Goal: Transaction & Acquisition: Purchase product/service

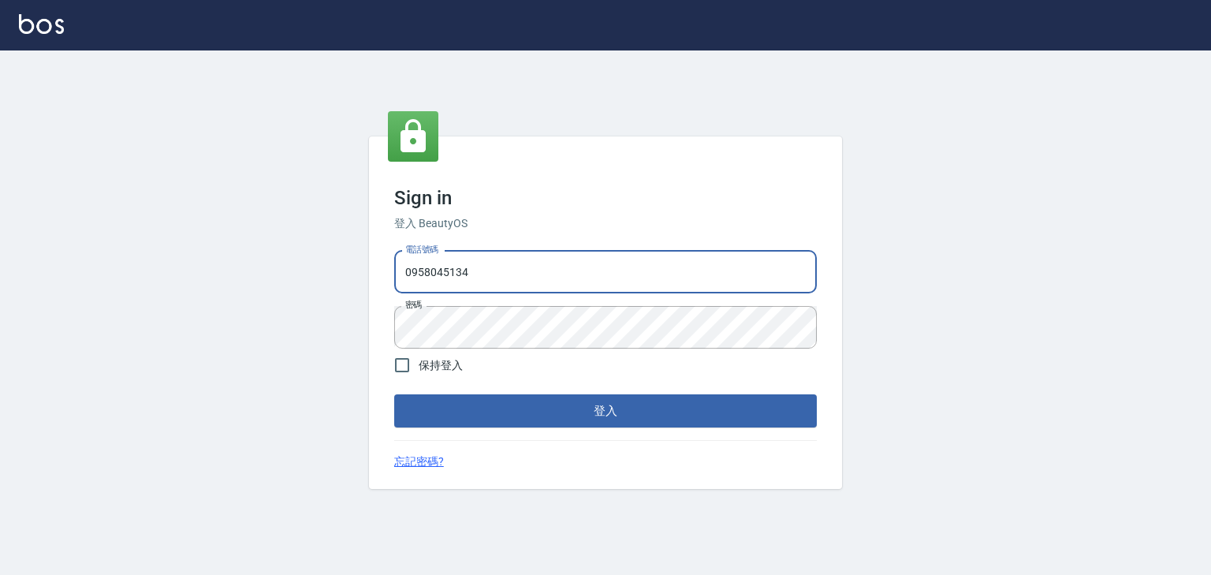
drag, startPoint x: 427, startPoint y: 282, endPoint x: 360, endPoint y: 281, distance: 67.0
click at [360, 281] on div "Sign in 登入 BeautyOS 電話號碼 [PHONE_NUMBER] 電話號碼 密碼 密碼 保持登入 登入 忘記密碼?" at bounding box center [605, 312] width 1211 height 524
type input "0225513682"
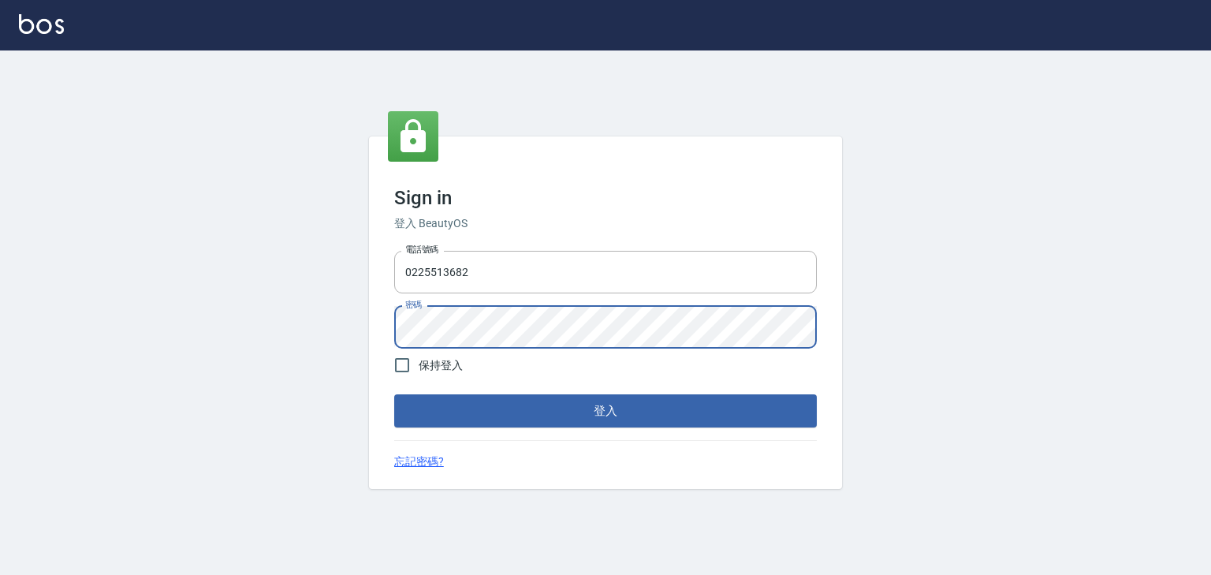
click at [363, 335] on div "Sign in 登入 BeautyOS 電話號碼 [PHONE_NUMBER] 電話號碼 密碼 密碼 保持登入 登入 忘記密碼?" at bounding box center [605, 312] width 1211 height 524
click at [397, 360] on input "保持登入" at bounding box center [402, 364] width 33 height 33
checkbox input "true"
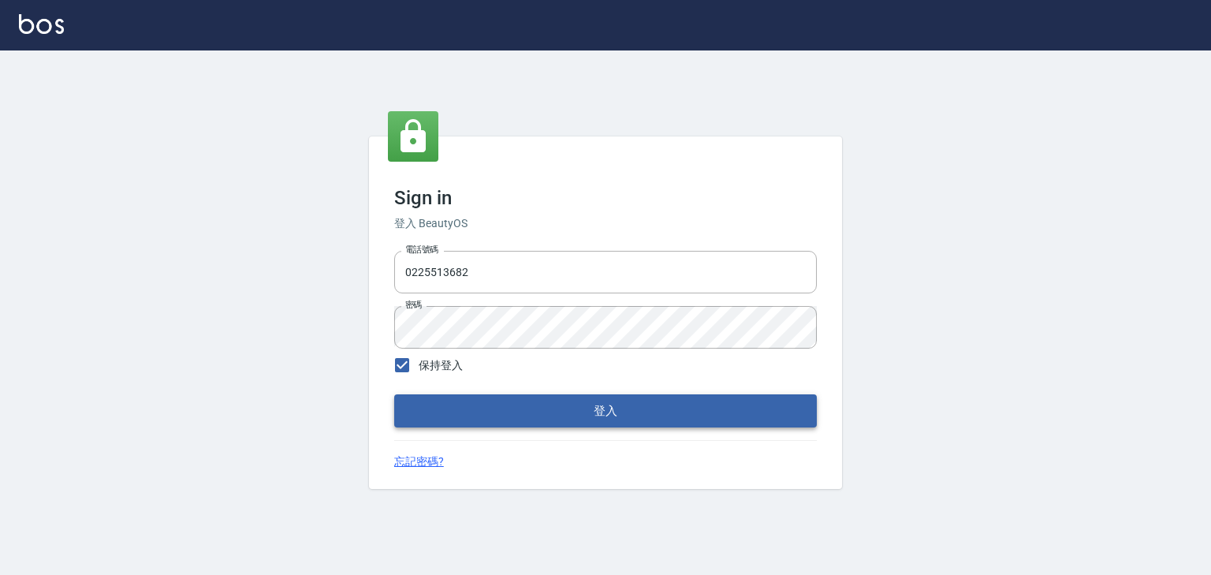
click at [616, 412] on button "登入" at bounding box center [605, 410] width 423 height 33
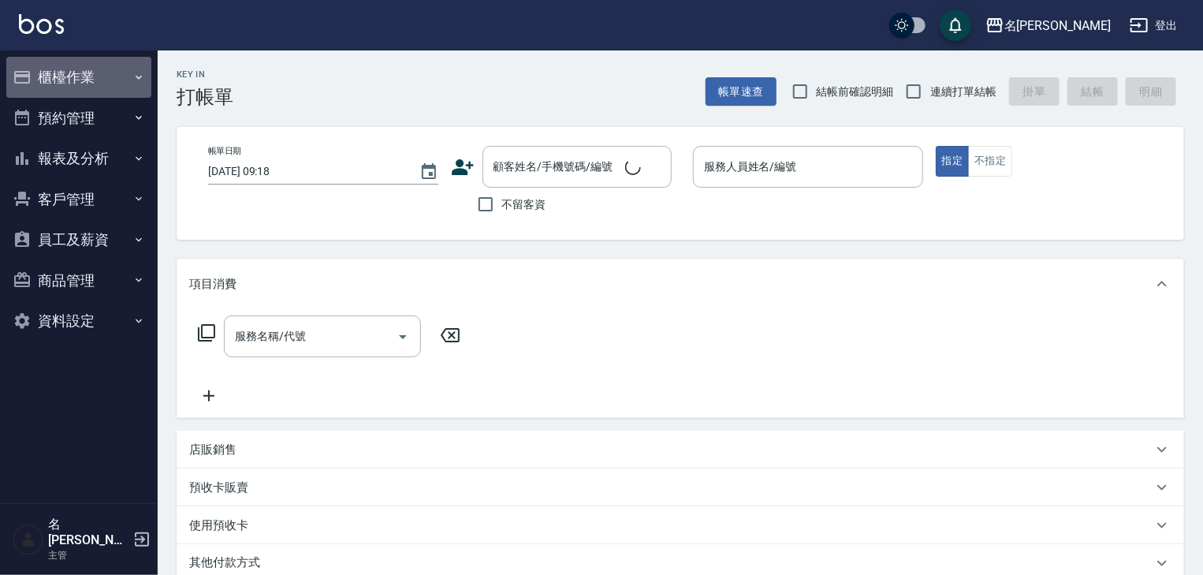
click at [88, 70] on button "櫃檯作業" at bounding box center [78, 77] width 145 height 41
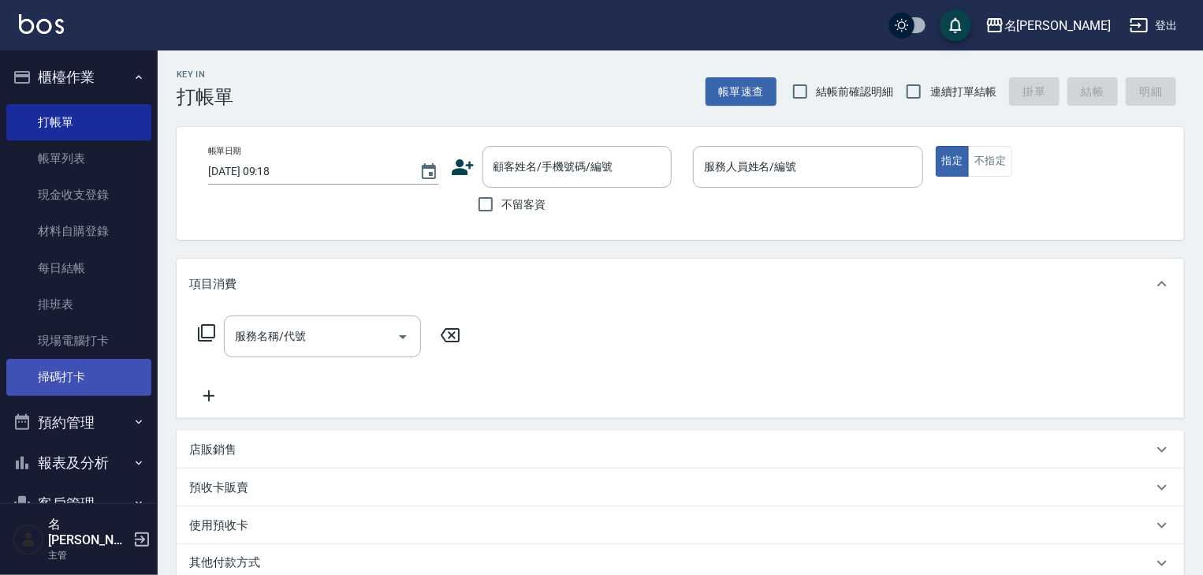
click at [91, 382] on link "掃碼打卡" at bounding box center [78, 377] width 145 height 36
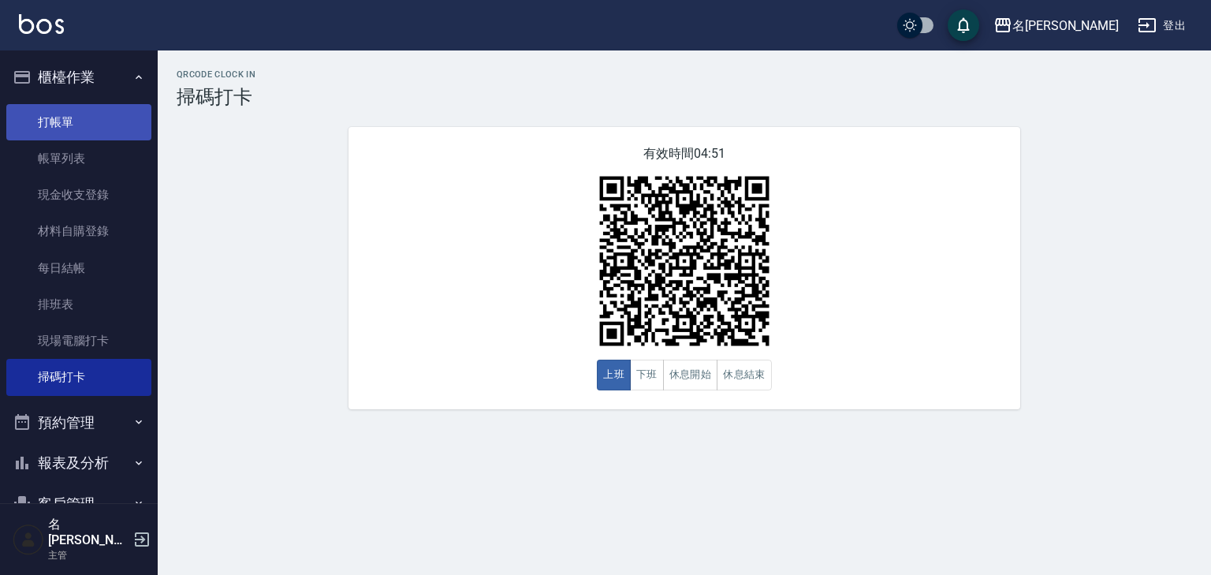
click at [84, 120] on link "打帳單" at bounding box center [78, 122] width 145 height 36
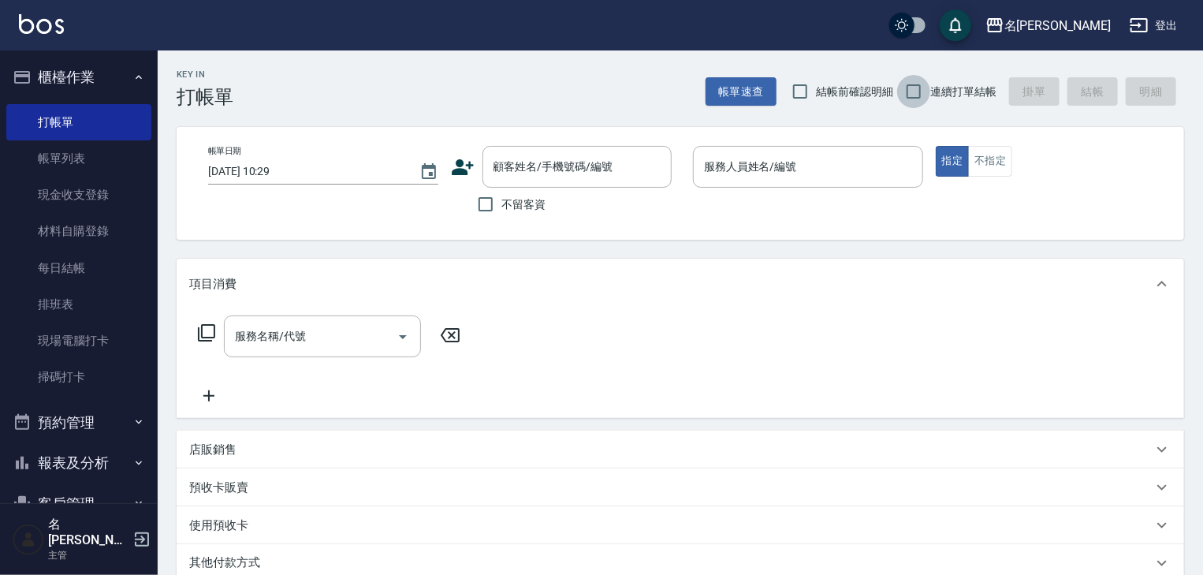
click at [915, 102] on input "連續打單結帳" at bounding box center [913, 91] width 33 height 33
checkbox input "true"
click at [811, 88] on input "結帳前確認明細" at bounding box center [800, 91] width 33 height 33
checkbox input "true"
click at [479, 196] on input "不留客資" at bounding box center [485, 204] width 33 height 33
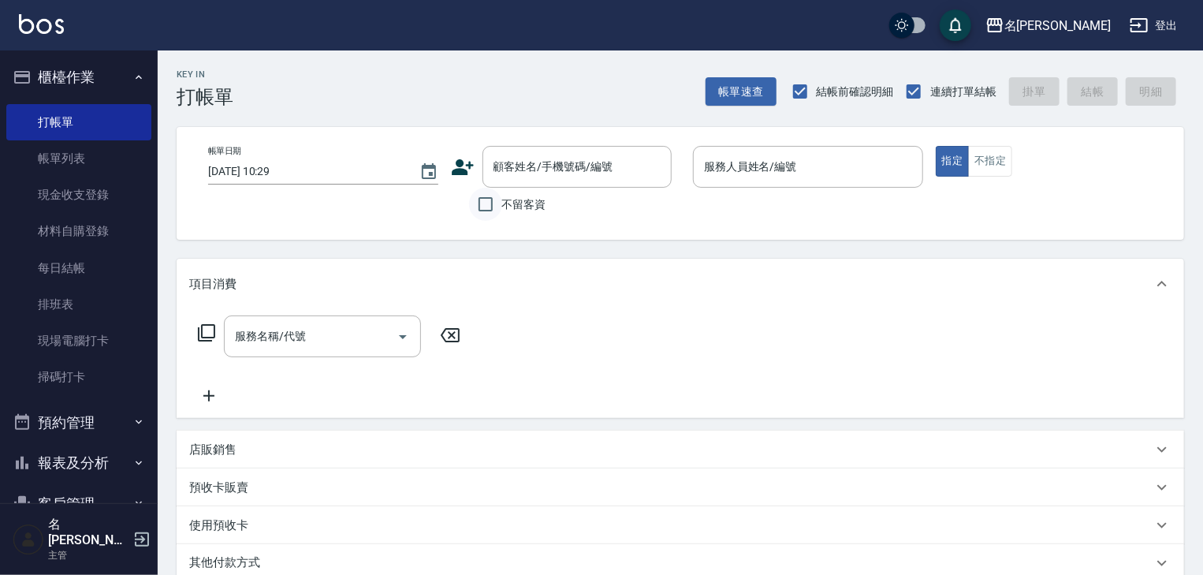
checkbox input "true"
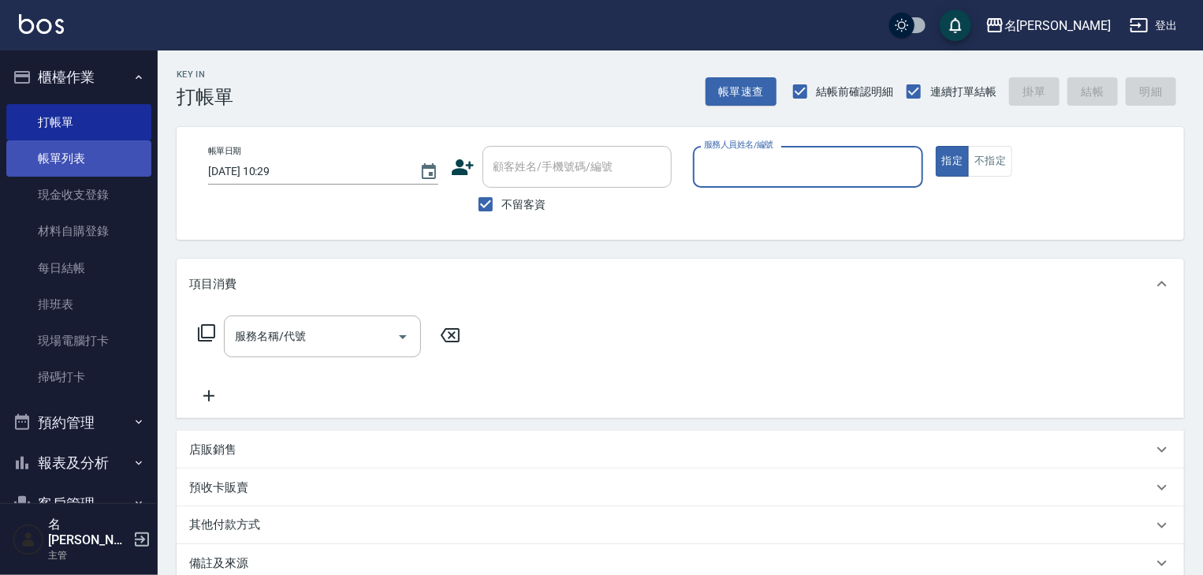
click at [119, 156] on link "帳單列表" at bounding box center [78, 158] width 145 height 36
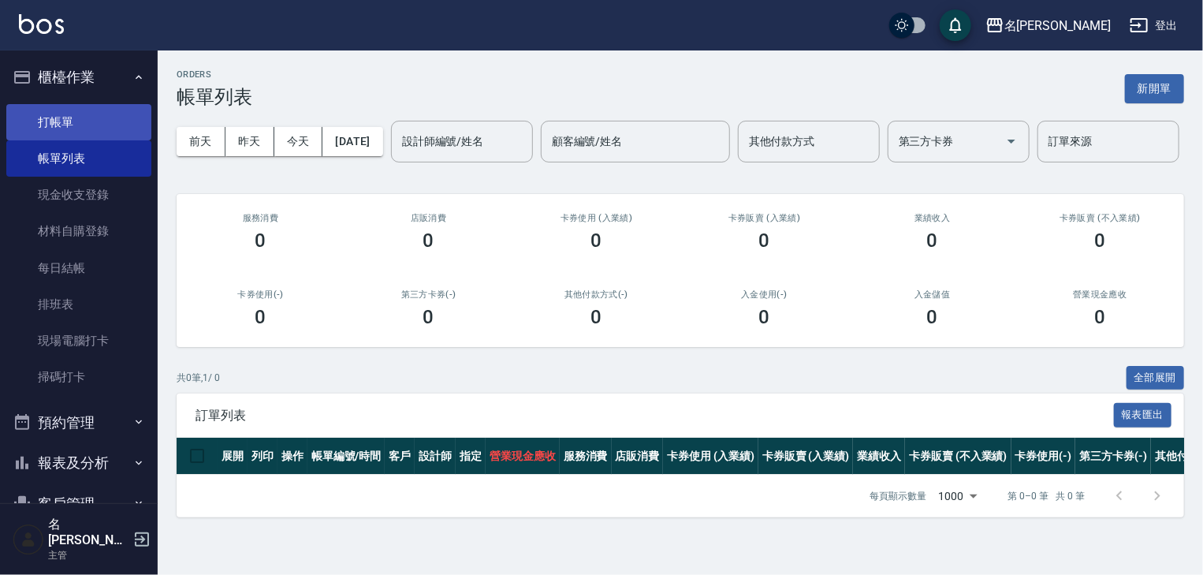
click at [80, 113] on link "打帳單" at bounding box center [78, 122] width 145 height 36
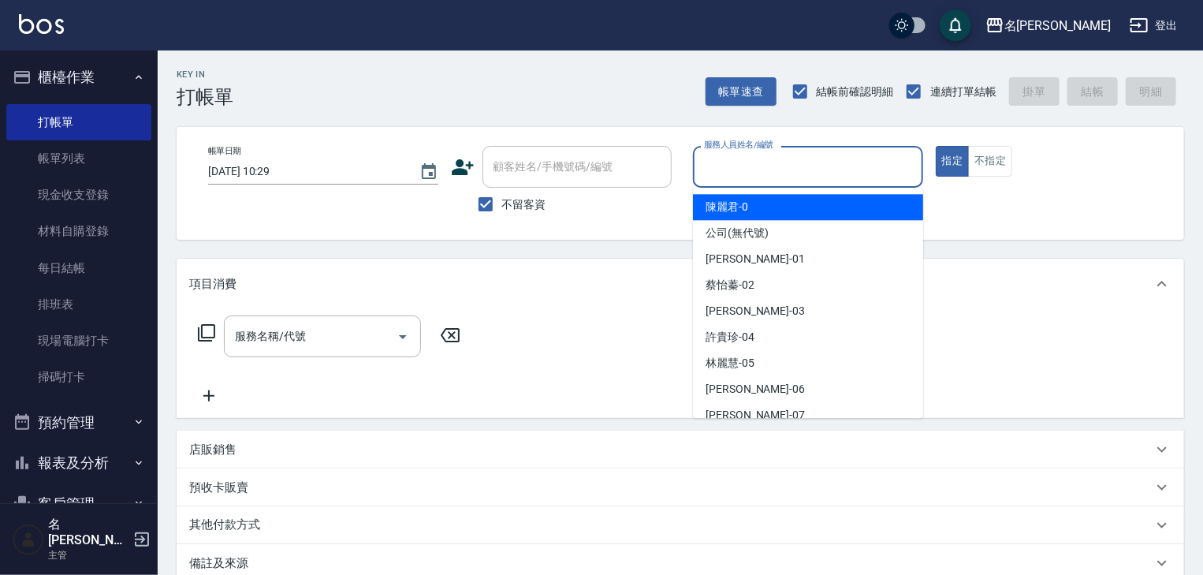
click at [782, 153] on input "服務人員姓名/編號" at bounding box center [808, 167] width 216 height 28
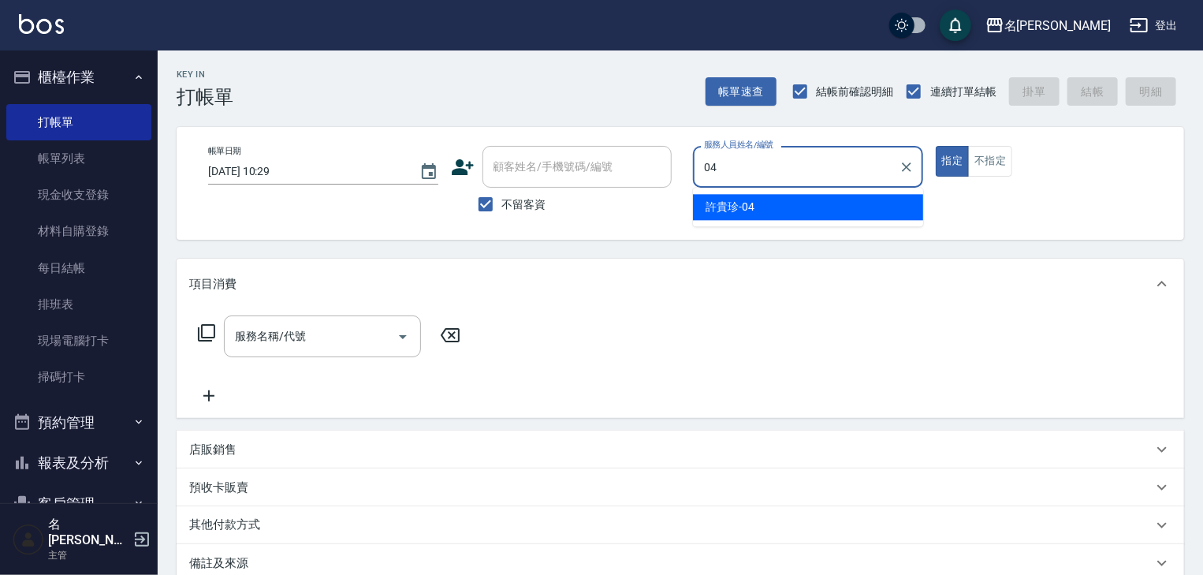
click at [754, 208] on span "許貴珍 -04" at bounding box center [730, 207] width 49 height 17
type input "許貴珍-04"
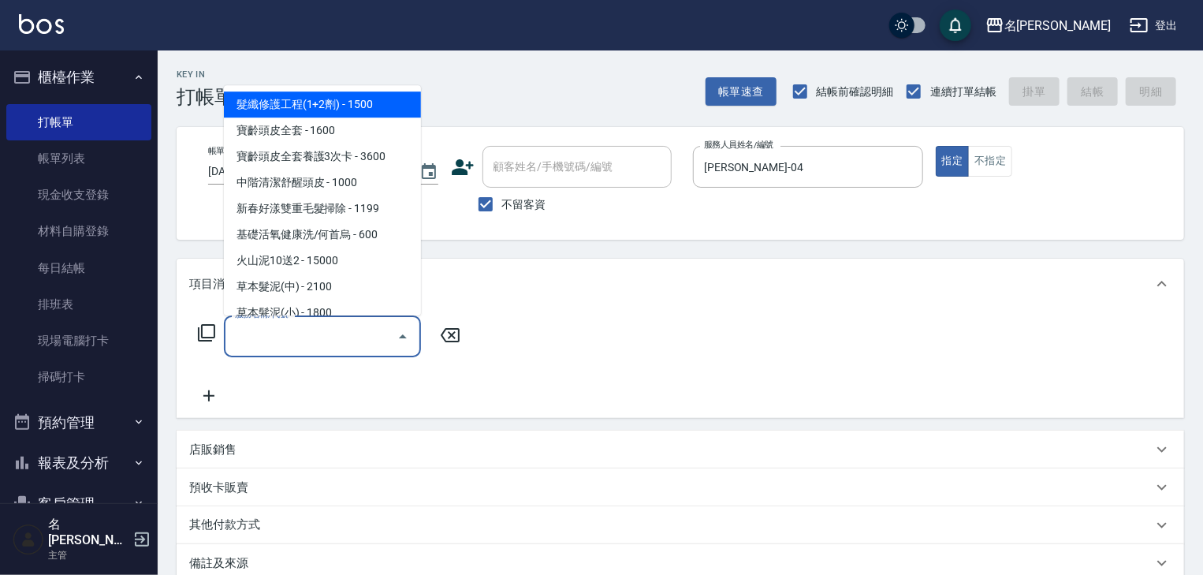
click at [309, 342] on input "服務名稱/代號" at bounding box center [310, 336] width 159 height 28
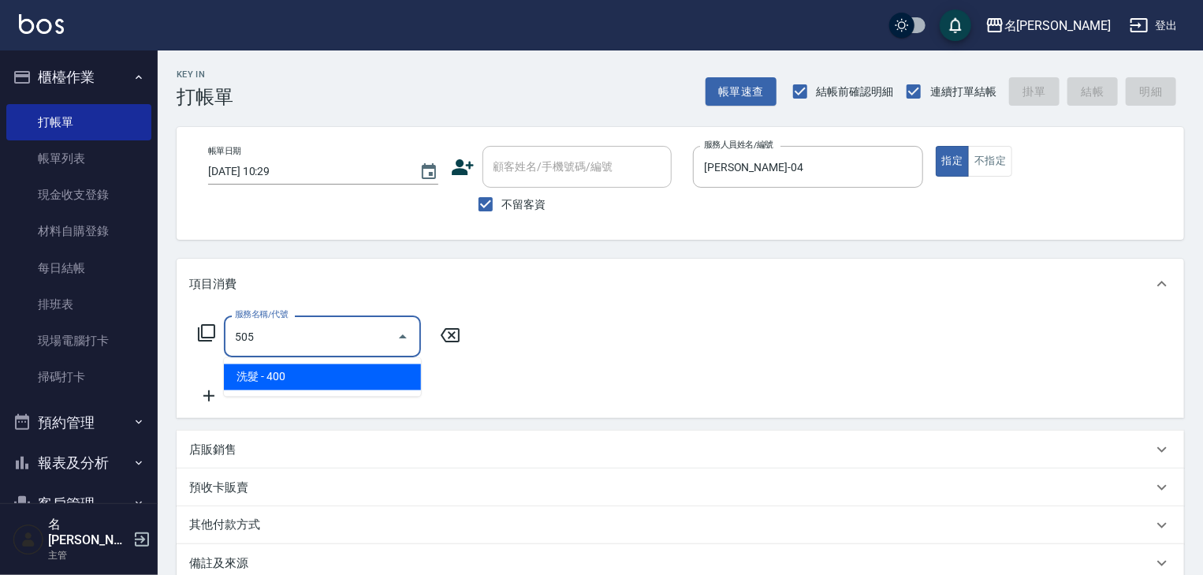
click at [347, 388] on span "洗髮 - 400" at bounding box center [322, 377] width 197 height 26
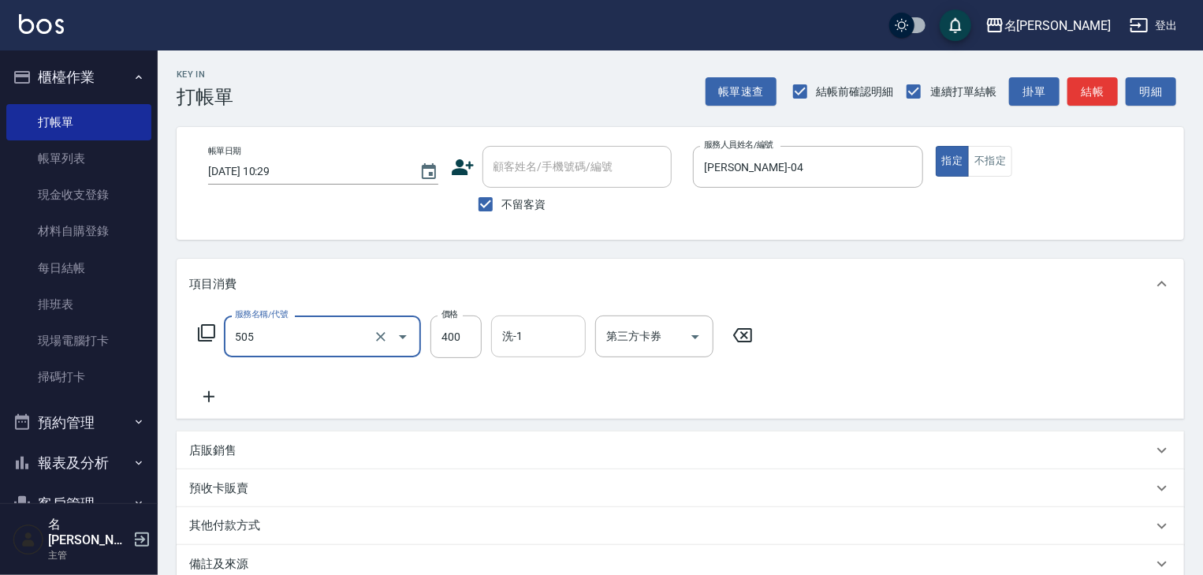
type input "洗髮(505)"
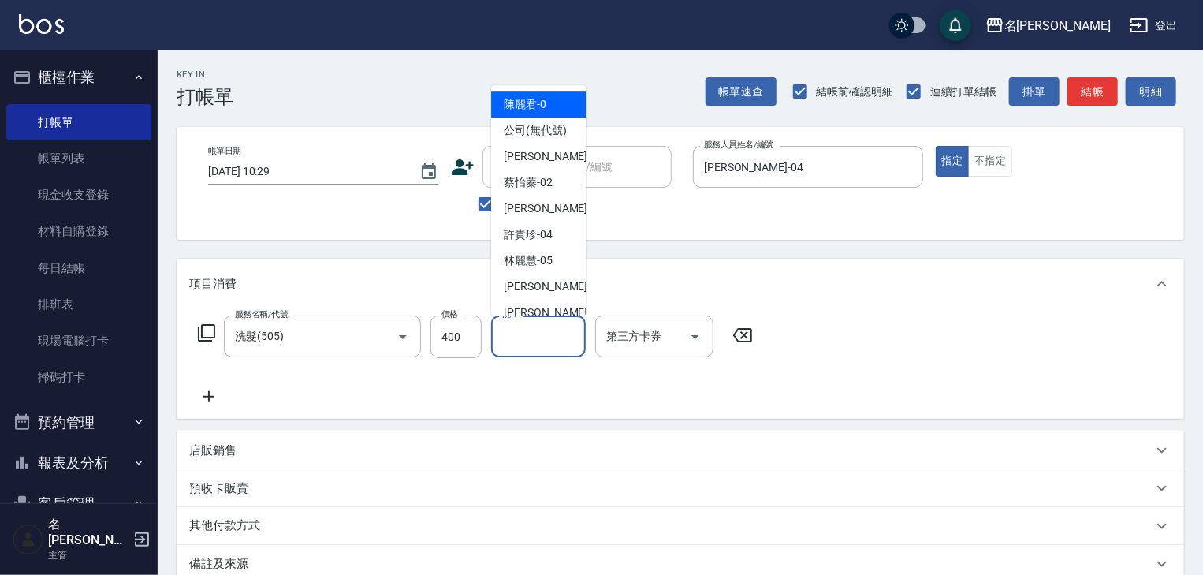
click at [532, 333] on input "洗-1" at bounding box center [538, 336] width 80 height 28
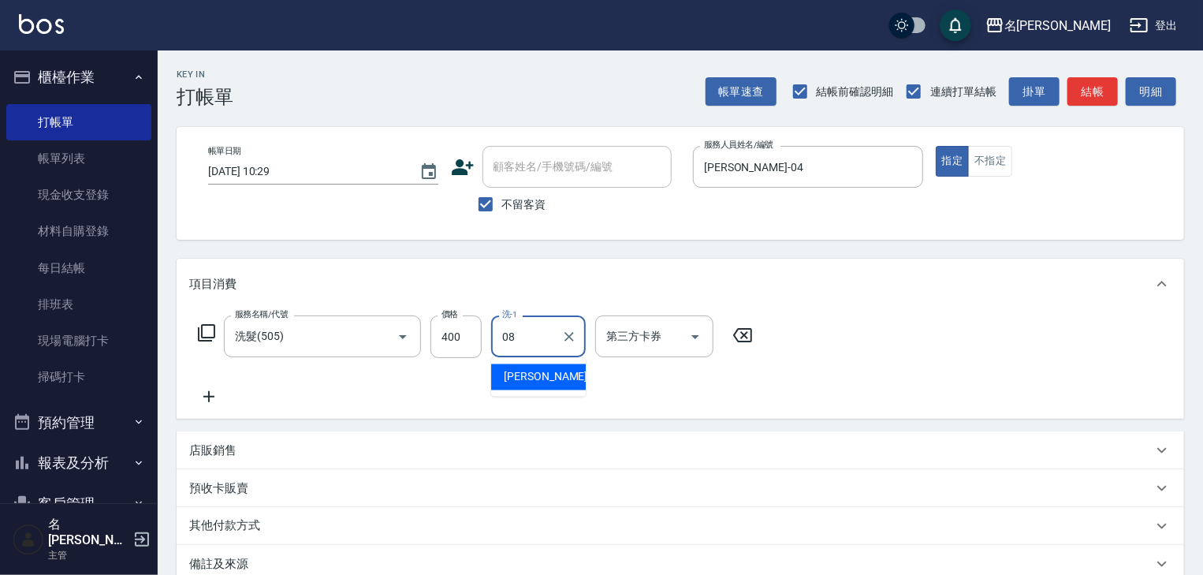
click at [551, 374] on span "[PERSON_NAME] -08" at bounding box center [553, 377] width 99 height 17
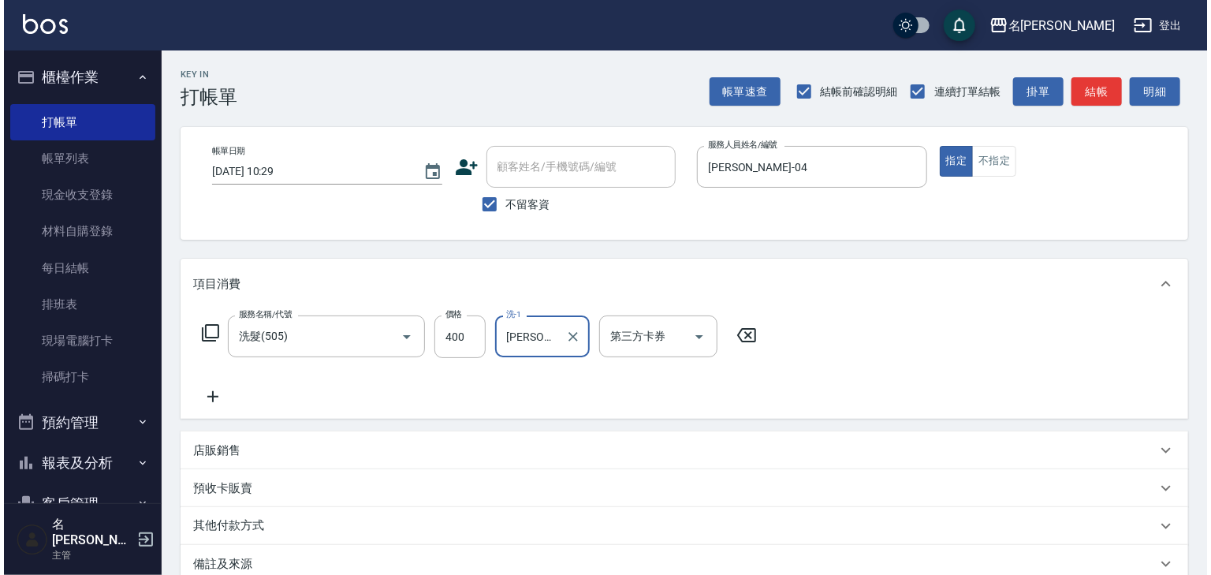
scroll to position [184, 0]
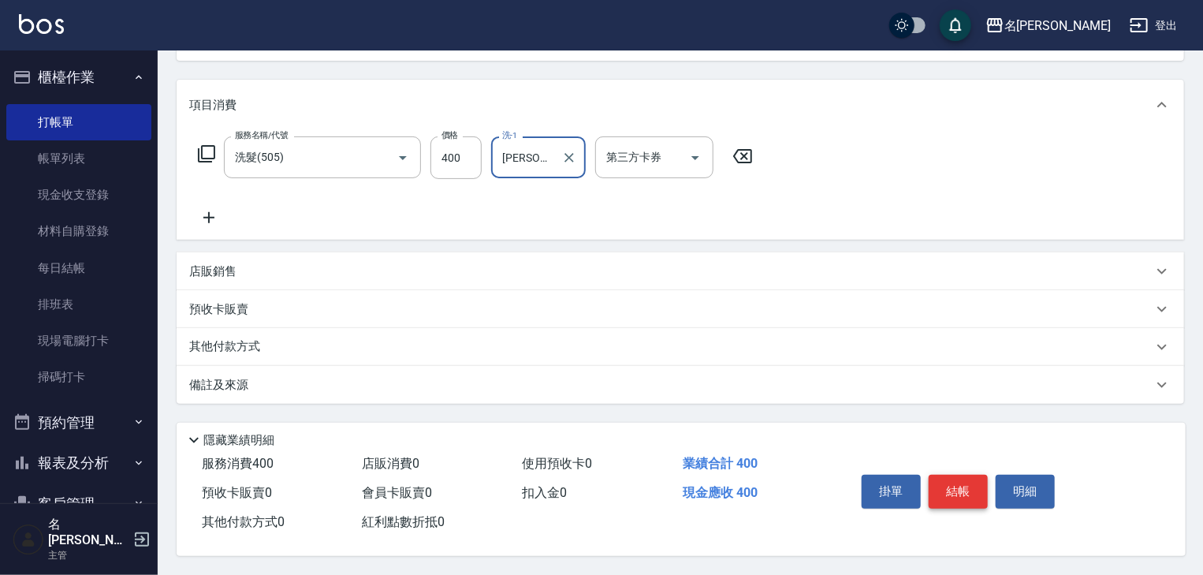
type input "[PERSON_NAME]-08"
click at [967, 501] on button "結帳" at bounding box center [958, 491] width 59 height 33
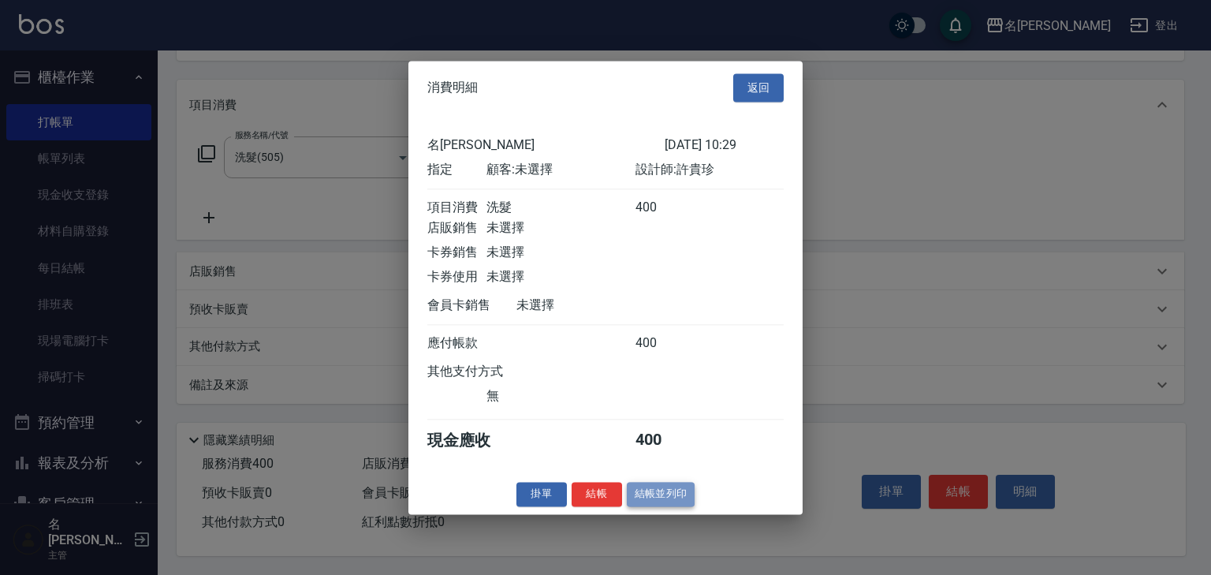
click at [662, 501] on button "結帳並列印" at bounding box center [661, 494] width 69 height 24
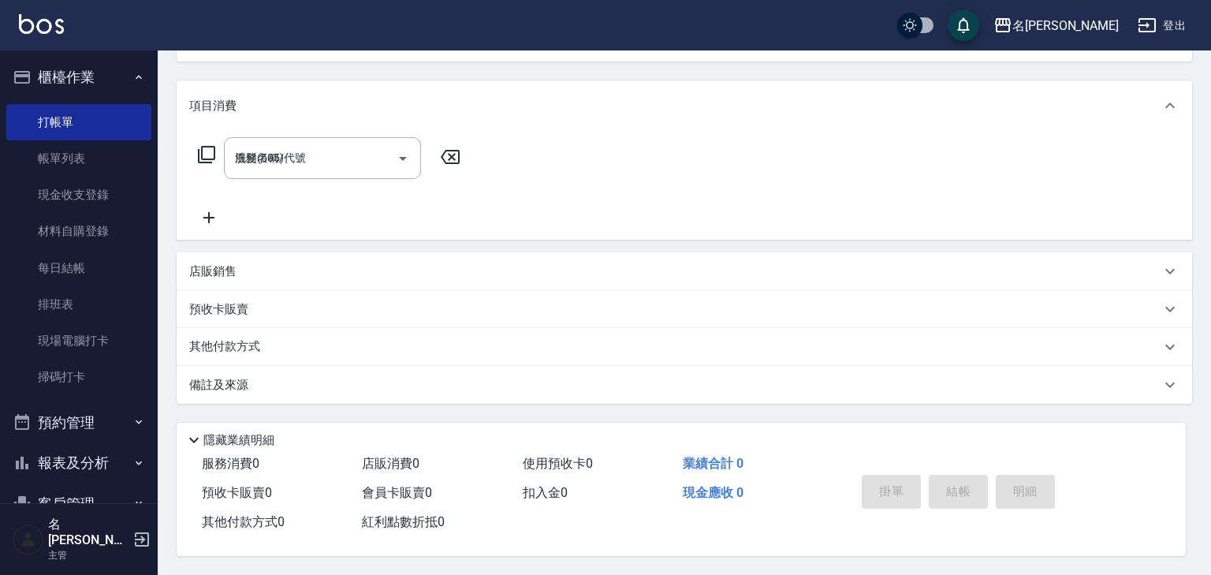
type input "2025/08/13 10:30"
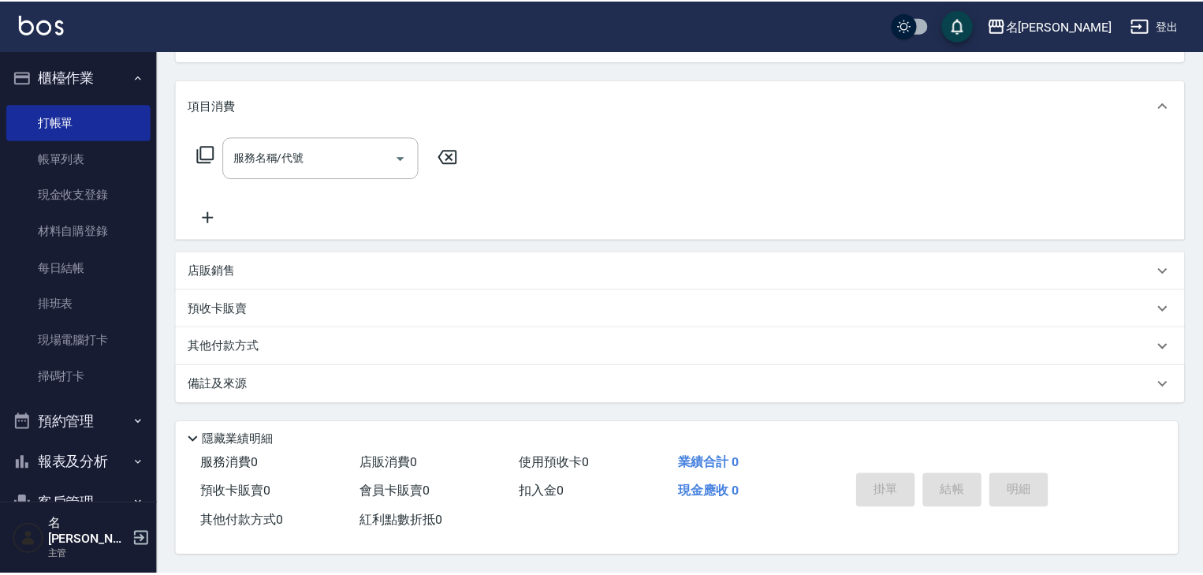
scroll to position [0, 0]
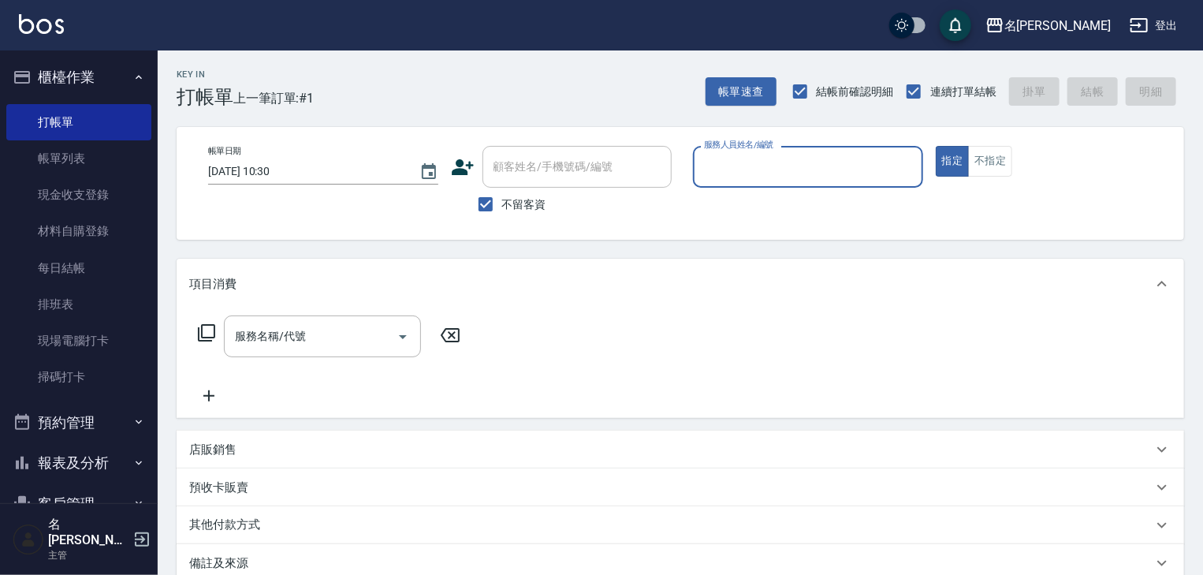
click at [784, 166] on input "服務人員姓名/編號" at bounding box center [808, 167] width 216 height 28
click at [747, 202] on span "蔡怡蓁 -02" at bounding box center [730, 207] width 49 height 17
type input "蔡怡蓁-02"
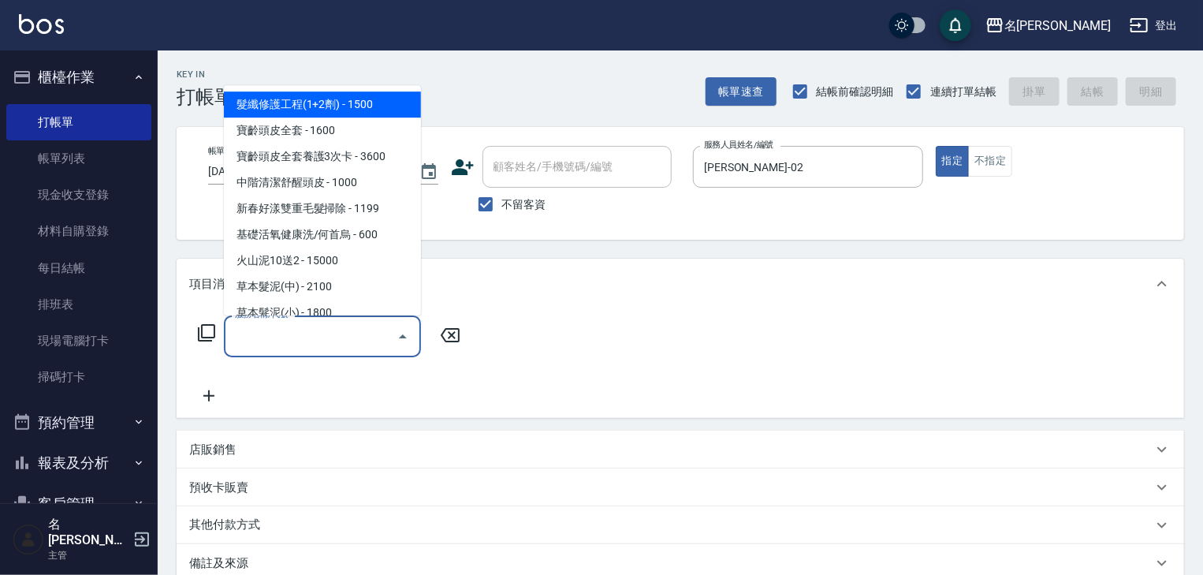
click at [337, 330] on input "服務名稱/代號" at bounding box center [310, 336] width 159 height 28
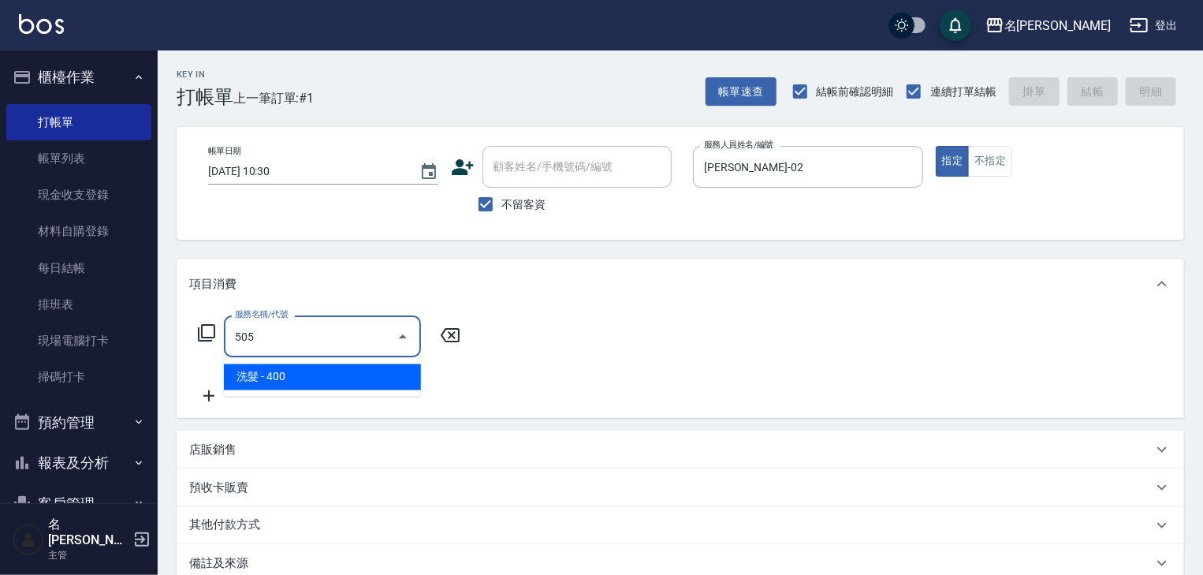
click at [382, 382] on span "洗髮 - 400" at bounding box center [322, 377] width 197 height 26
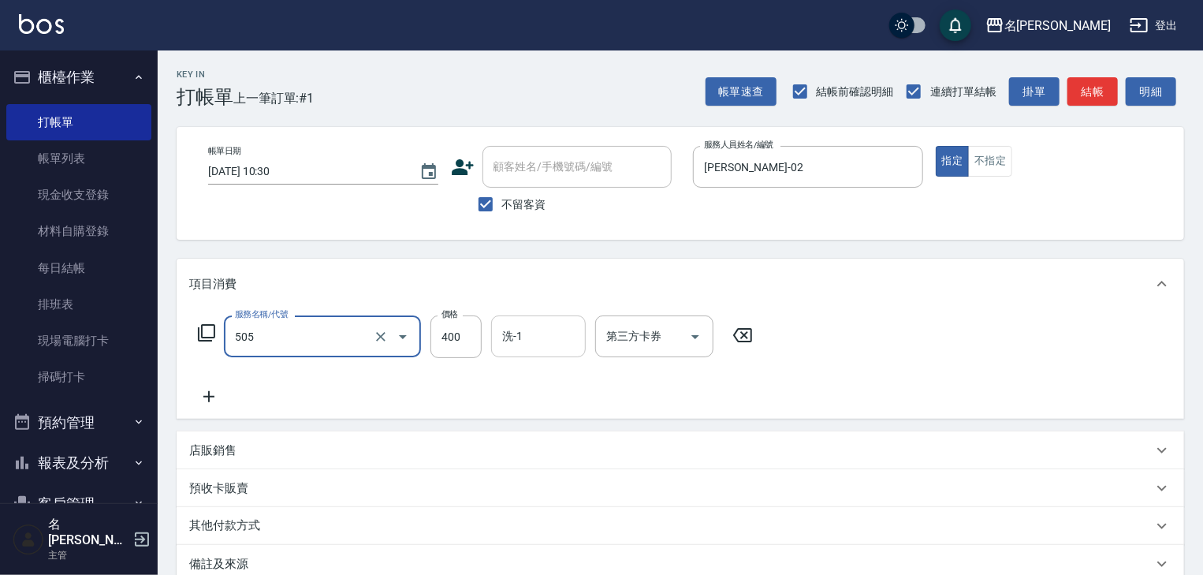
type input "洗髮(505)"
click at [543, 341] on input "洗-1" at bounding box center [538, 336] width 80 height 28
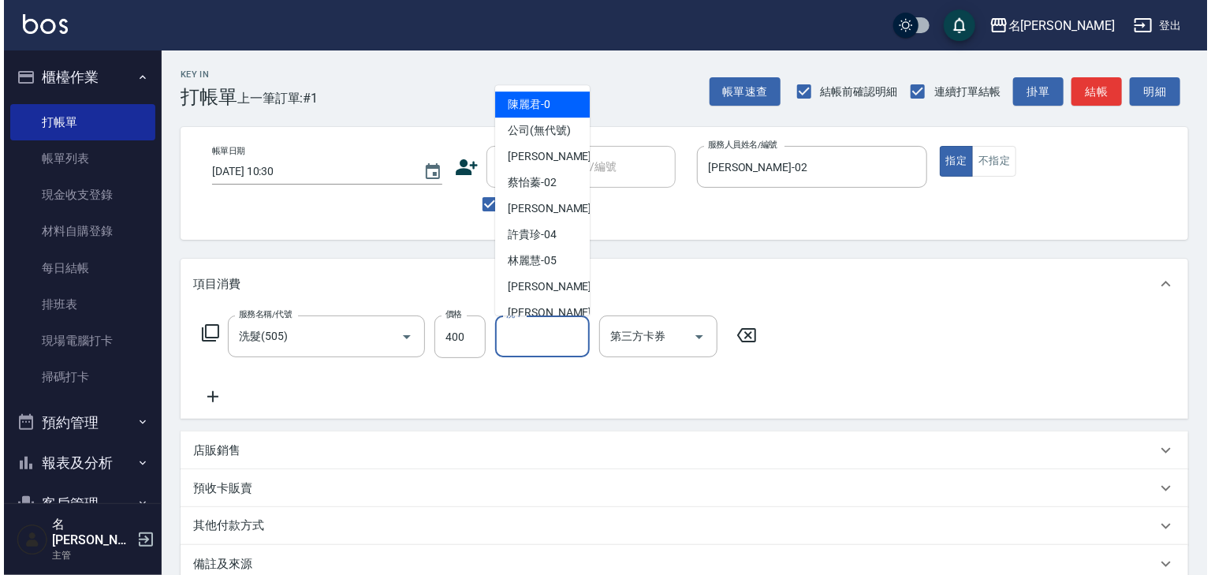
scroll to position [184, 0]
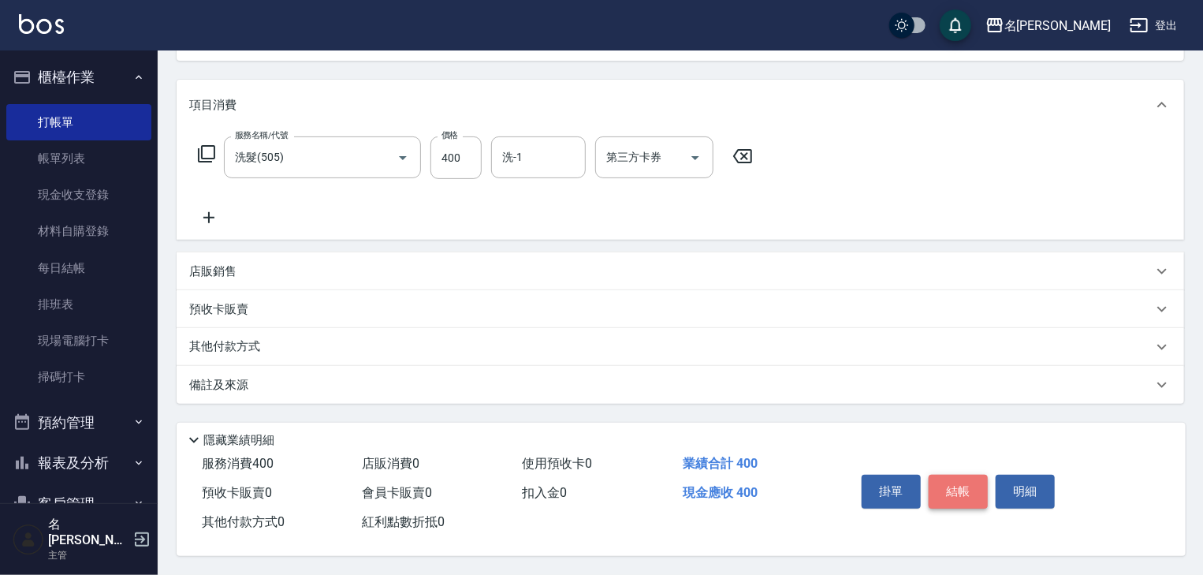
click at [950, 483] on button "結帳" at bounding box center [958, 491] width 59 height 33
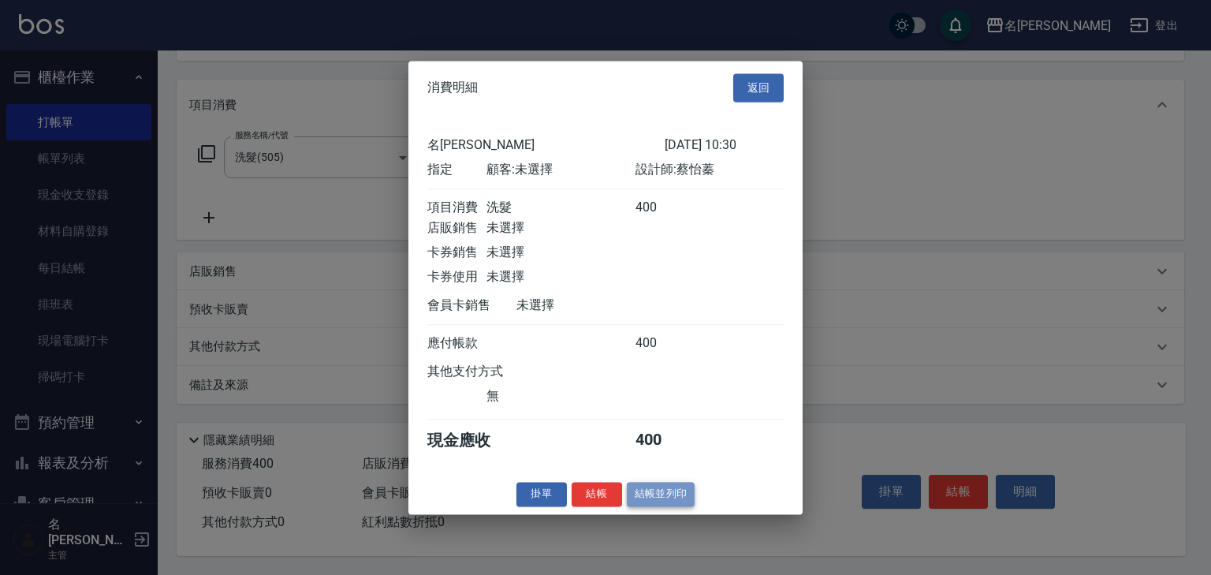
click at [665, 500] on button "結帳並列印" at bounding box center [661, 494] width 69 height 24
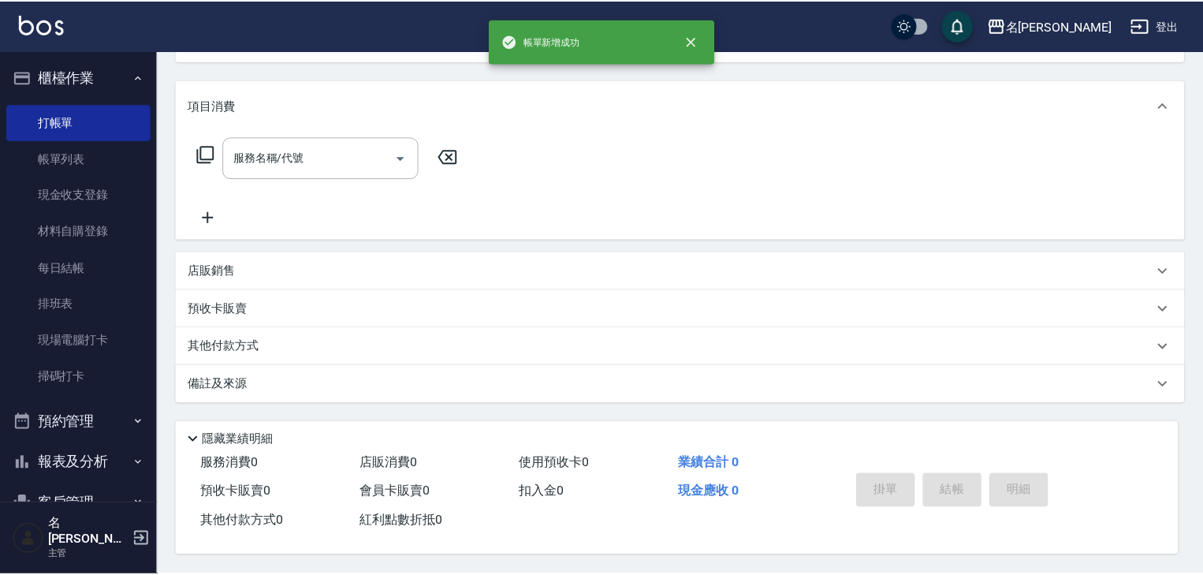
scroll to position [0, 0]
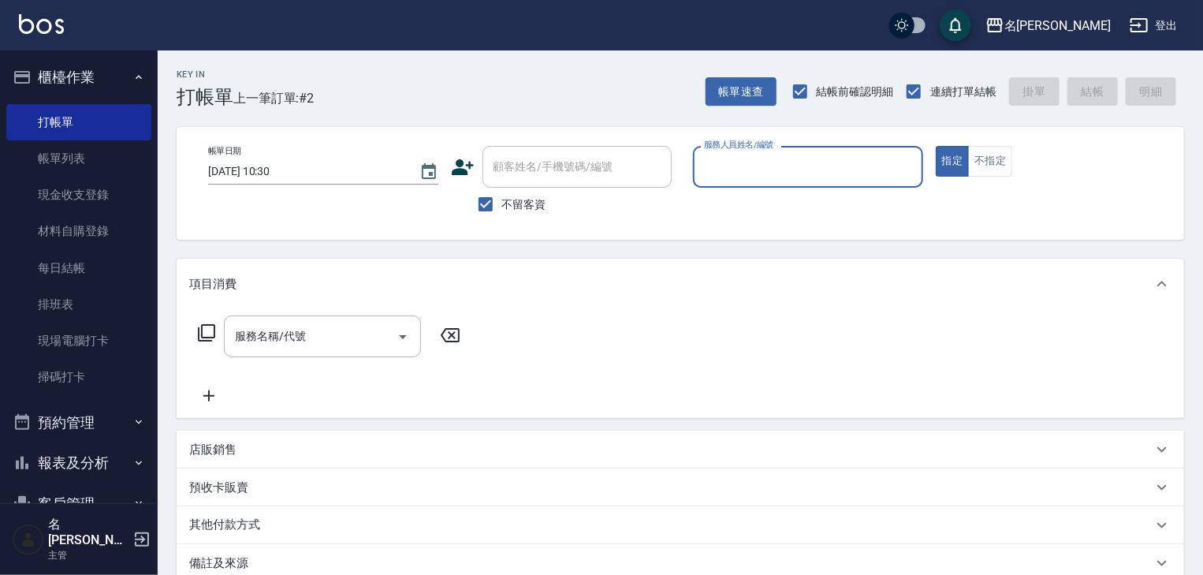
click at [820, 179] on input "服務人員姓名/編號" at bounding box center [808, 167] width 216 height 28
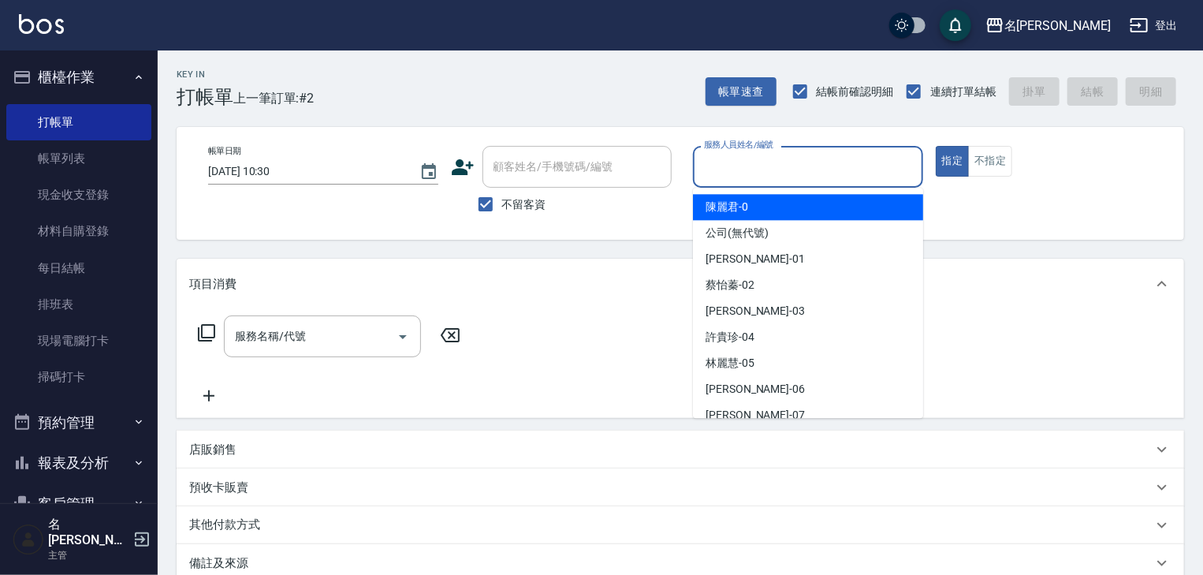
click at [747, 208] on span "陳麗君 -0" at bounding box center [727, 207] width 43 height 17
type input "陳麗君-0"
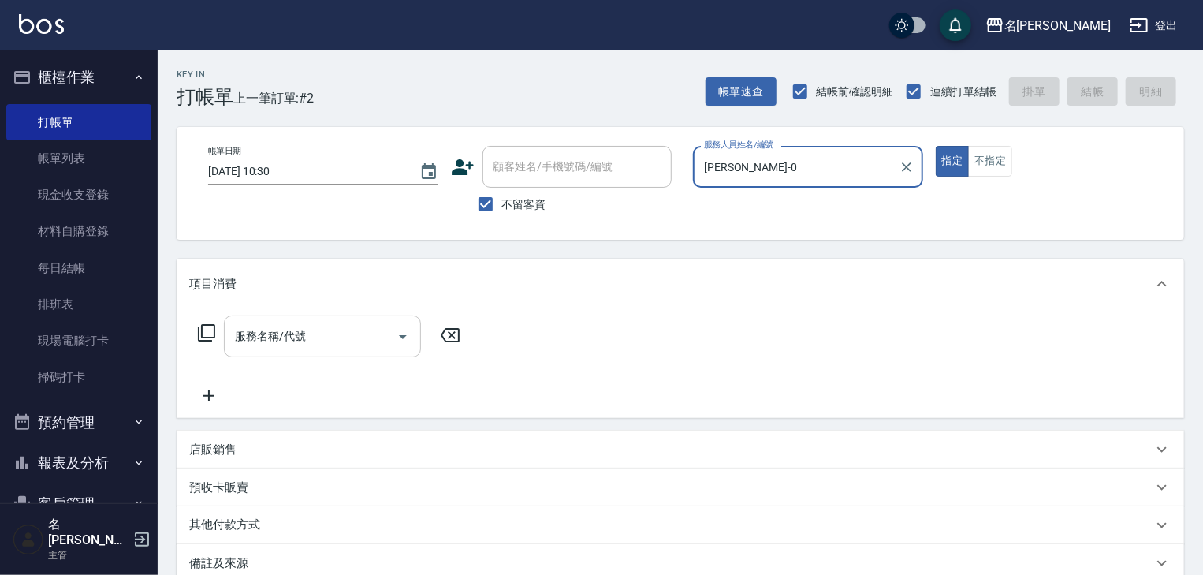
click at [302, 341] on input "服務名稱/代號" at bounding box center [310, 336] width 159 height 28
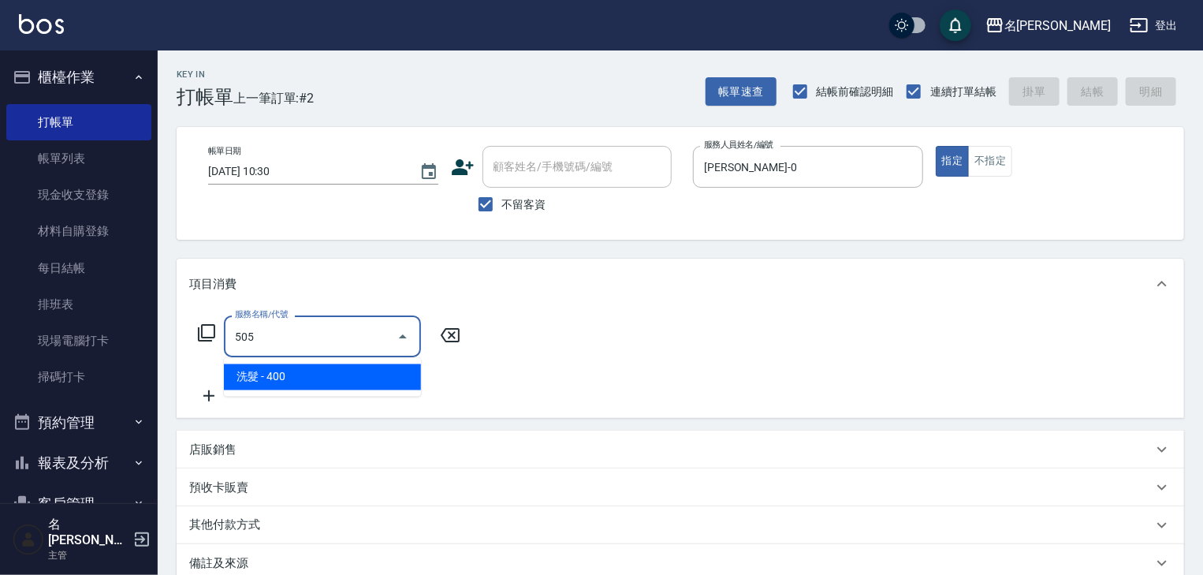
click at [341, 372] on span "洗髮 - 400" at bounding box center [322, 377] width 197 height 26
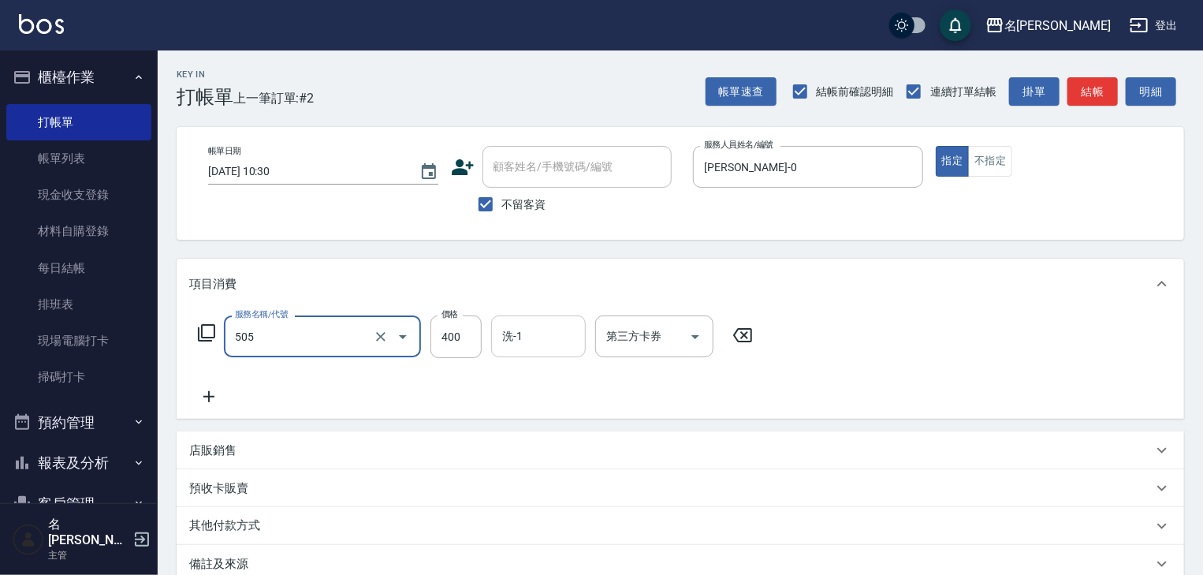
type input "洗髮(505)"
click at [539, 349] on input "洗-1" at bounding box center [538, 336] width 80 height 28
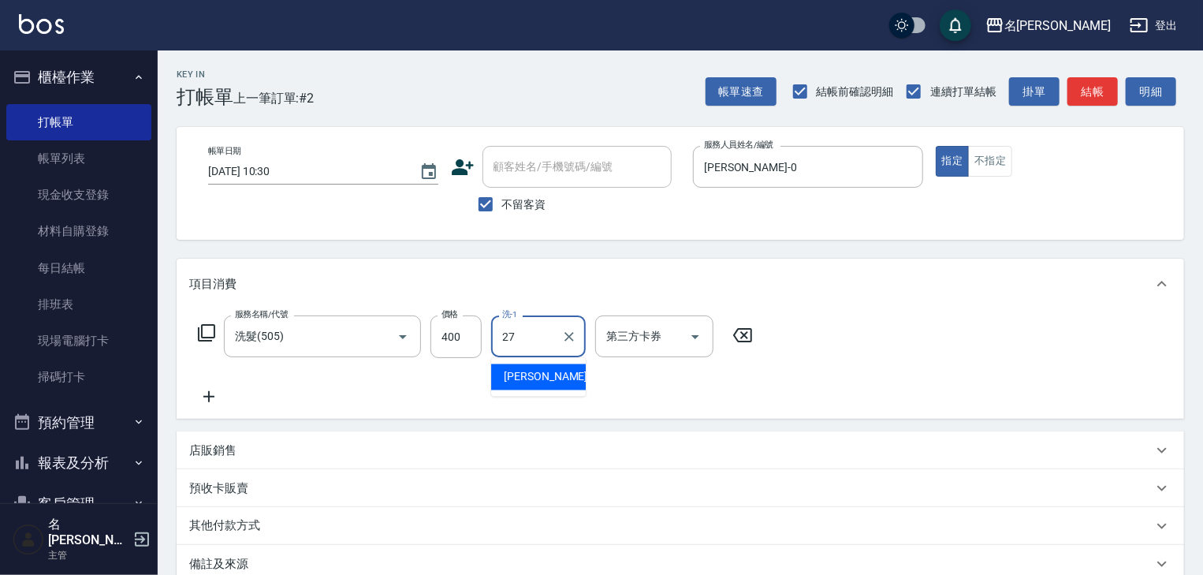
click at [552, 378] on span "張紹柏 -27" at bounding box center [553, 377] width 99 height 17
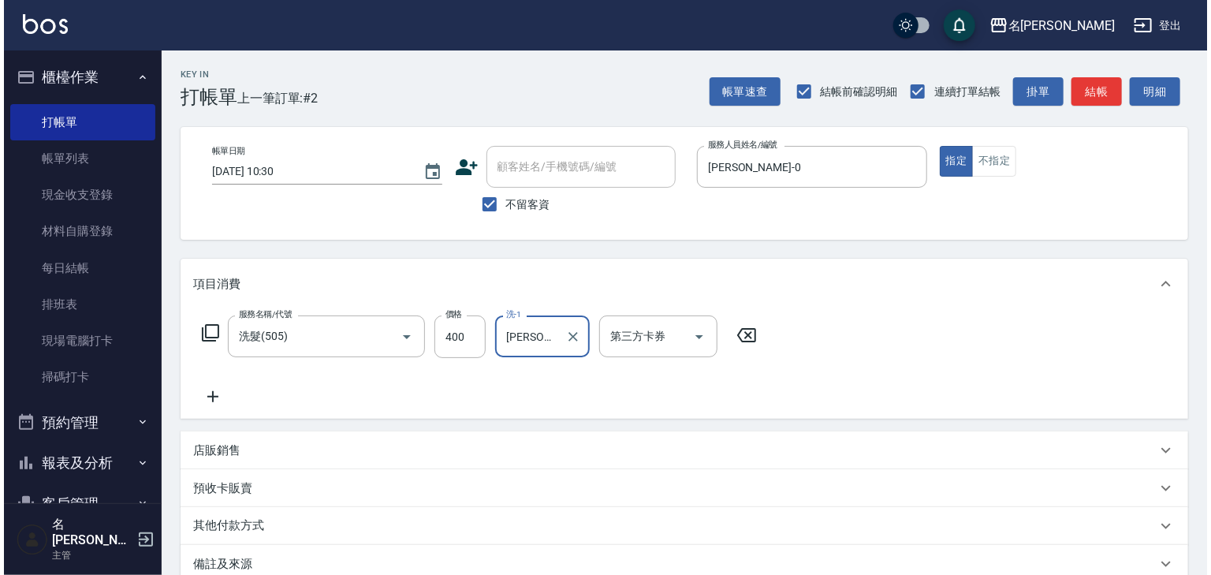
scroll to position [184, 0]
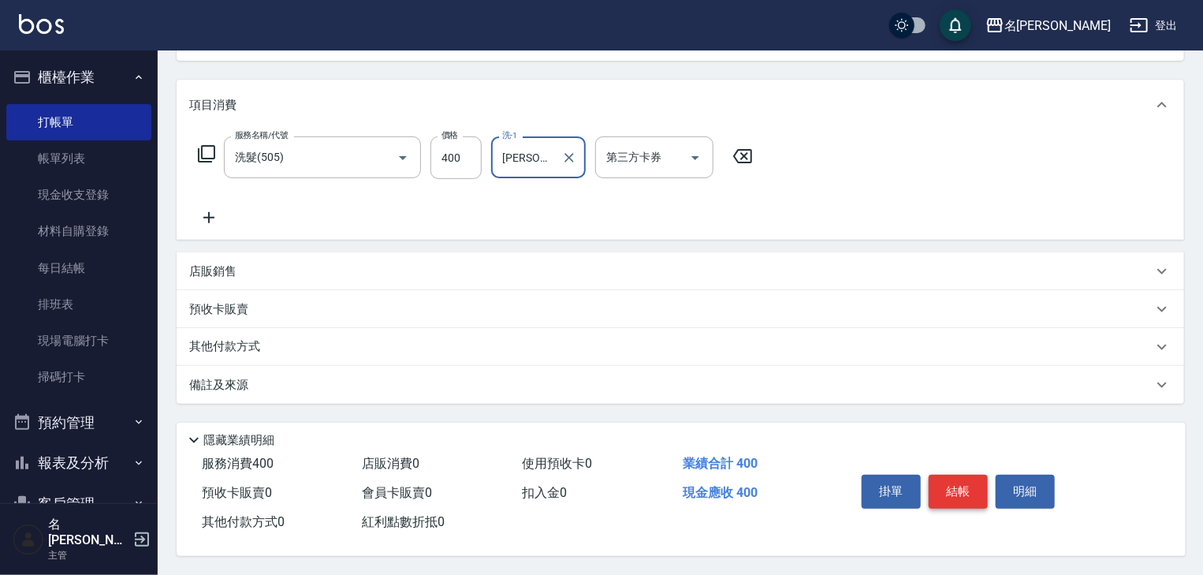
type input "張紹柏-27"
click at [958, 484] on button "結帳" at bounding box center [958, 491] width 59 height 33
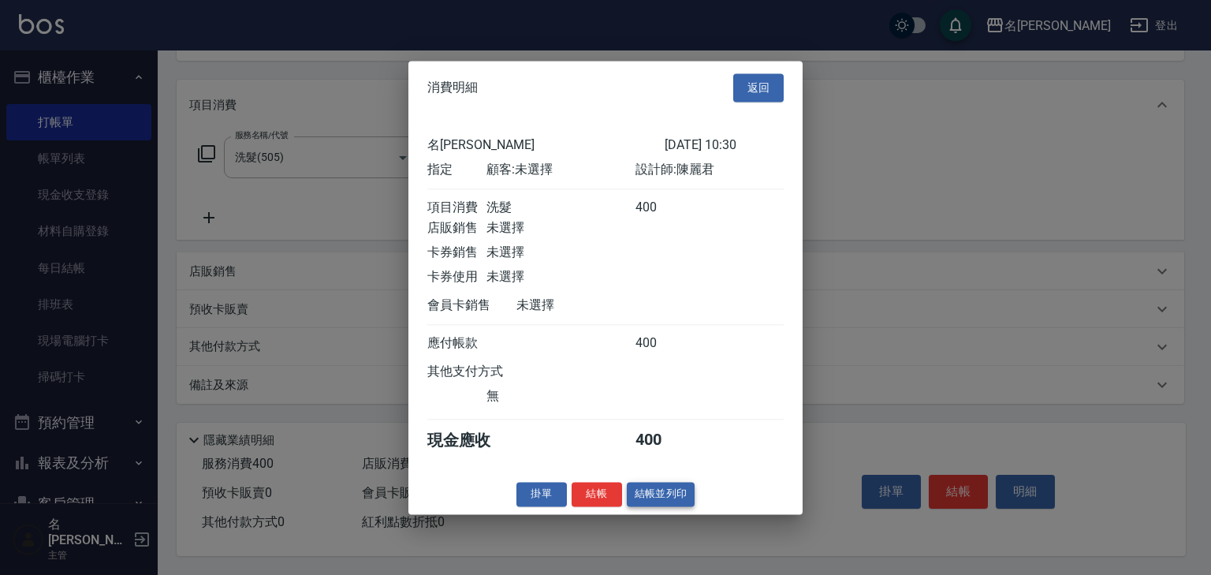
click at [665, 497] on button "結帳並列印" at bounding box center [661, 494] width 69 height 24
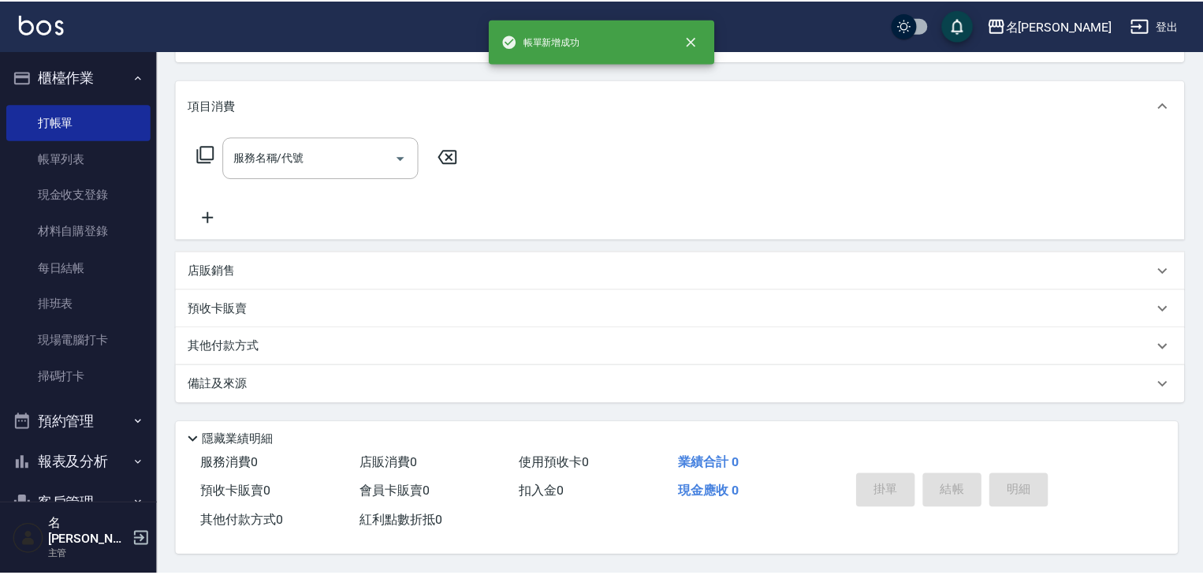
scroll to position [0, 0]
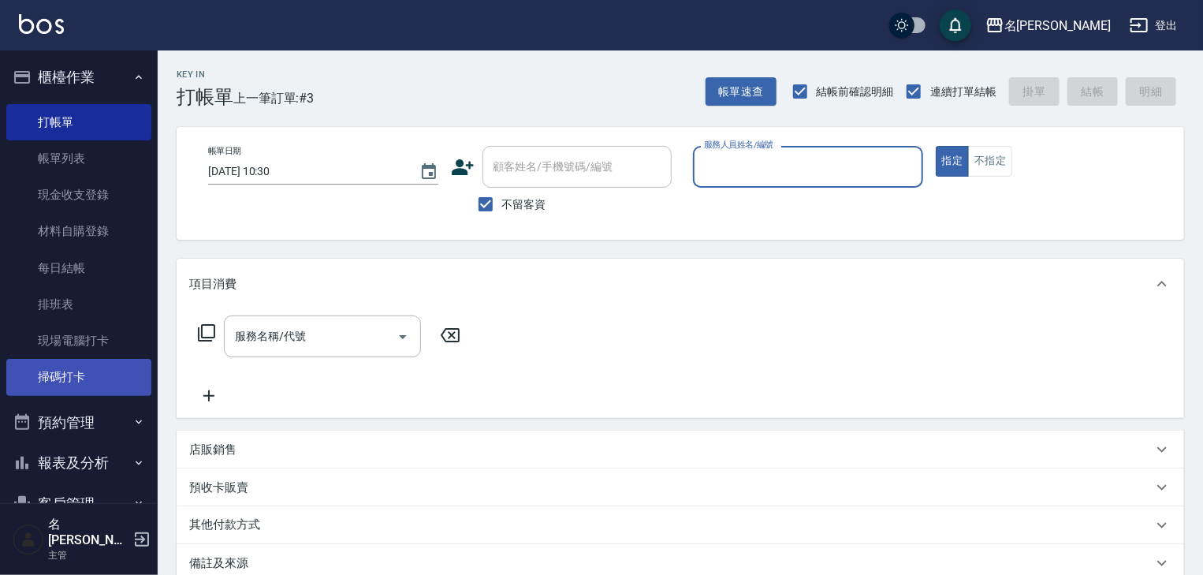
click at [112, 382] on link "掃碼打卡" at bounding box center [78, 377] width 145 height 36
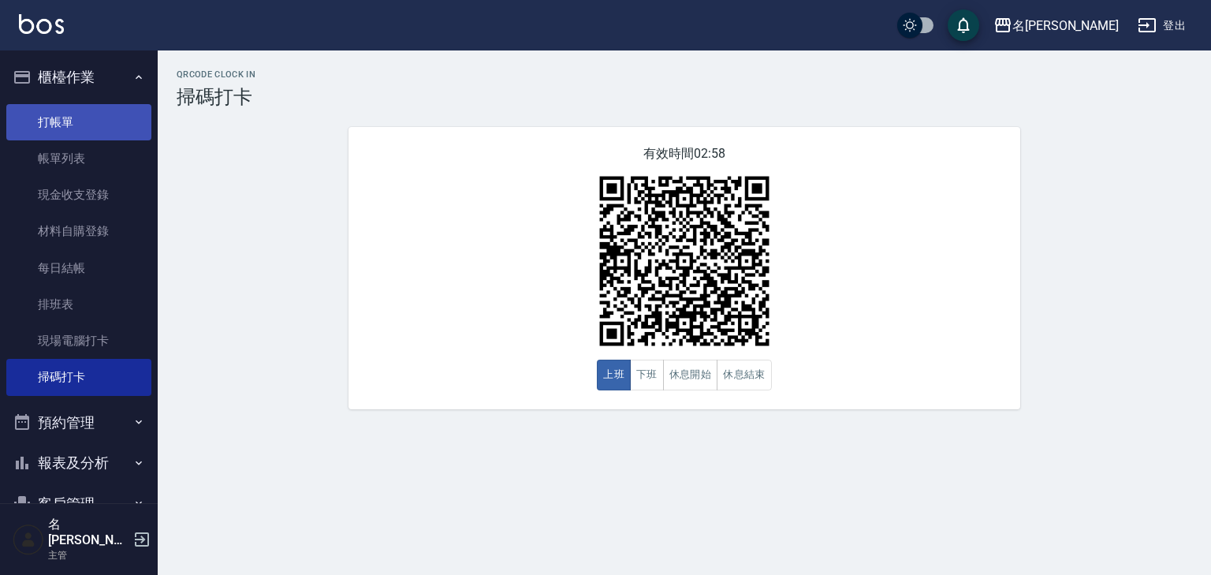
click at [84, 132] on link "打帳單" at bounding box center [78, 122] width 145 height 36
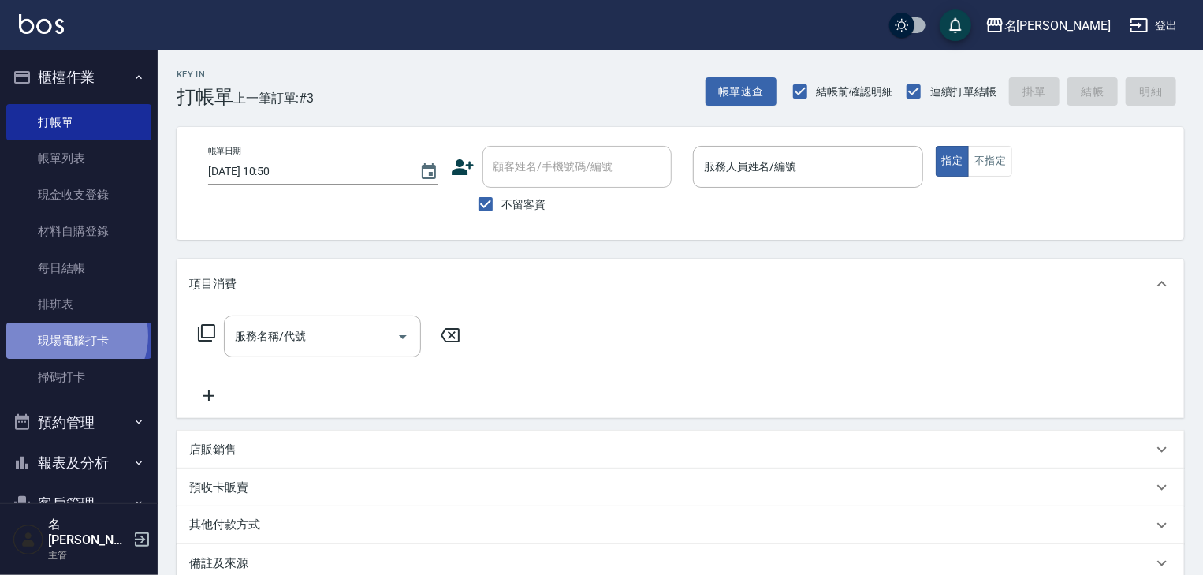
click at [73, 336] on link "現場電腦打卡" at bounding box center [78, 340] width 145 height 36
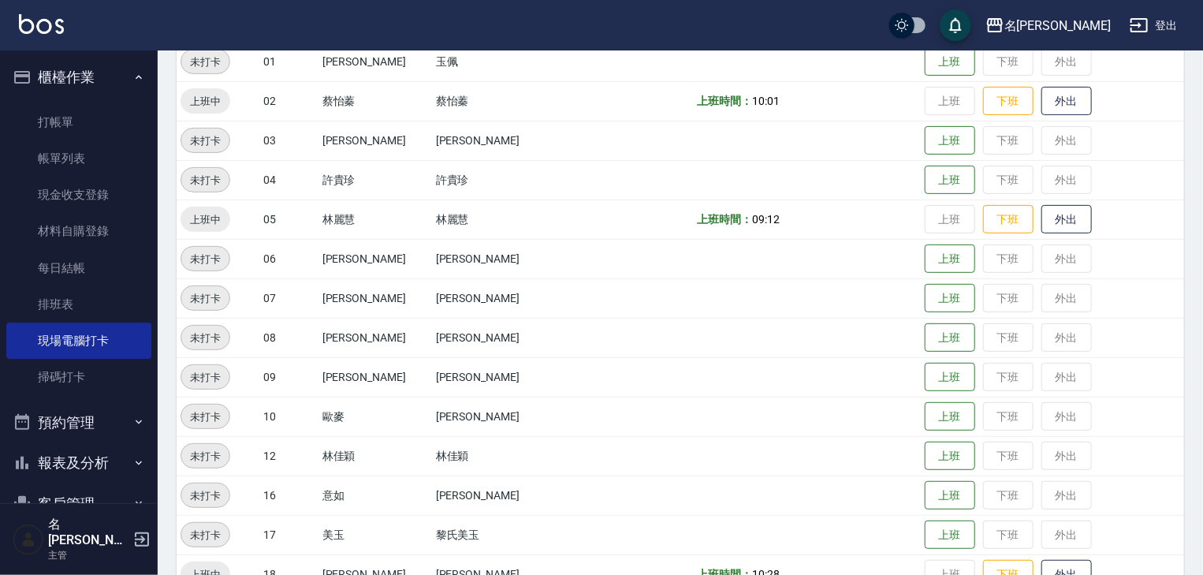
scroll to position [420, 0]
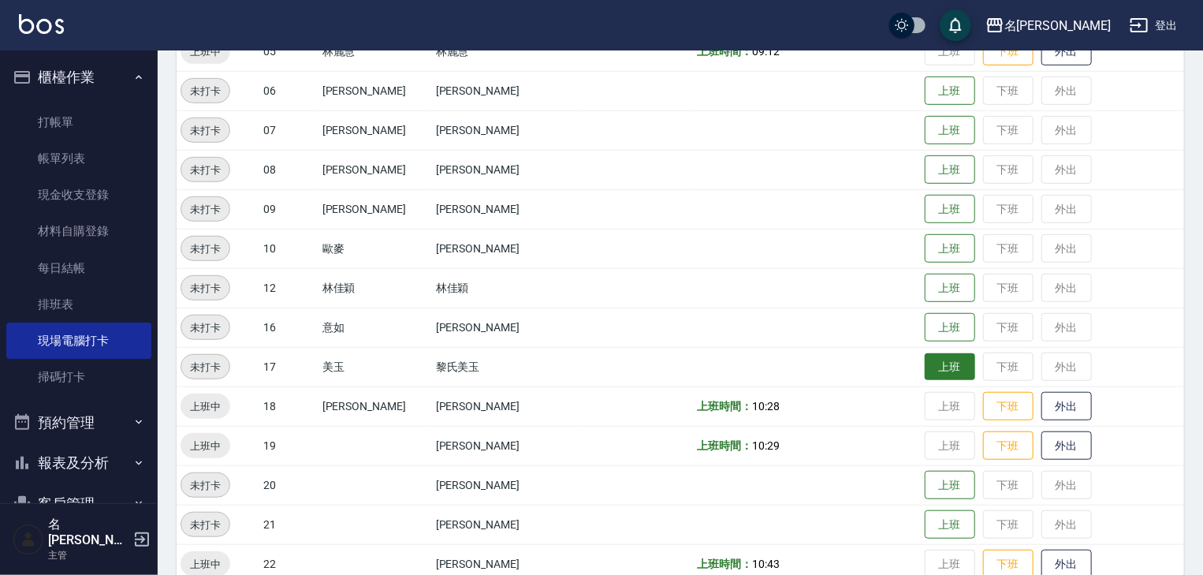
click at [938, 372] on button "上班" at bounding box center [950, 367] width 50 height 28
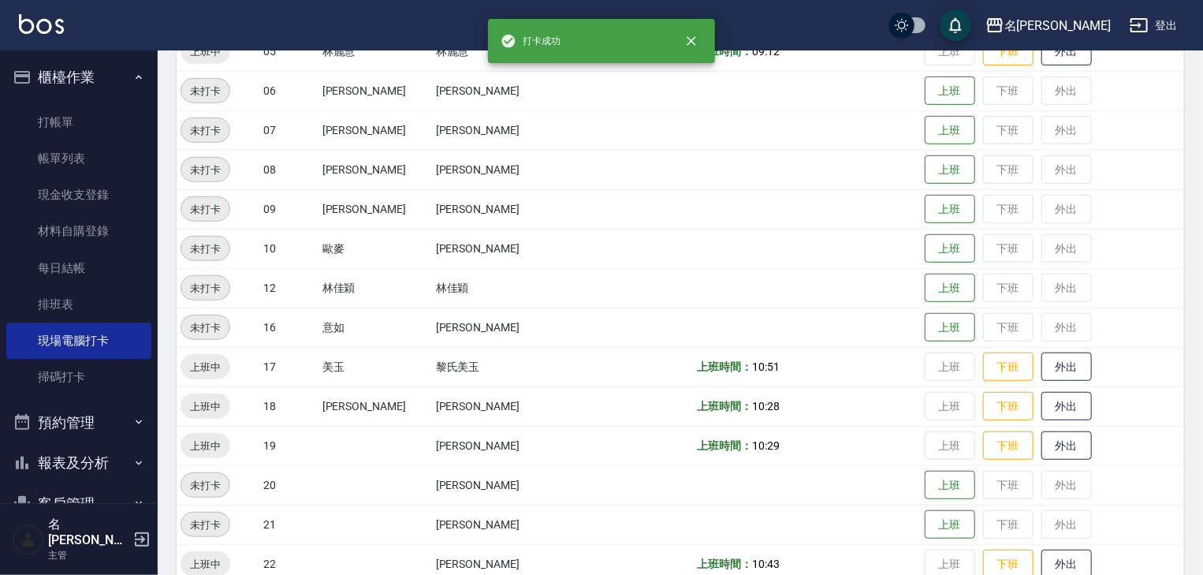
scroll to position [505, 0]
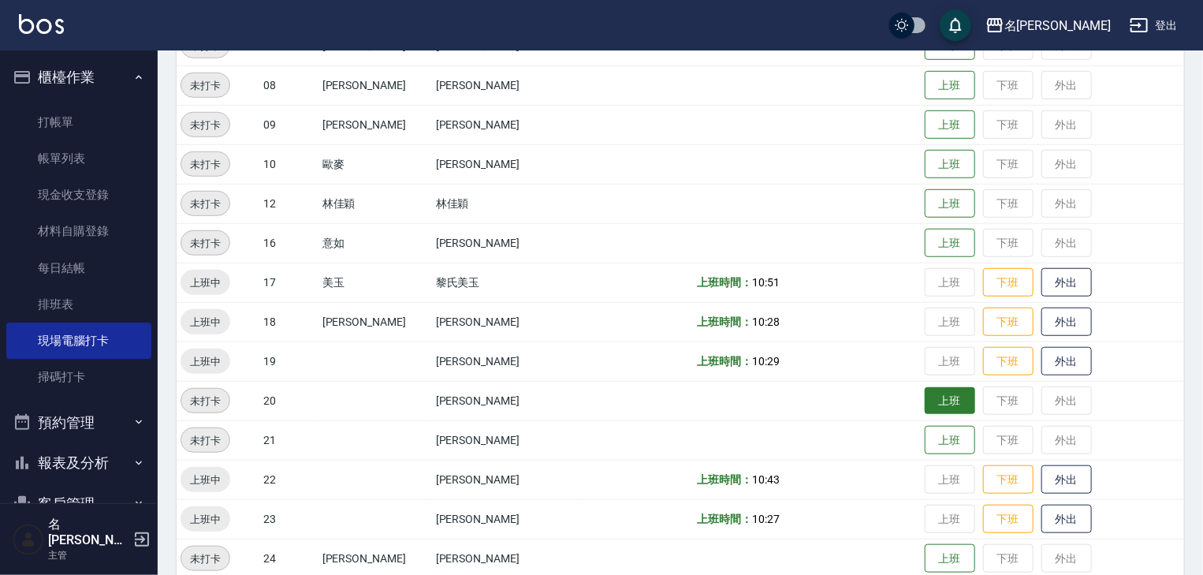
click at [925, 412] on button "上班" at bounding box center [950, 401] width 50 height 28
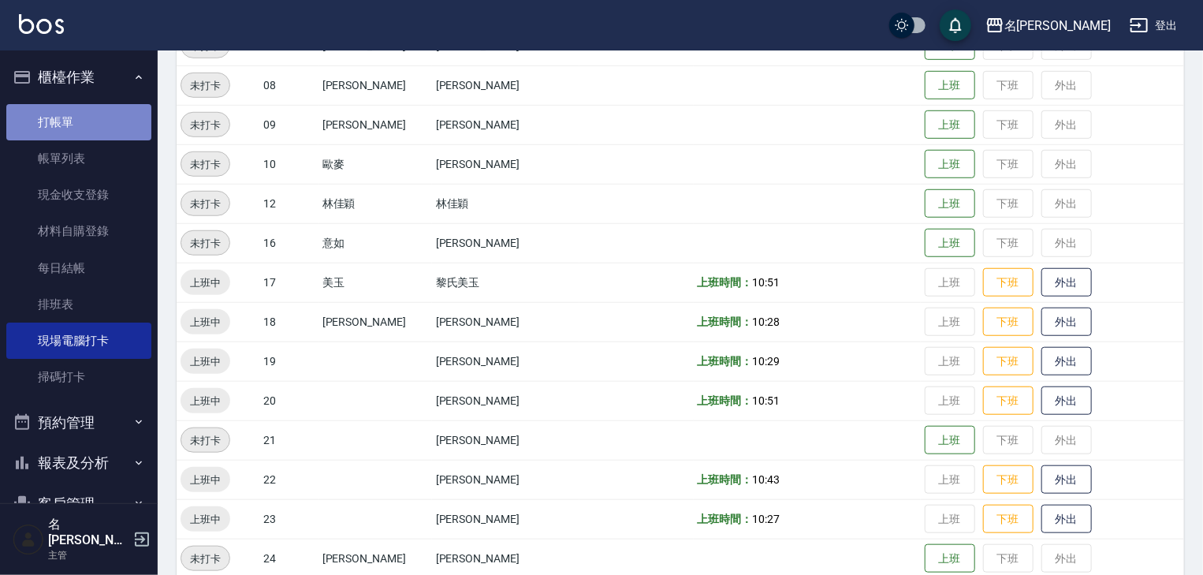
click at [86, 115] on link "打帳單" at bounding box center [78, 122] width 145 height 36
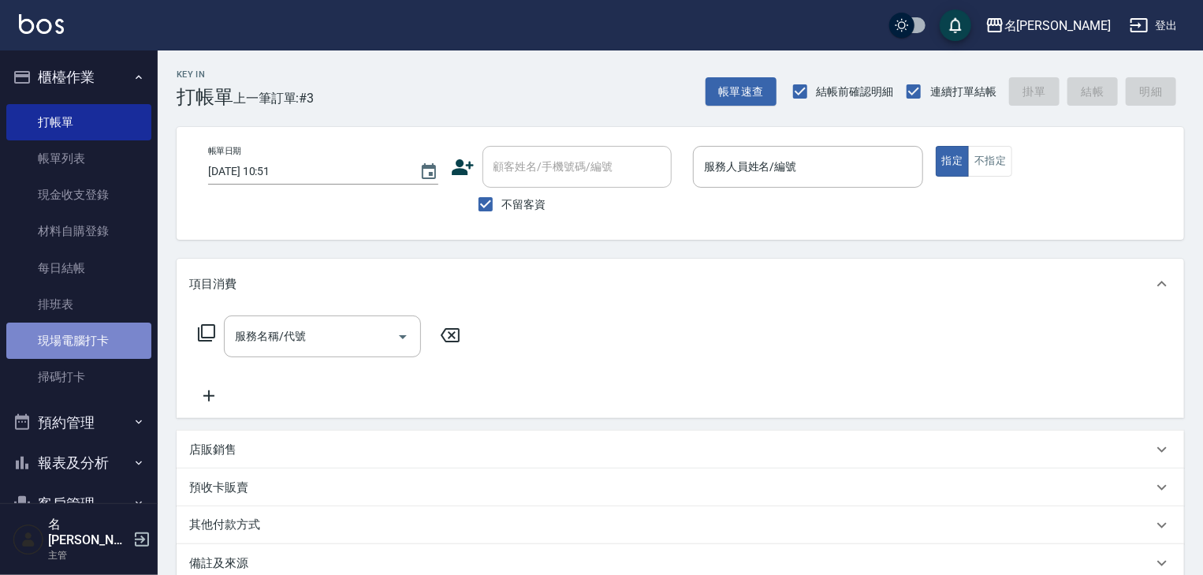
click at [121, 343] on link "現場電腦打卡" at bounding box center [78, 340] width 145 height 36
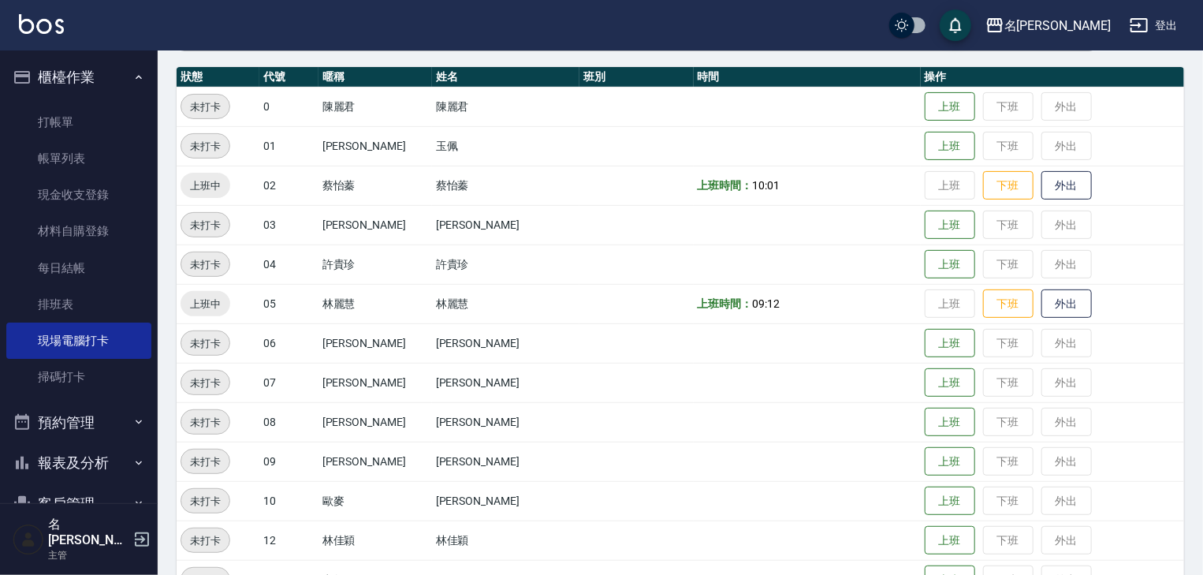
scroll to position [336, 0]
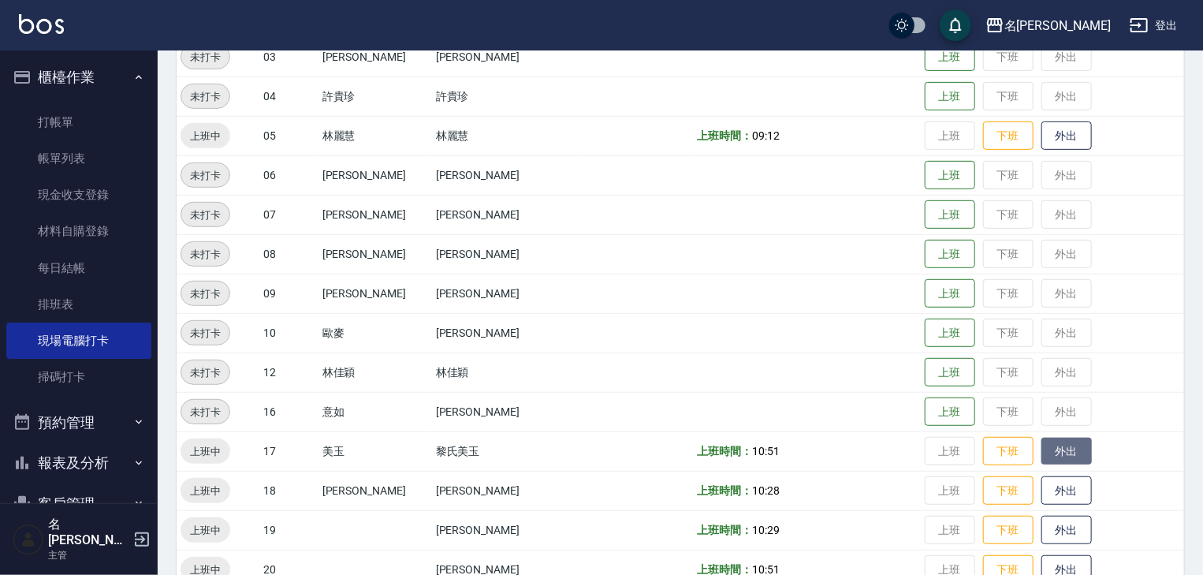
click at [1041, 453] on button "外出" at bounding box center [1066, 452] width 50 height 28
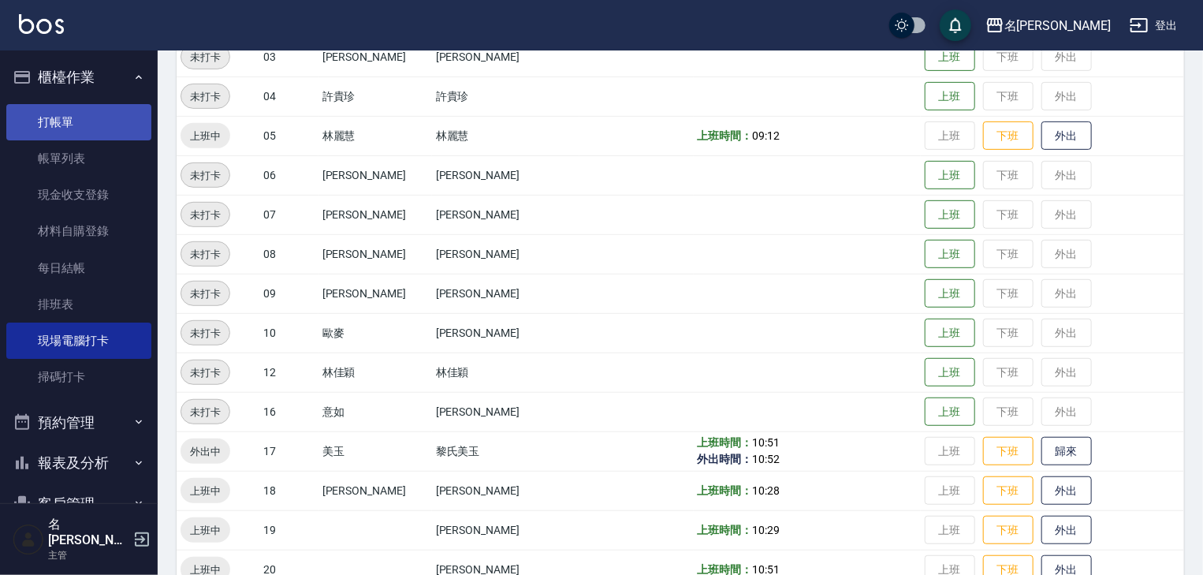
click at [99, 125] on link "打帳單" at bounding box center [78, 122] width 145 height 36
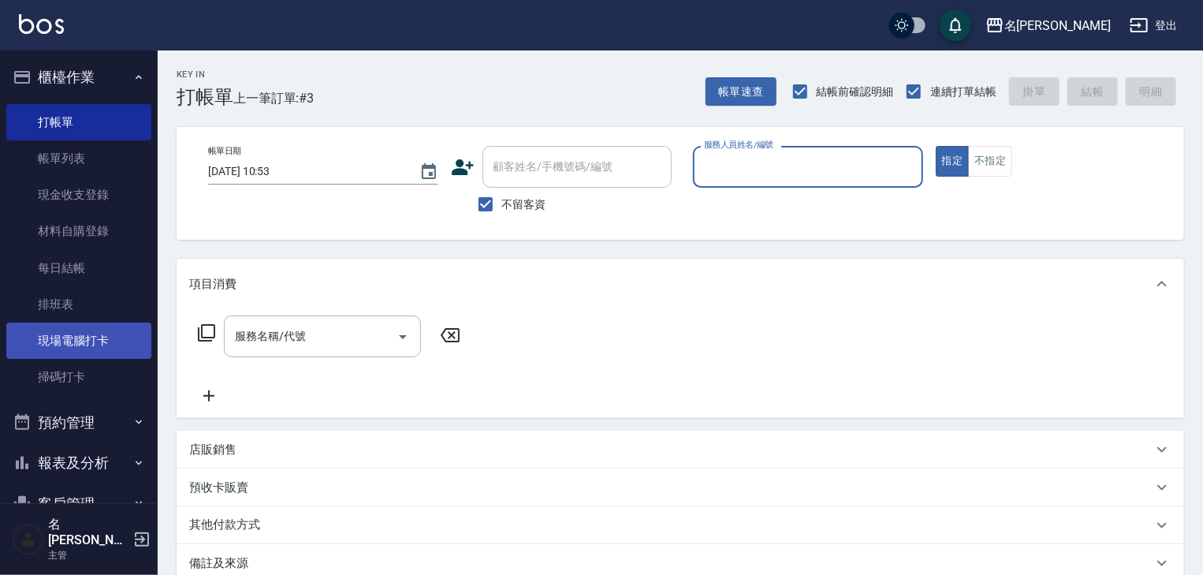
click at [97, 341] on link "現場電腦打卡" at bounding box center [78, 340] width 145 height 36
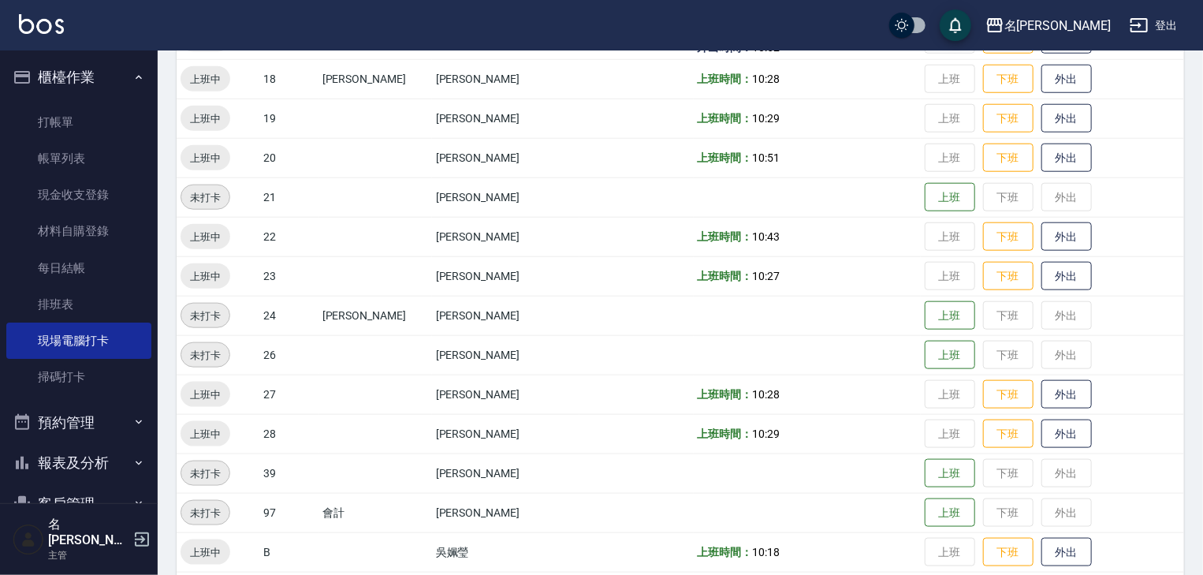
scroll to position [664, 0]
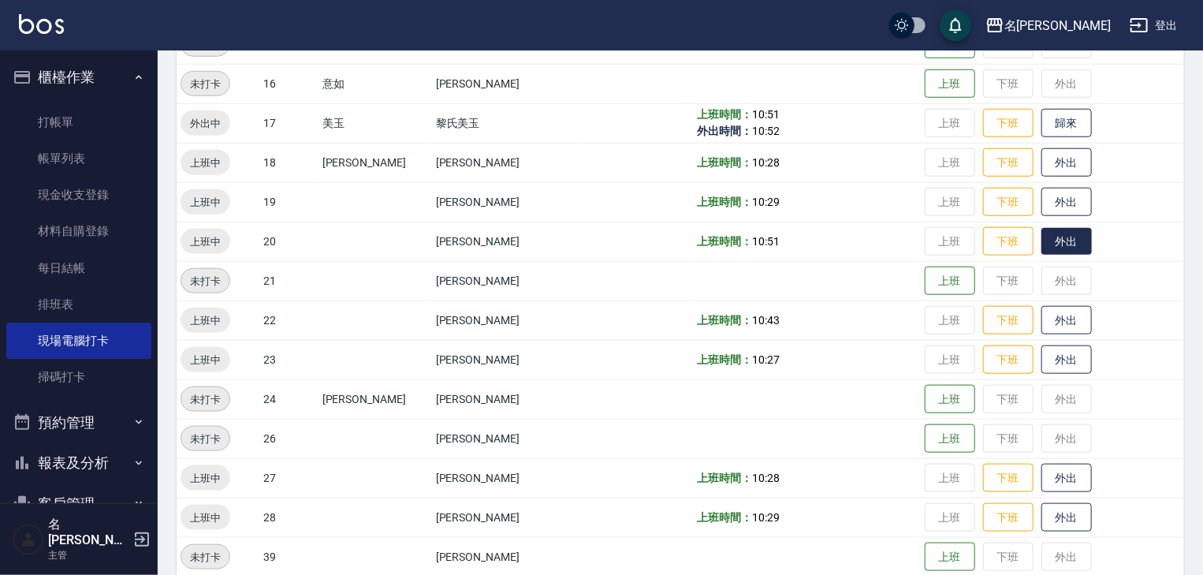
click at [1041, 244] on button "外出" at bounding box center [1066, 242] width 50 height 28
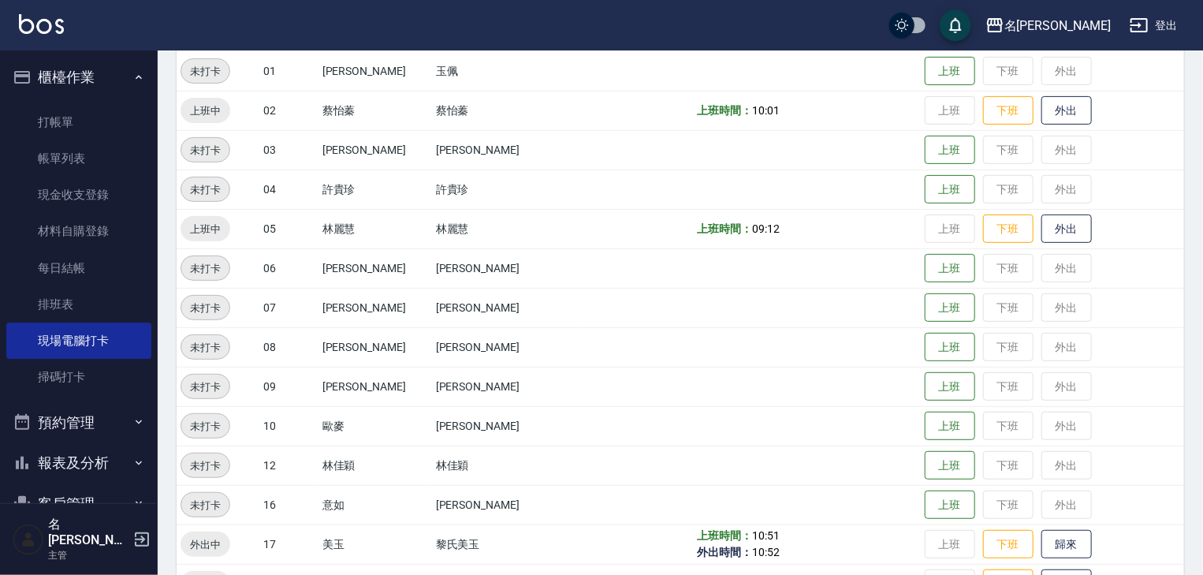
scroll to position [75, 0]
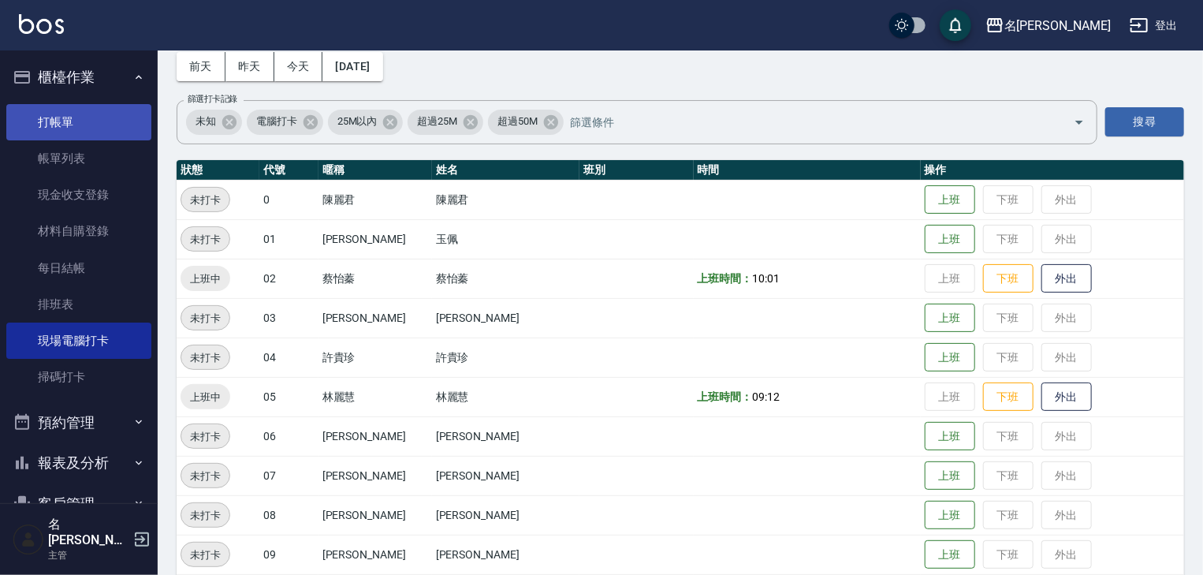
click at [102, 132] on link "打帳單" at bounding box center [78, 122] width 145 height 36
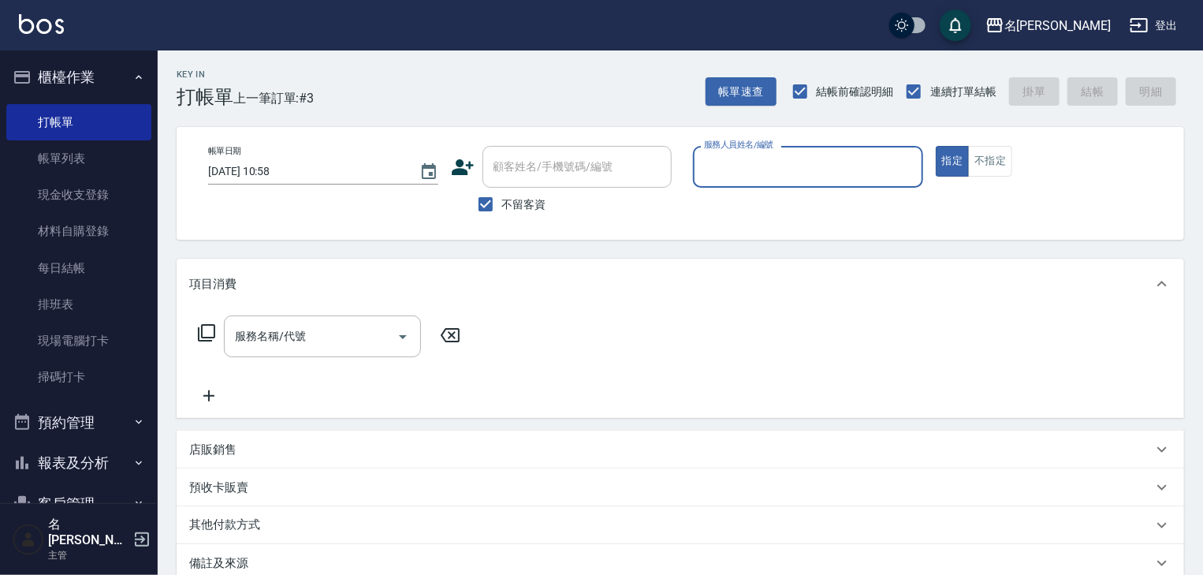
click at [827, 160] on input "服務人員姓名/編號" at bounding box center [808, 167] width 216 height 28
type input "皮皮-P"
type button "true"
click at [213, 333] on icon at bounding box center [206, 332] width 19 height 19
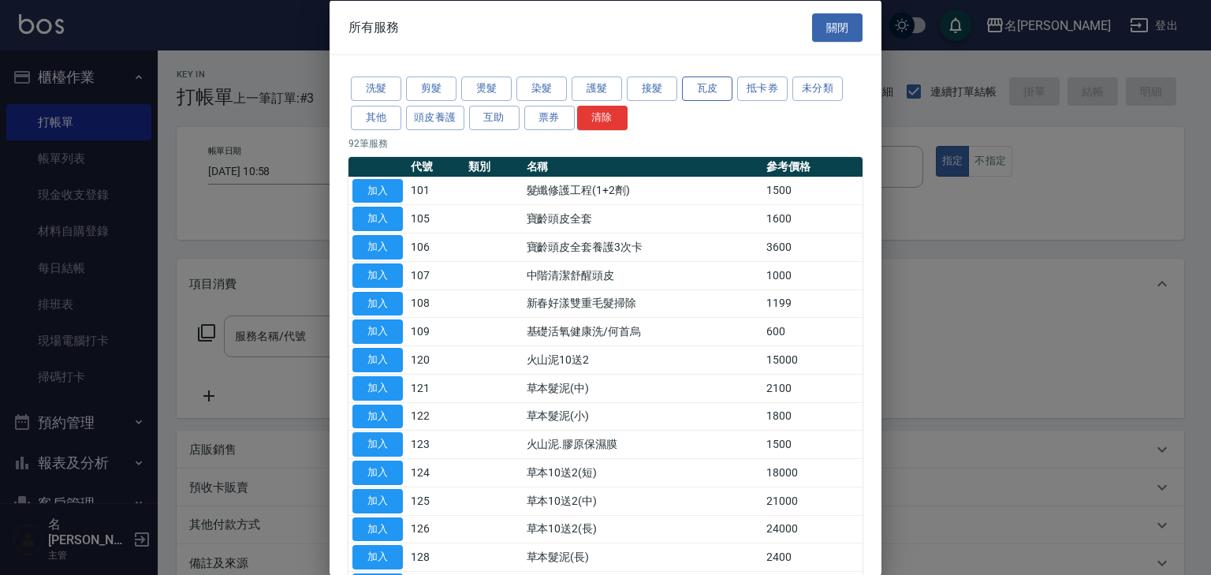
click at [719, 88] on button "瓦皮" at bounding box center [707, 88] width 50 height 24
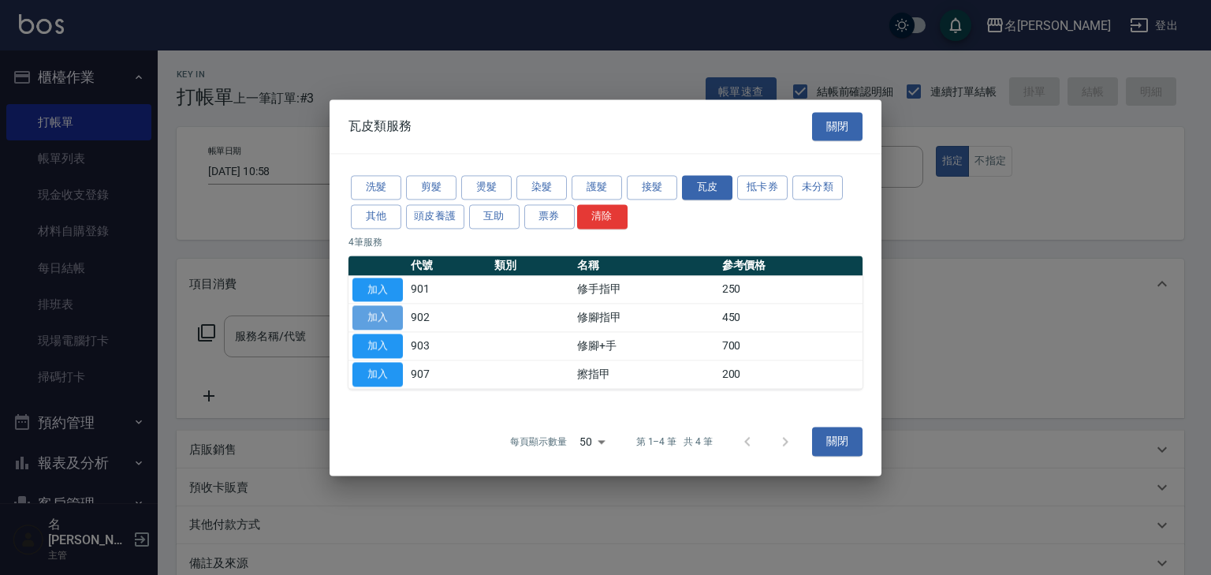
click at [382, 308] on button "加入" at bounding box center [377, 318] width 50 height 24
type input "修腳指甲(902)"
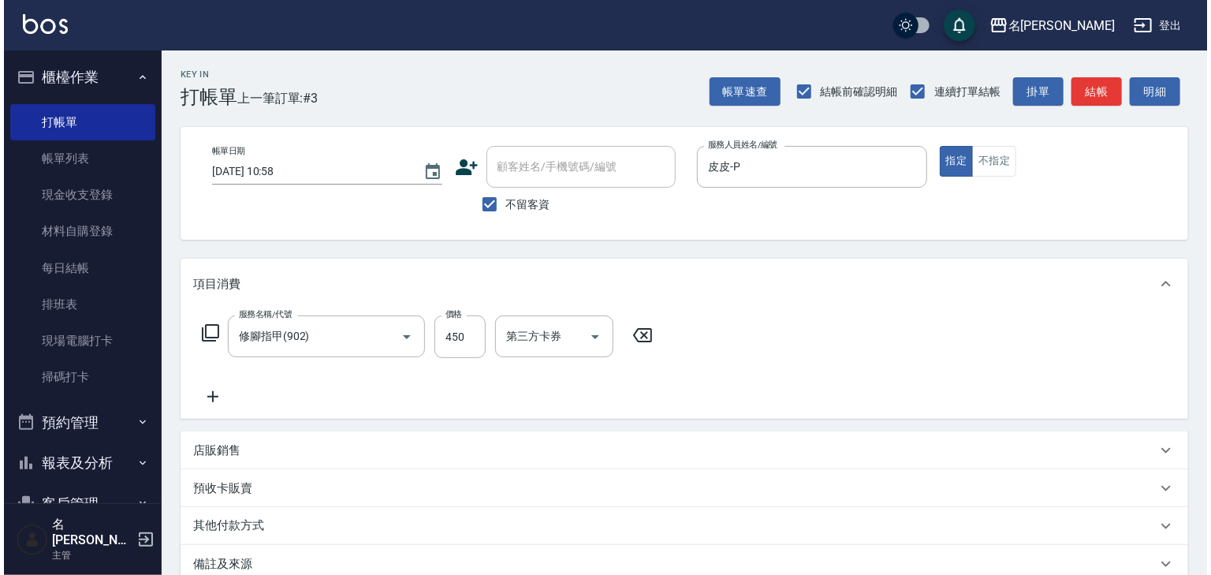
scroll to position [168, 0]
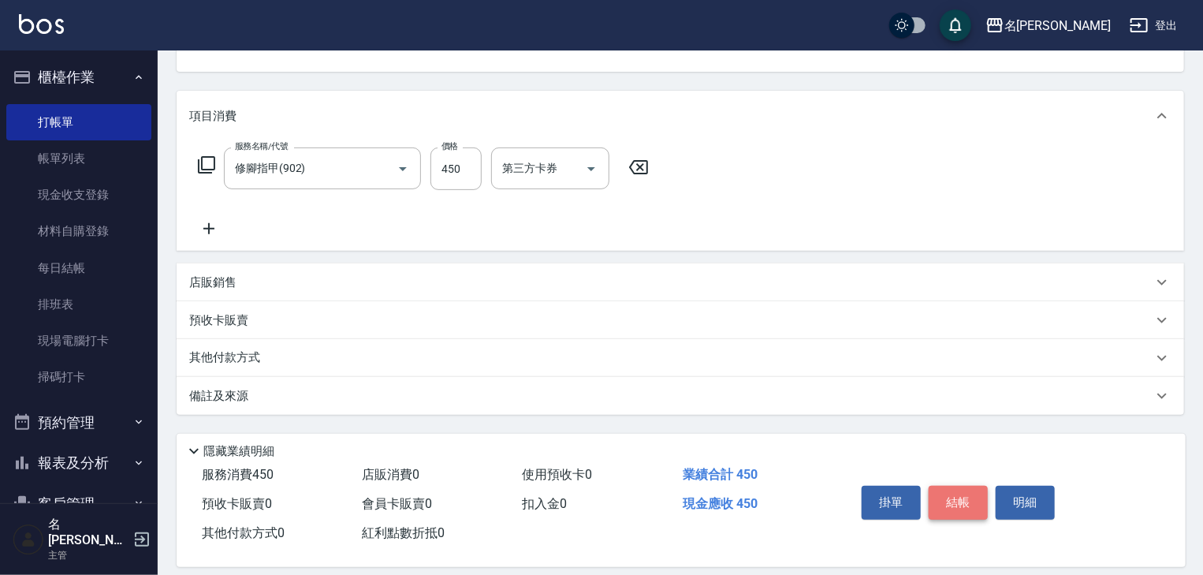
click at [974, 505] on button "結帳" at bounding box center [958, 502] width 59 height 33
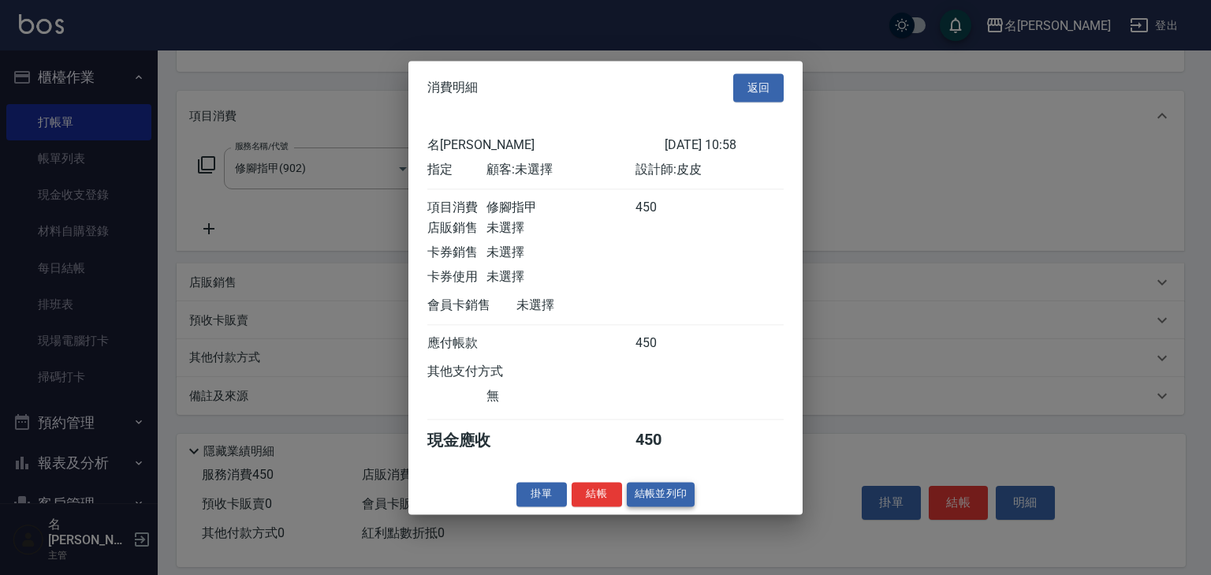
click at [662, 494] on button "結帳並列印" at bounding box center [661, 494] width 69 height 24
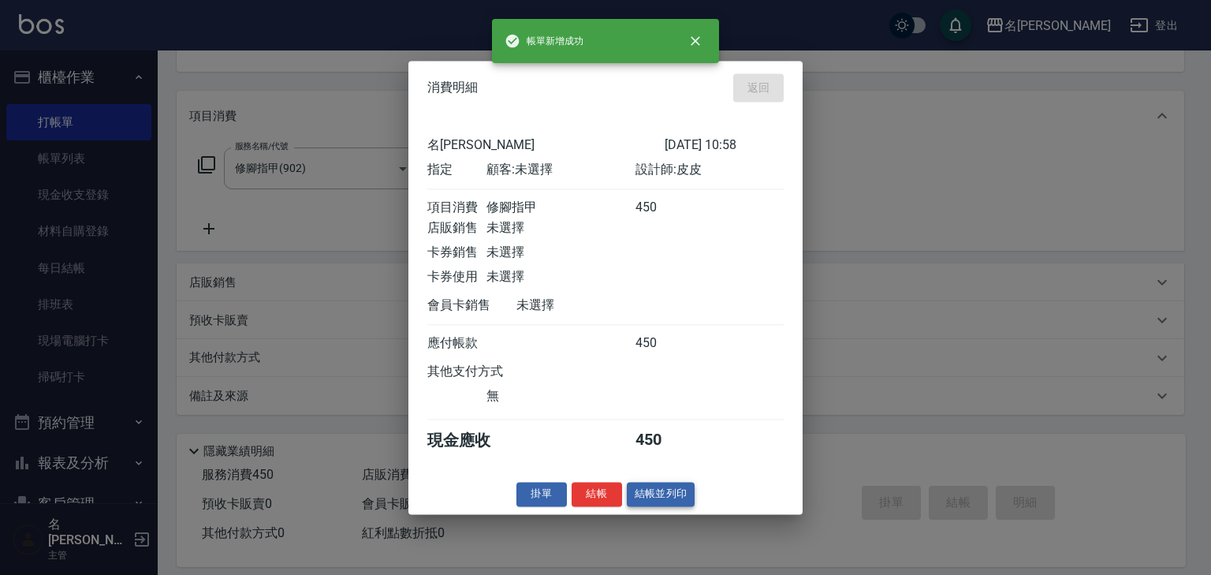
type input "2025/08/13 10:59"
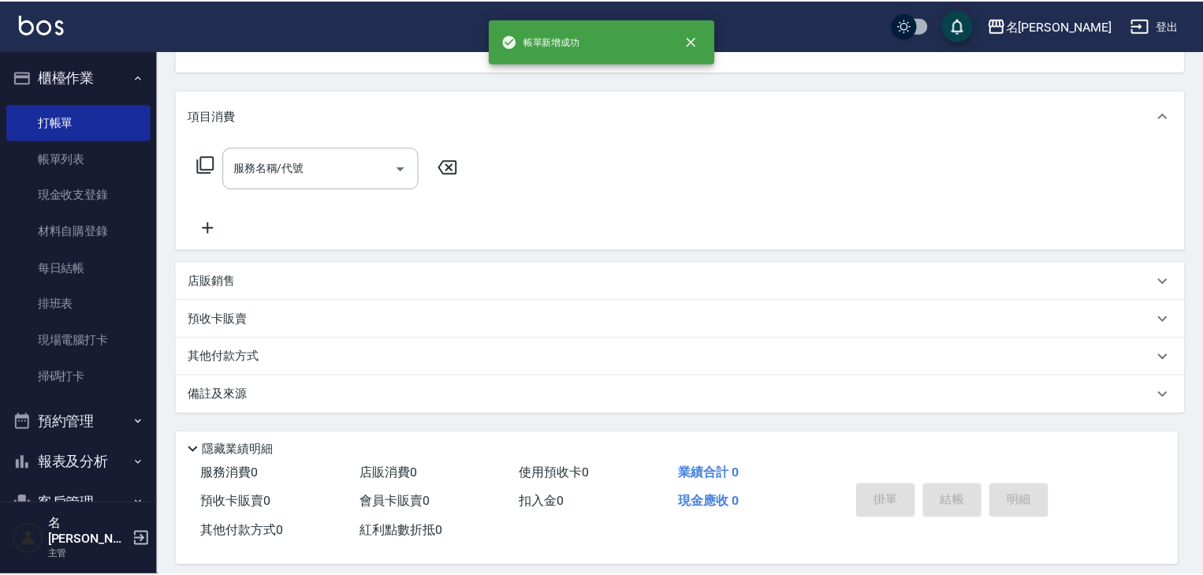
scroll to position [153, 0]
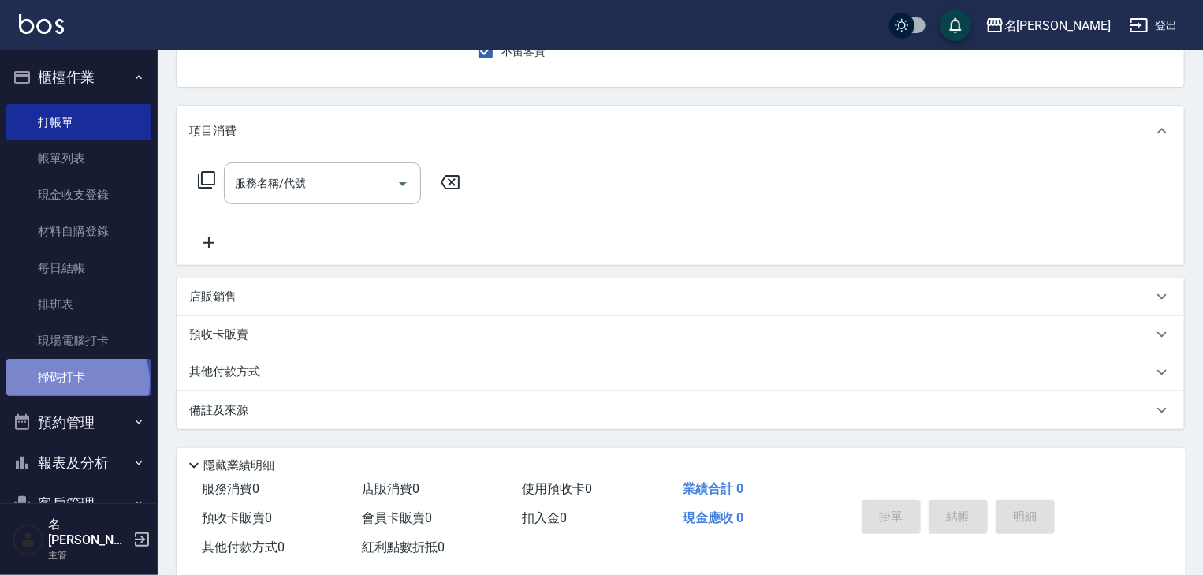
click at [76, 382] on link "掃碼打卡" at bounding box center [78, 377] width 145 height 36
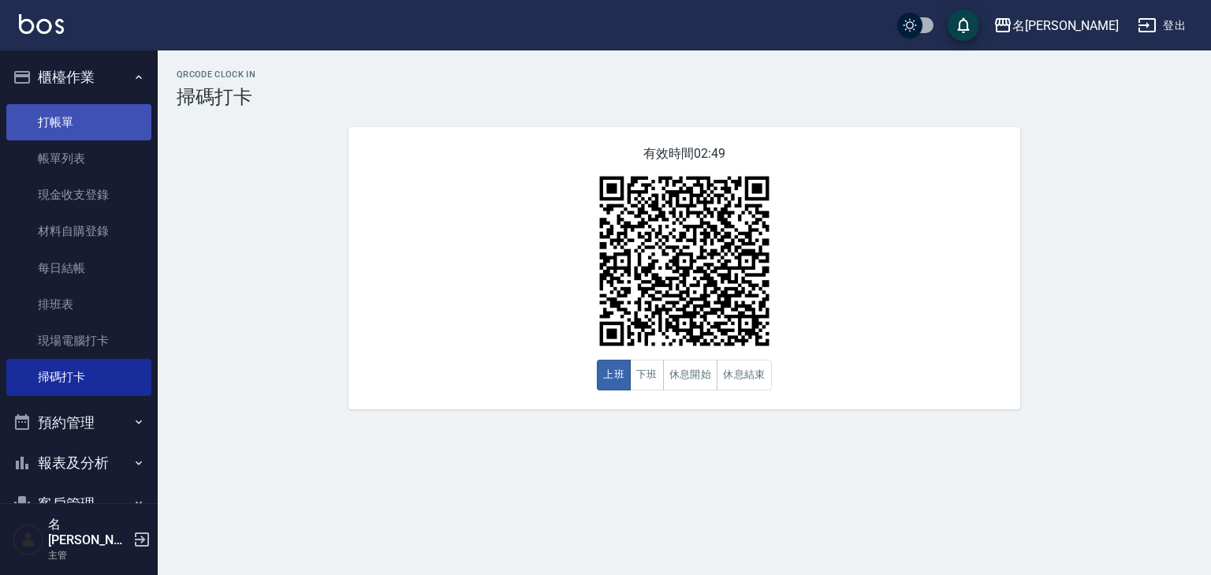
click at [63, 116] on link "打帳單" at bounding box center [78, 122] width 145 height 36
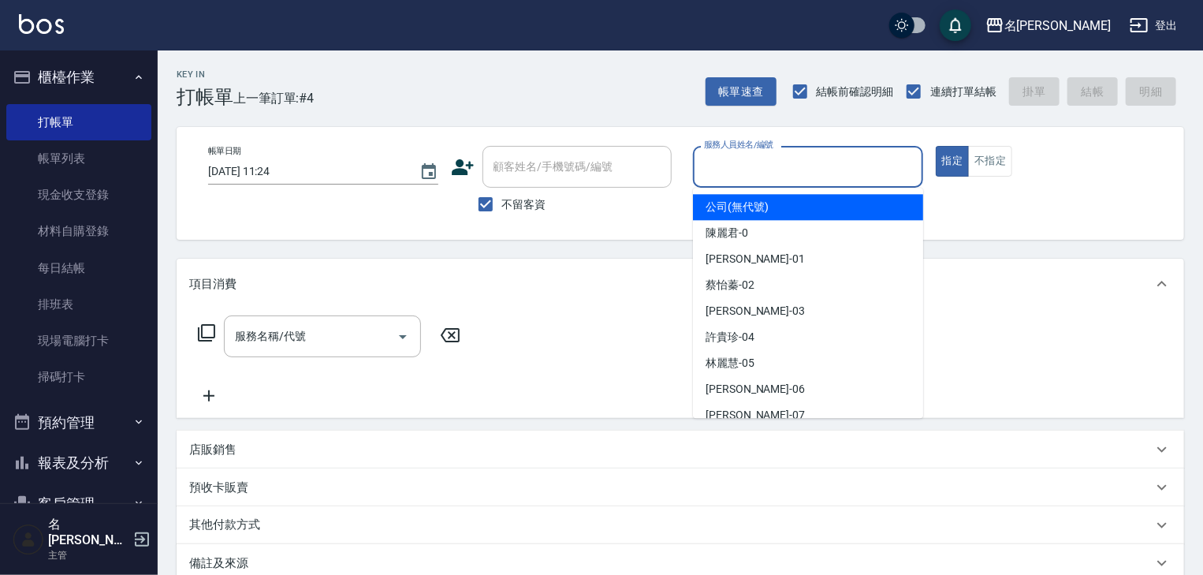
click at [819, 164] on input "服務人員姓名/編號" at bounding box center [808, 167] width 216 height 28
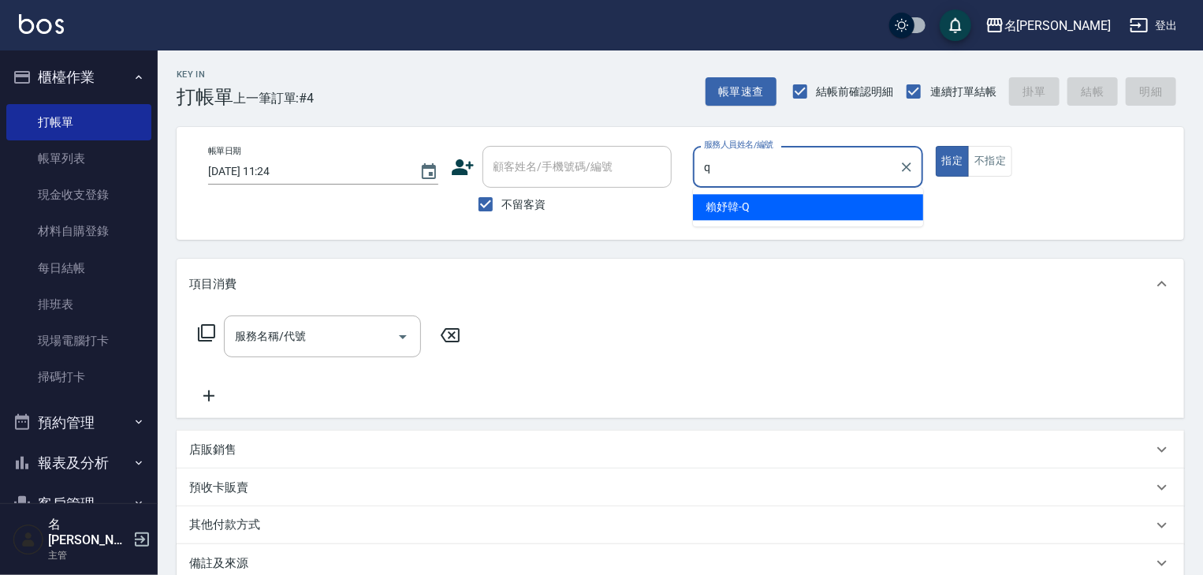
type input "賴妤韓-Q"
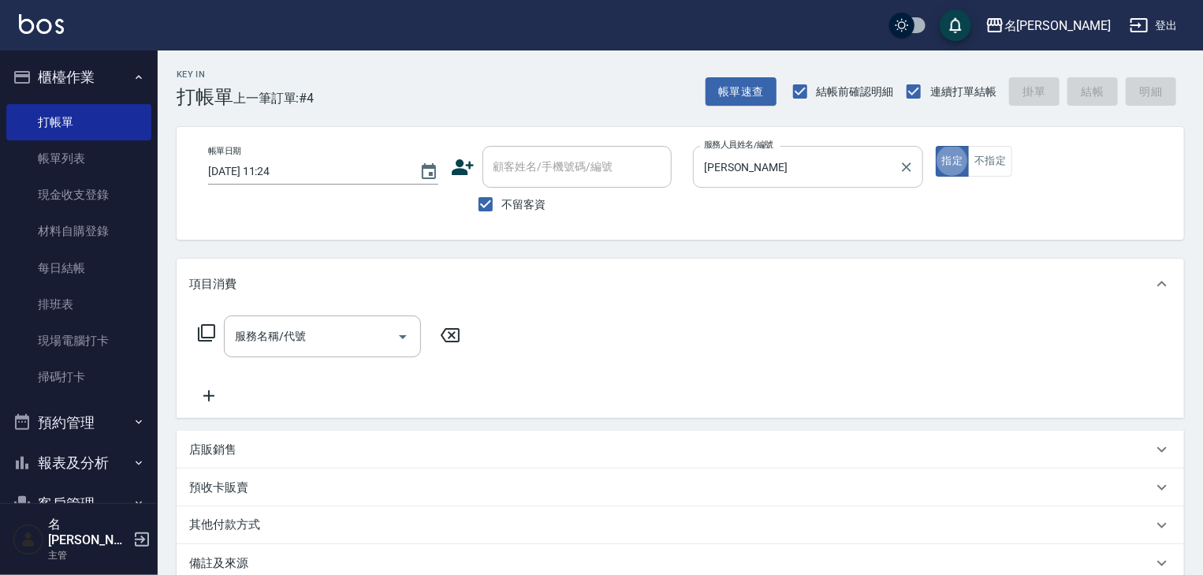
type button "true"
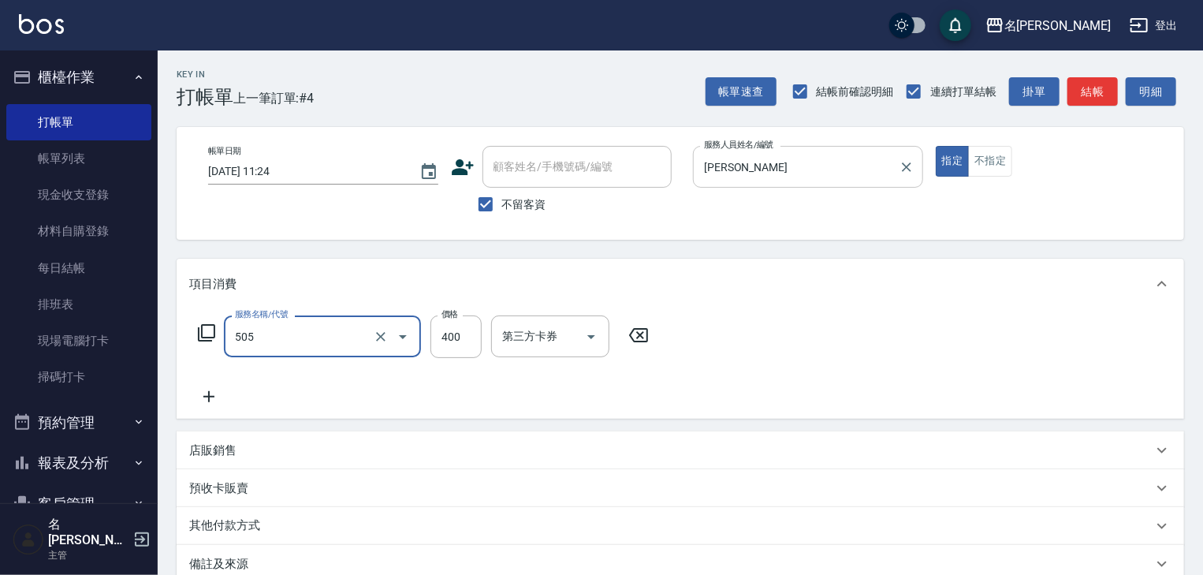
type input "洗髮(505)"
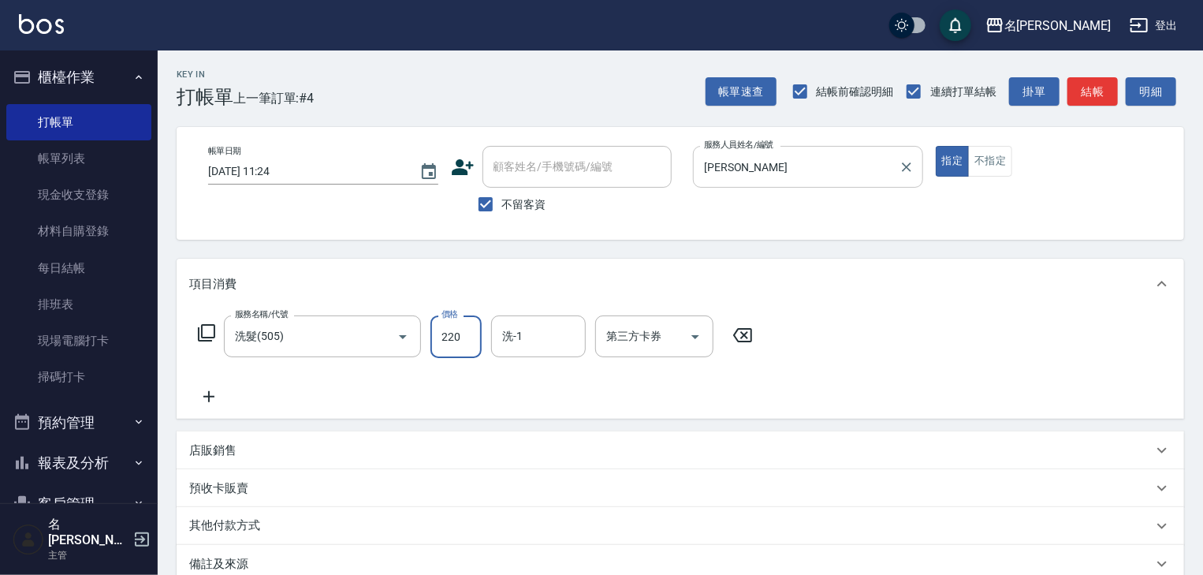
type input "220"
click at [1071, 88] on button "結帳" at bounding box center [1092, 91] width 50 height 29
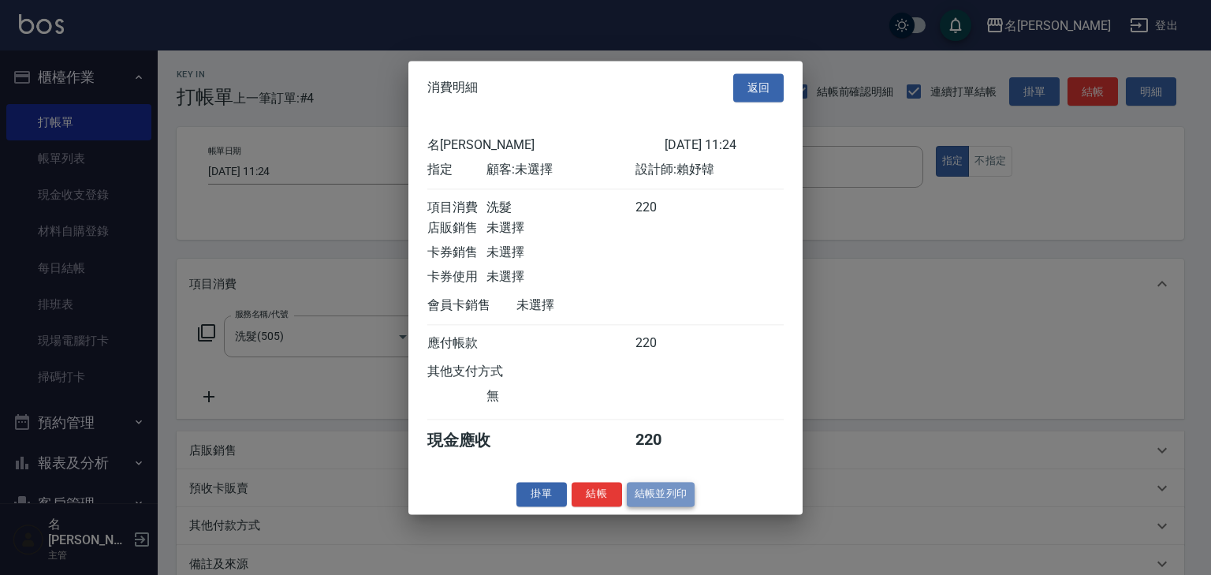
click at [672, 498] on button "結帳並列印" at bounding box center [661, 494] width 69 height 24
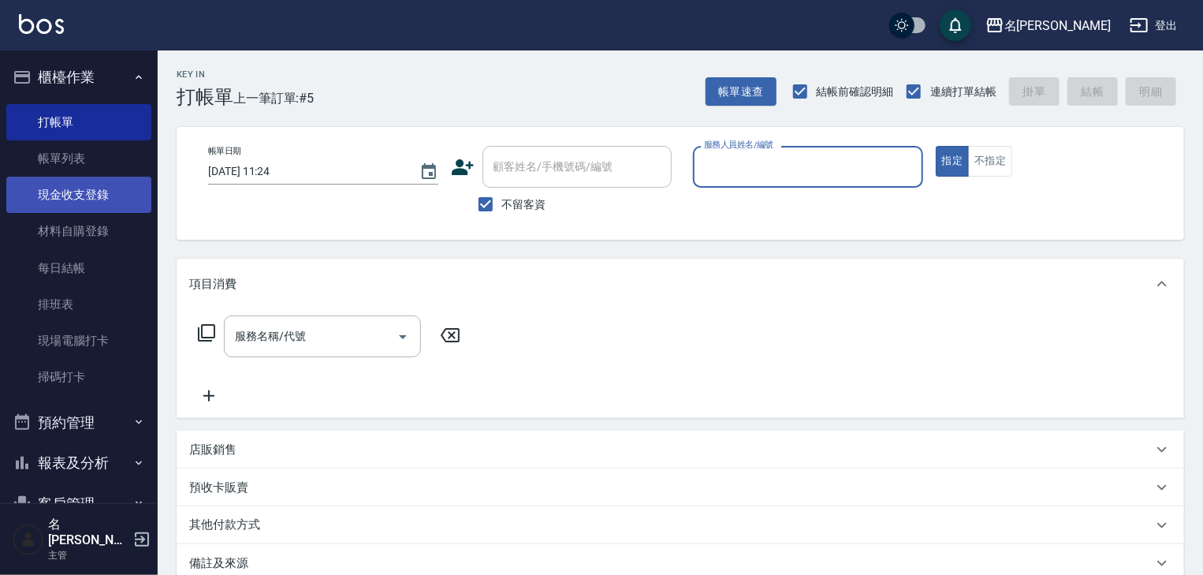
click at [92, 188] on link "現金收支登錄" at bounding box center [78, 195] width 145 height 36
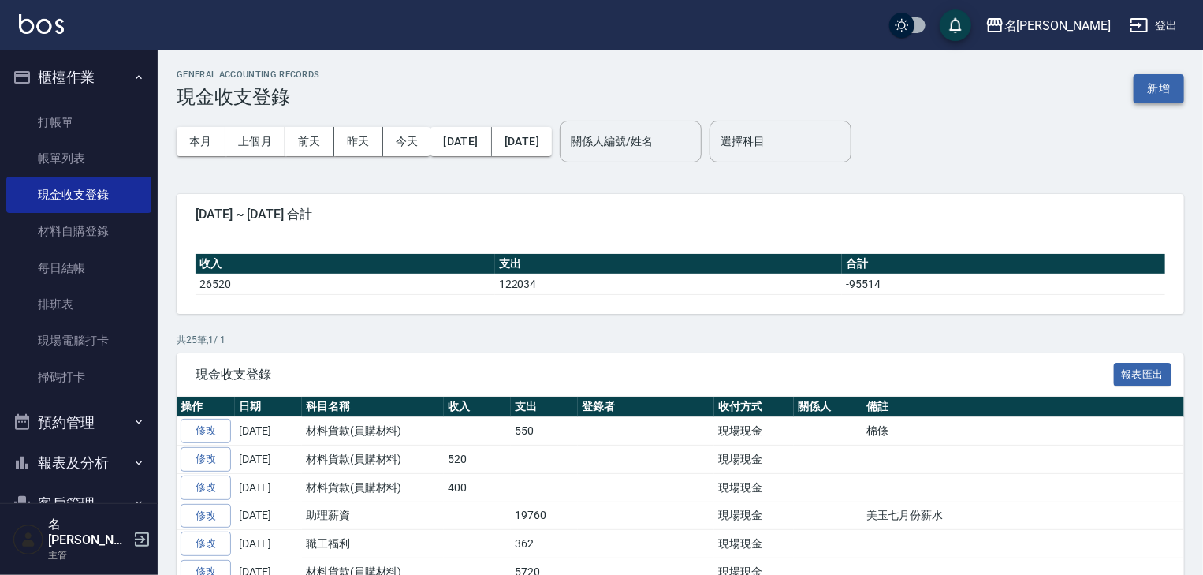
click at [1157, 95] on button "新增" at bounding box center [1159, 88] width 50 height 29
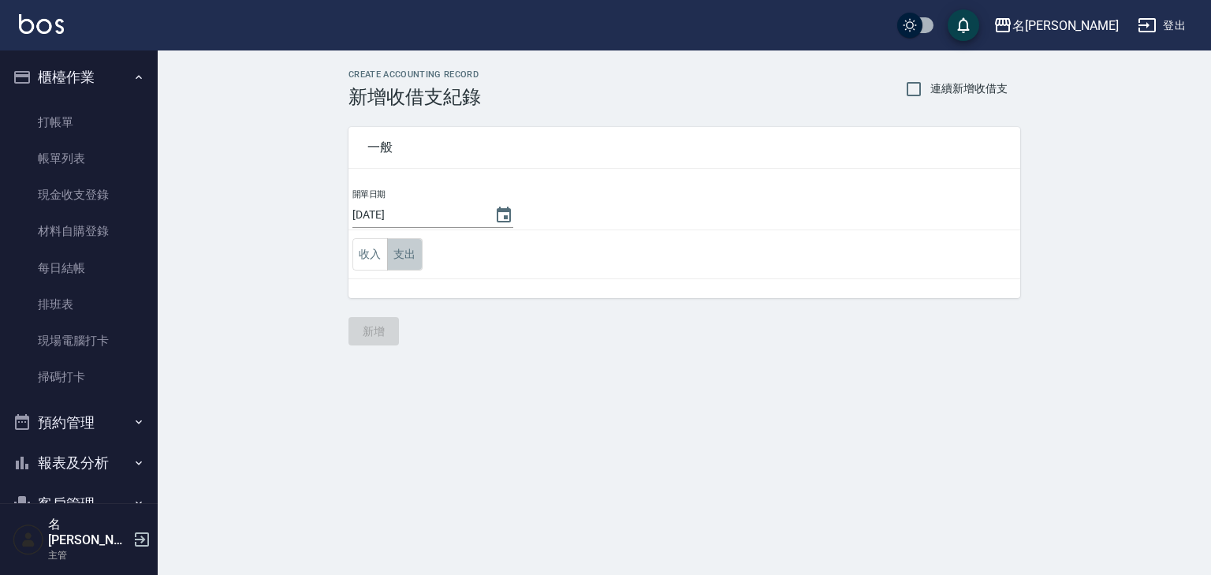
click at [401, 238] on button "支出" at bounding box center [404, 254] width 35 height 32
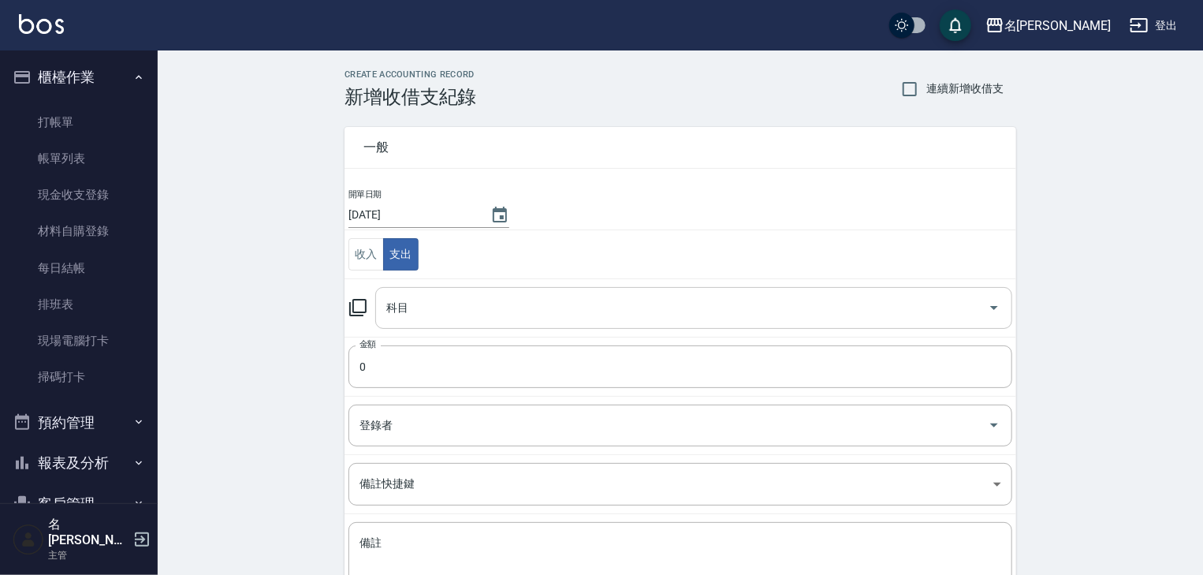
click at [428, 295] on input "科目" at bounding box center [681, 308] width 599 height 28
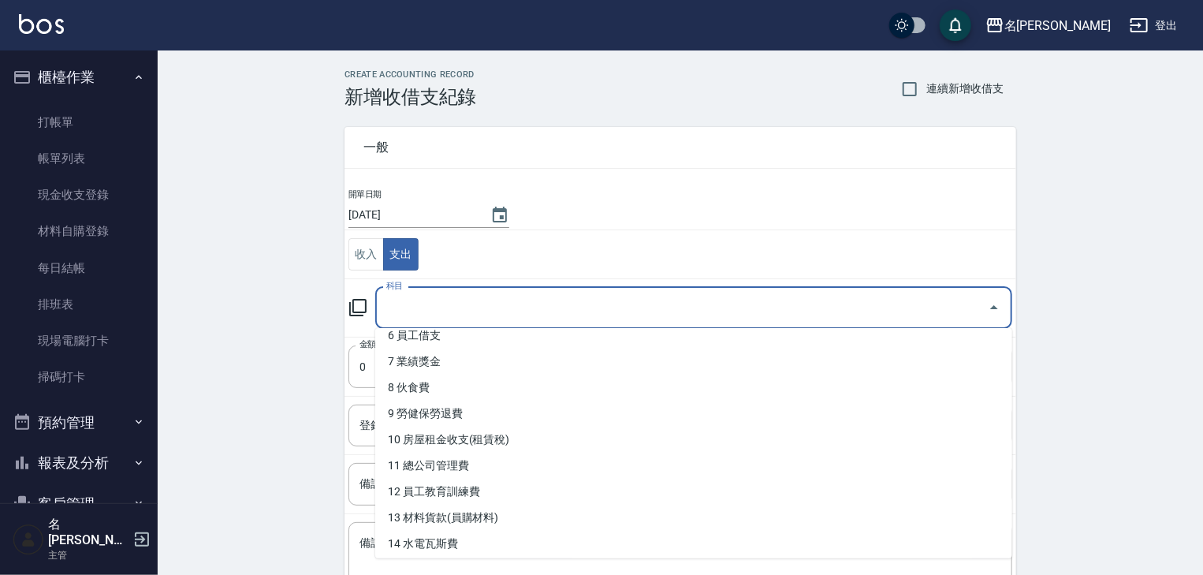
scroll to position [252, 0]
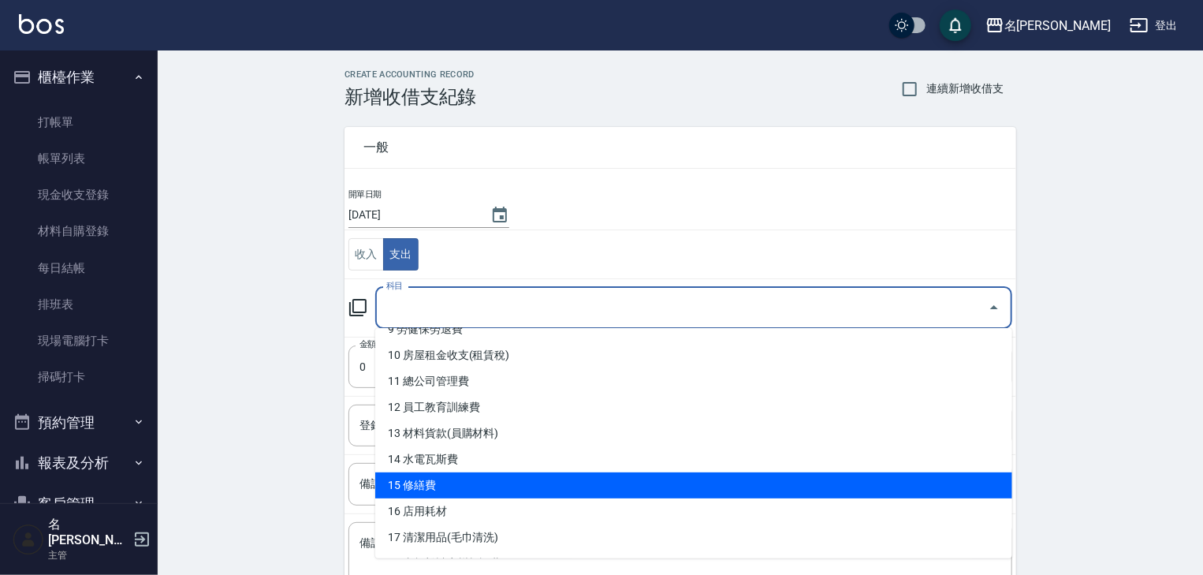
click at [495, 487] on li "15 修繕費" at bounding box center [693, 485] width 637 height 26
type input "15 修繕費"
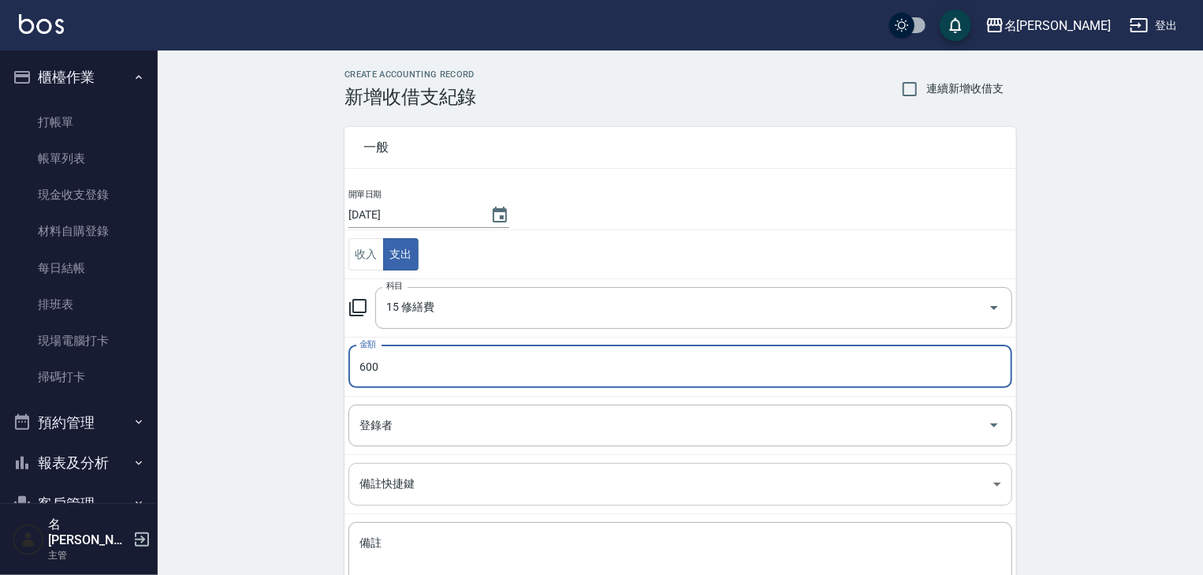
scroll to position [120, 0]
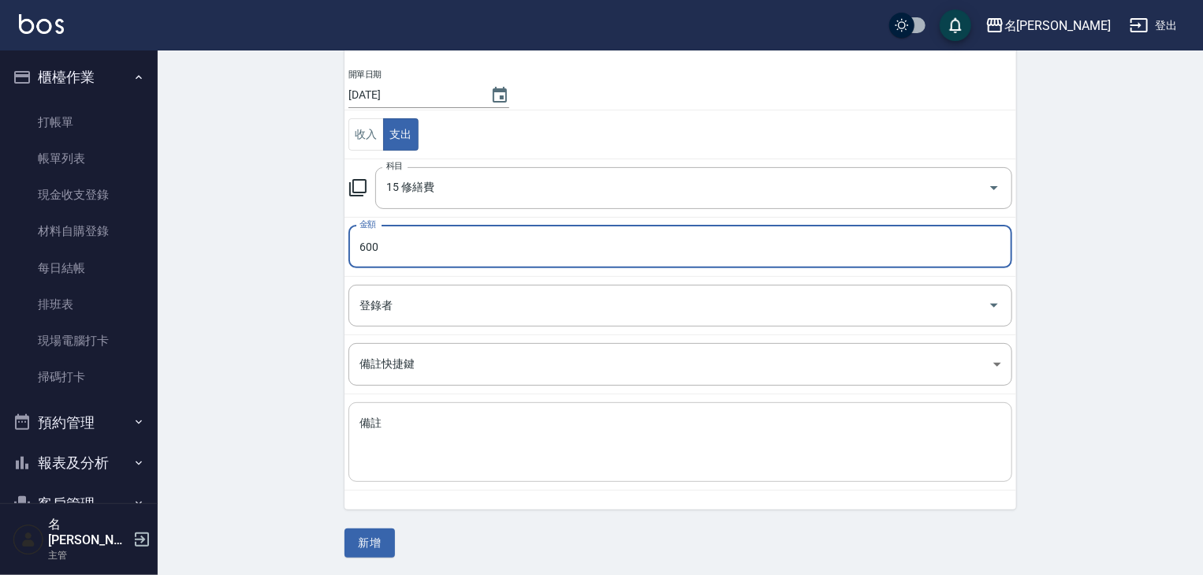
type input "600"
click at [388, 454] on textarea "備註" at bounding box center [681, 442] width 642 height 54
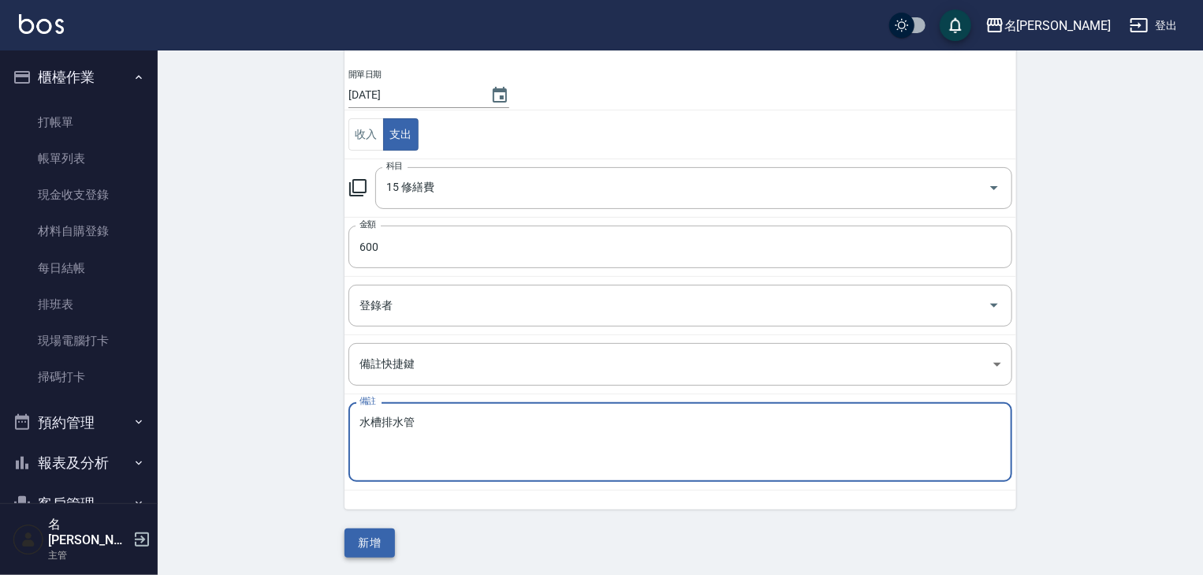
type textarea "水槽排水管"
click at [368, 539] on button "新增" at bounding box center [370, 542] width 50 height 29
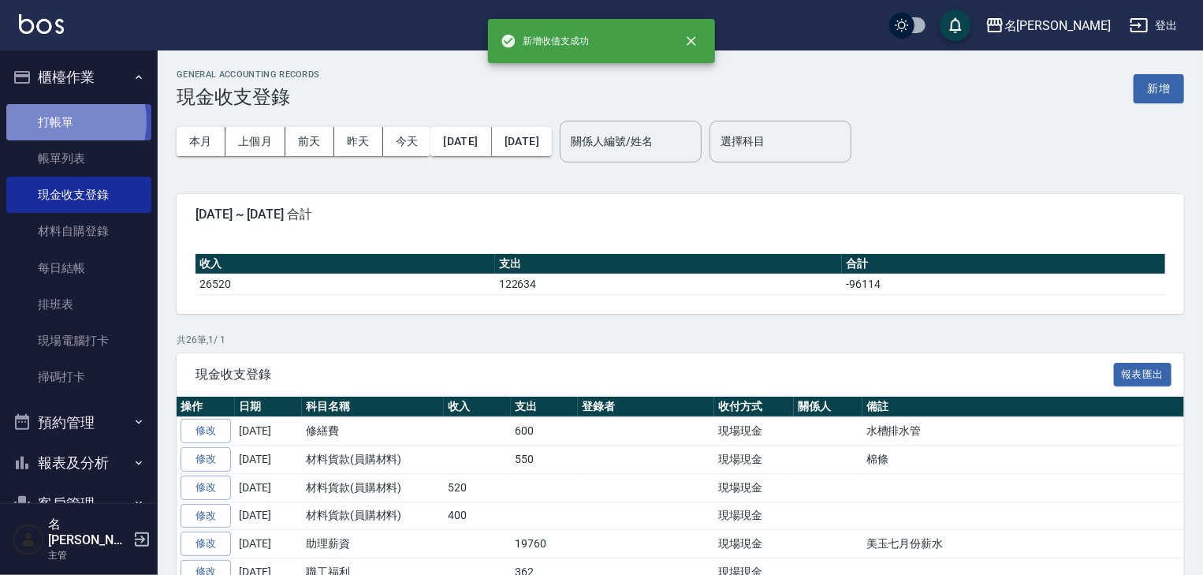
click at [60, 121] on link "打帳單" at bounding box center [78, 122] width 145 height 36
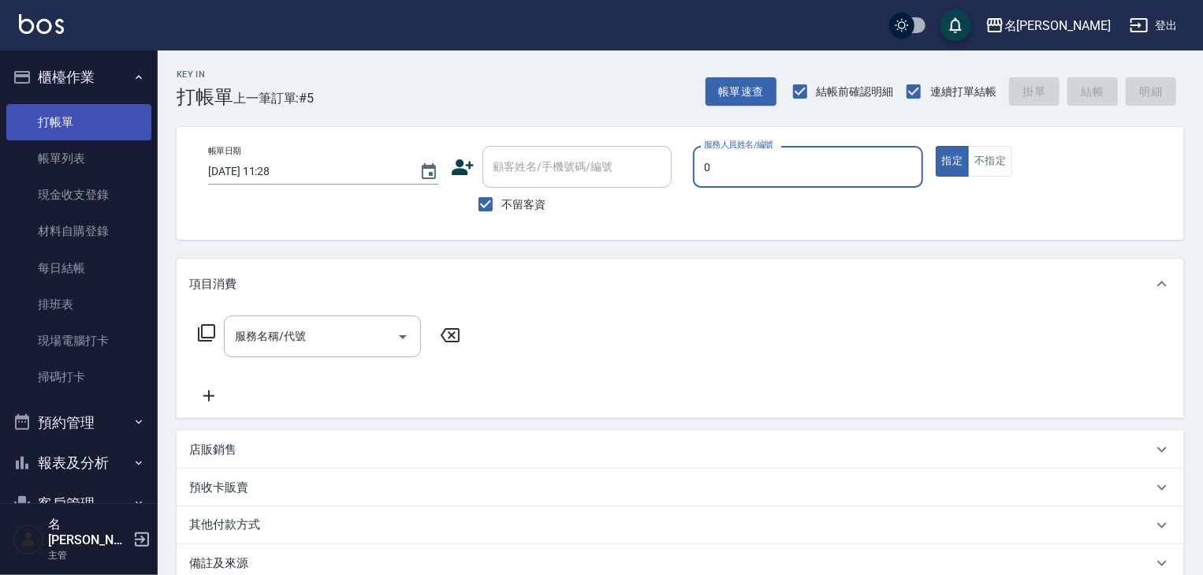
type input "陳麗君-0"
type button "true"
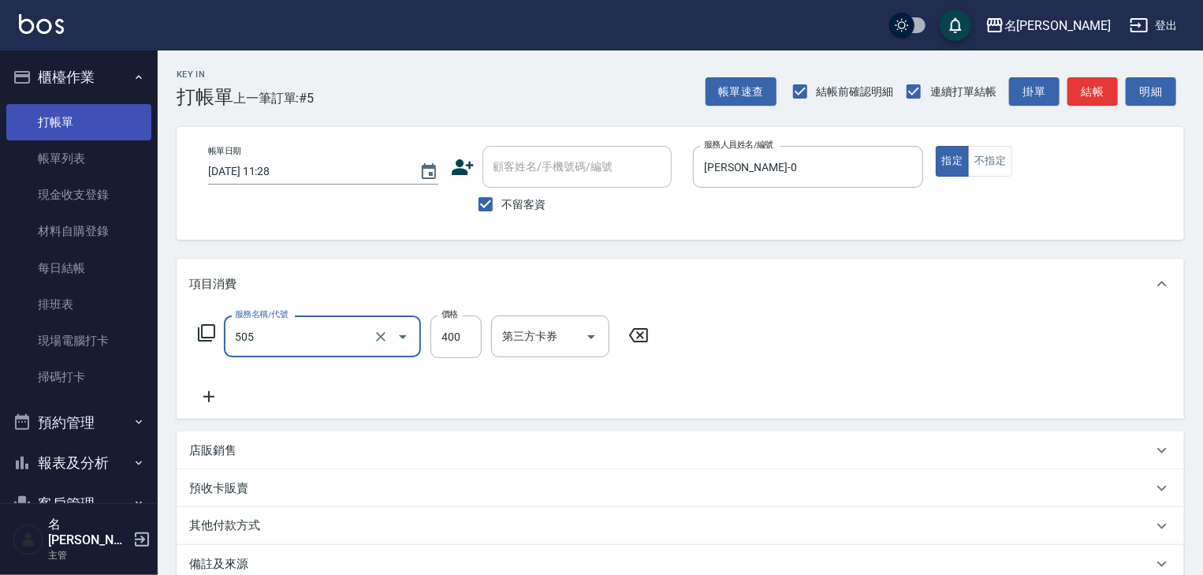
type input "洗髮(505)"
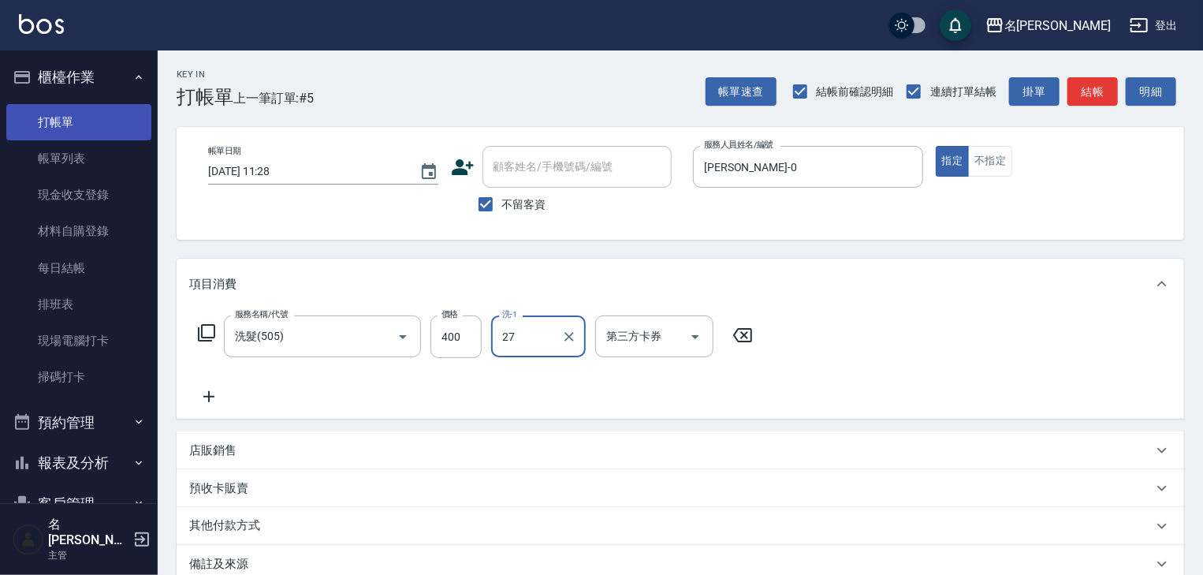
type input "張紹柏-27"
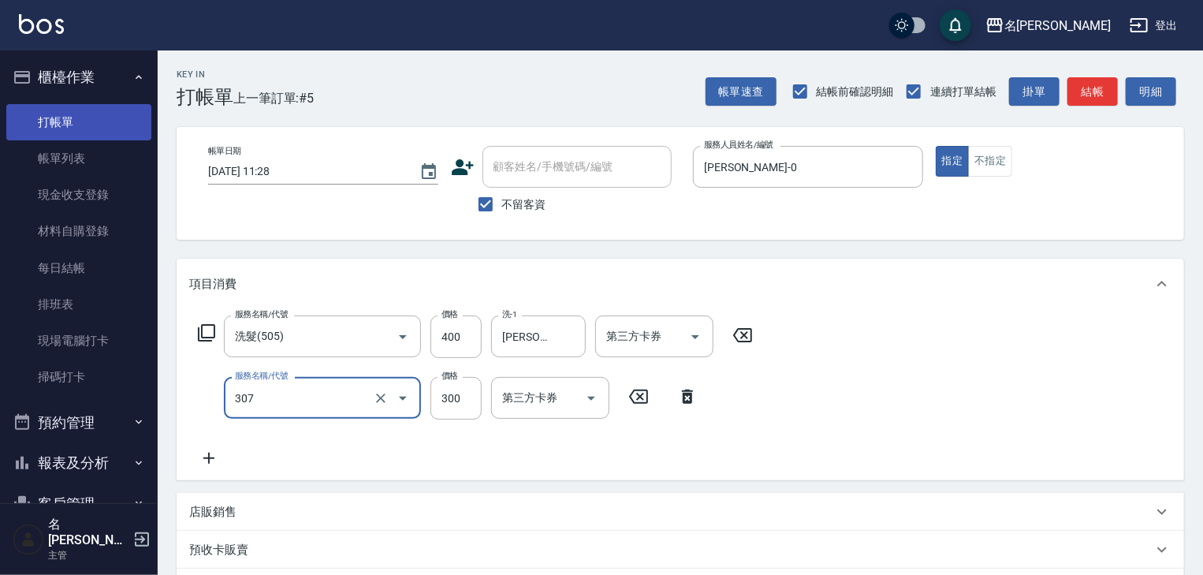
type input "剪髮(307)"
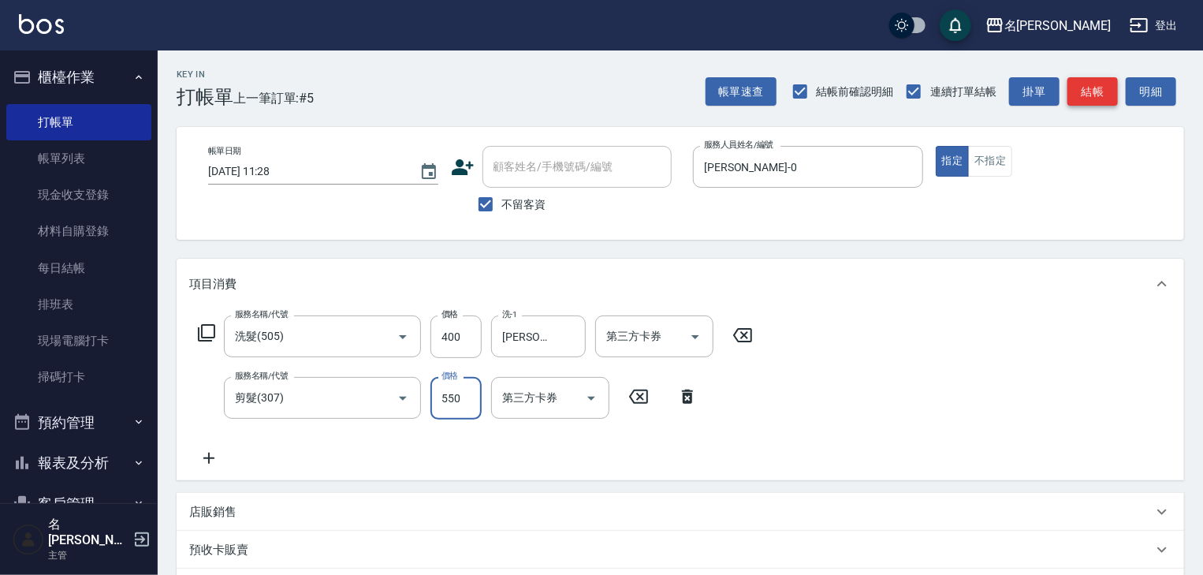
type input "550"
click at [1102, 102] on button "結帳" at bounding box center [1092, 91] width 50 height 29
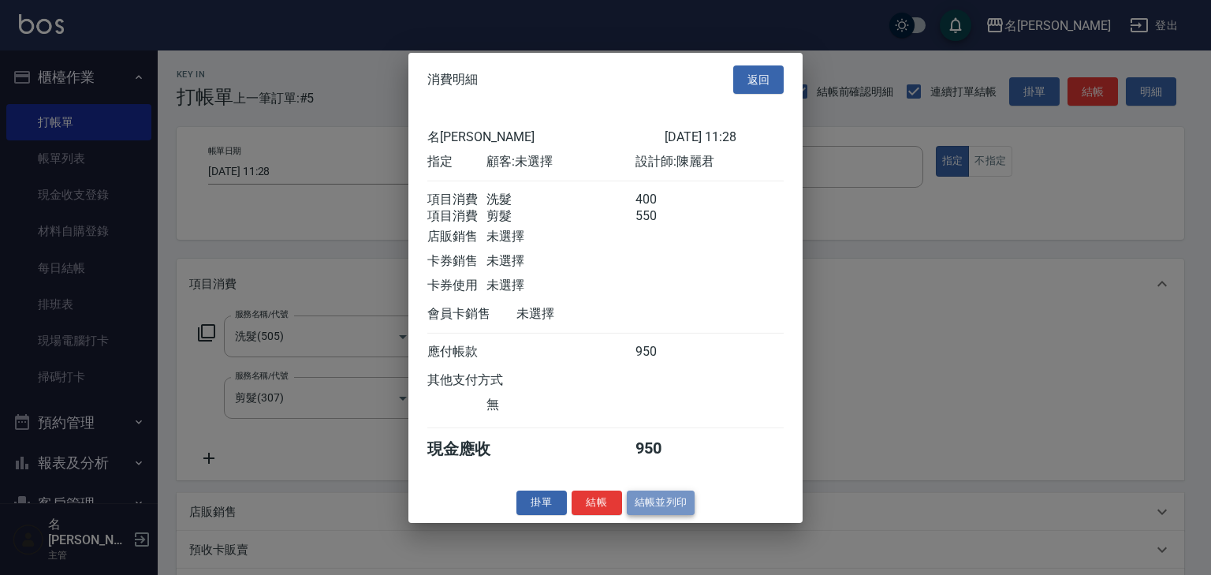
click at [680, 512] on button "結帳並列印" at bounding box center [661, 502] width 69 height 24
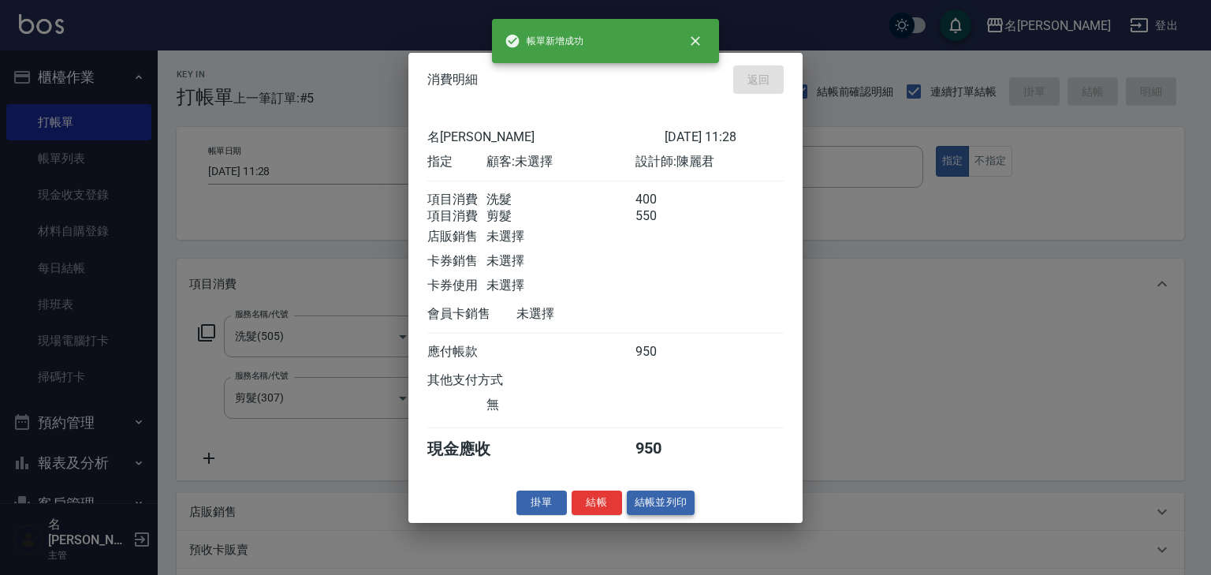
type input "2025/08/13 11:33"
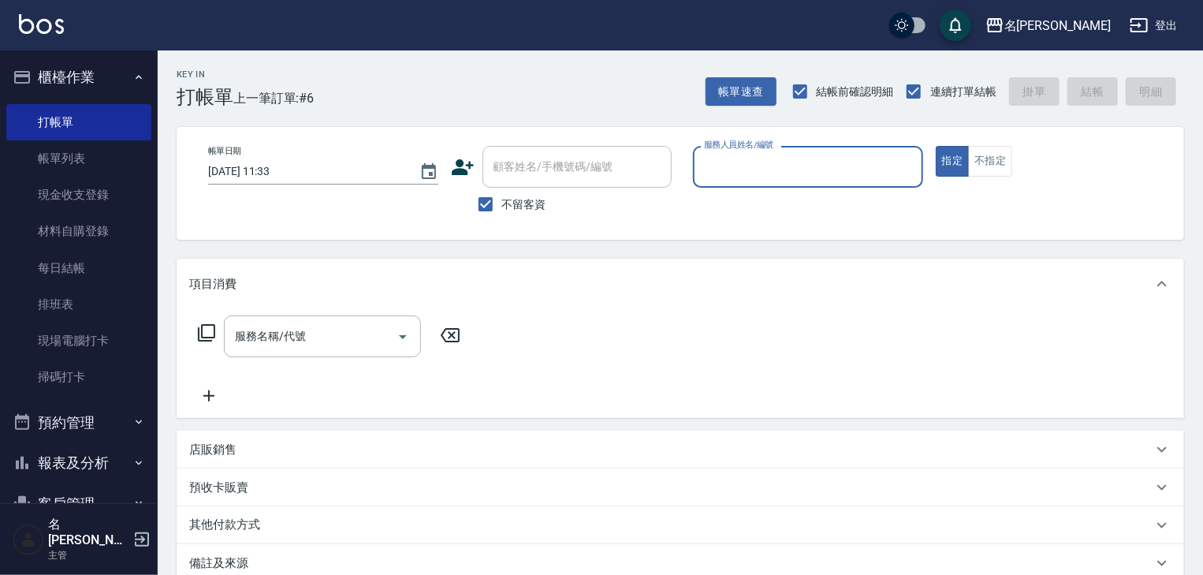
scroll to position [147, 0]
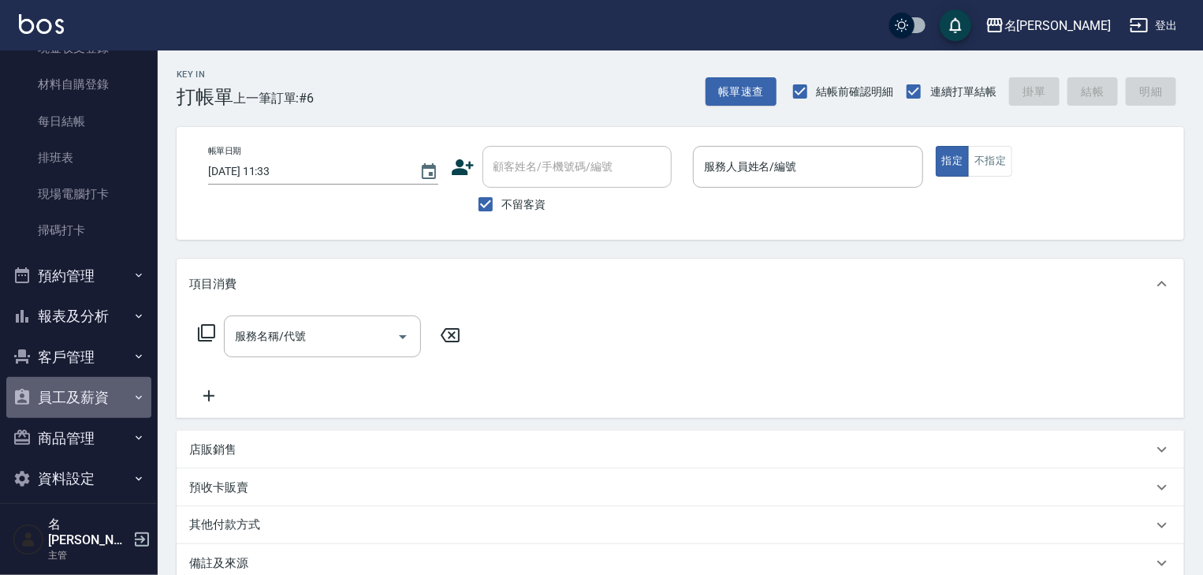
click at [106, 401] on button "員工及薪資" at bounding box center [78, 397] width 145 height 41
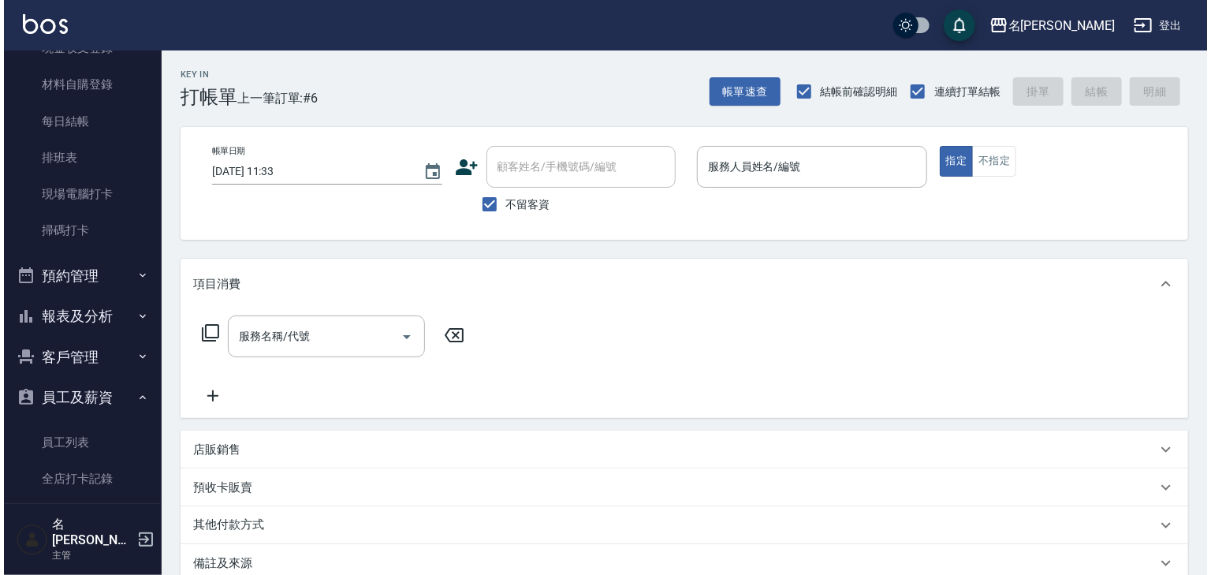
scroll to position [230, 0]
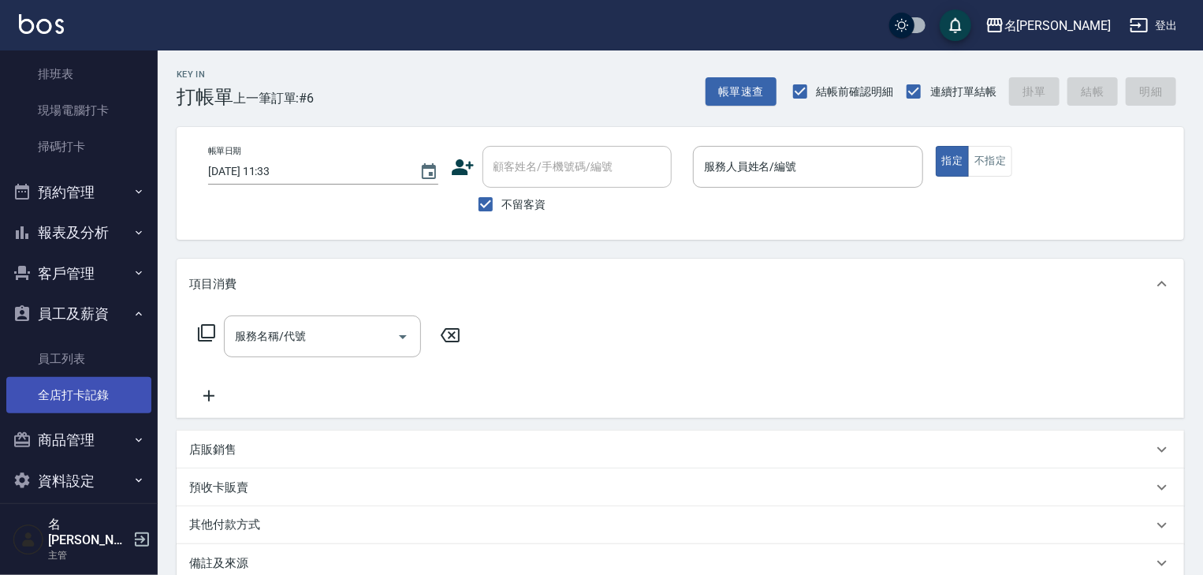
click at [91, 397] on link "全店打卡記錄" at bounding box center [78, 395] width 145 height 36
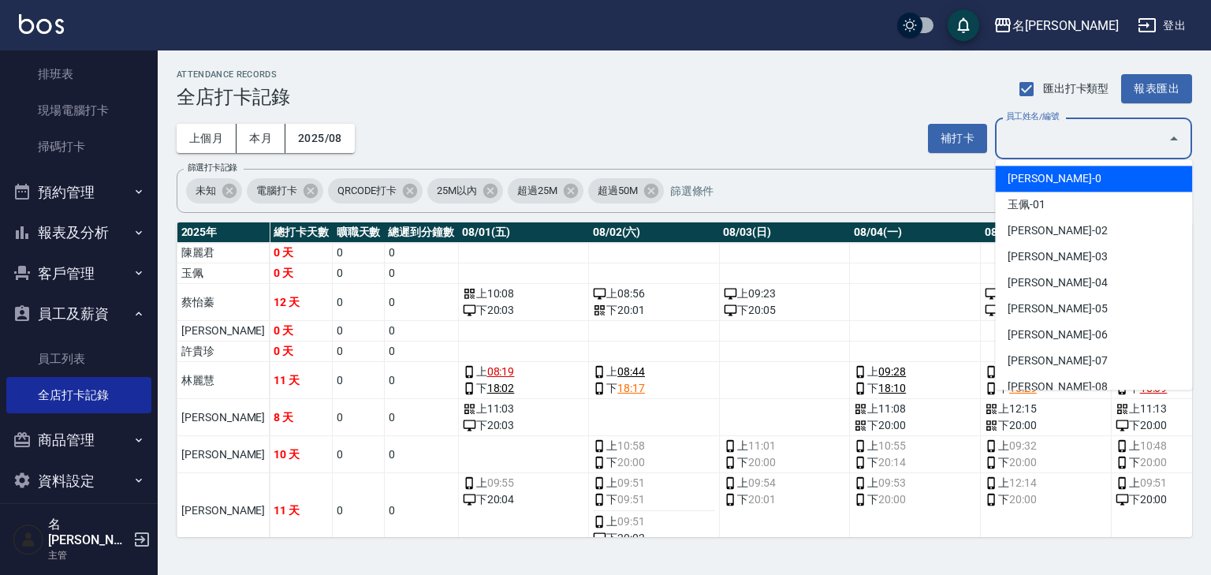
click at [1043, 136] on input "員工姓名/編號" at bounding box center [1081, 139] width 159 height 28
click at [196, 141] on button "上個月" at bounding box center [207, 138] width 60 height 29
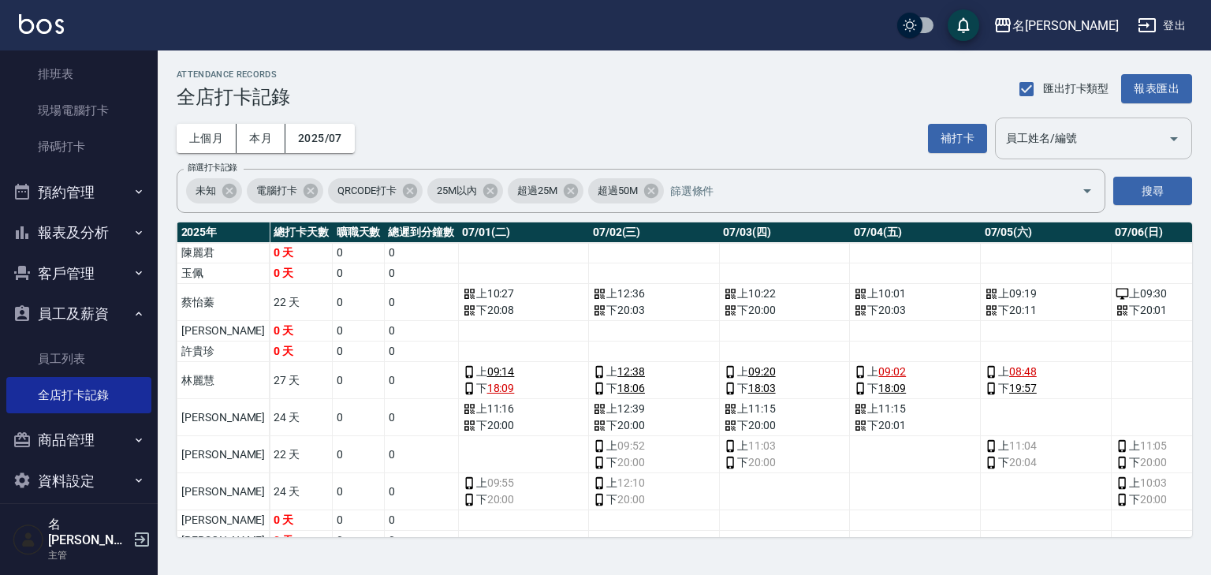
click at [1039, 129] on div "員工姓名/編號 員工姓名/編號" at bounding box center [1093, 138] width 197 height 42
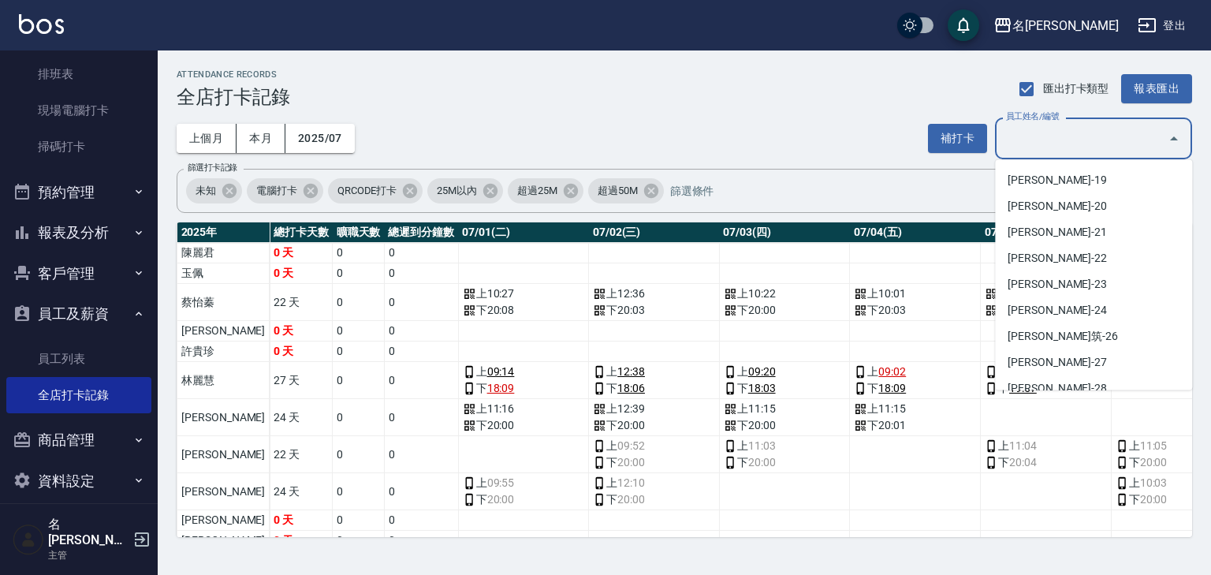
scroll to position [305, 0]
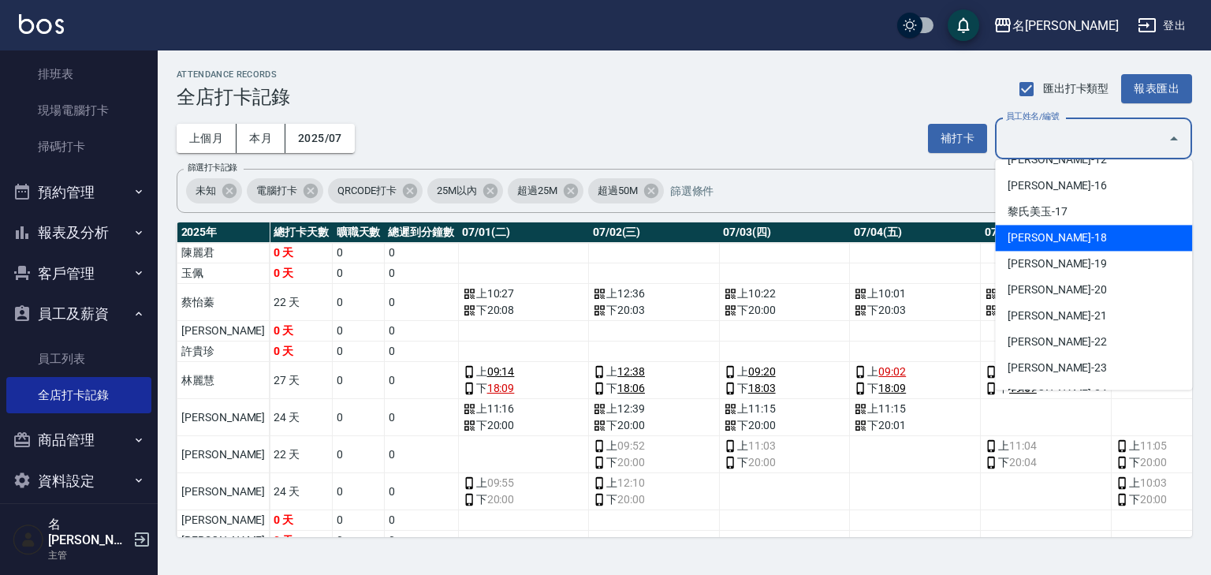
click at [1110, 239] on li "黎紫萍-18" at bounding box center [1093, 238] width 197 height 26
type input "黎紫萍"
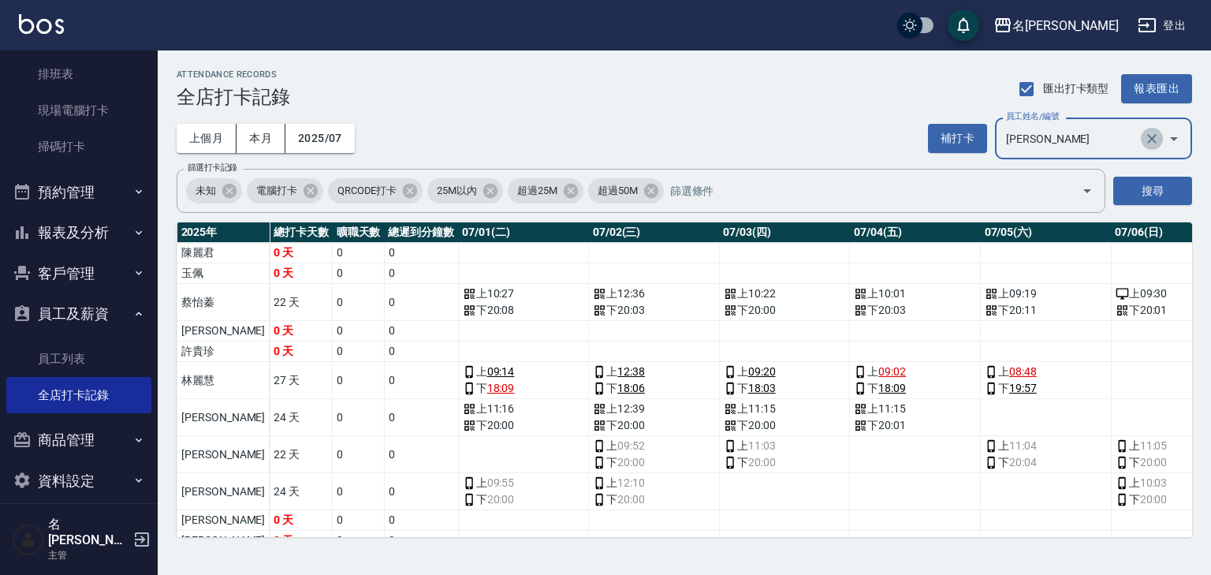
click at [1149, 140] on icon "Clear" at bounding box center [1152, 139] width 16 height 16
click at [1077, 143] on input "員工姓名/編號" at bounding box center [1081, 139] width 159 height 28
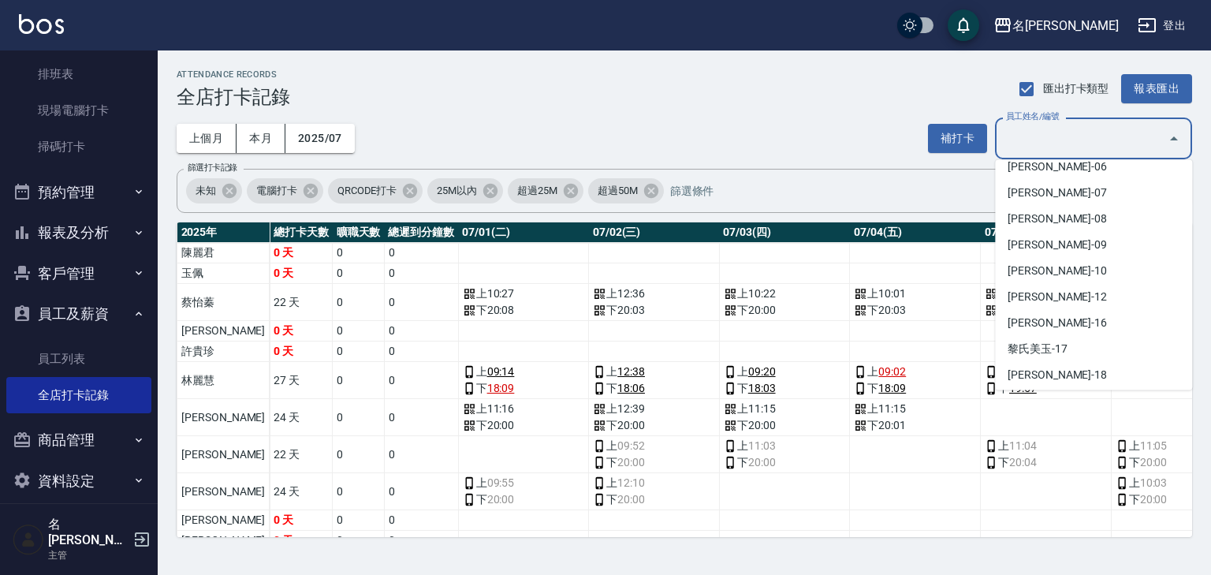
scroll to position [252, 0]
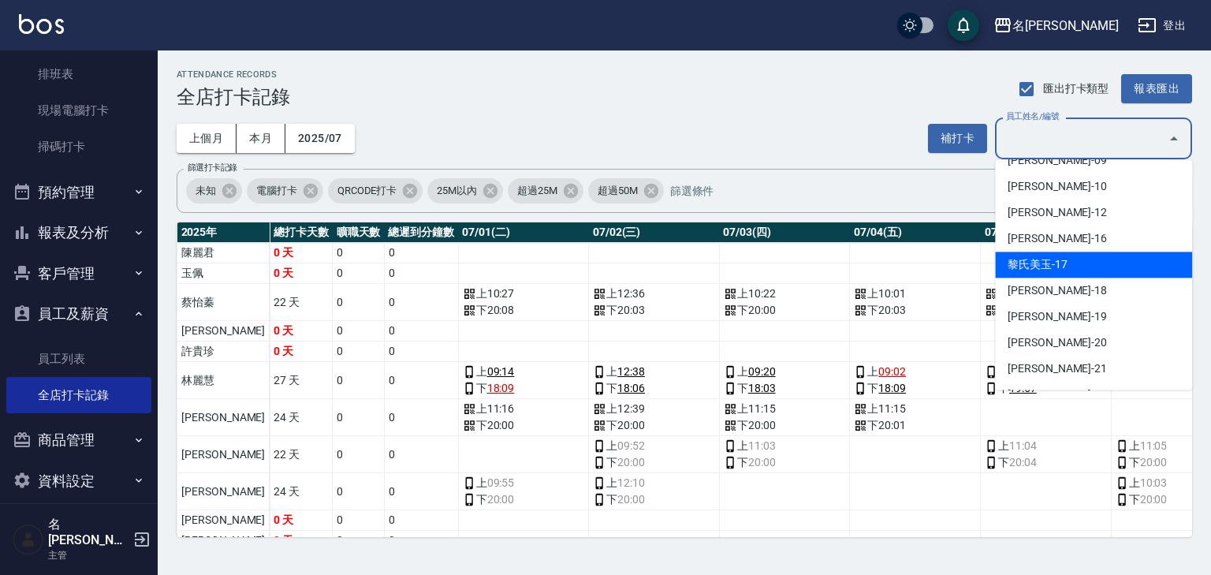
click at [1061, 266] on li "黎氏美玉-17" at bounding box center [1093, 264] width 197 height 26
type input "黎氏美玉"
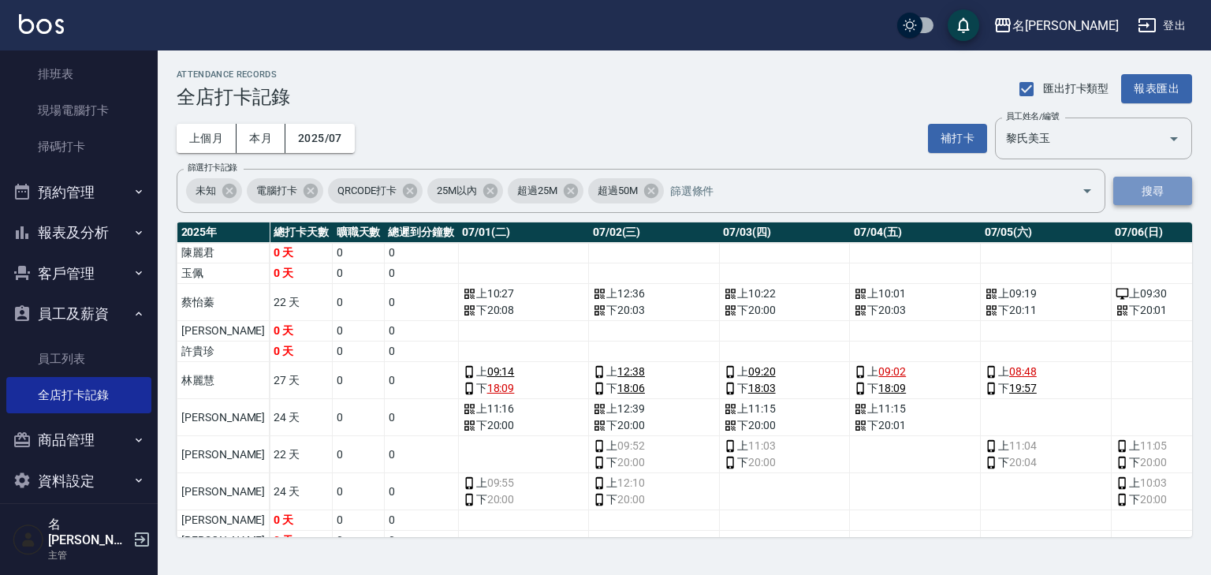
click at [1159, 192] on button "搜尋" at bounding box center [1152, 191] width 79 height 29
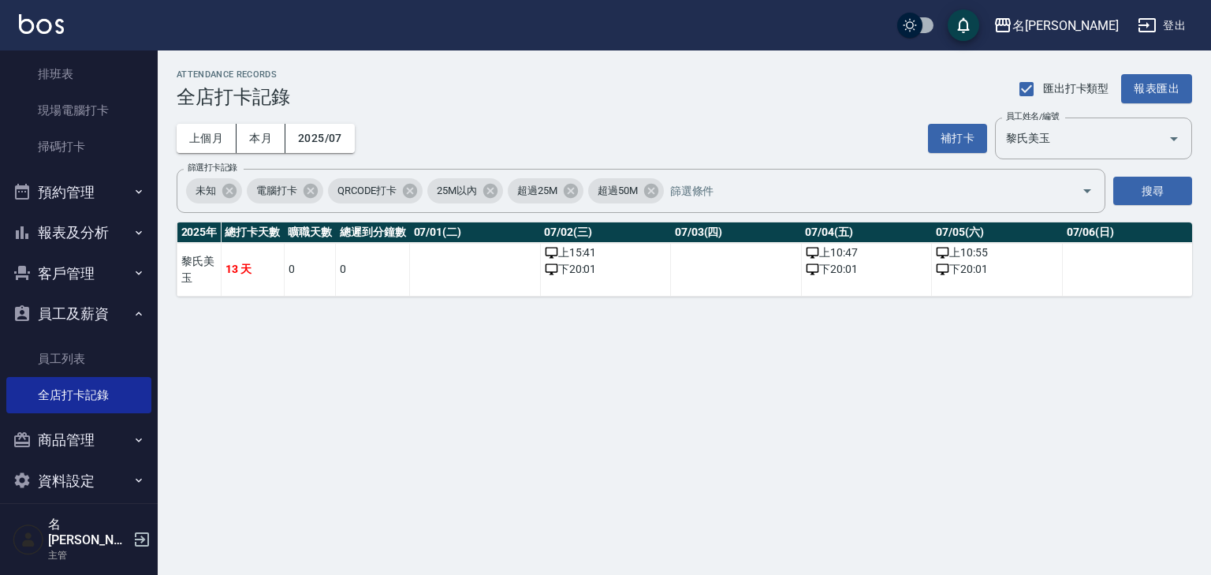
click at [64, 309] on button "員工及薪資" at bounding box center [78, 313] width 145 height 41
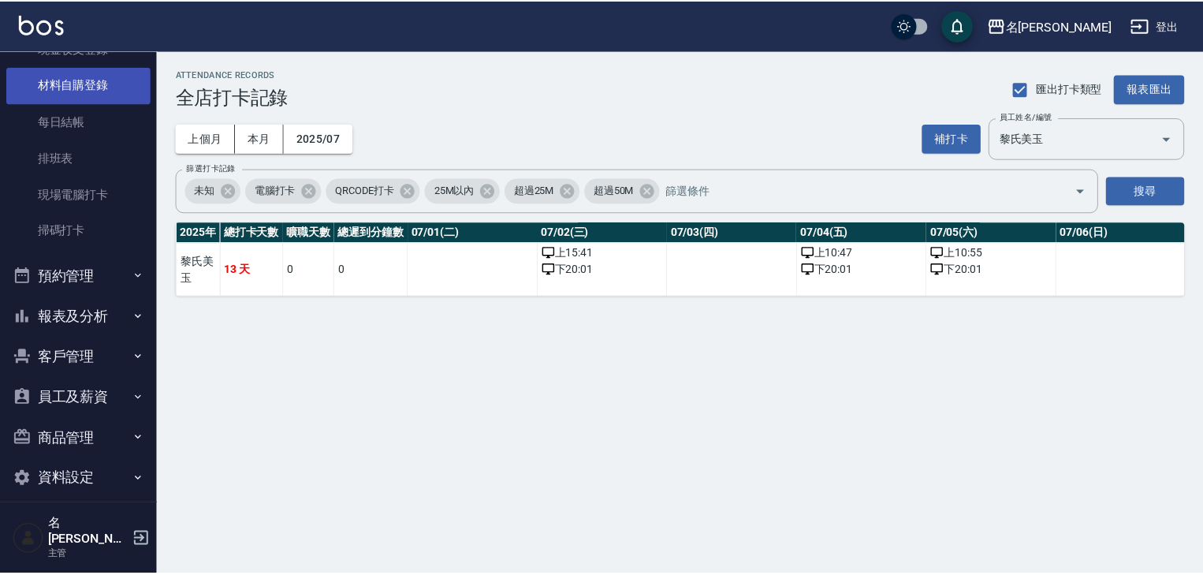
scroll to position [0, 0]
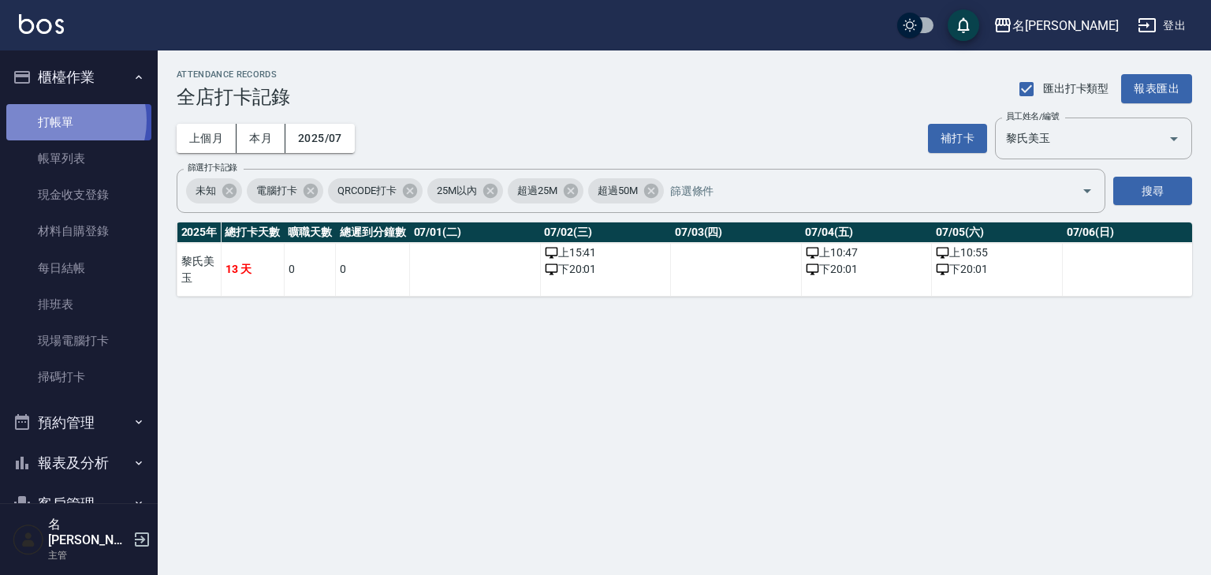
click at [61, 120] on link "打帳單" at bounding box center [78, 122] width 145 height 36
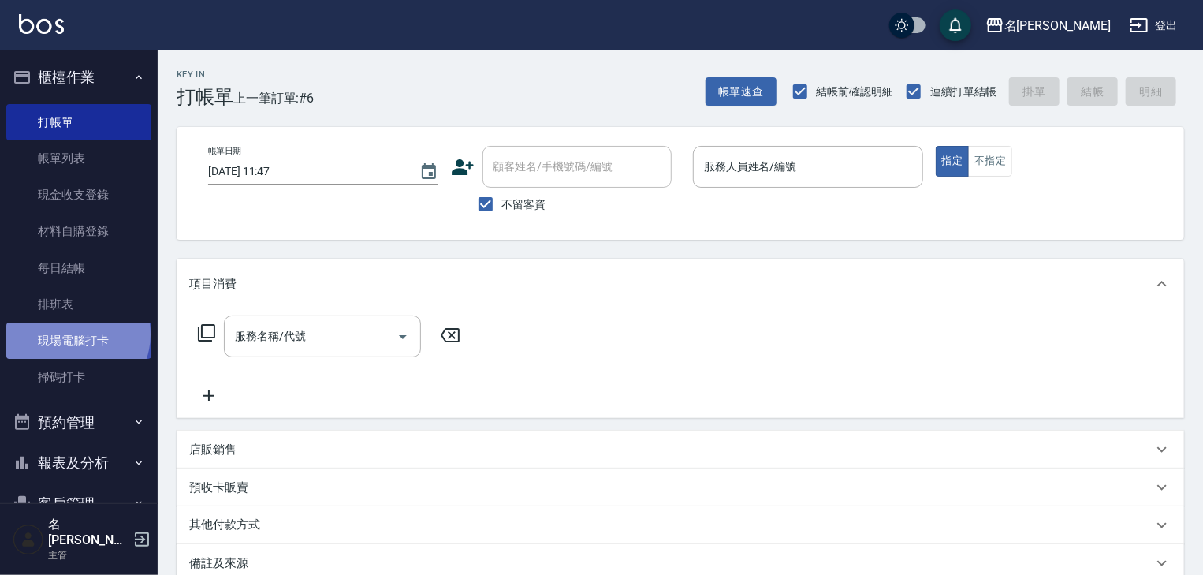
click at [76, 334] on link "現場電腦打卡" at bounding box center [78, 340] width 145 height 36
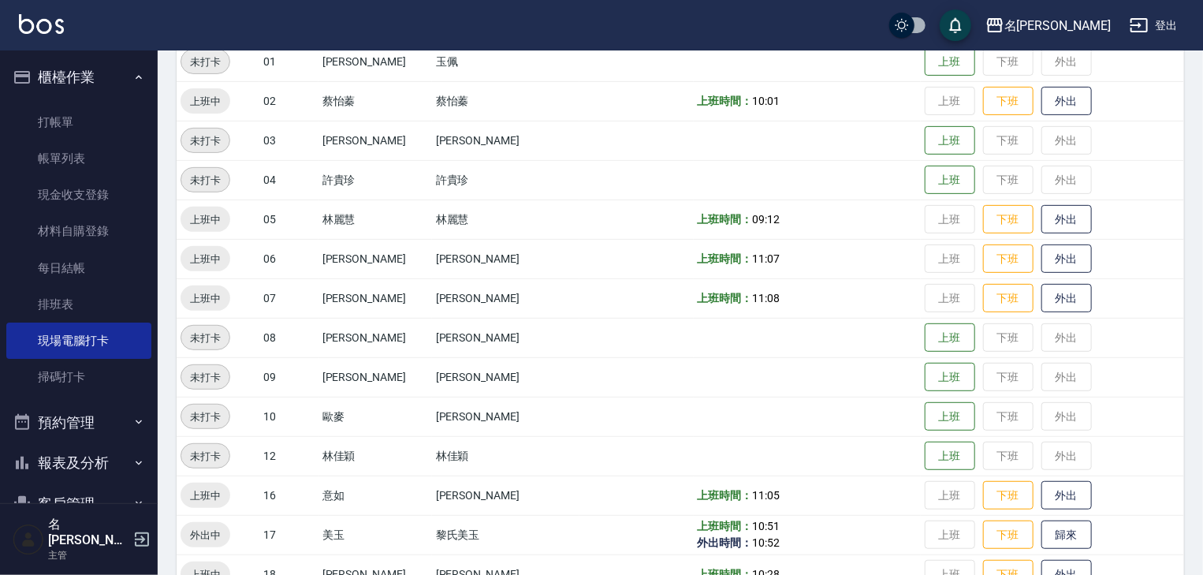
scroll to position [336, 0]
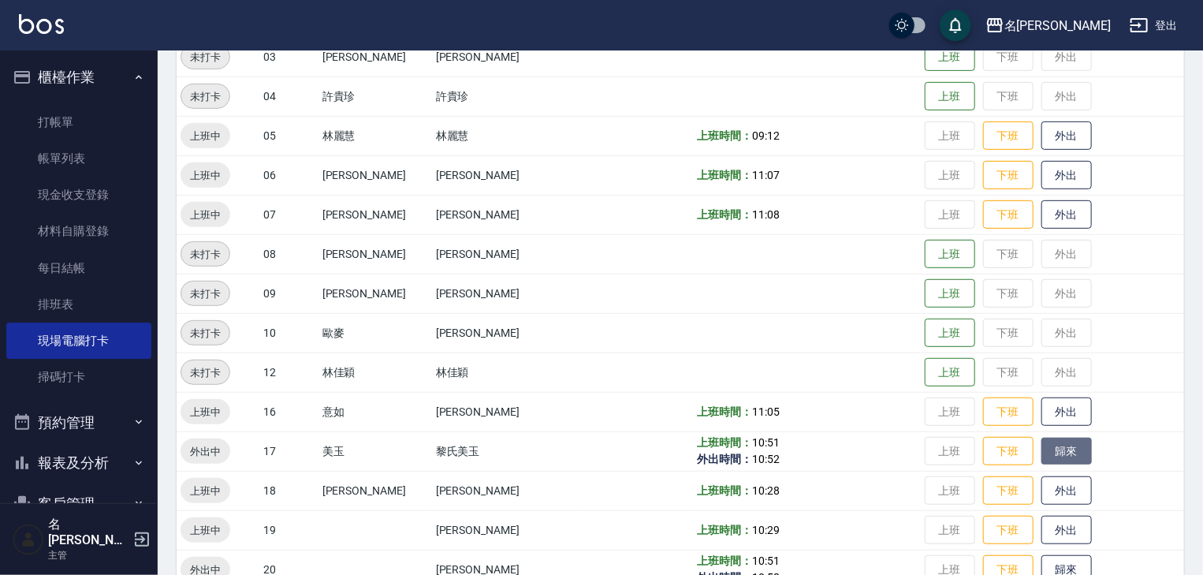
click at [1049, 448] on button "歸來" at bounding box center [1066, 452] width 50 height 28
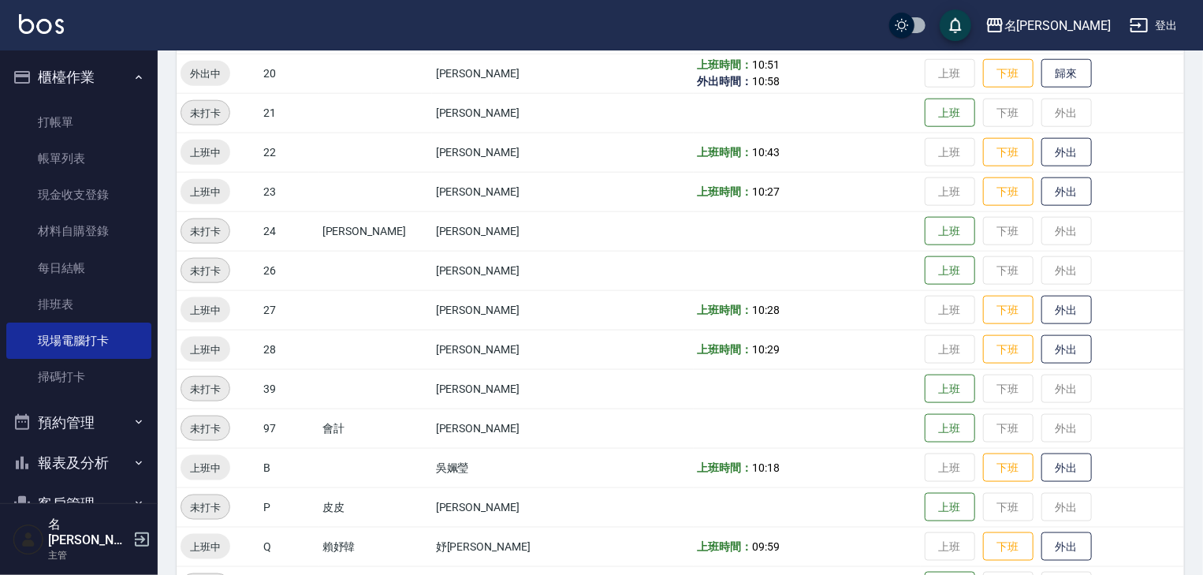
scroll to position [747, 0]
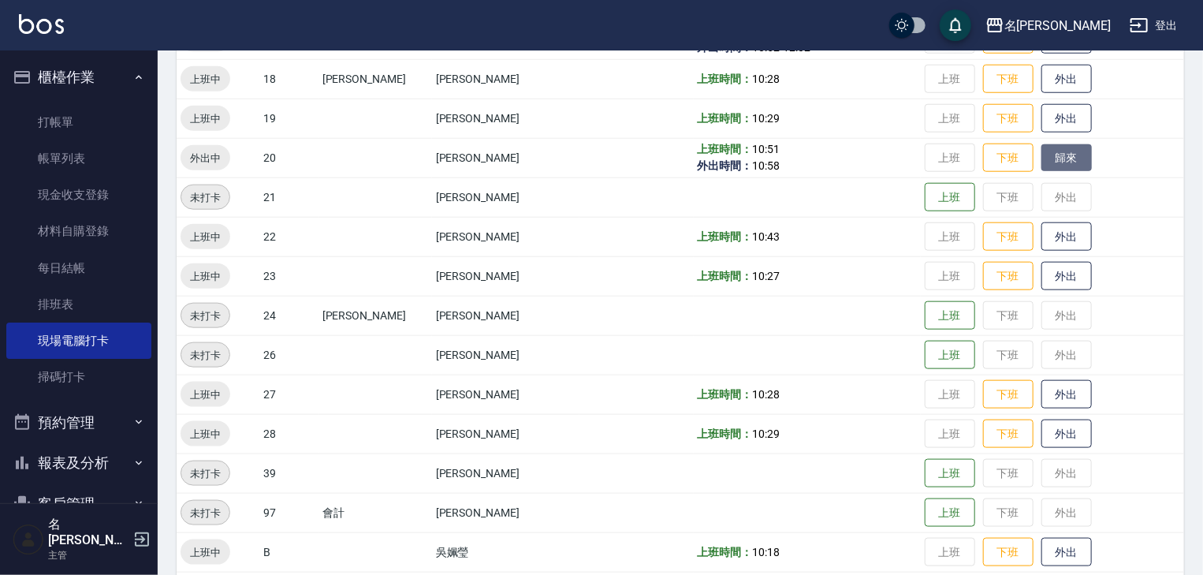
click at [1044, 156] on button "歸來" at bounding box center [1066, 158] width 50 height 28
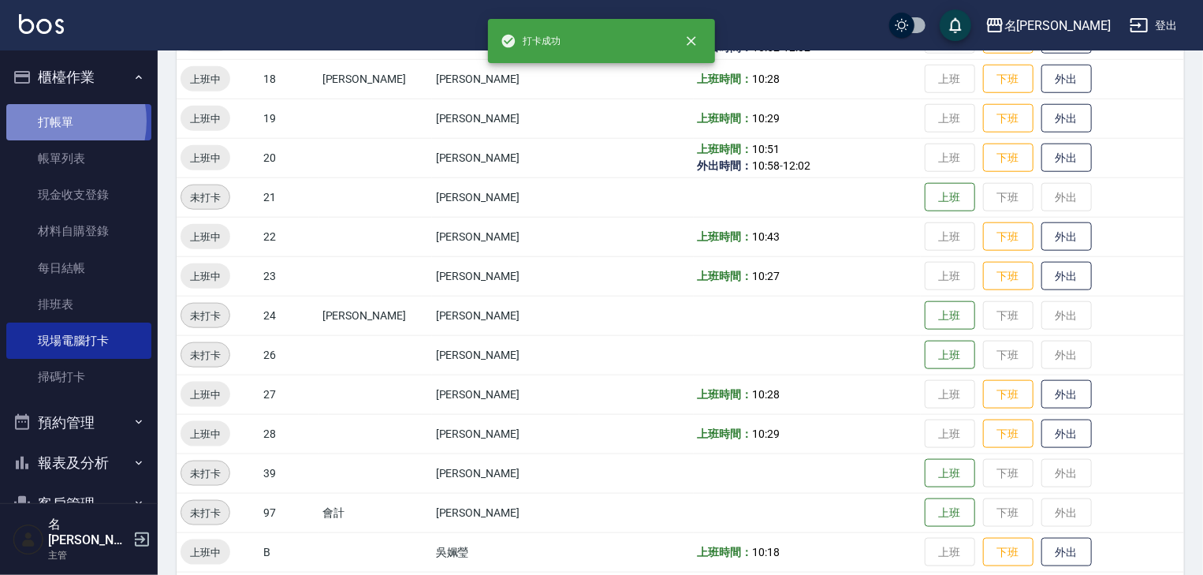
click at [47, 121] on link "打帳單" at bounding box center [78, 122] width 145 height 36
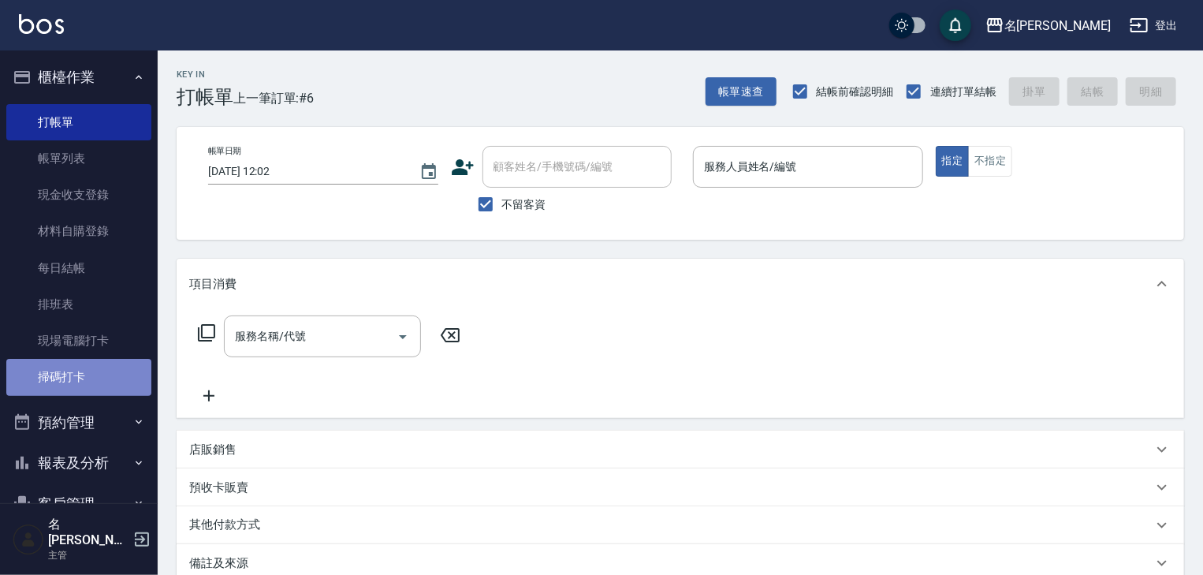
click at [79, 372] on link "掃碼打卡" at bounding box center [78, 377] width 145 height 36
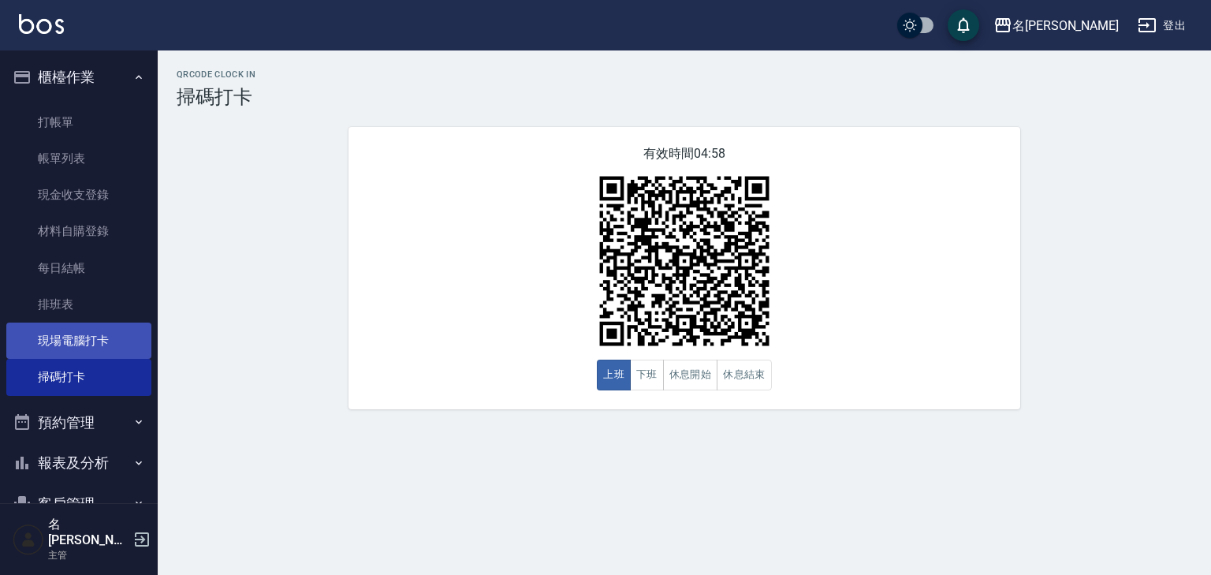
click at [88, 337] on link "現場電腦打卡" at bounding box center [78, 340] width 145 height 36
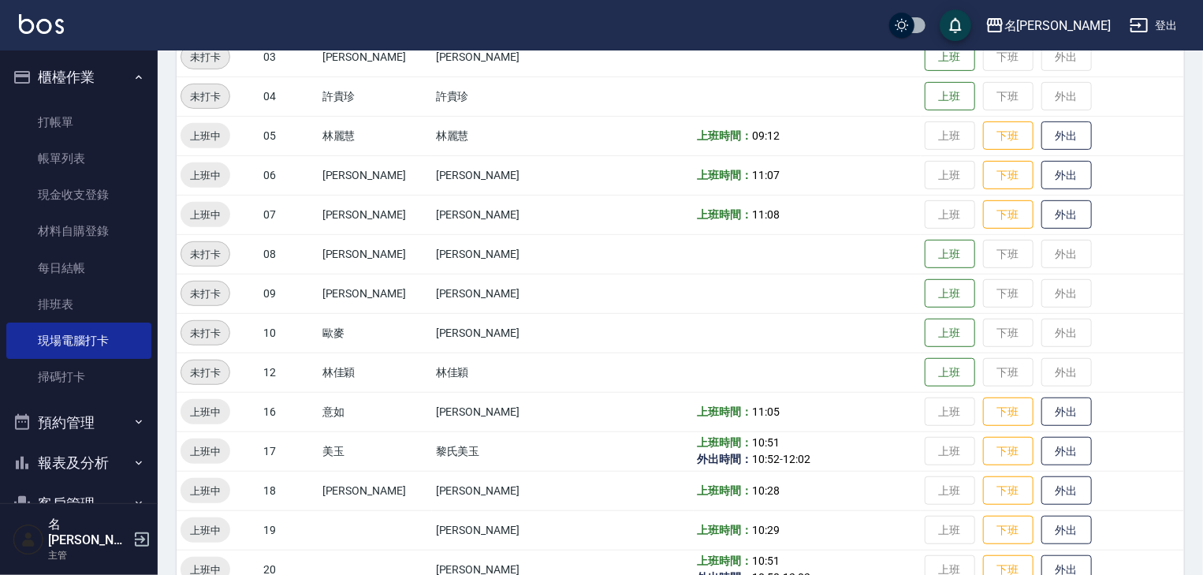
scroll to position [505, 0]
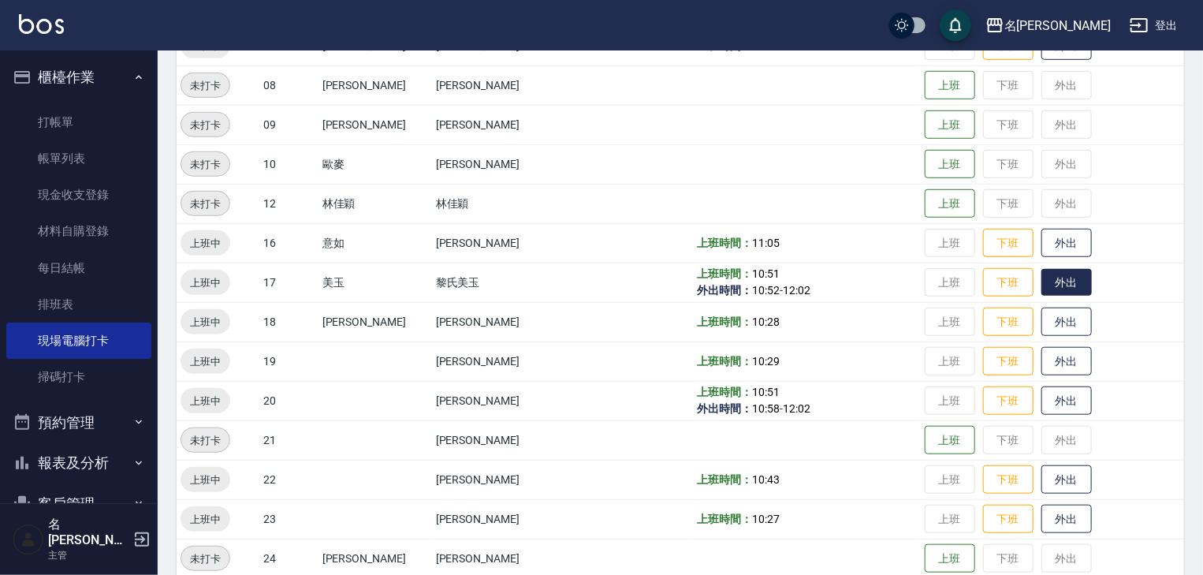
click at [1050, 281] on button "外出" at bounding box center [1066, 283] width 50 height 28
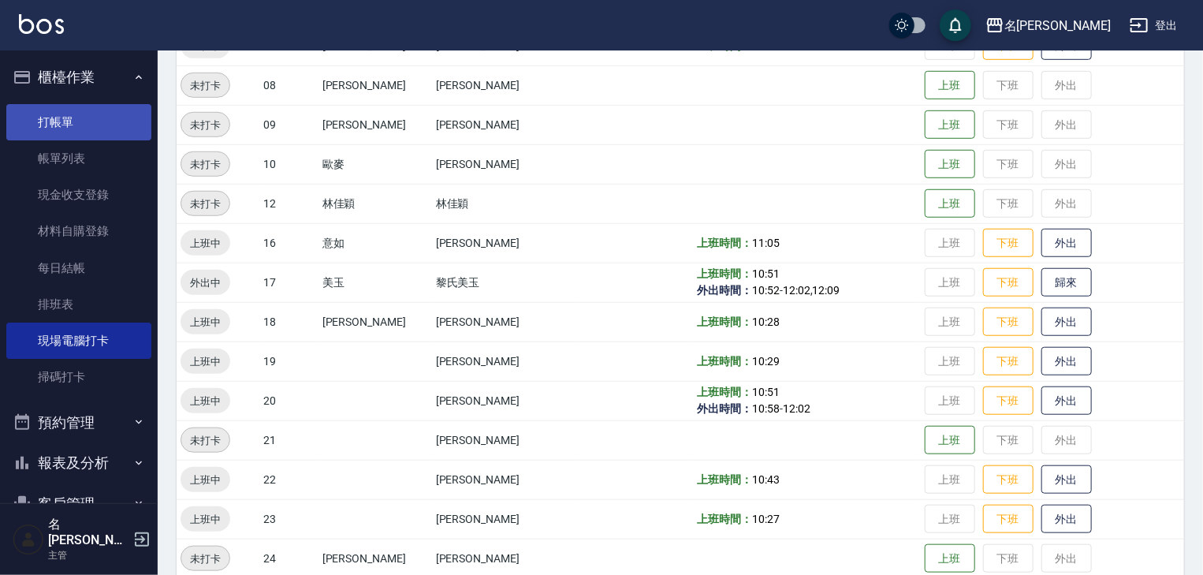
click at [51, 127] on link "打帳單" at bounding box center [78, 122] width 145 height 36
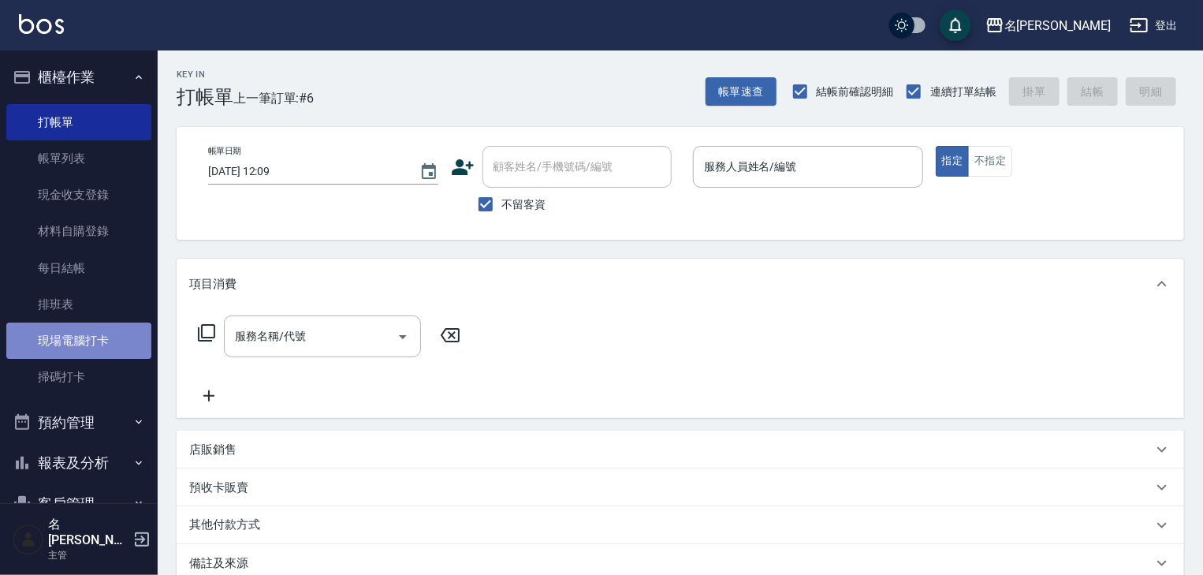
click at [80, 331] on link "現場電腦打卡" at bounding box center [78, 340] width 145 height 36
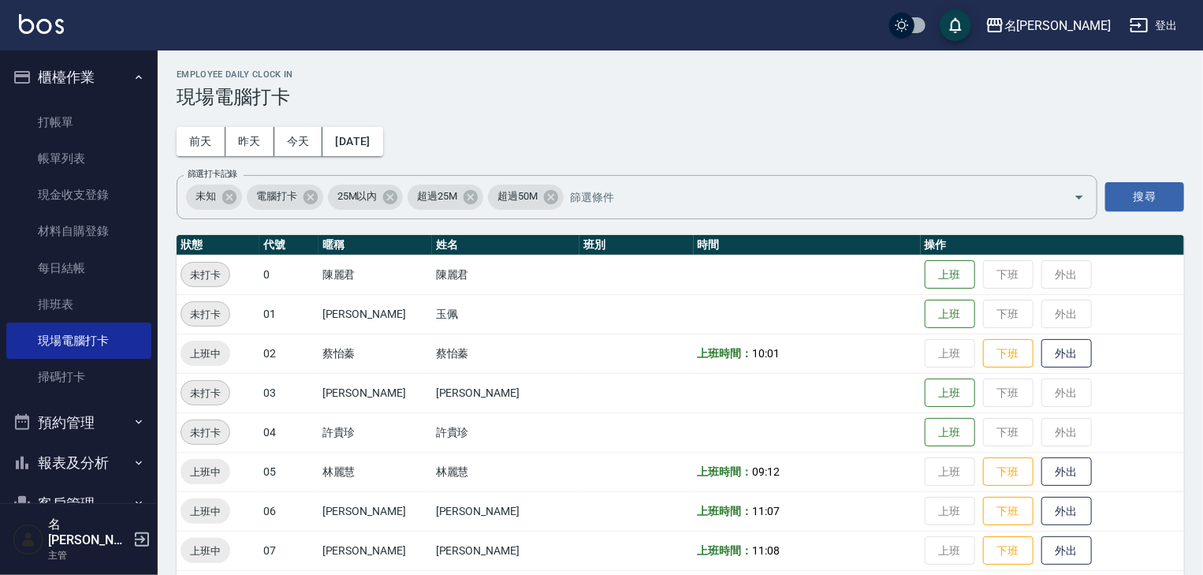
scroll to position [336, 0]
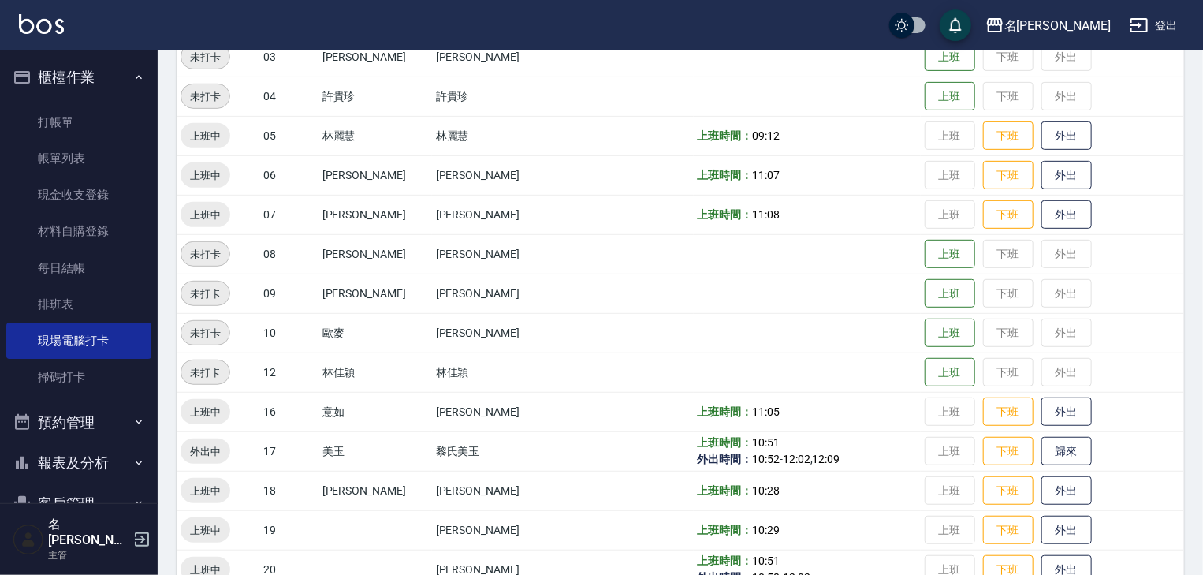
click at [926, 453] on td "上班 下班 歸來" at bounding box center [1052, 450] width 263 height 39
click at [926, 448] on td "上班 下班 歸來" at bounding box center [1052, 450] width 263 height 39
click at [923, 407] on td "上班 下班 外出" at bounding box center [1052, 411] width 263 height 39
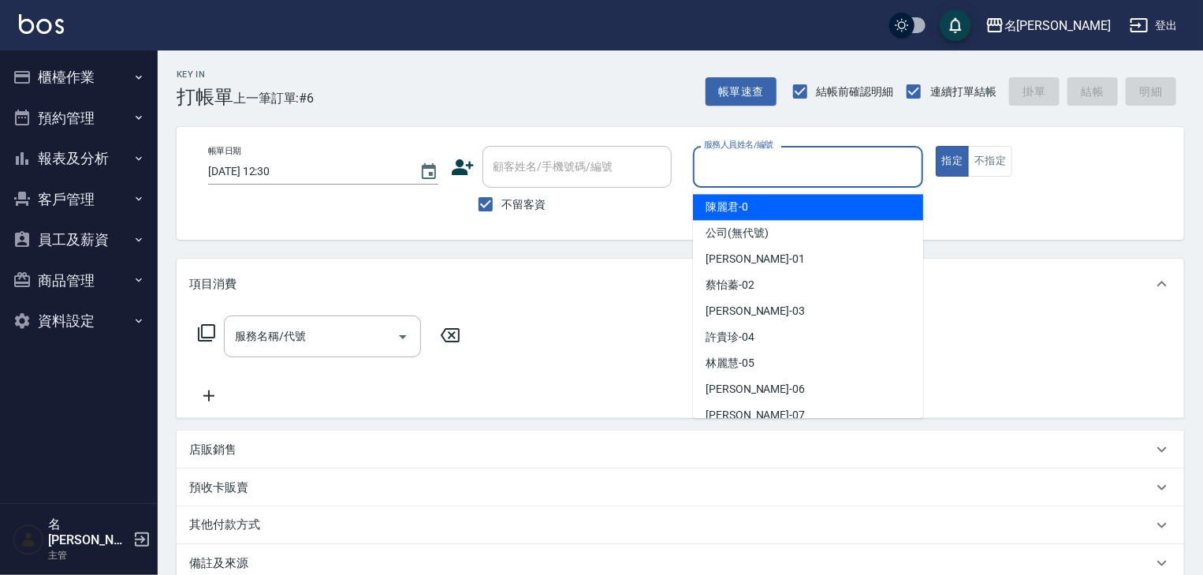
click at [770, 178] on input "服務人員姓名/編號" at bounding box center [808, 167] width 216 height 28
type input "ㄣ"
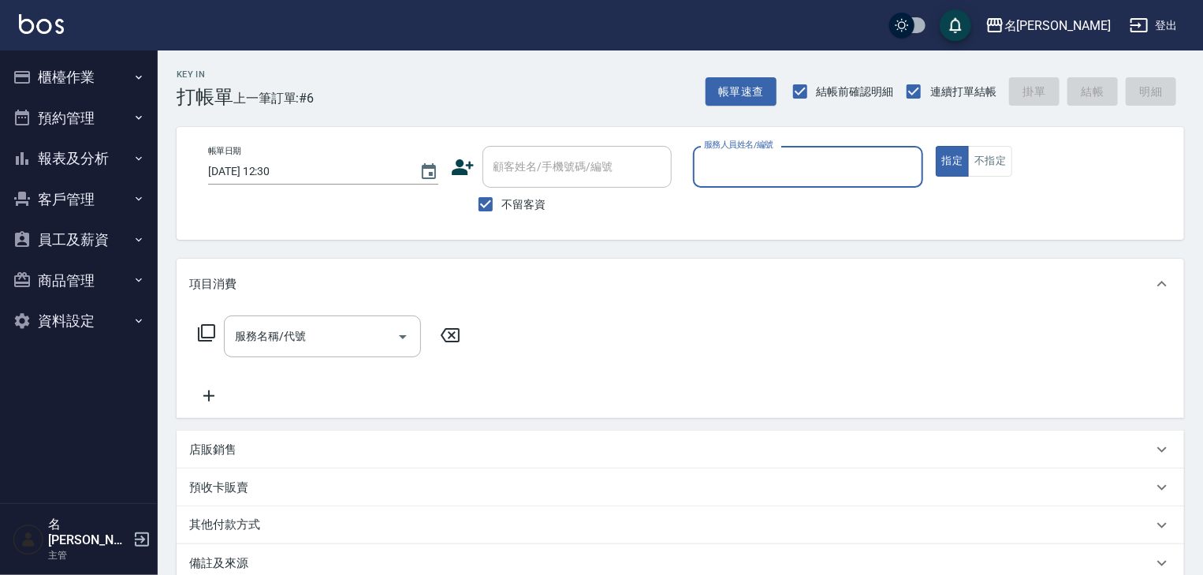
click at [907, 166] on input "服務人員姓名/編號" at bounding box center [808, 167] width 216 height 28
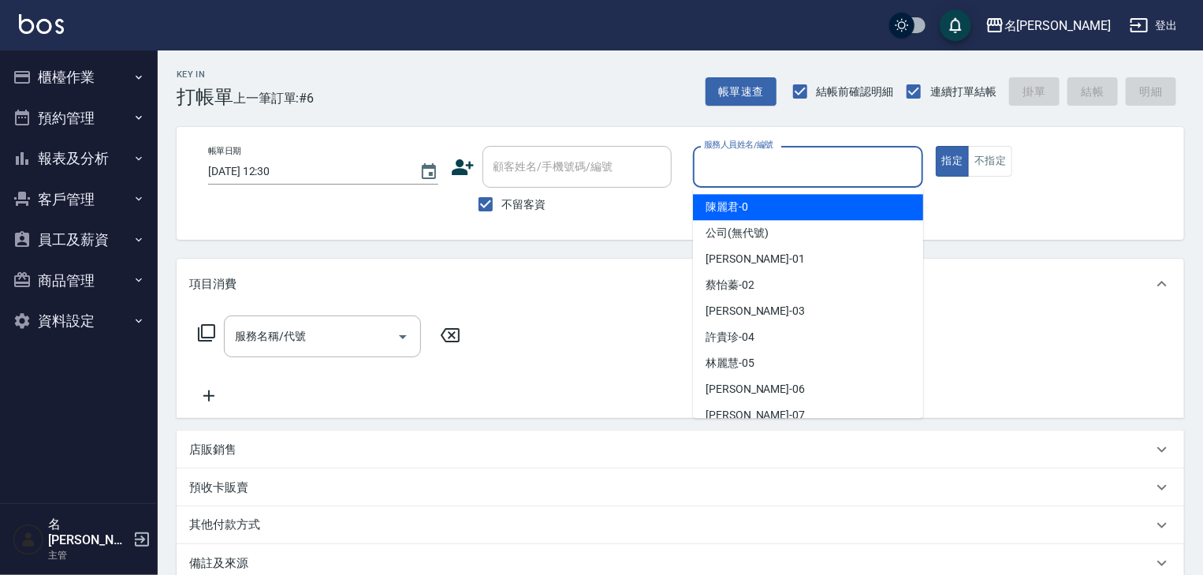
click at [717, 155] on input "服務人員姓名/編號" at bounding box center [808, 167] width 216 height 28
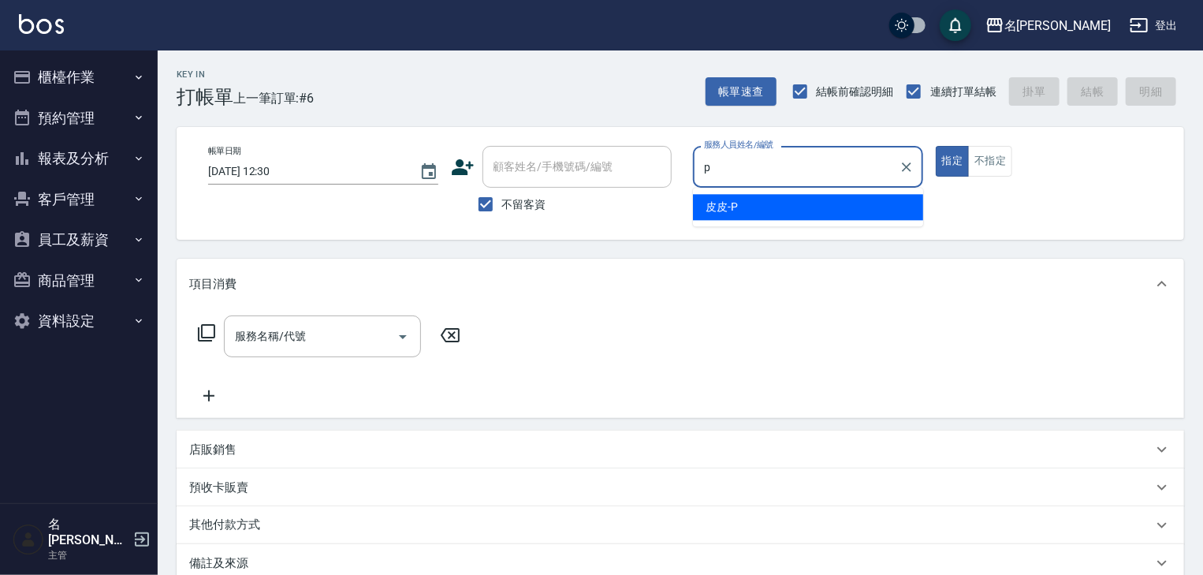
click at [778, 206] on div "皮皮 -P" at bounding box center [808, 207] width 230 height 26
type input "皮皮-P"
click at [296, 338] on div "服務名稱/代號 服務名稱/代號" at bounding box center [322, 336] width 197 height 42
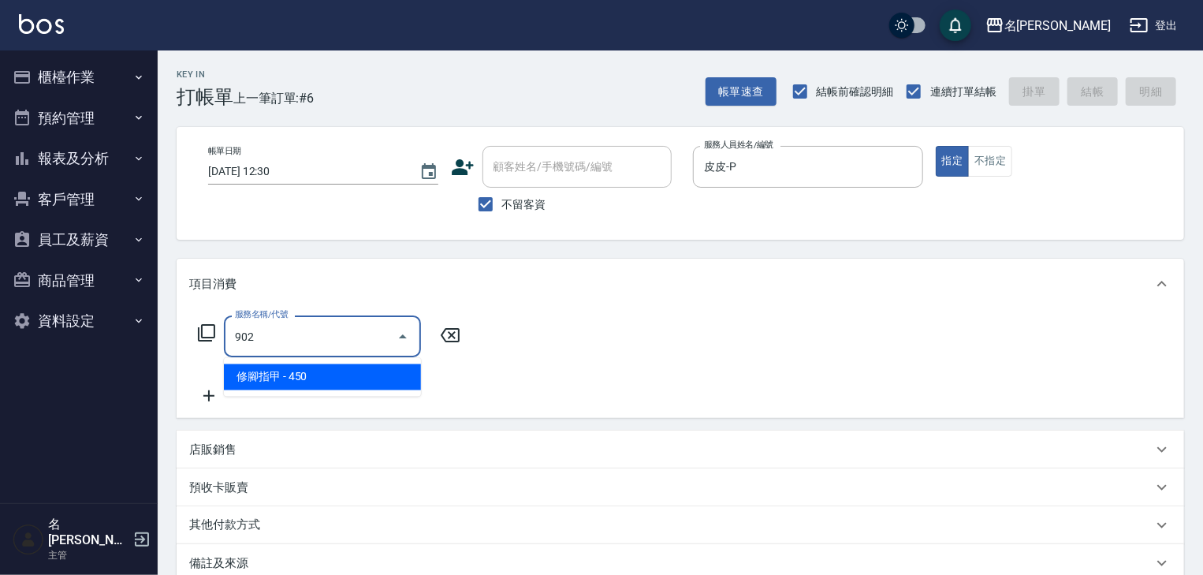
click at [371, 385] on span "修腳指甲 - 450" at bounding box center [322, 377] width 197 height 26
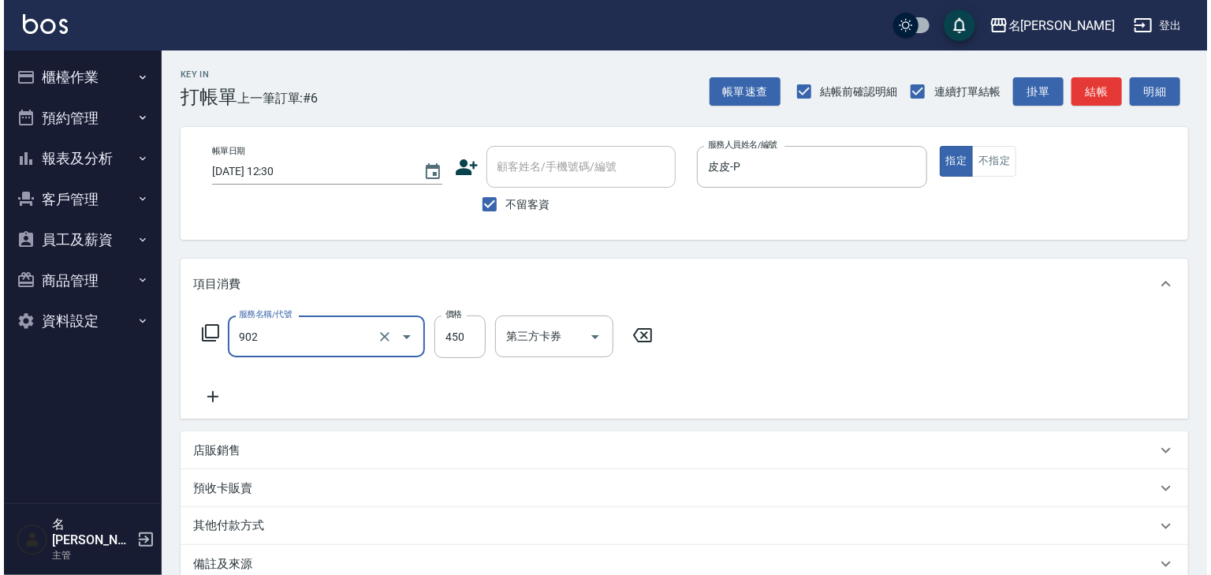
scroll to position [184, 0]
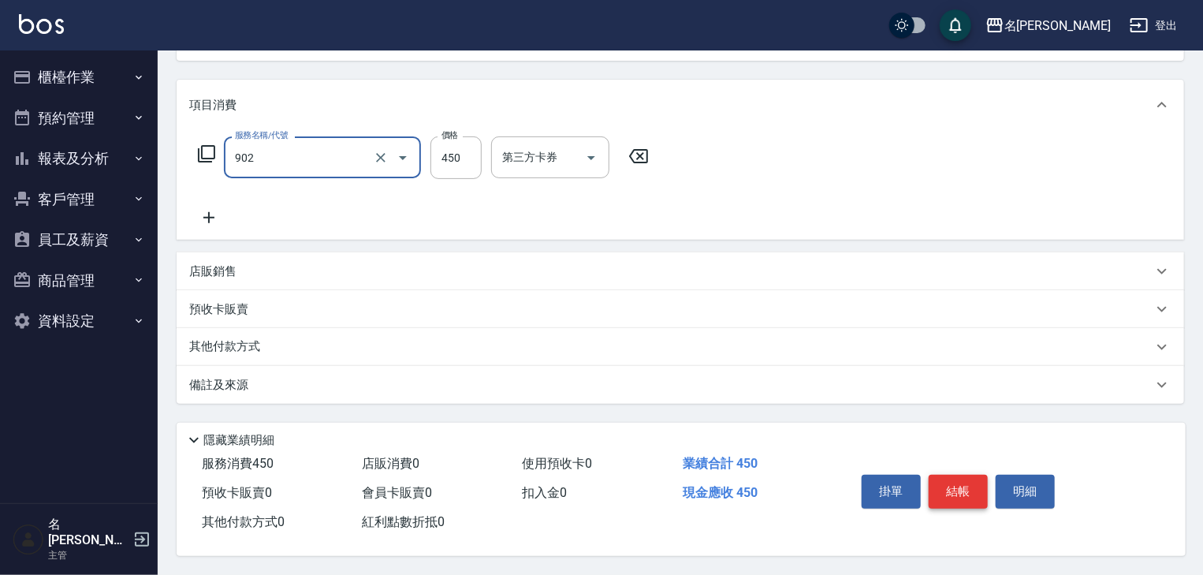
type input "修腳指甲(902)"
click at [941, 481] on button "結帳" at bounding box center [958, 491] width 59 height 33
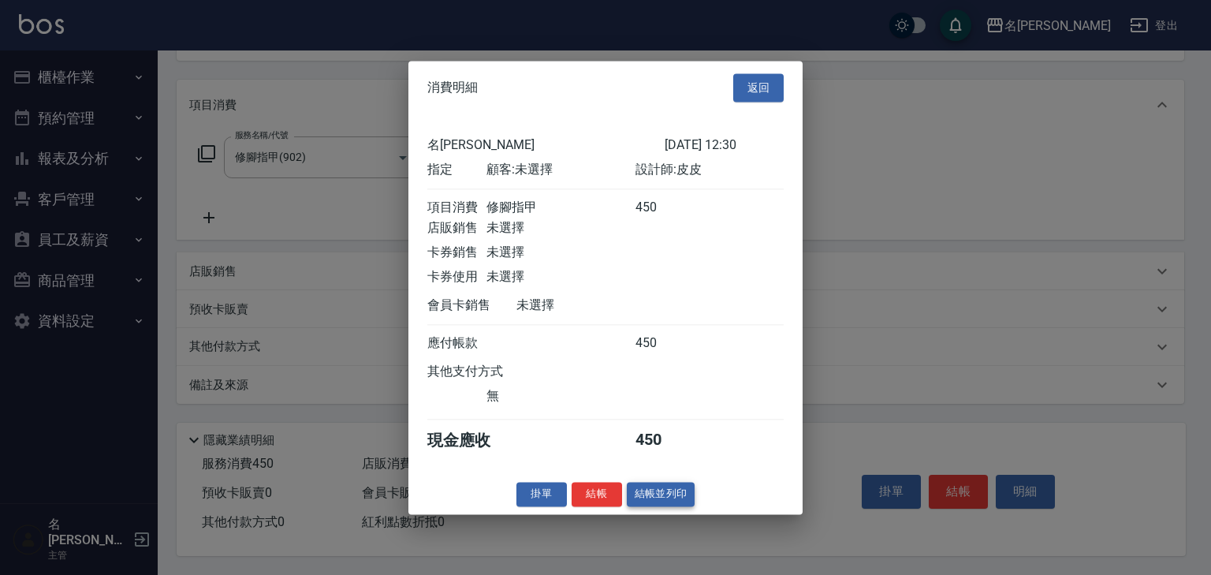
click at [664, 501] on button "結帳並列印" at bounding box center [661, 494] width 69 height 24
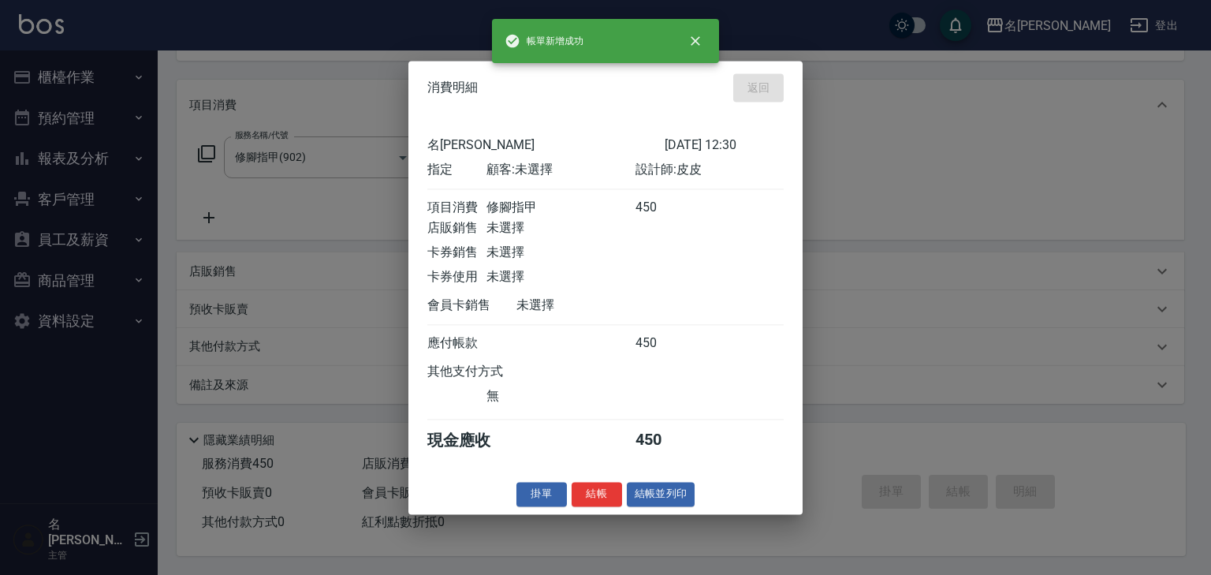
type input "2025/08/13 12:42"
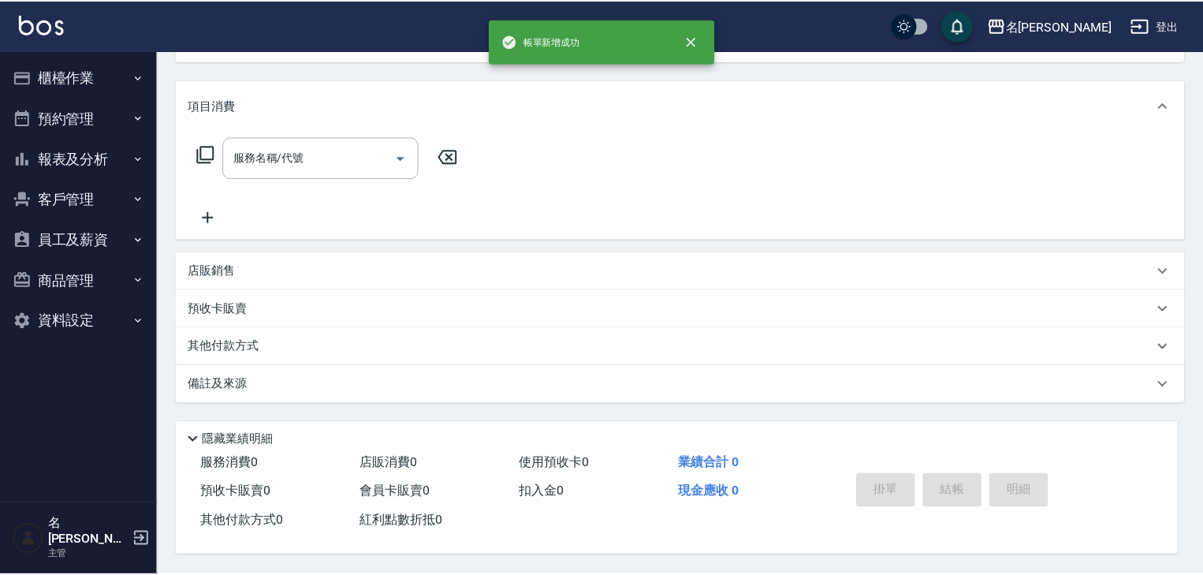
scroll to position [0, 0]
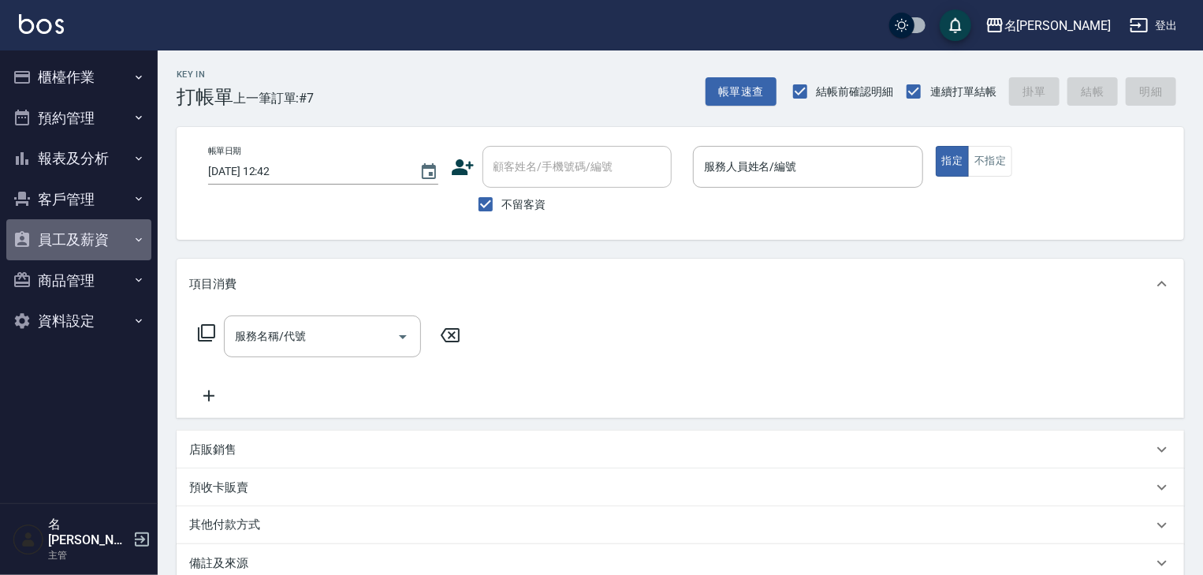
click at [100, 242] on button "員工及薪資" at bounding box center [78, 239] width 145 height 41
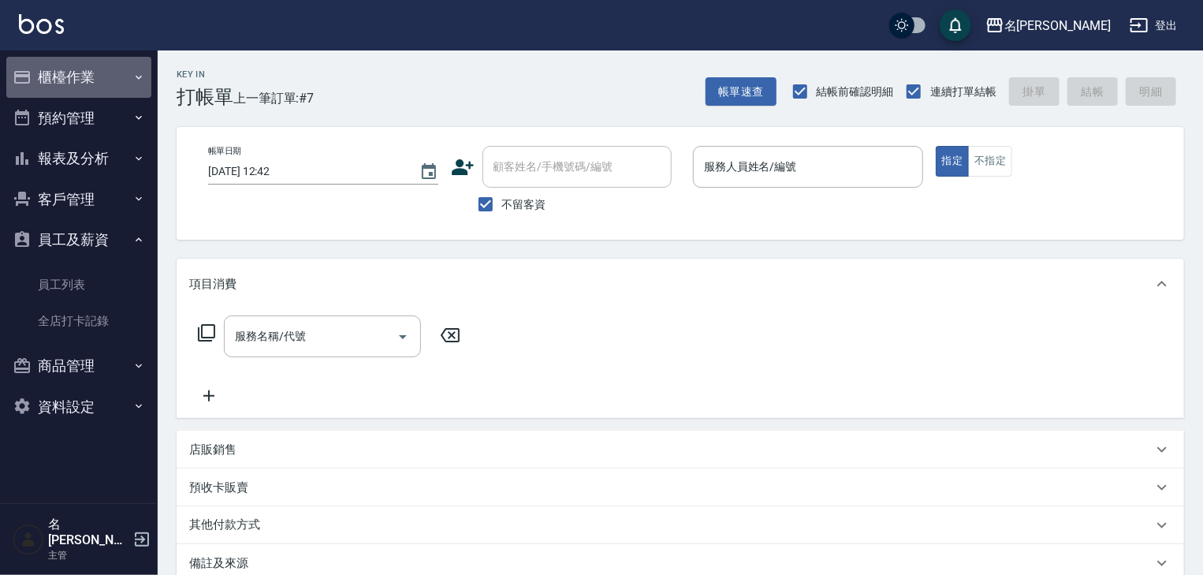
click at [95, 73] on button "櫃檯作業" at bounding box center [78, 77] width 145 height 41
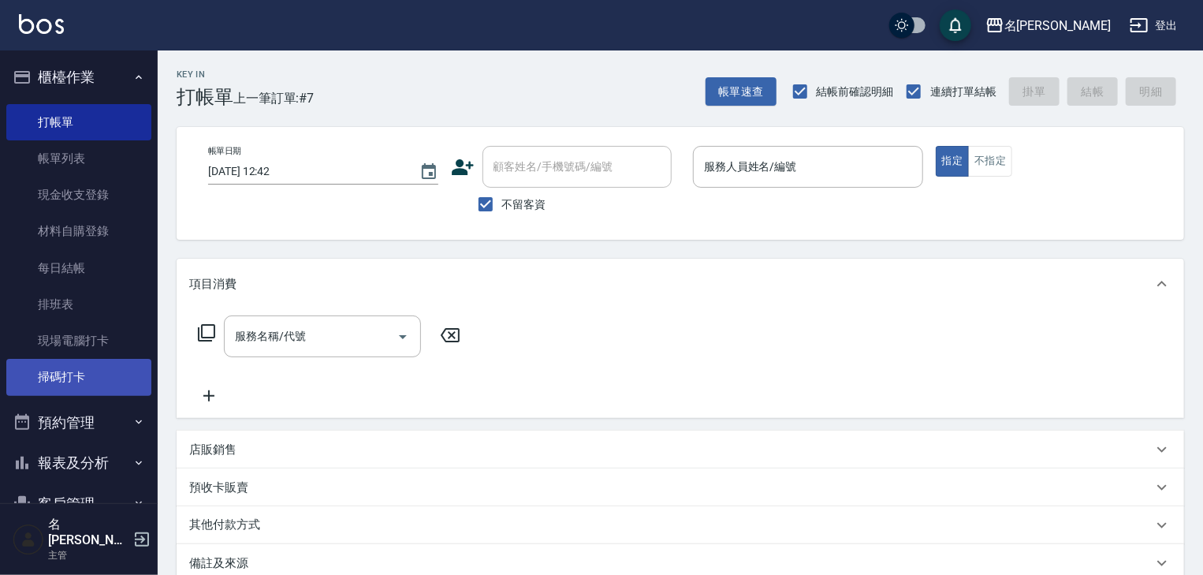
click at [104, 375] on link "掃碼打卡" at bounding box center [78, 377] width 145 height 36
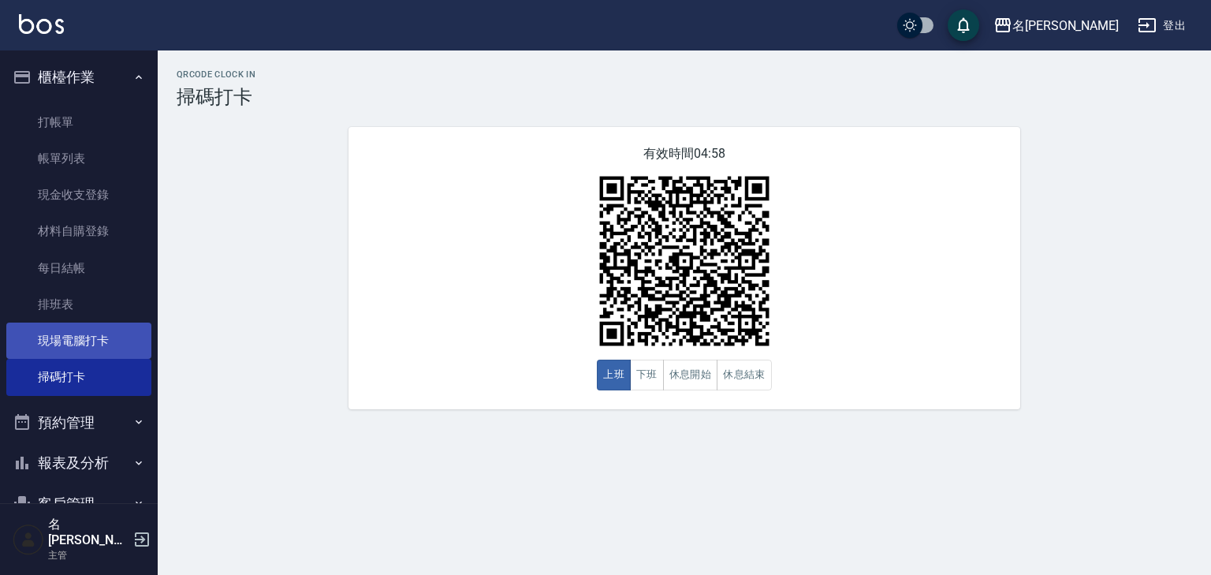
click at [108, 337] on link "現場電腦打卡" at bounding box center [78, 340] width 145 height 36
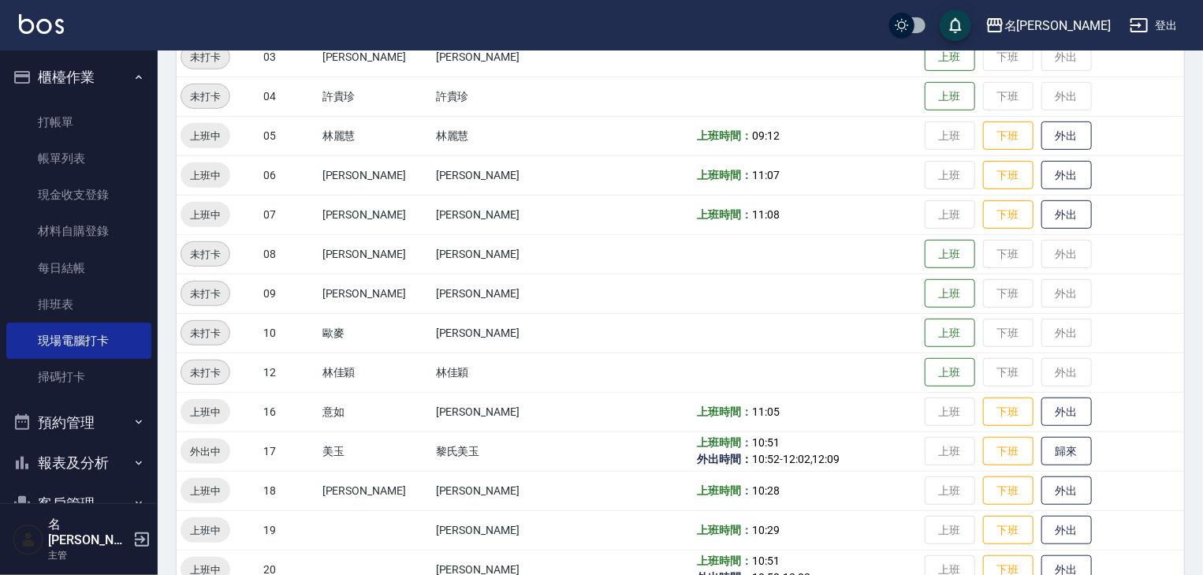
scroll to position [505, 0]
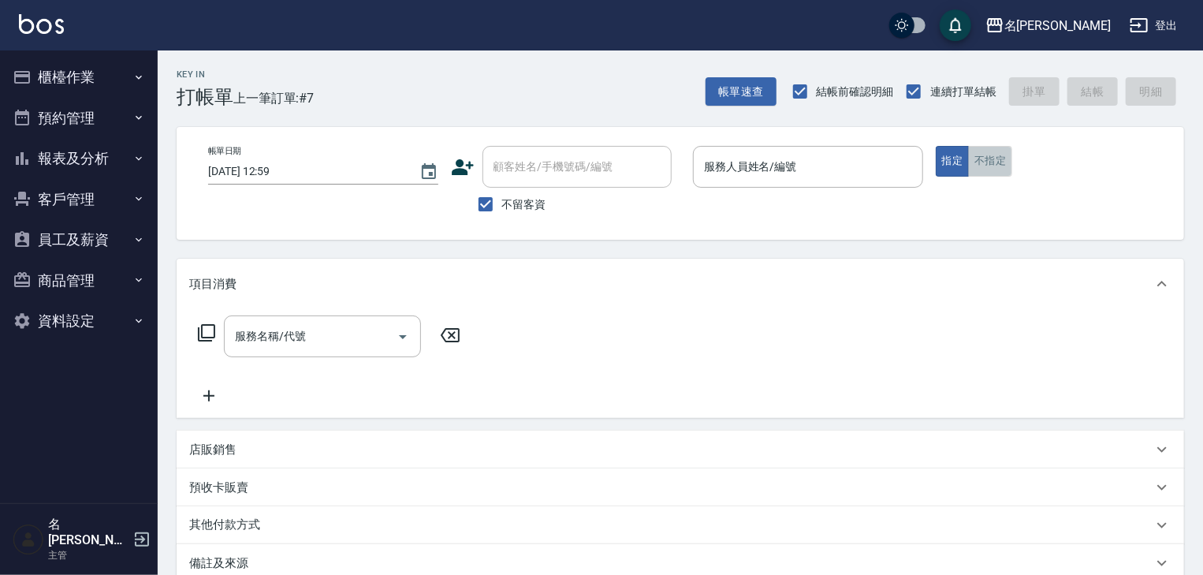
click at [981, 168] on button "不指定" at bounding box center [990, 161] width 44 height 31
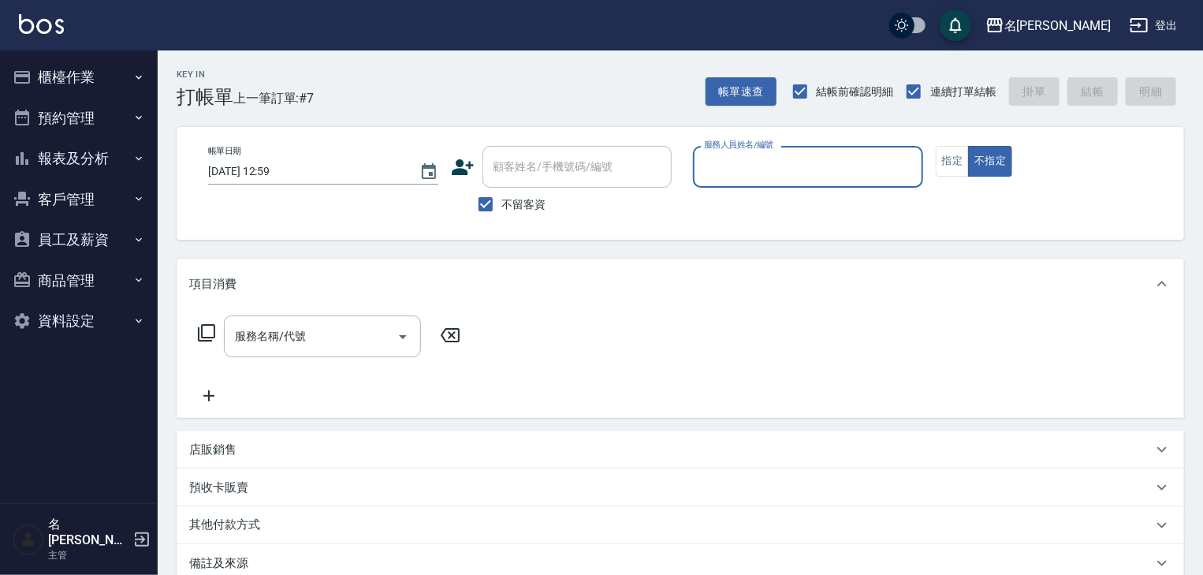
click at [805, 161] on input "服務人員姓名/編號" at bounding box center [808, 167] width 216 height 28
click at [744, 213] on span "[PERSON_NAME] -08" at bounding box center [755, 207] width 99 height 17
type input "[PERSON_NAME]-08"
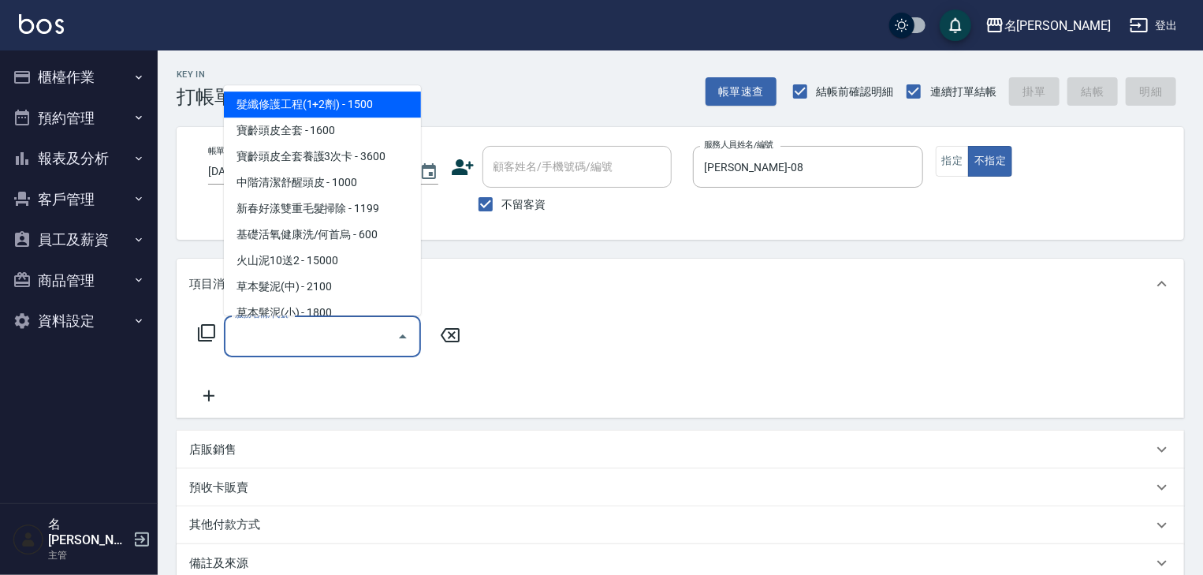
click at [328, 345] on input "服務名稱/代號" at bounding box center [310, 336] width 159 height 28
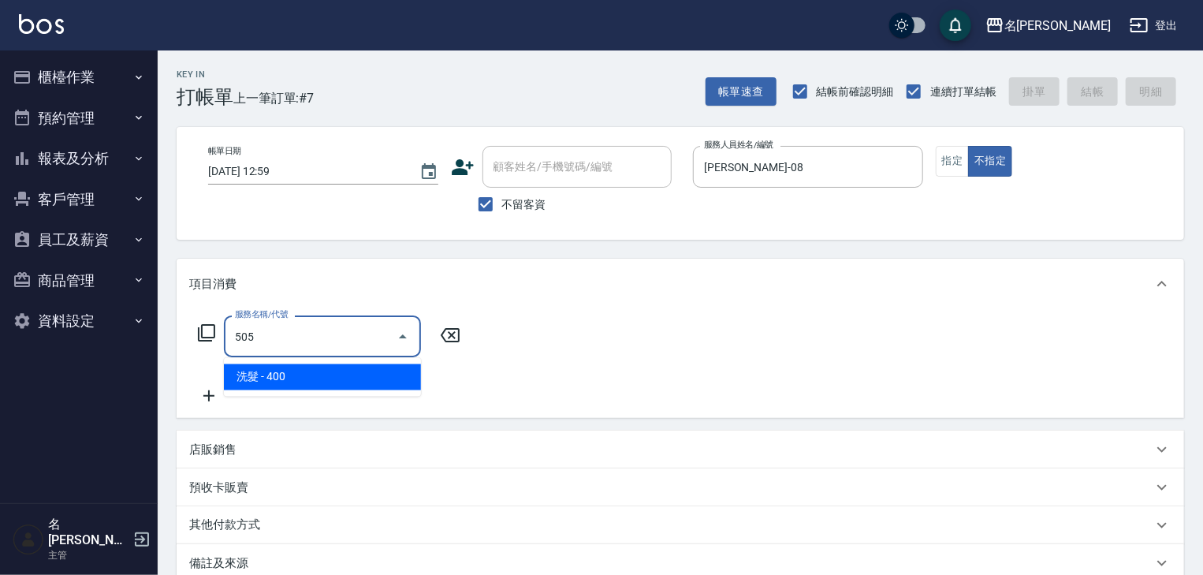
click at [363, 381] on span "洗髮 - 400" at bounding box center [322, 377] width 197 height 26
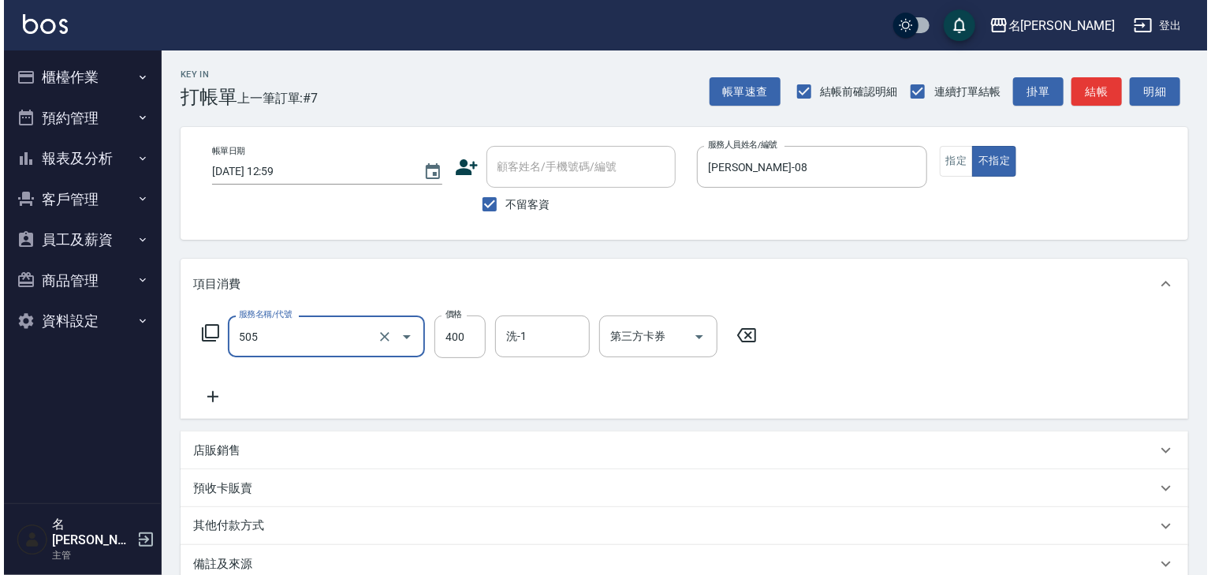
scroll to position [184, 0]
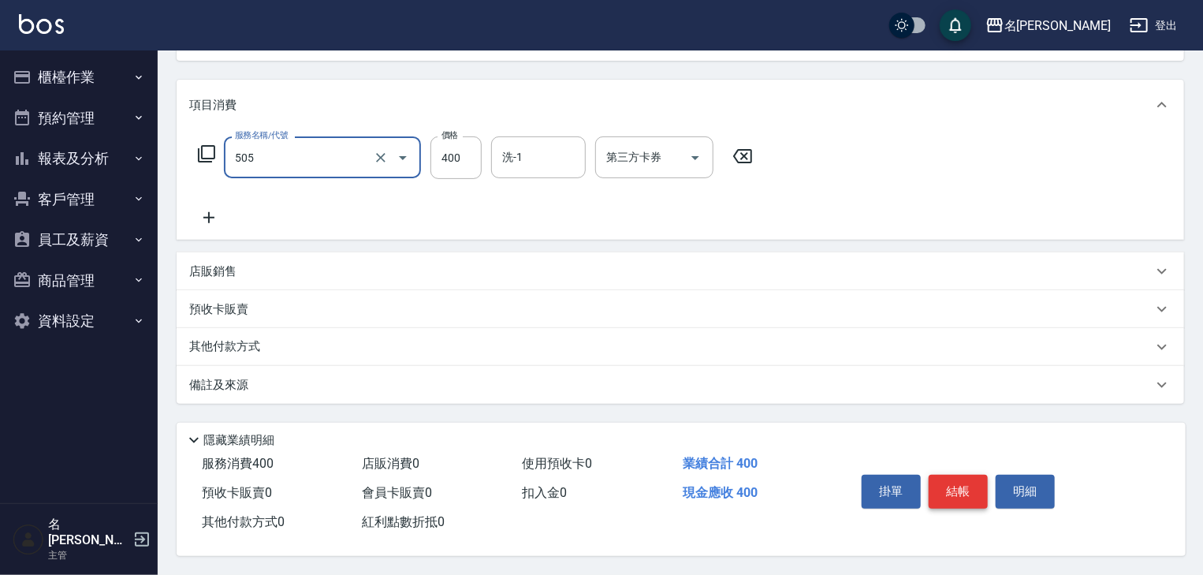
type input "洗髮(505)"
click at [978, 489] on button "結帳" at bounding box center [958, 491] width 59 height 33
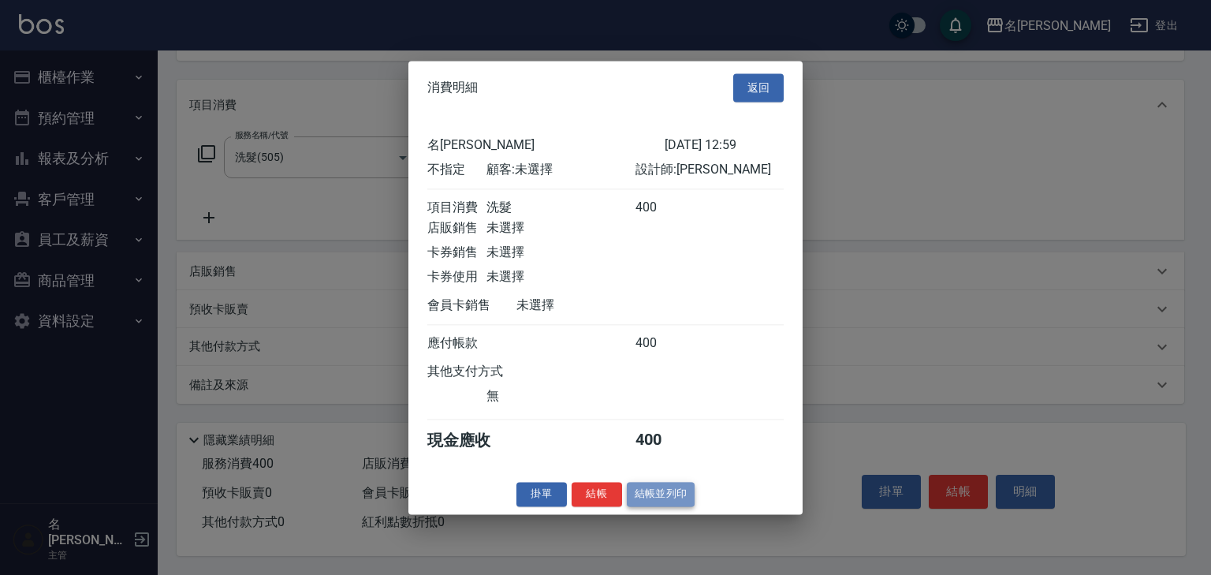
click at [672, 506] on button "結帳並列印" at bounding box center [661, 494] width 69 height 24
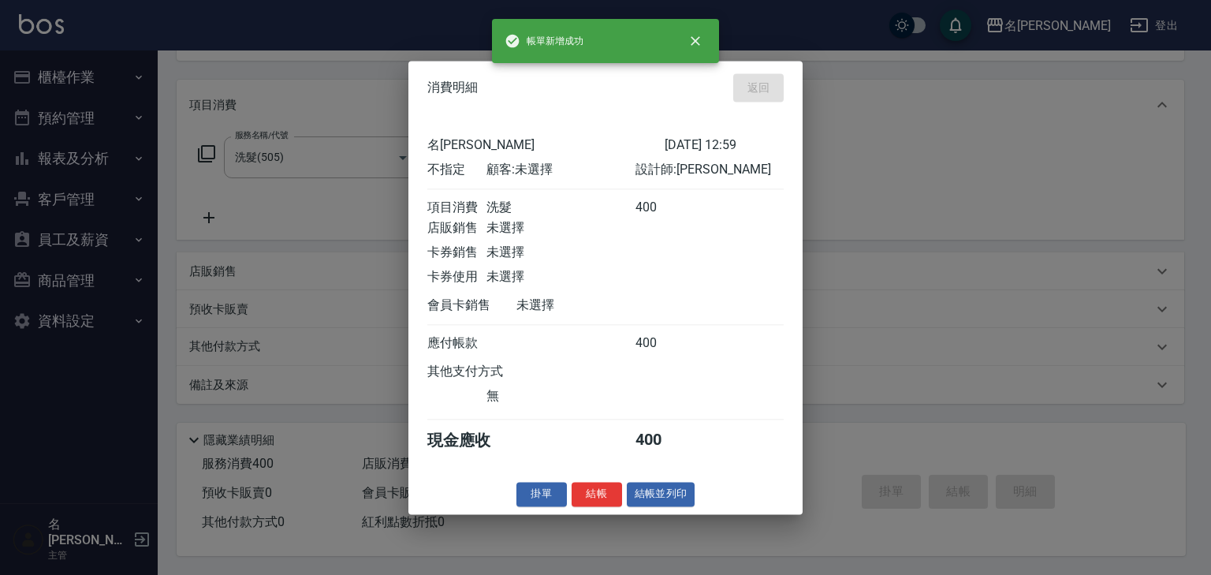
type input "2025/08/13 13:06"
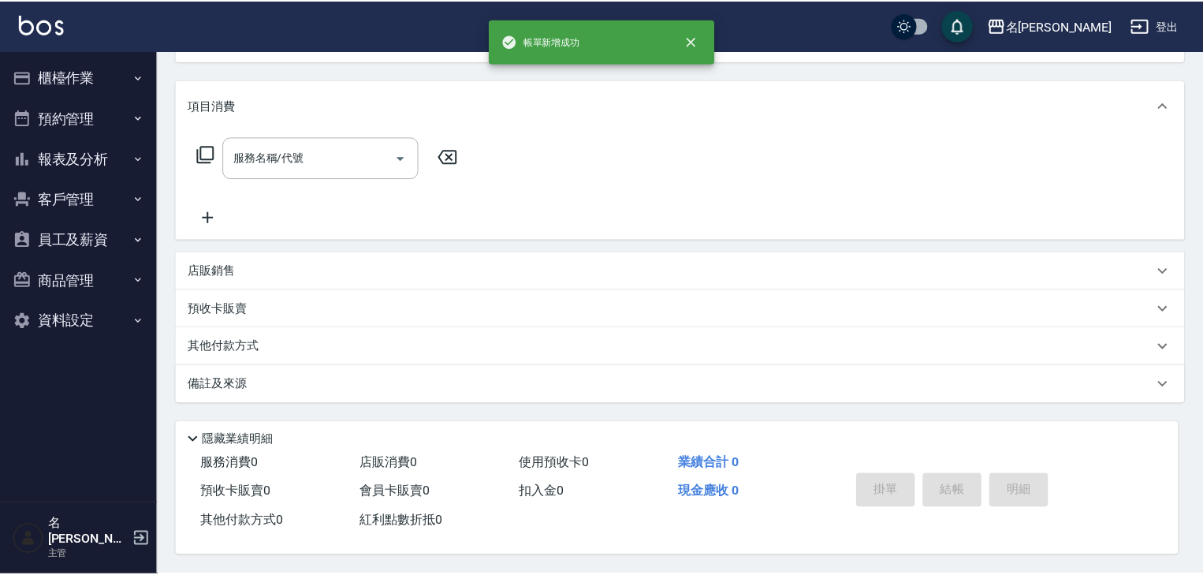
scroll to position [0, 0]
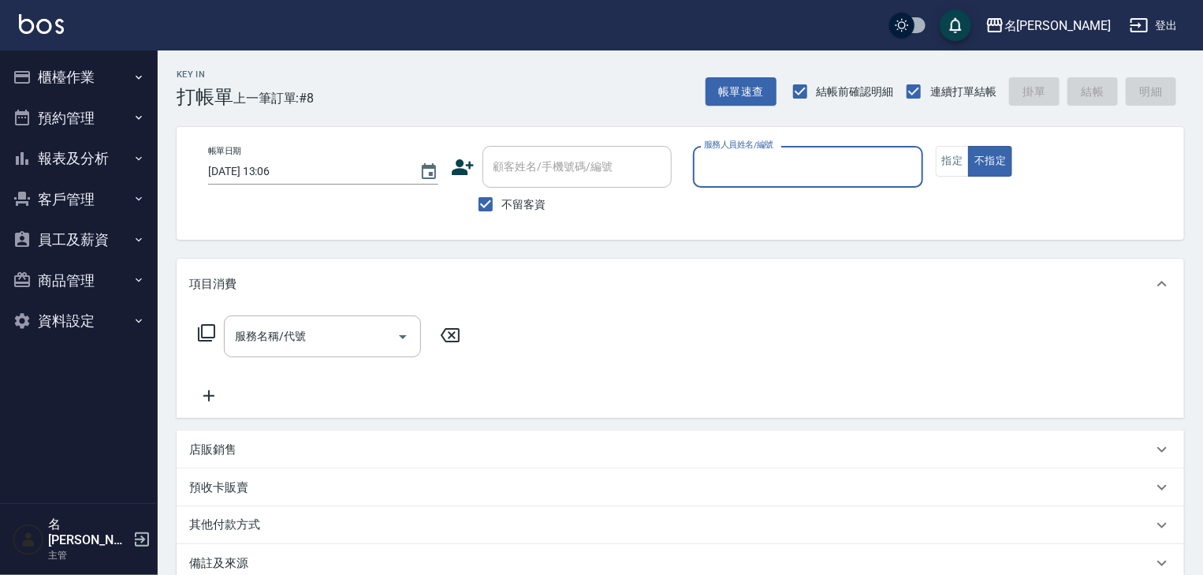
click at [793, 158] on input "服務人員姓名/編號" at bounding box center [808, 167] width 216 height 28
click at [744, 213] on span "蔡怡蓁 -02" at bounding box center [730, 207] width 49 height 17
type input "蔡怡蓁-02"
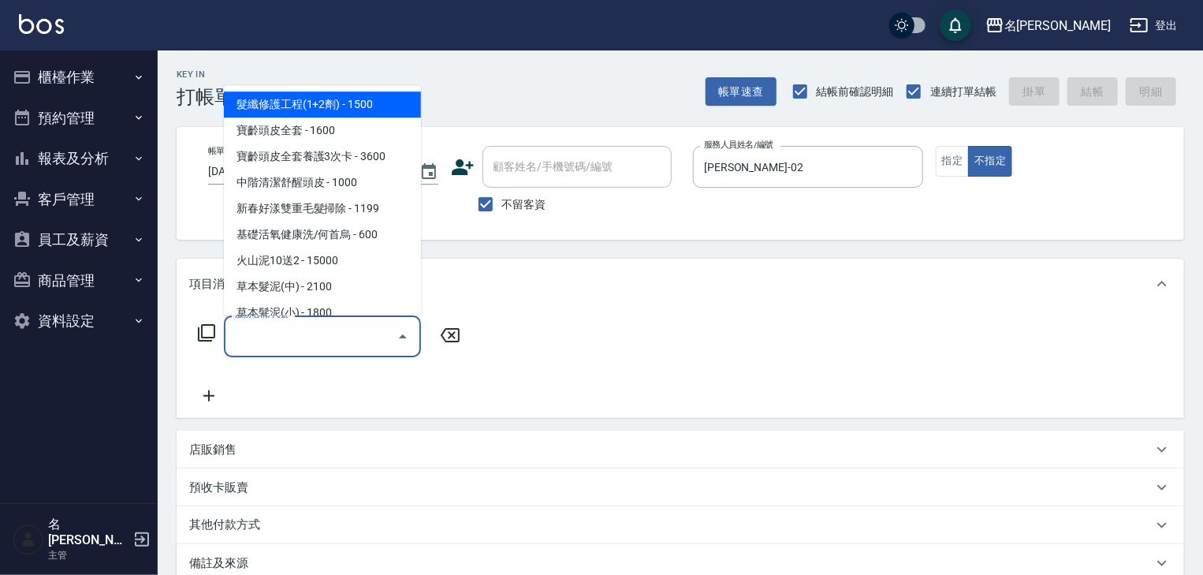
click at [319, 335] on input "服務名稱/代號" at bounding box center [310, 336] width 159 height 28
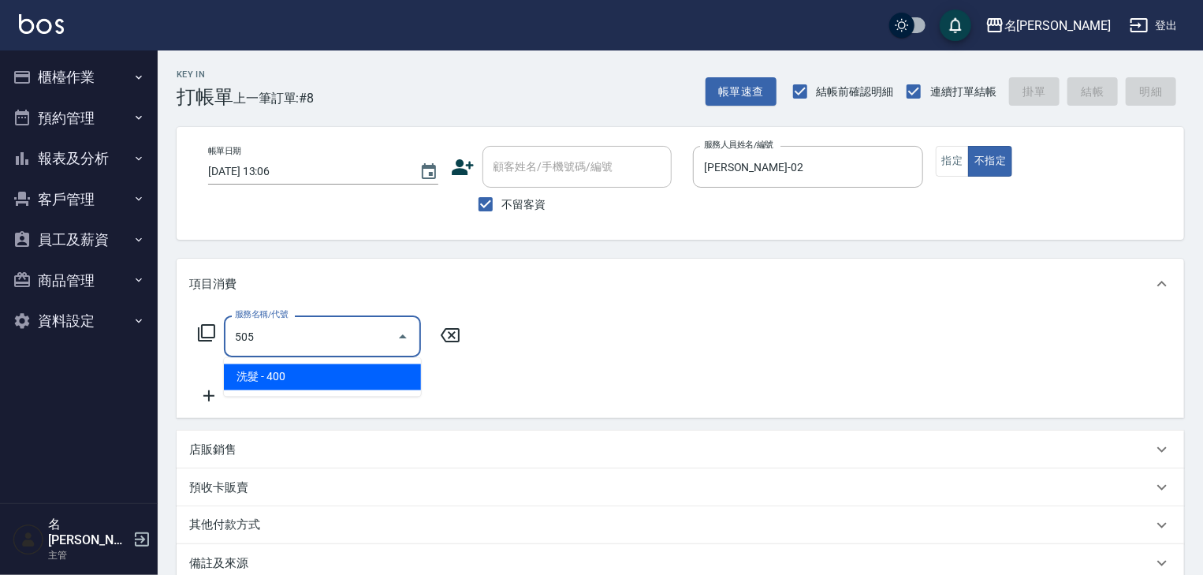
click at [388, 372] on span "洗髮 - 400" at bounding box center [322, 377] width 197 height 26
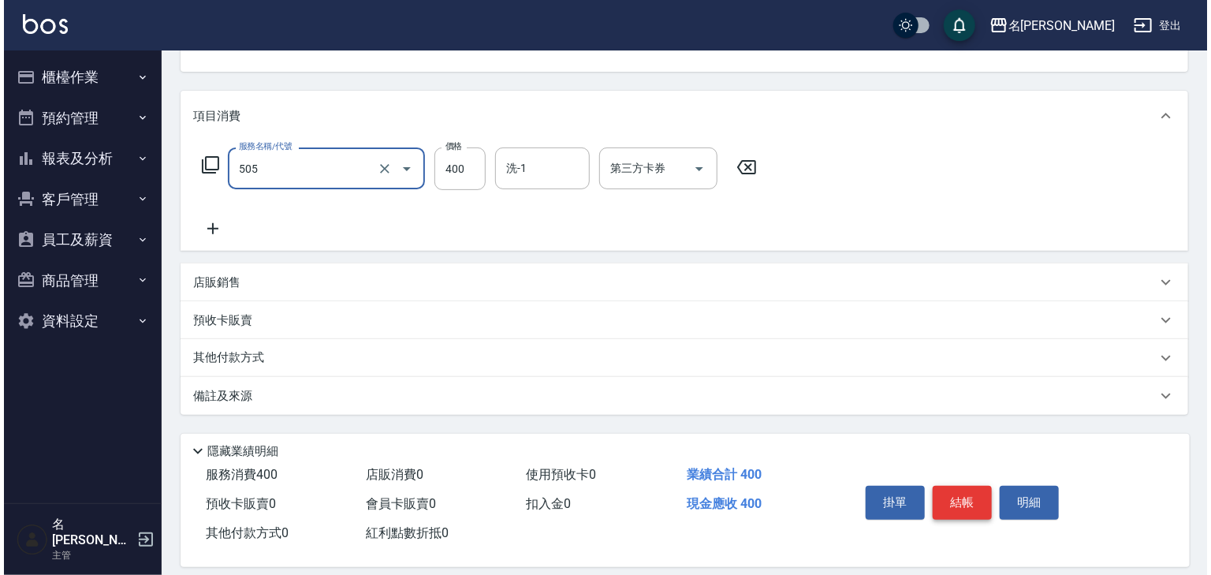
scroll to position [184, 0]
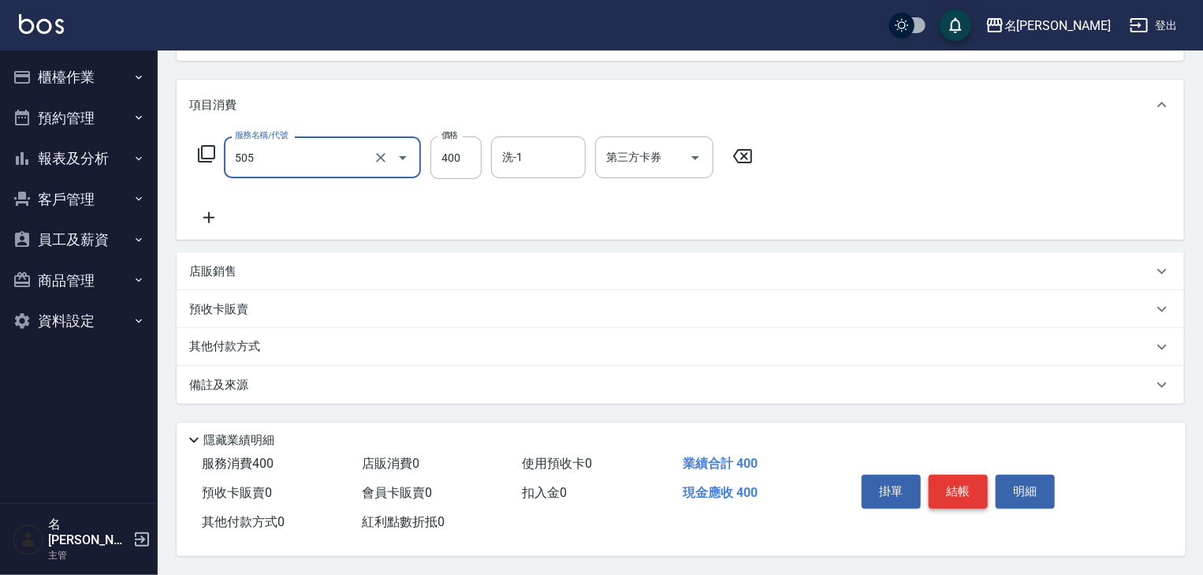
type input "洗髮(505)"
click at [946, 484] on button "結帳" at bounding box center [958, 491] width 59 height 33
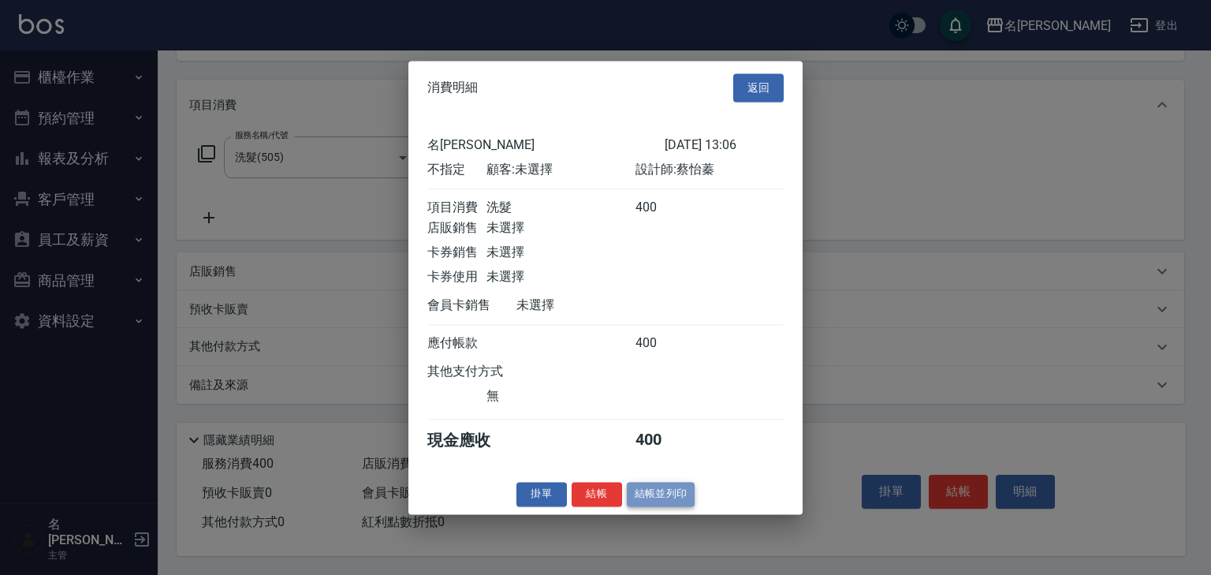
click at [684, 499] on button "結帳並列印" at bounding box center [661, 494] width 69 height 24
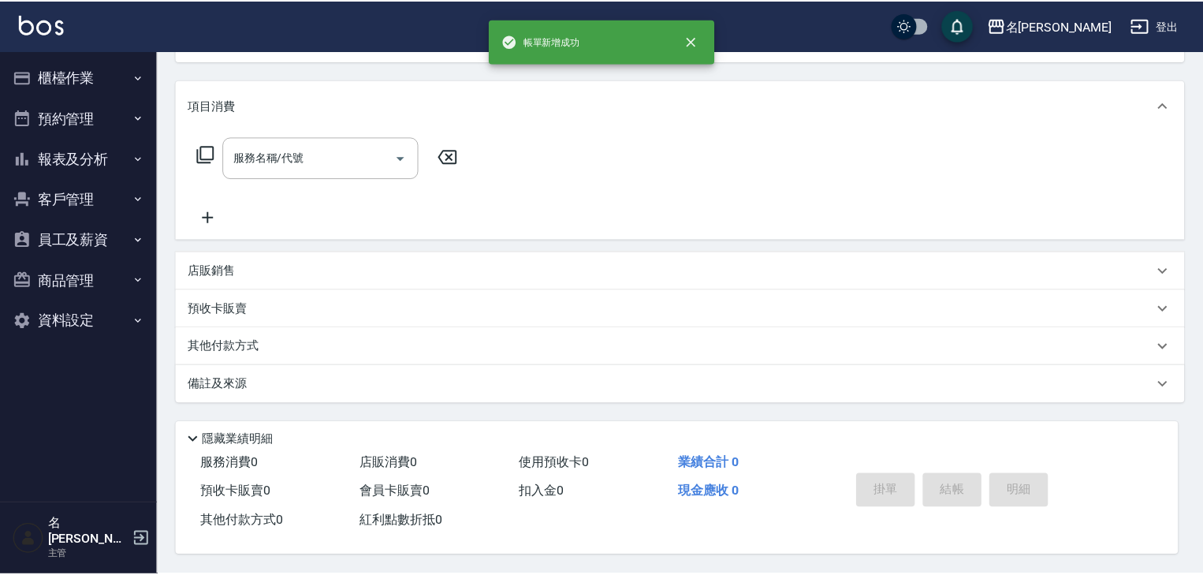
scroll to position [0, 0]
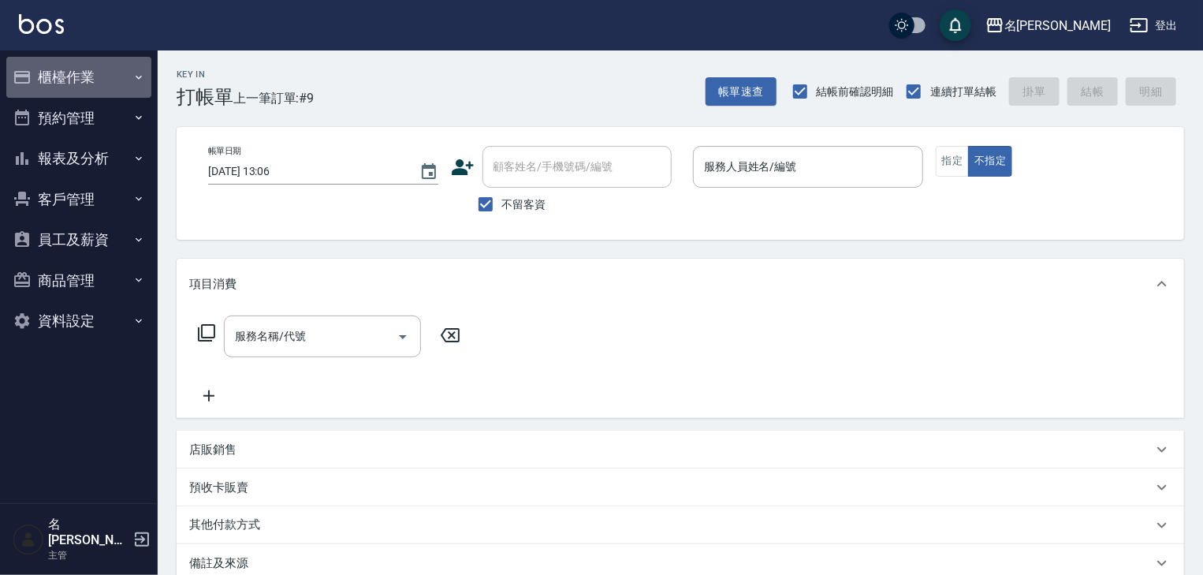
click at [76, 71] on button "櫃檯作業" at bounding box center [78, 77] width 145 height 41
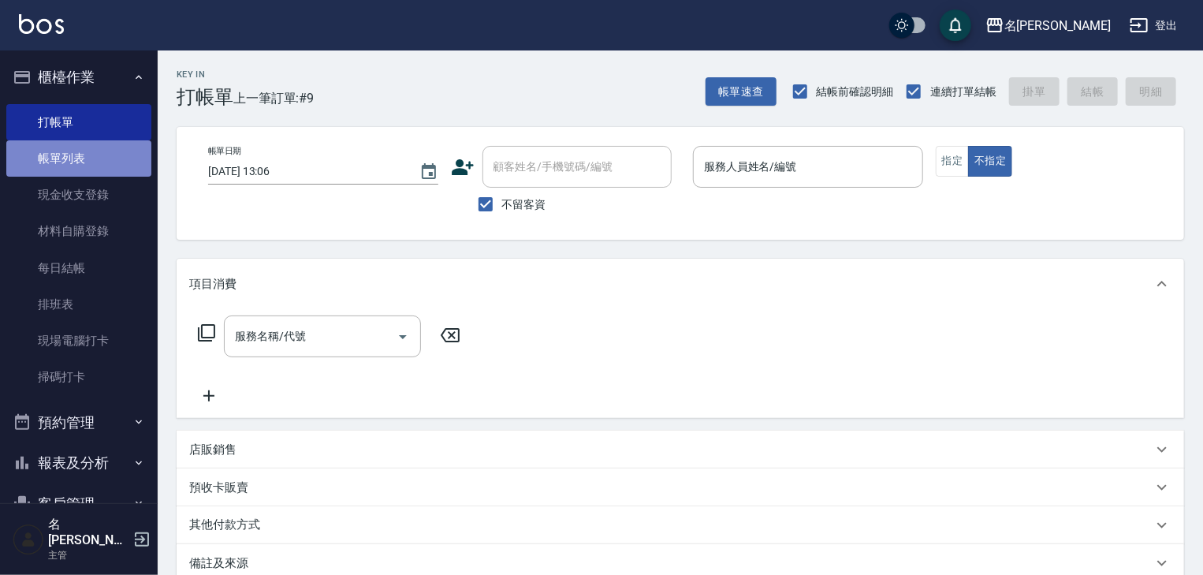
click at [110, 163] on link "帳單列表" at bounding box center [78, 158] width 145 height 36
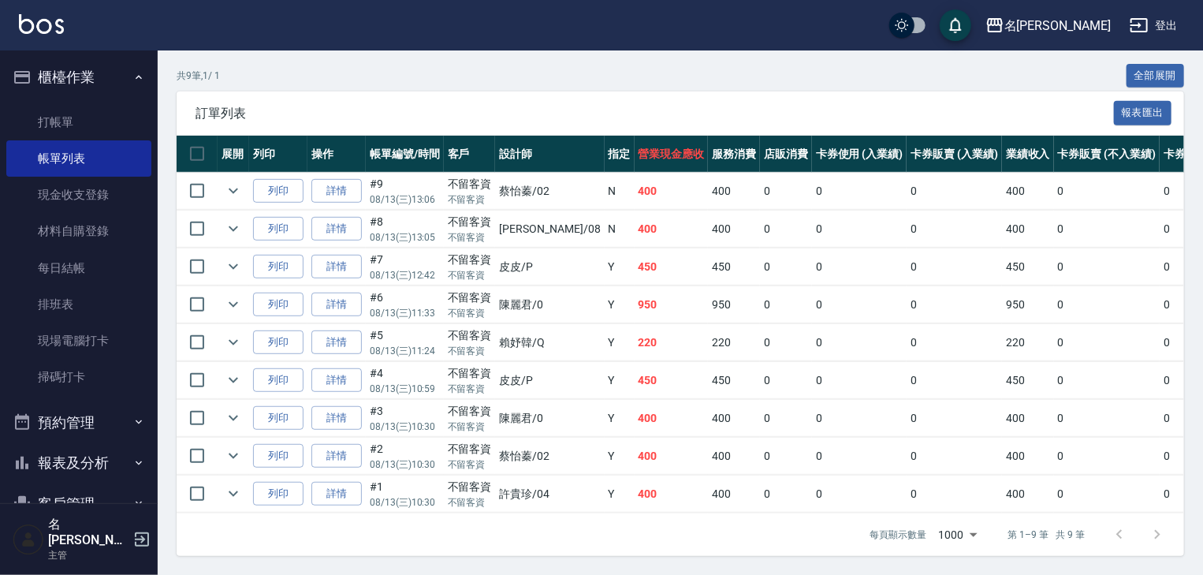
scroll to position [358, 0]
click at [351, 299] on link "詳情" at bounding box center [336, 304] width 50 height 24
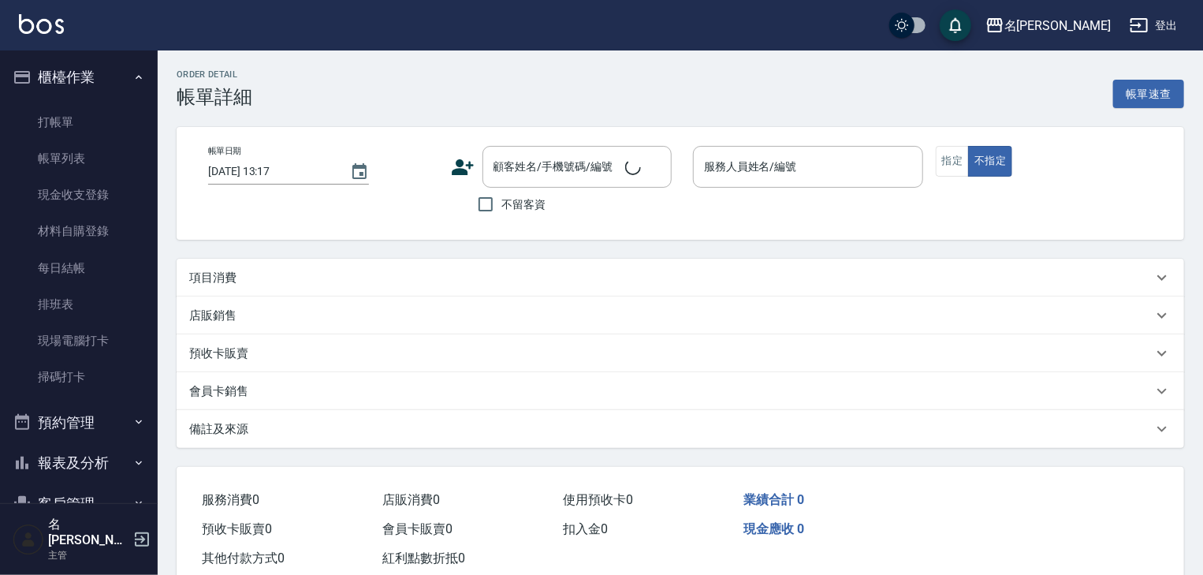
type input "2025/08/13 11:33"
checkbox input "true"
type input "陳麗君-0"
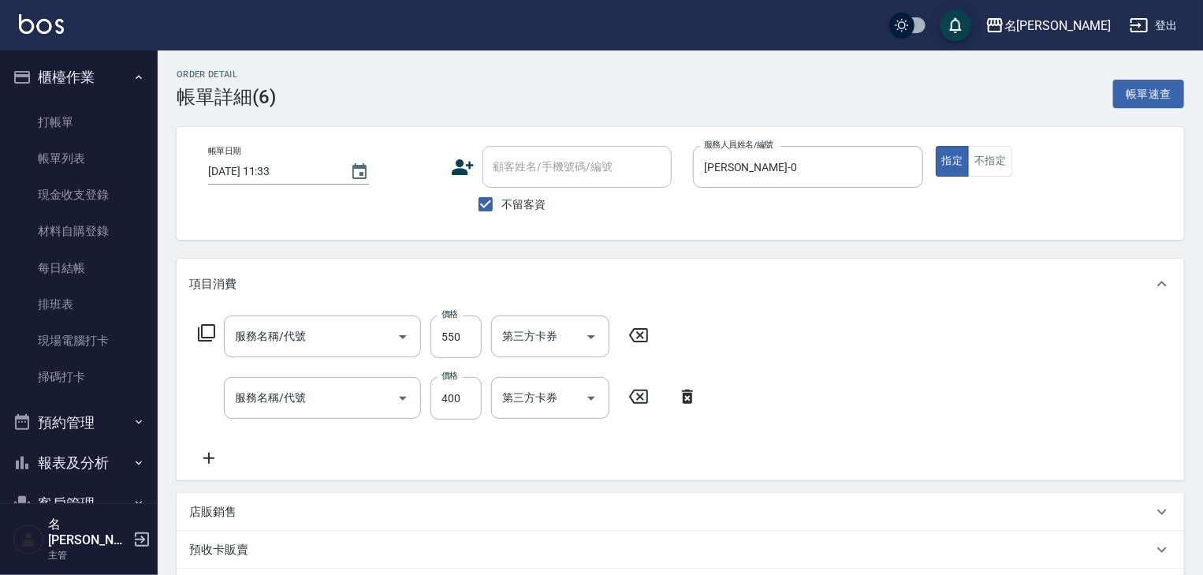
type input "剪髮(307)"
type input "洗髮(505)"
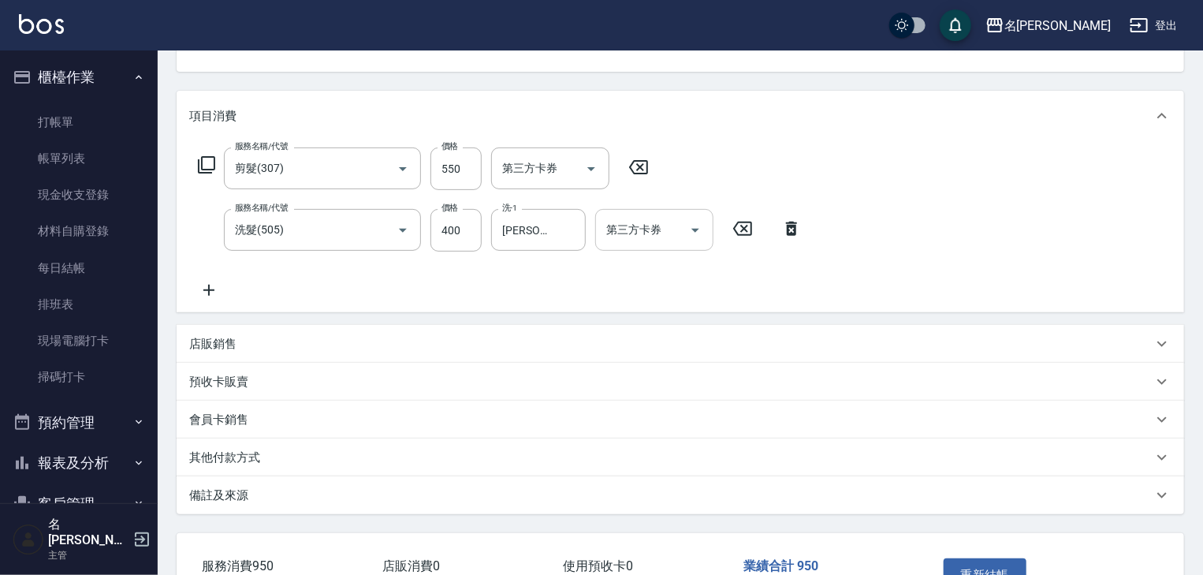
scroll to position [252, 0]
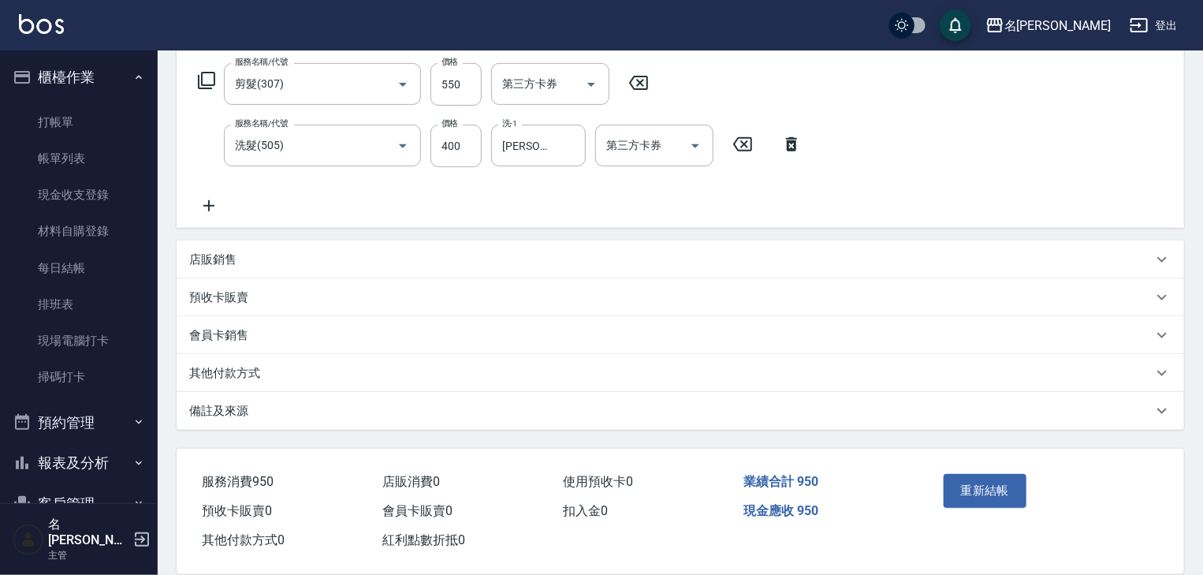
click at [268, 378] on div "其他付款方式" at bounding box center [670, 373] width 963 height 17
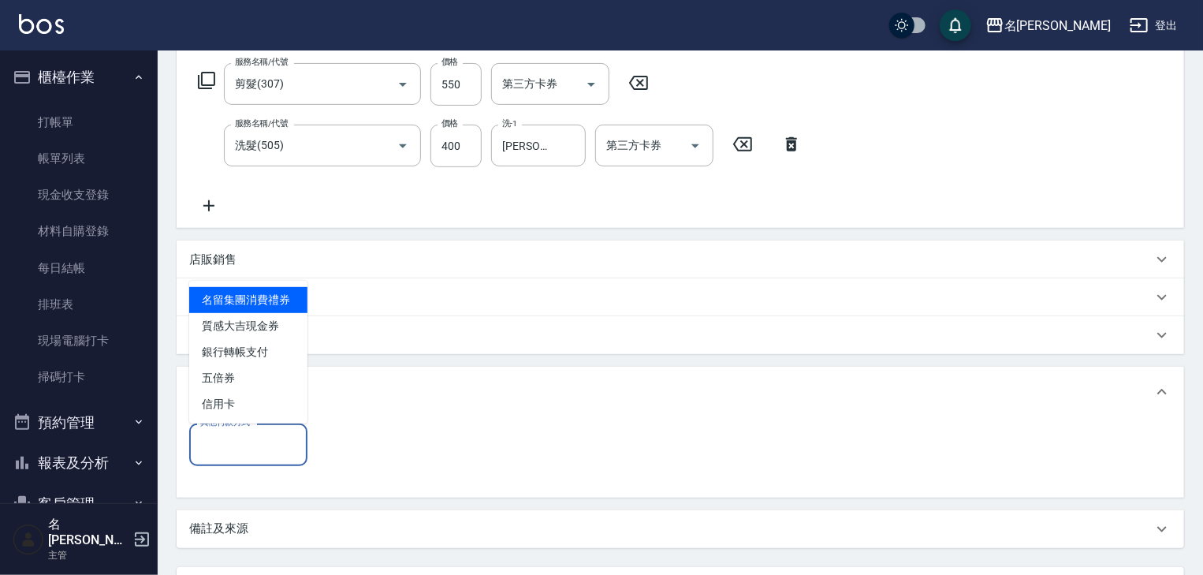
click at [256, 449] on input "其他付款方式" at bounding box center [248, 444] width 104 height 28
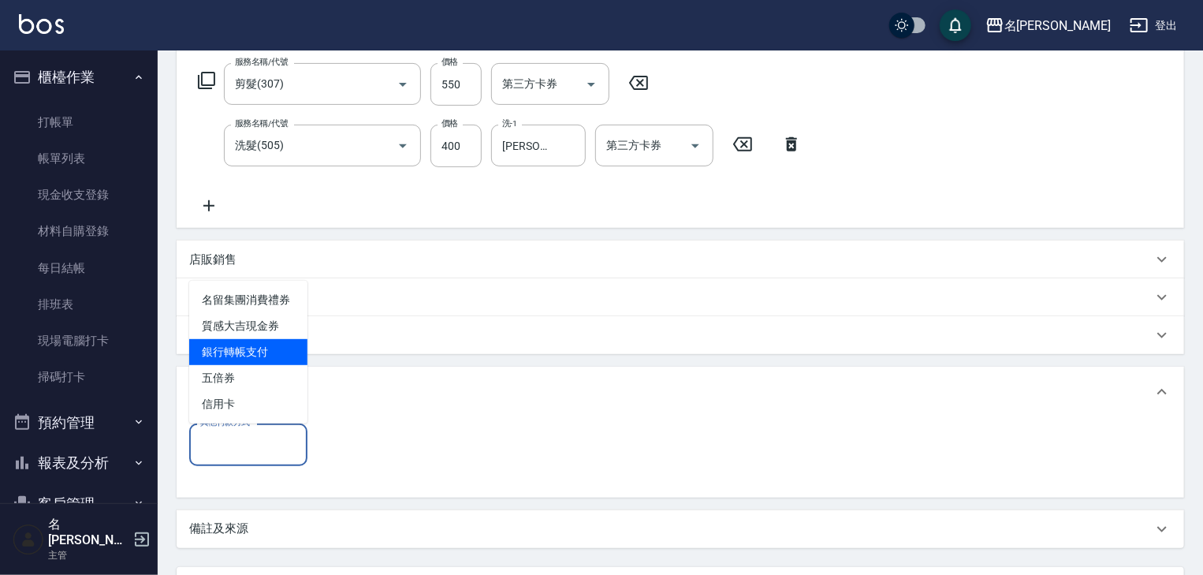
click at [291, 359] on span "銀行轉帳支付" at bounding box center [248, 352] width 118 height 26
type input "銀行轉帳支付"
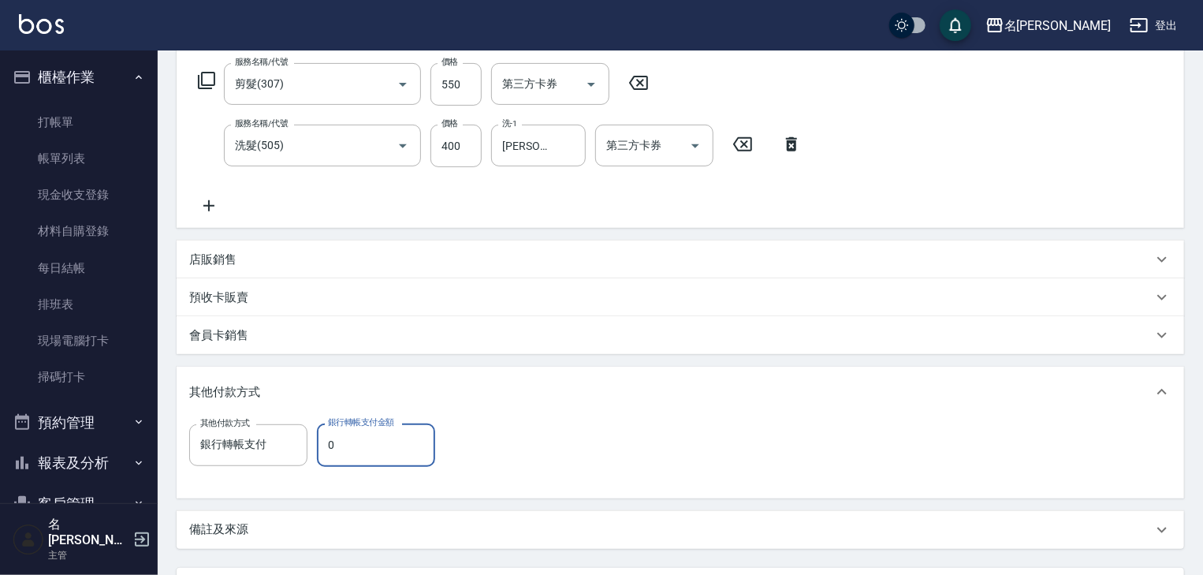
click at [391, 450] on input "0" at bounding box center [376, 444] width 118 height 43
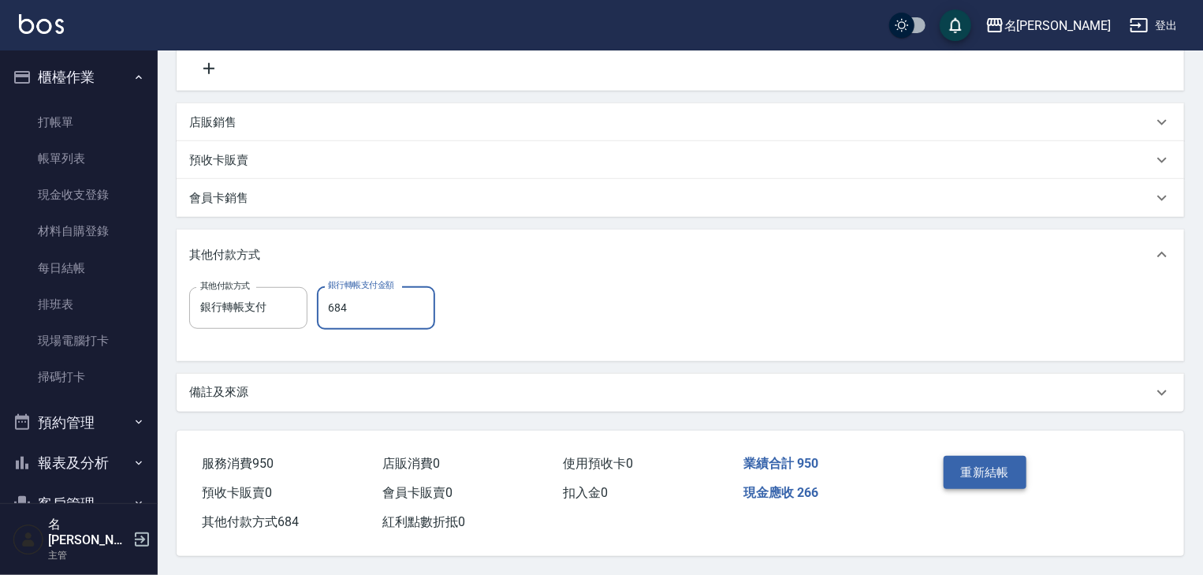
type input "684"
click at [982, 470] on button "重新結帳" at bounding box center [986, 472] width 84 height 33
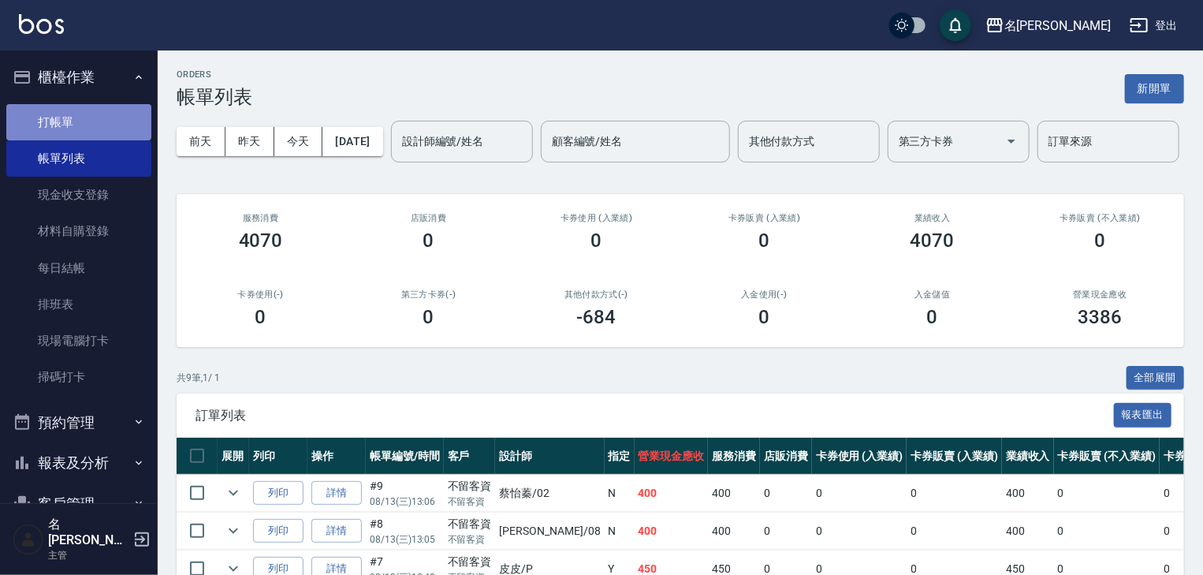
click at [114, 110] on link "打帳單" at bounding box center [78, 122] width 145 height 36
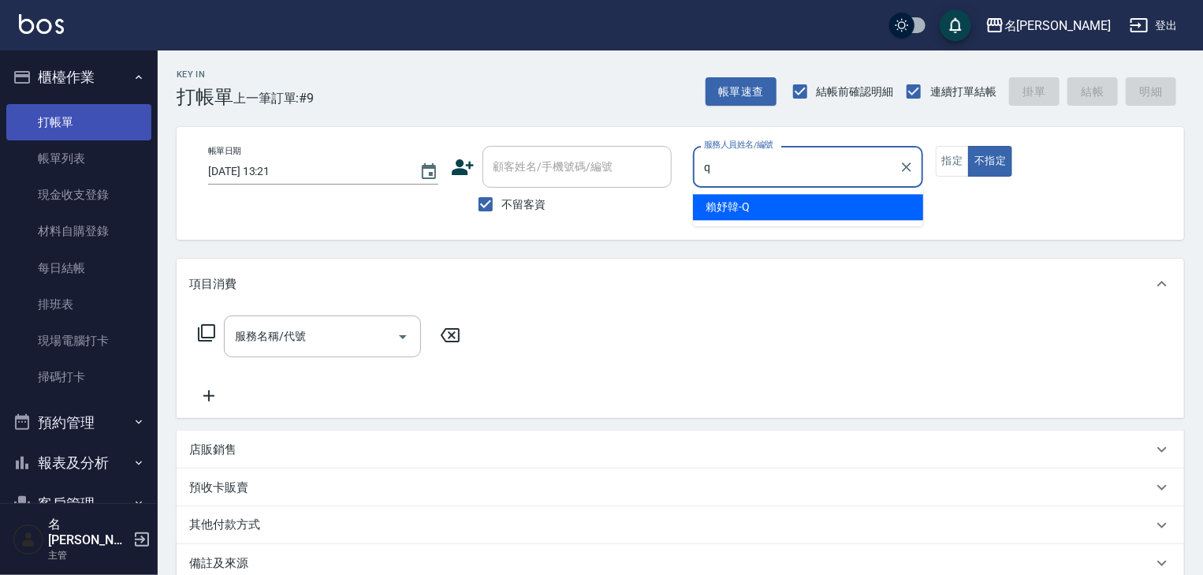
type input "賴妤韓-Q"
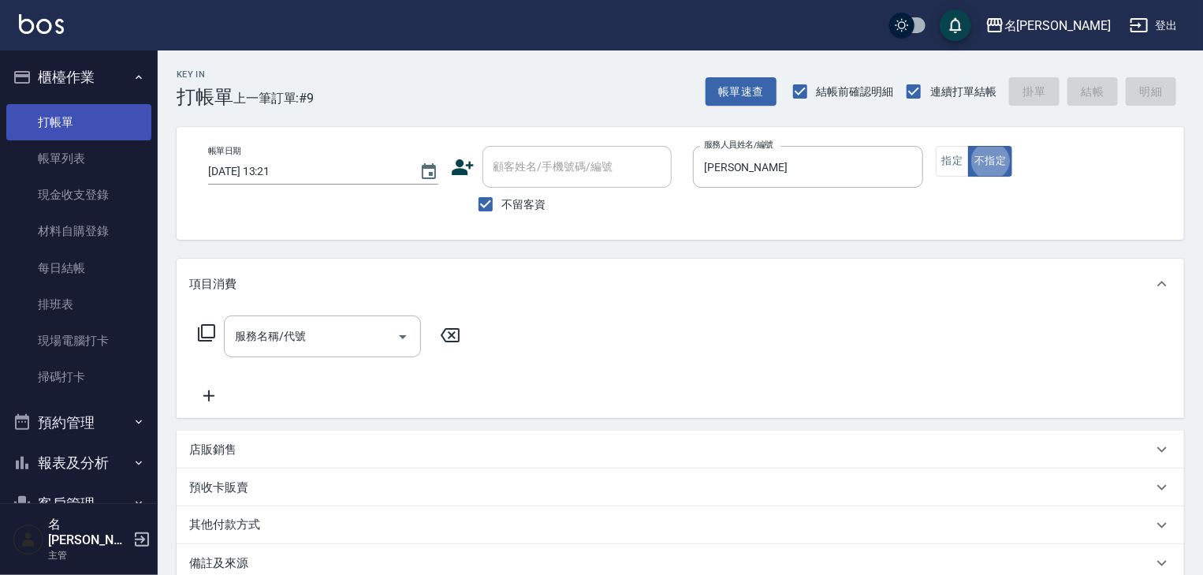
type button "false"
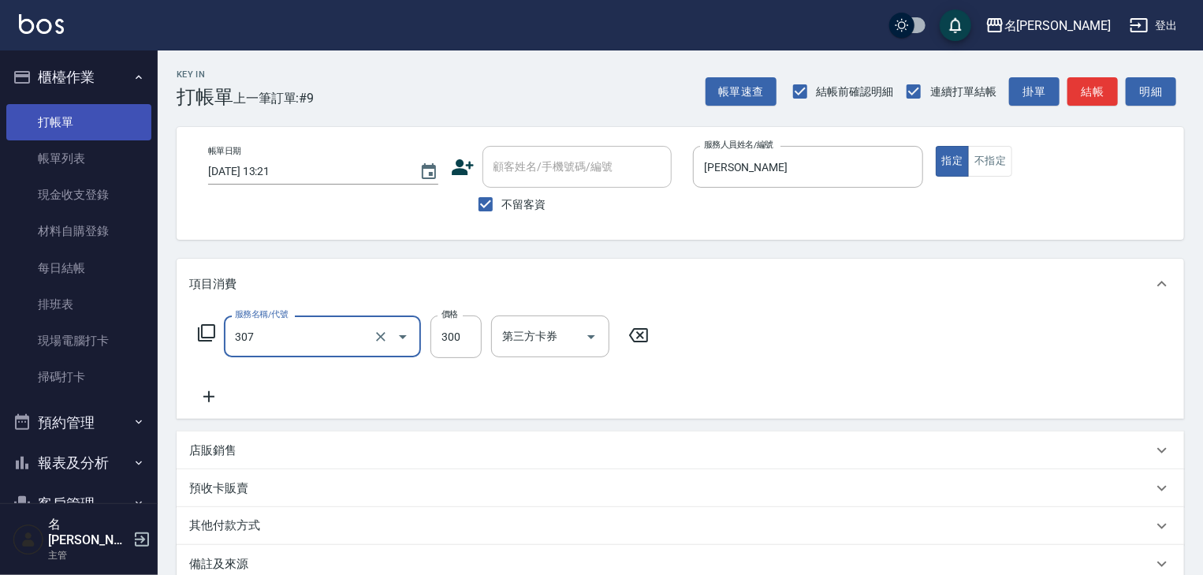
type input "剪髮(307)"
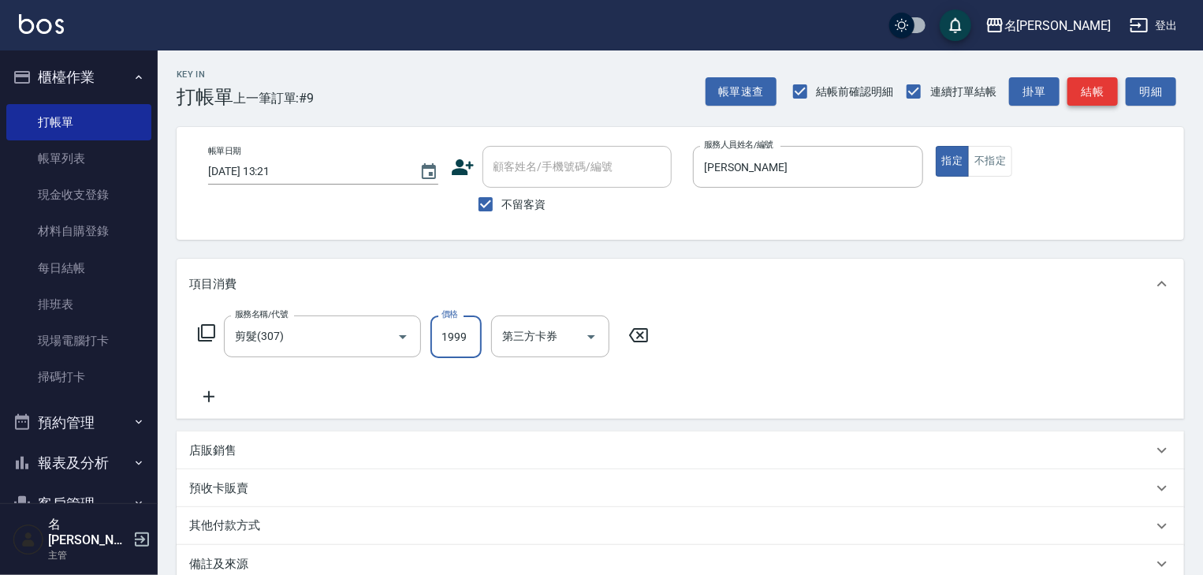
type input "1999"
click at [1112, 91] on button "結帳" at bounding box center [1092, 91] width 50 height 29
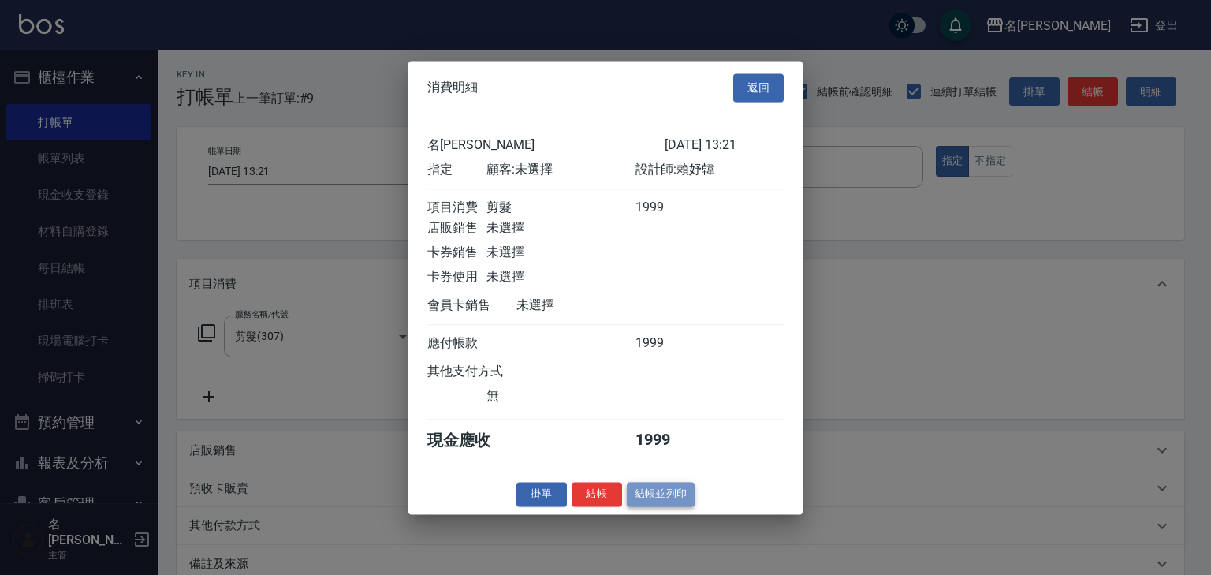
click at [681, 506] on button "結帳並列印" at bounding box center [661, 494] width 69 height 24
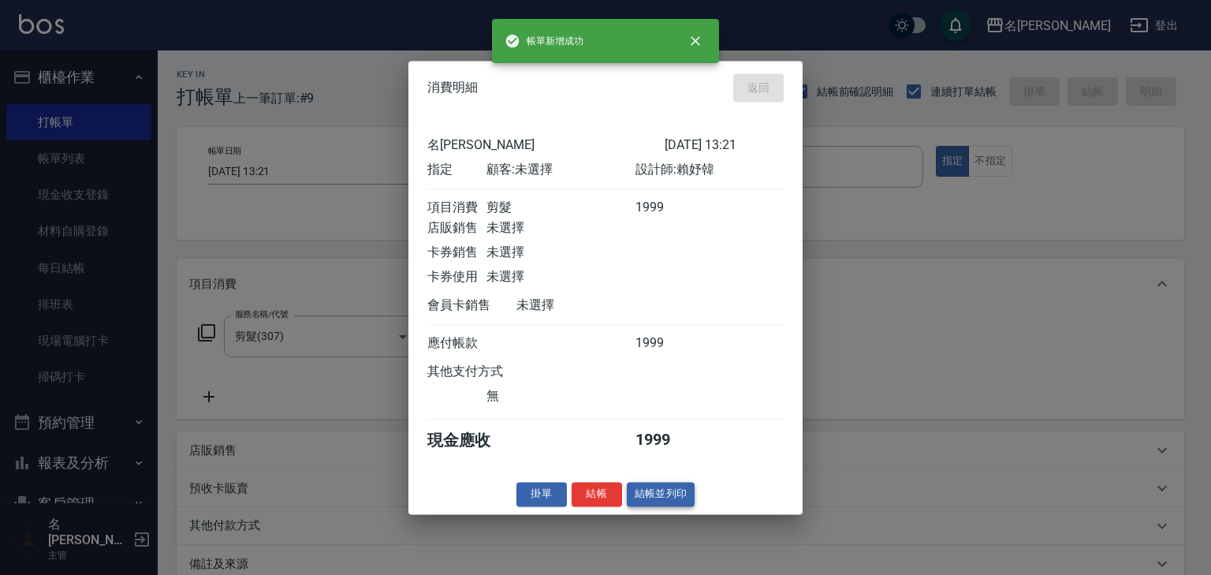
type input "2025/08/13 13:34"
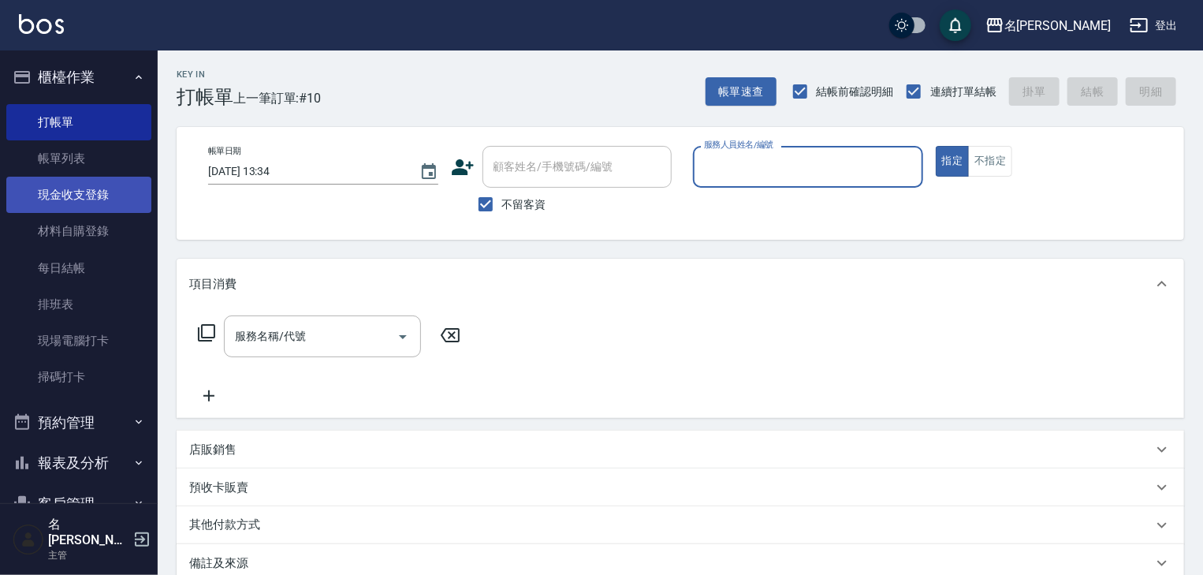
click at [69, 196] on link "現金收支登錄" at bounding box center [78, 195] width 145 height 36
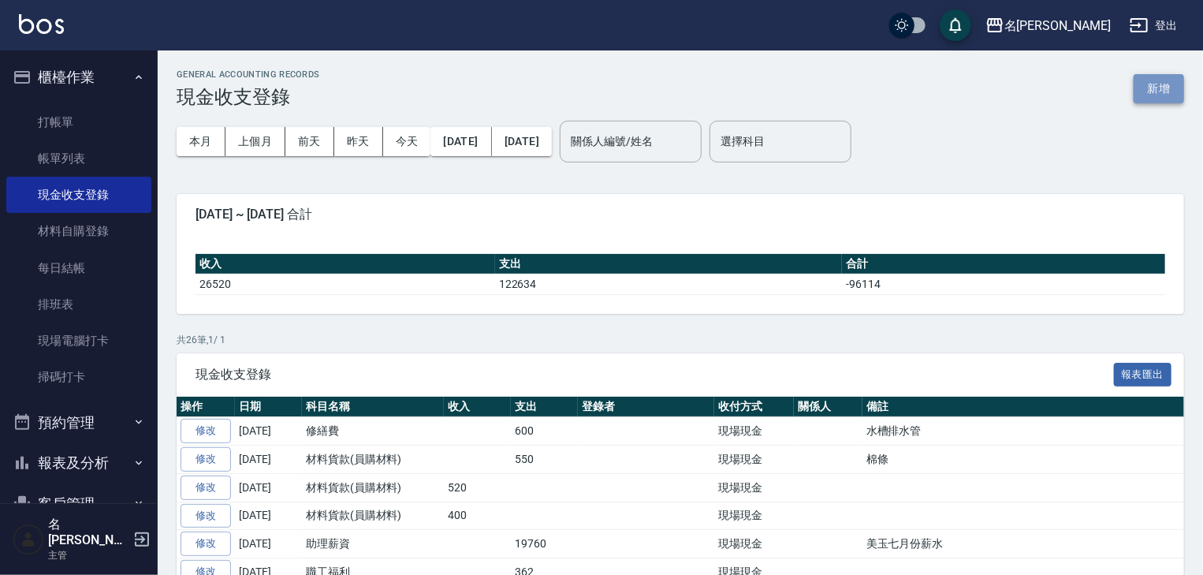
click at [1159, 86] on button "新增" at bounding box center [1159, 88] width 50 height 29
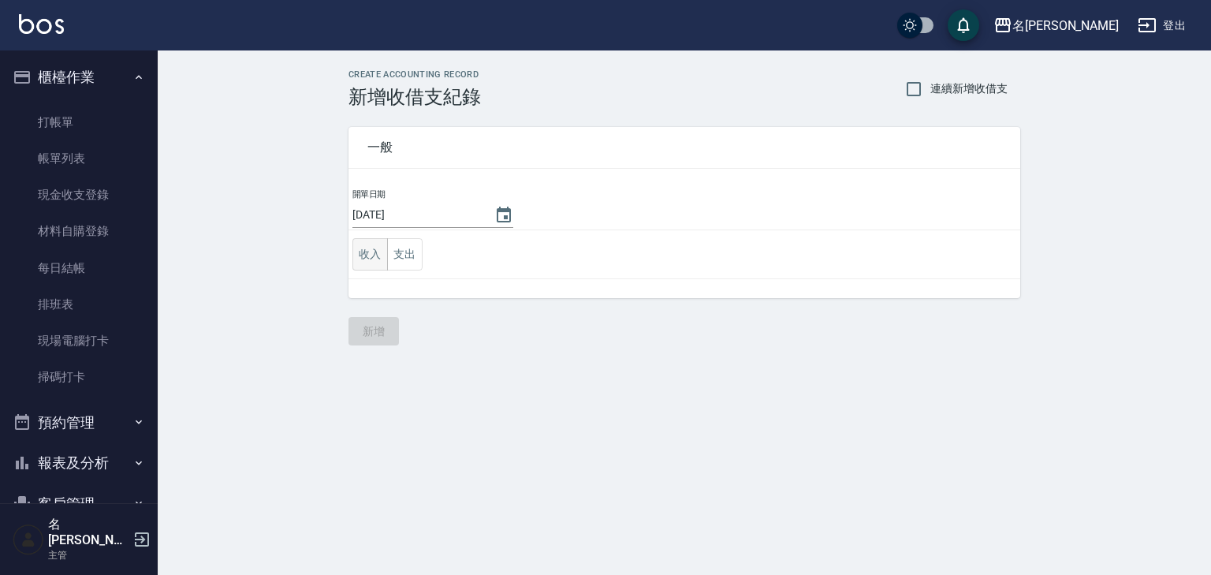
click at [369, 254] on button "收入" at bounding box center [369, 254] width 35 height 32
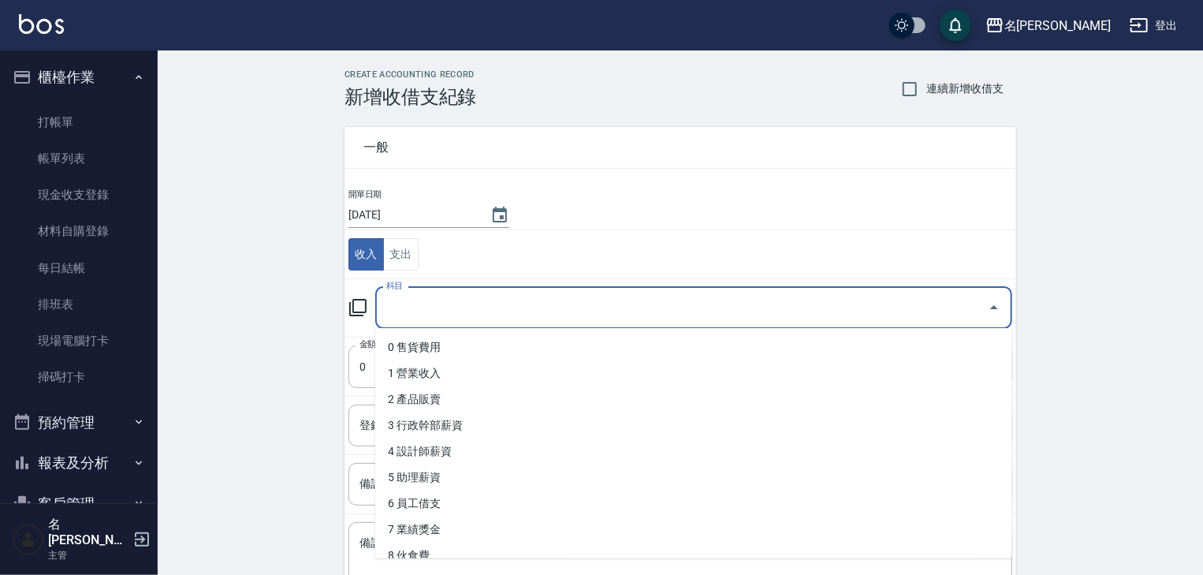
click at [440, 319] on input "科目" at bounding box center [681, 308] width 599 height 28
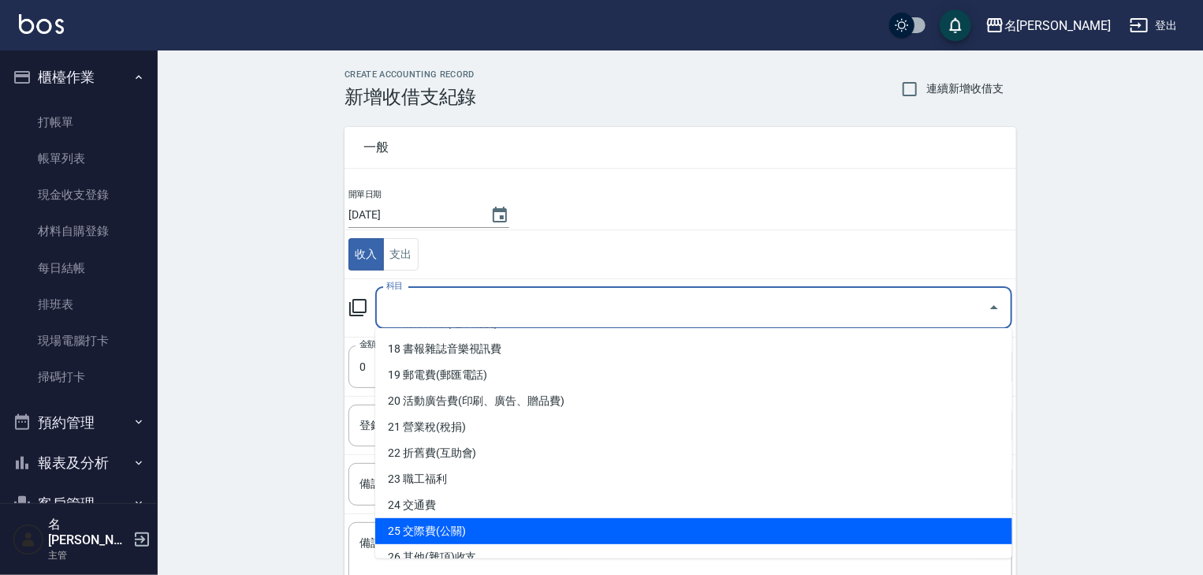
scroll to position [299, 0]
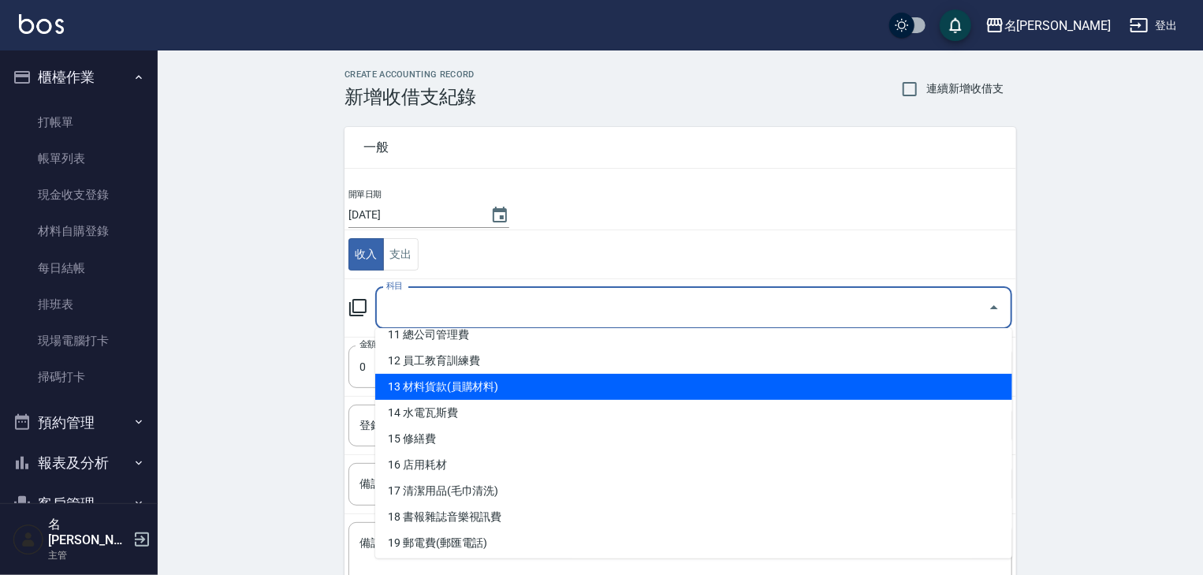
click at [486, 383] on li "13 材料貨款(員購材料)" at bounding box center [693, 387] width 637 height 26
type input "13 材料貨款(員購材料)"
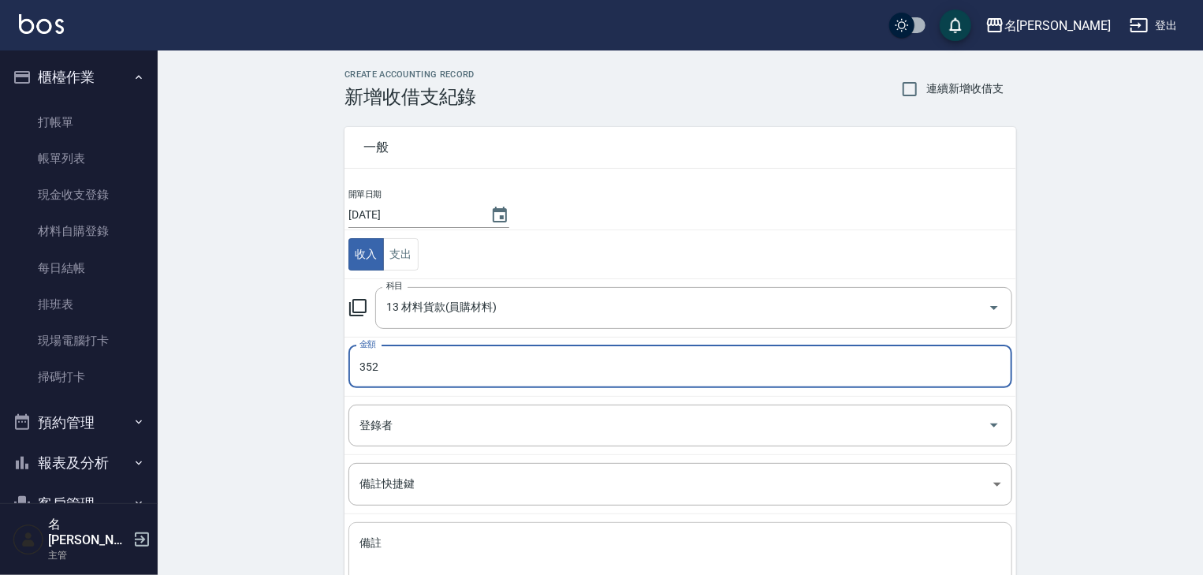
type input "352"
click at [427, 551] on textarea "備註" at bounding box center [681, 562] width 642 height 54
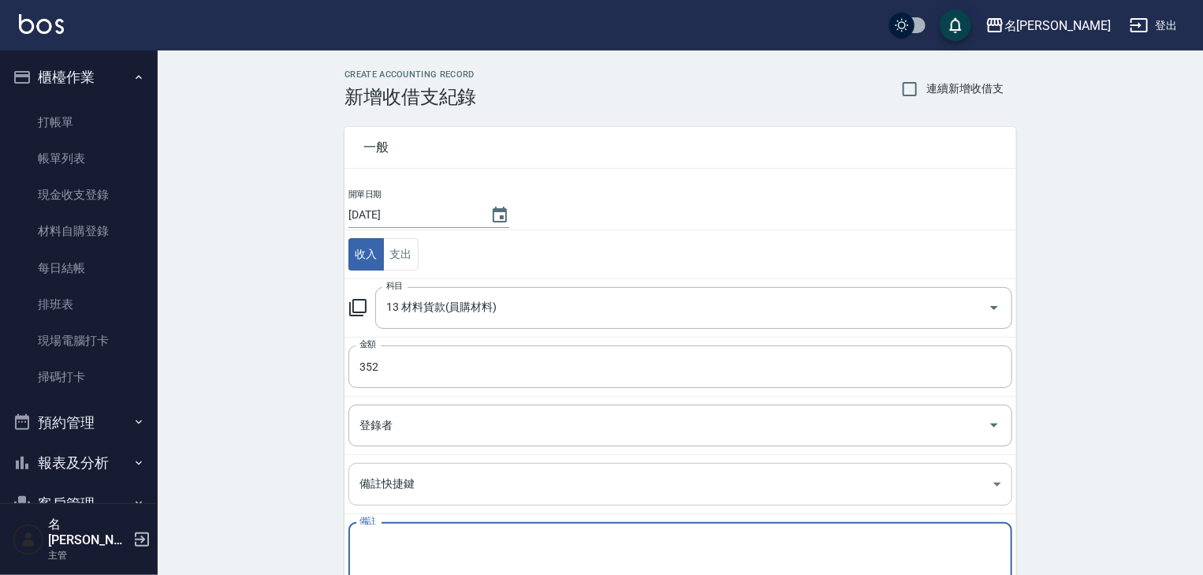
scroll to position [120, 0]
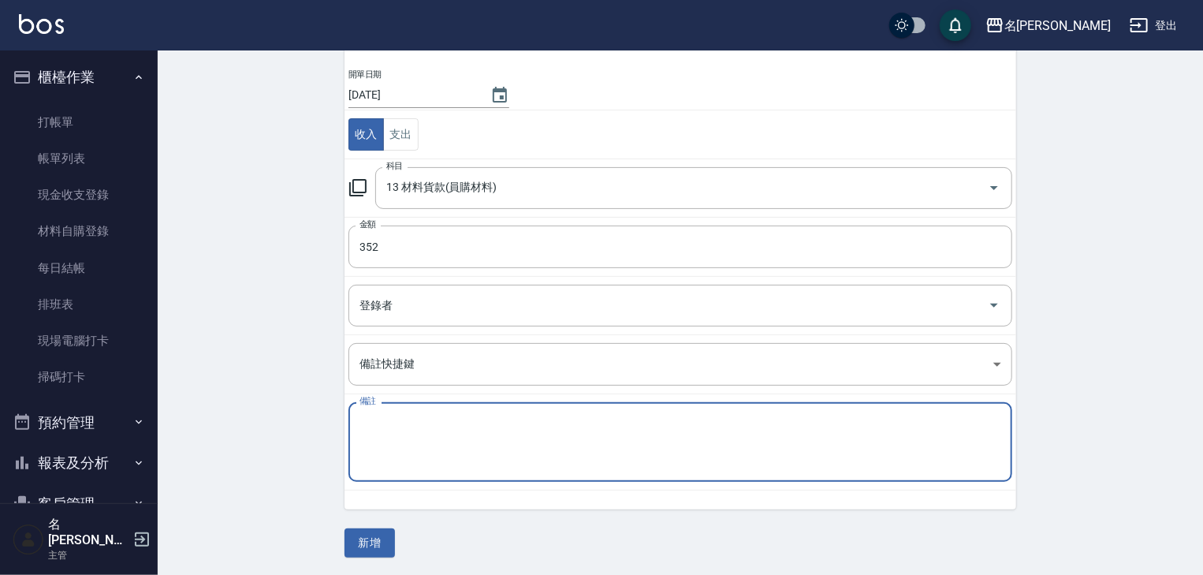
type textarea "a"
type textarea "[PERSON_NAME]"
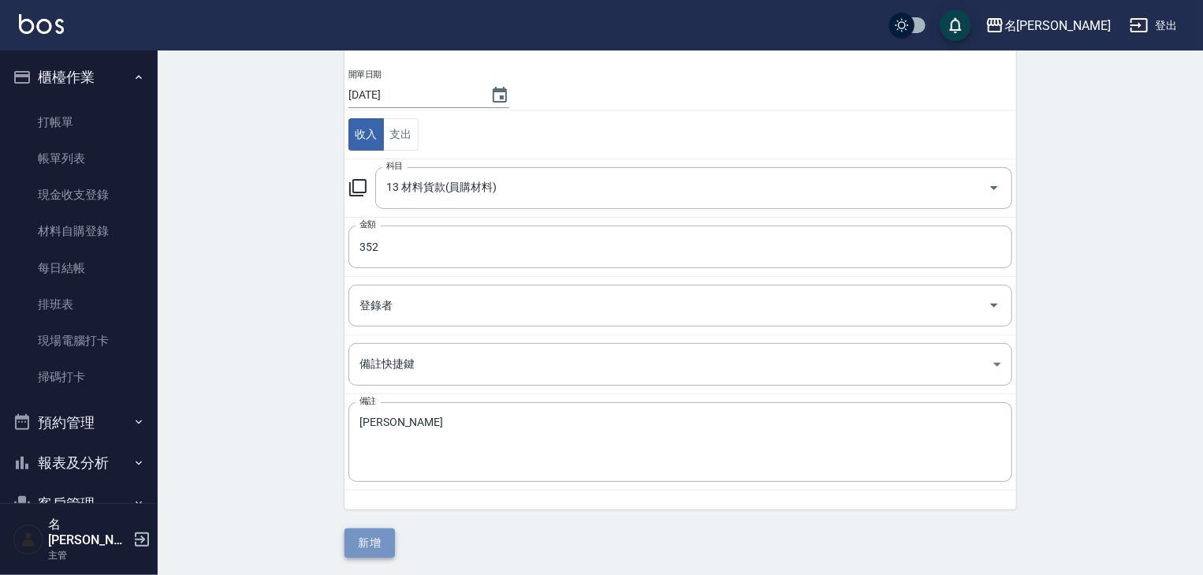
click at [375, 535] on button "新增" at bounding box center [370, 542] width 50 height 29
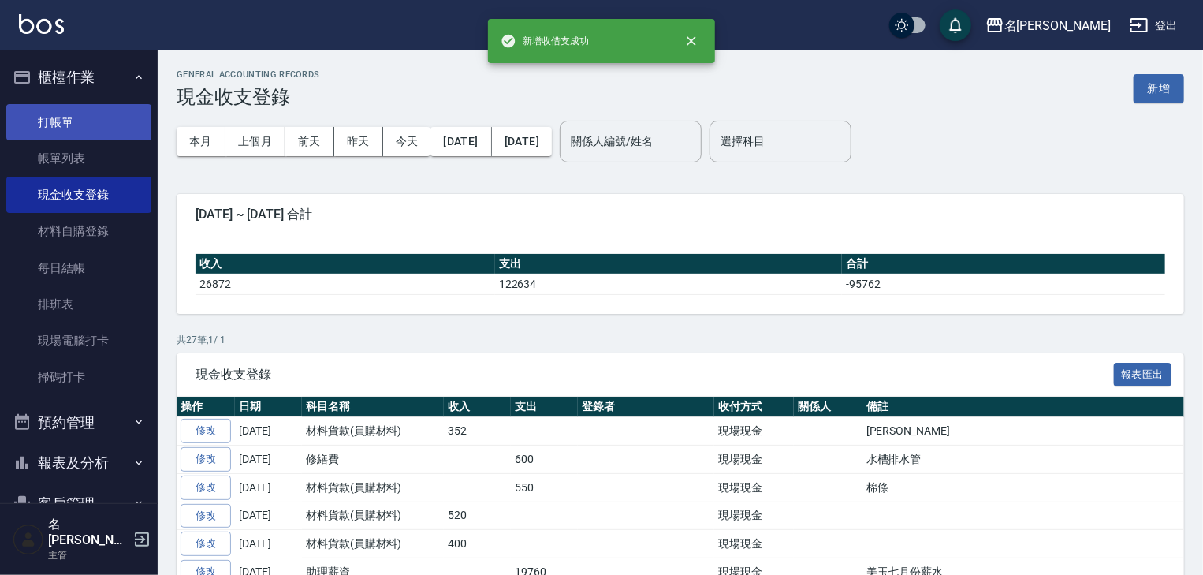
click at [88, 121] on link "打帳單" at bounding box center [78, 122] width 145 height 36
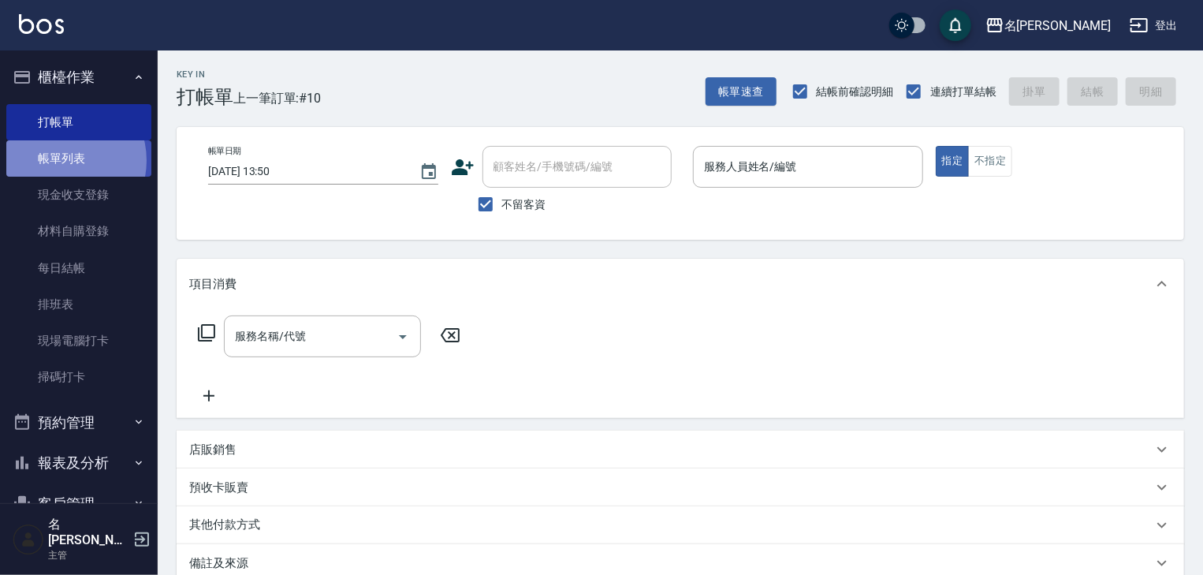
click at [62, 161] on link "帳單列表" at bounding box center [78, 158] width 145 height 36
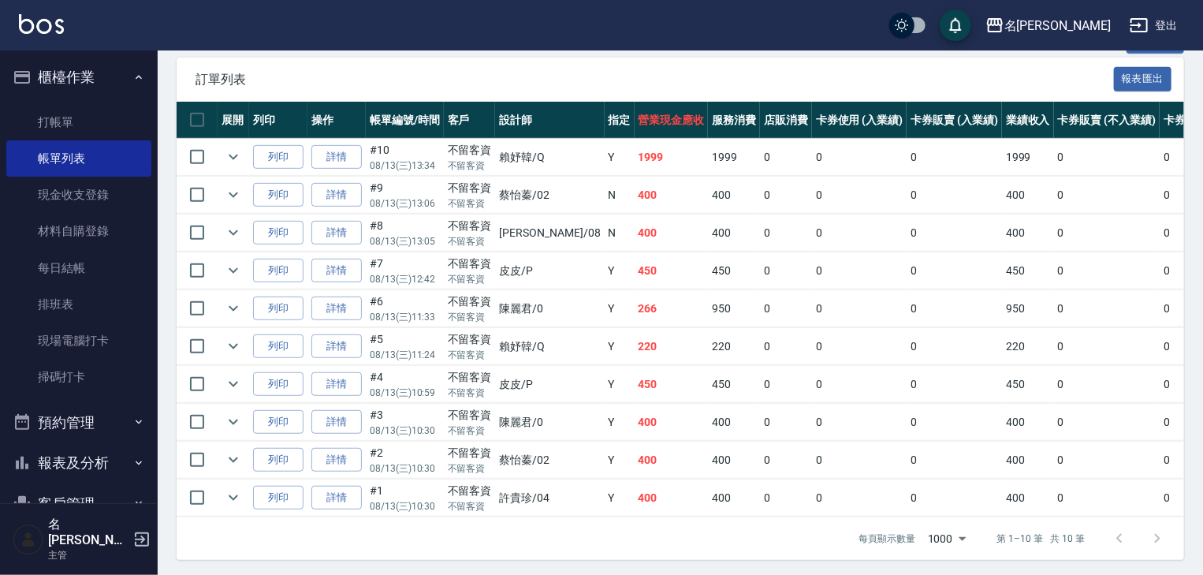
scroll to position [396, 0]
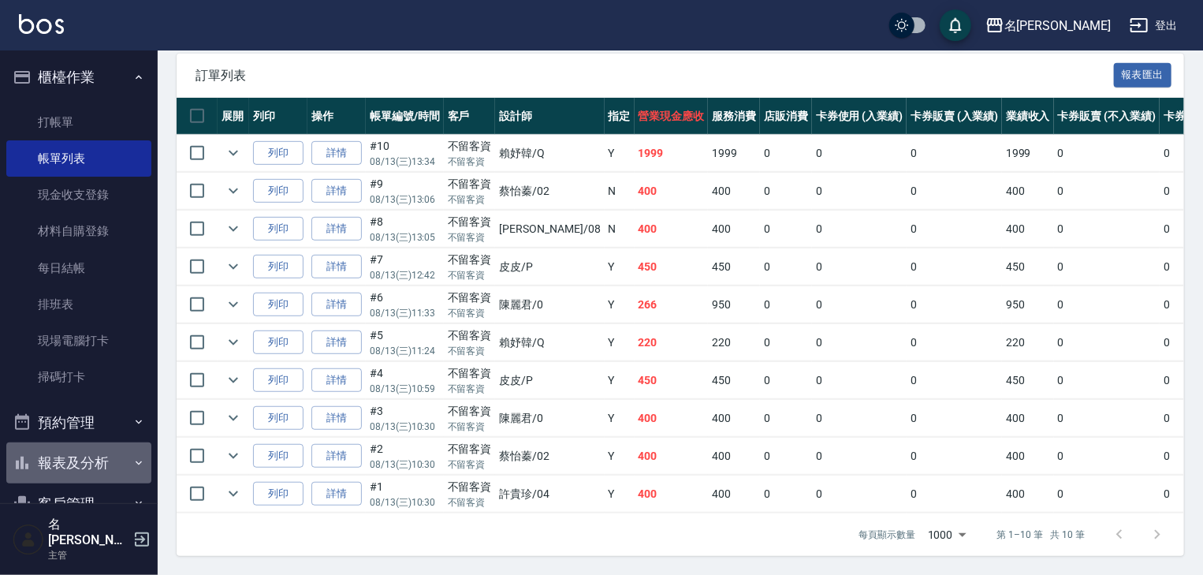
click at [97, 458] on button "報表及分析" at bounding box center [78, 462] width 145 height 41
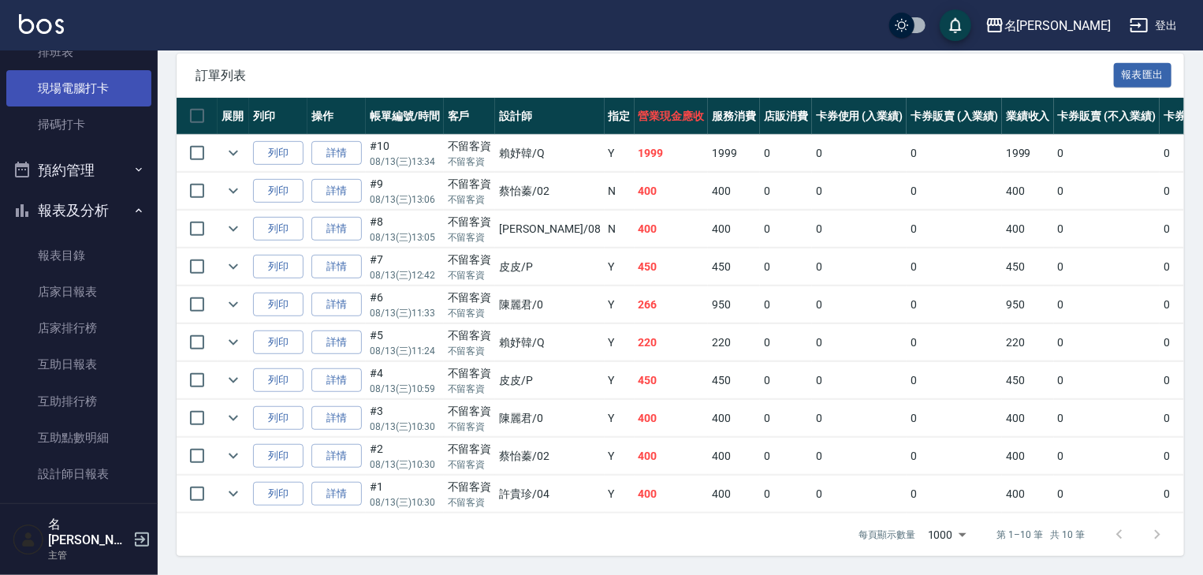
scroll to position [0, 0]
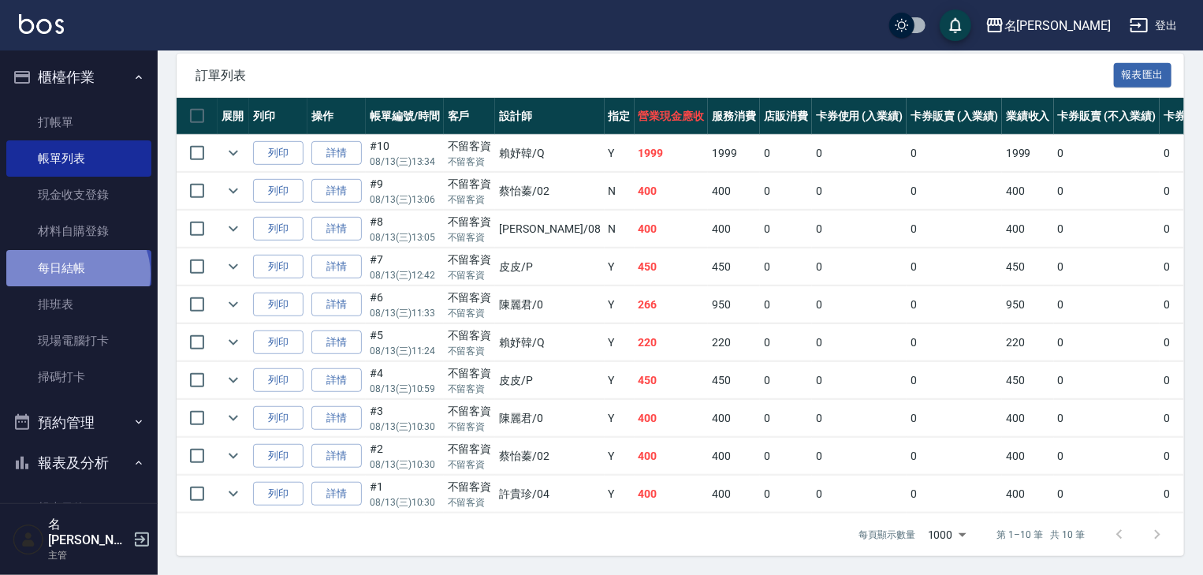
click at [76, 274] on link "每日結帳" at bounding box center [78, 268] width 145 height 36
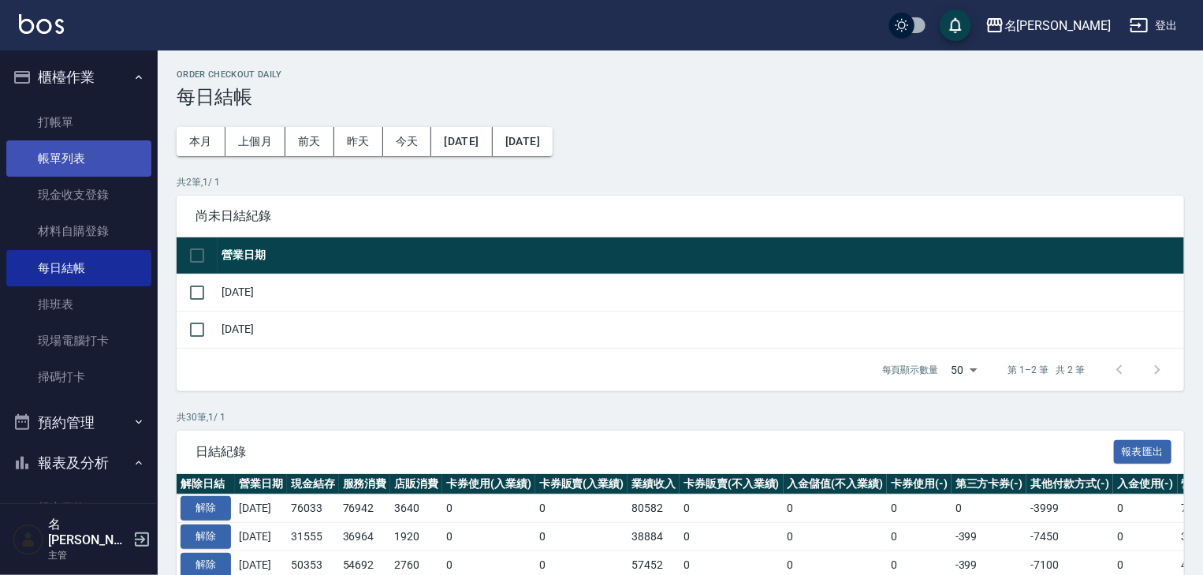
click at [60, 161] on link "帳單列表" at bounding box center [78, 158] width 145 height 36
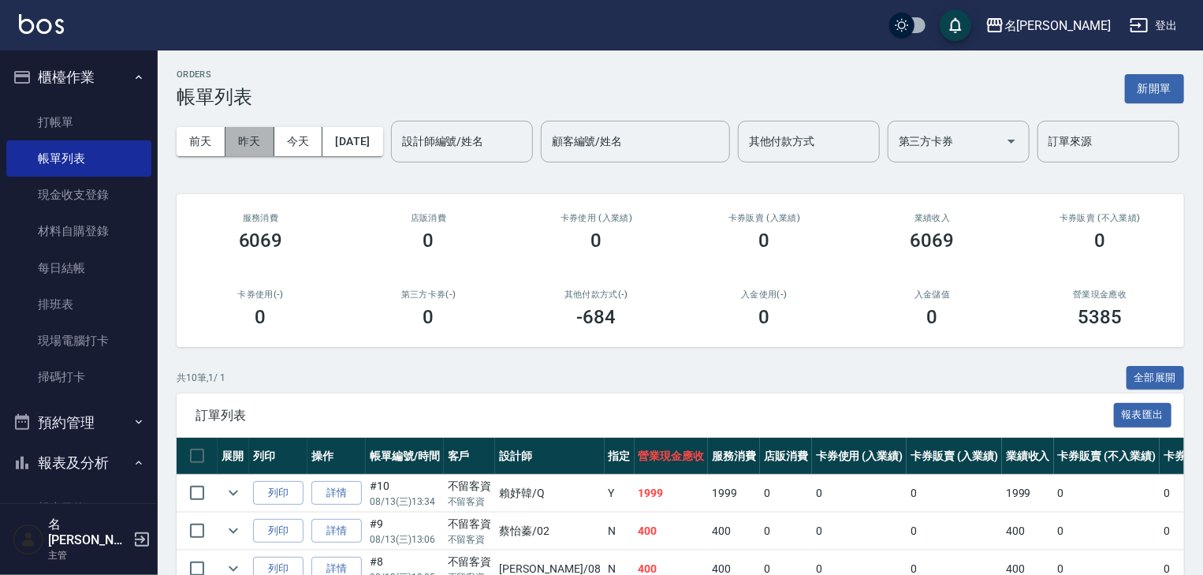
click at [240, 146] on button "昨天" at bounding box center [249, 141] width 49 height 29
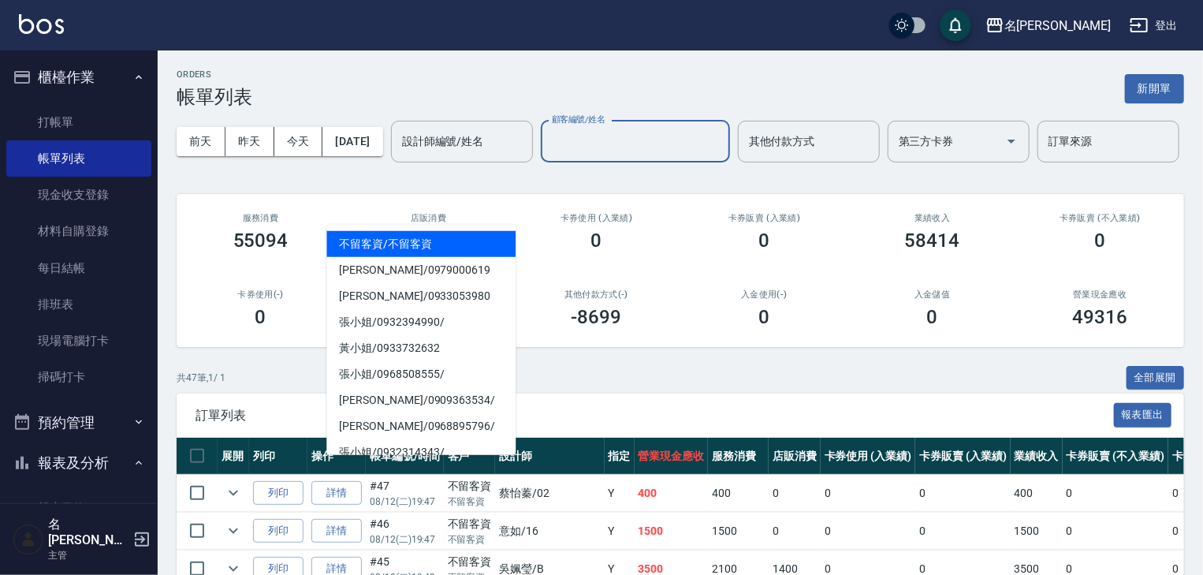
click at [541, 162] on div "顧客編號/姓名 顧客編號/姓名" at bounding box center [635, 142] width 189 height 42
click at [552, 145] on div "前天 昨天 今天 2025/08/12 設計師編號/姓名 設計師編號/姓名 顧客編號/姓名 顧客編號/姓名 其他付款方式 其他付款方式 第三方卡券 第三方卡券…" at bounding box center [681, 141] width 1008 height 67
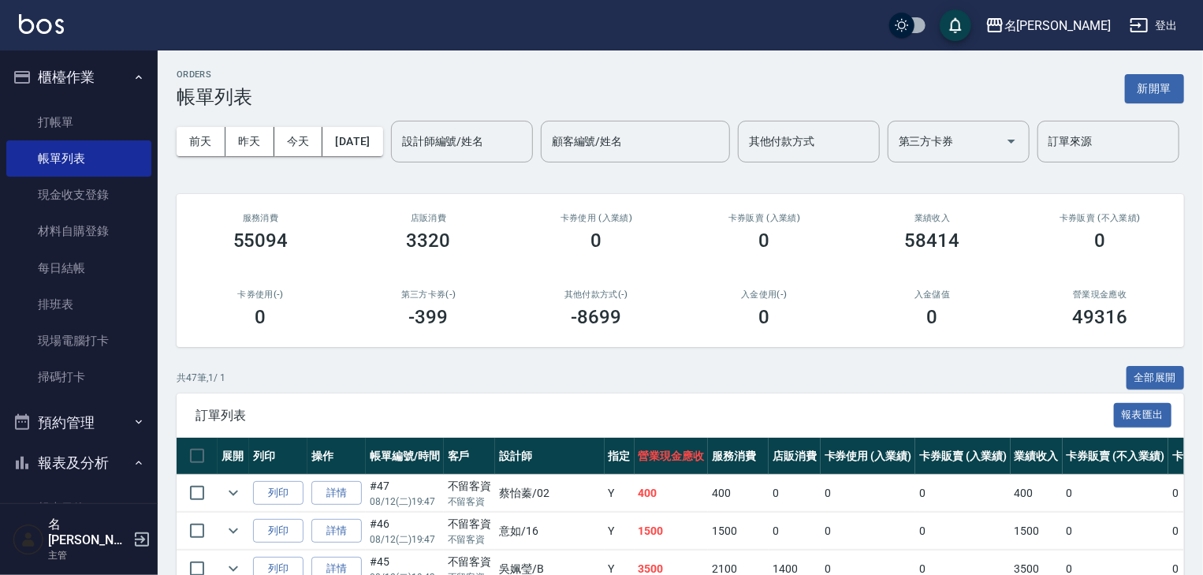
scroll to position [336, 0]
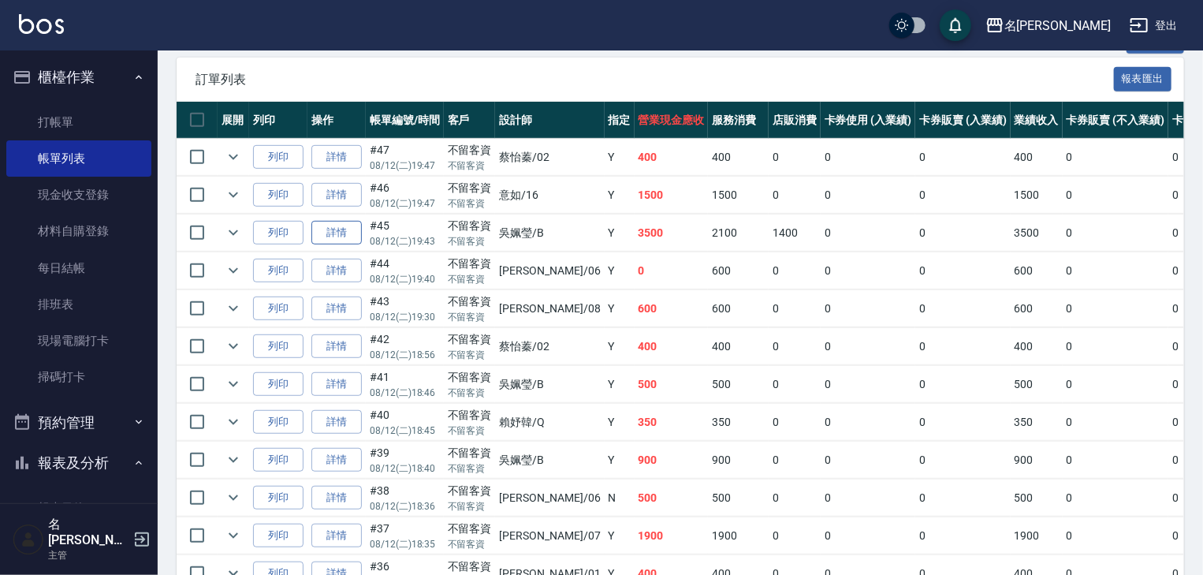
click at [336, 245] on link "詳情" at bounding box center [336, 233] width 50 height 24
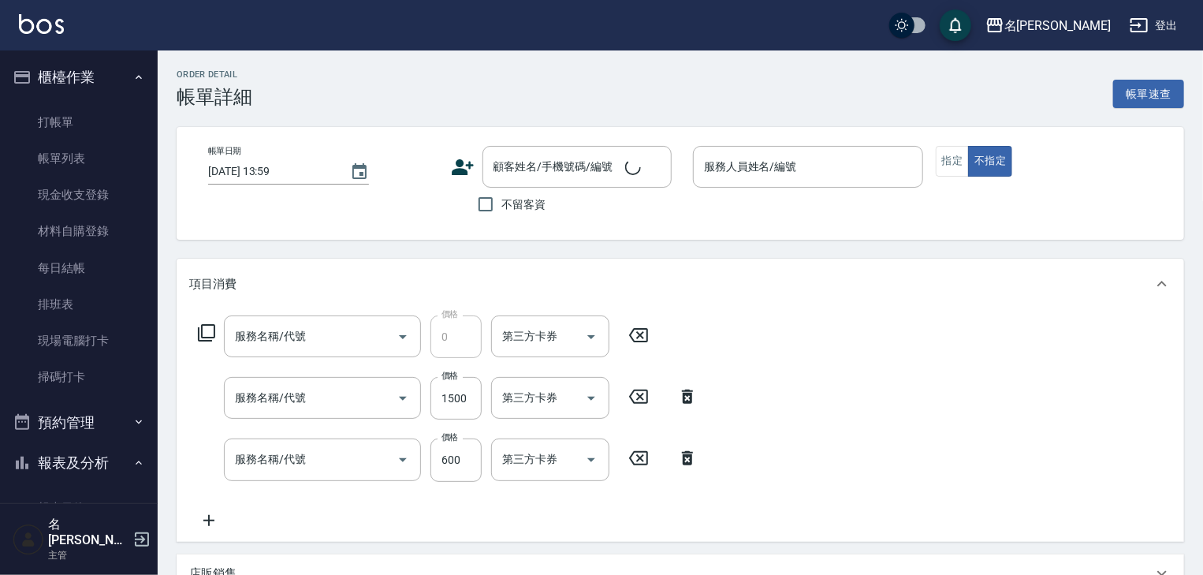
scroll to position [285, 0]
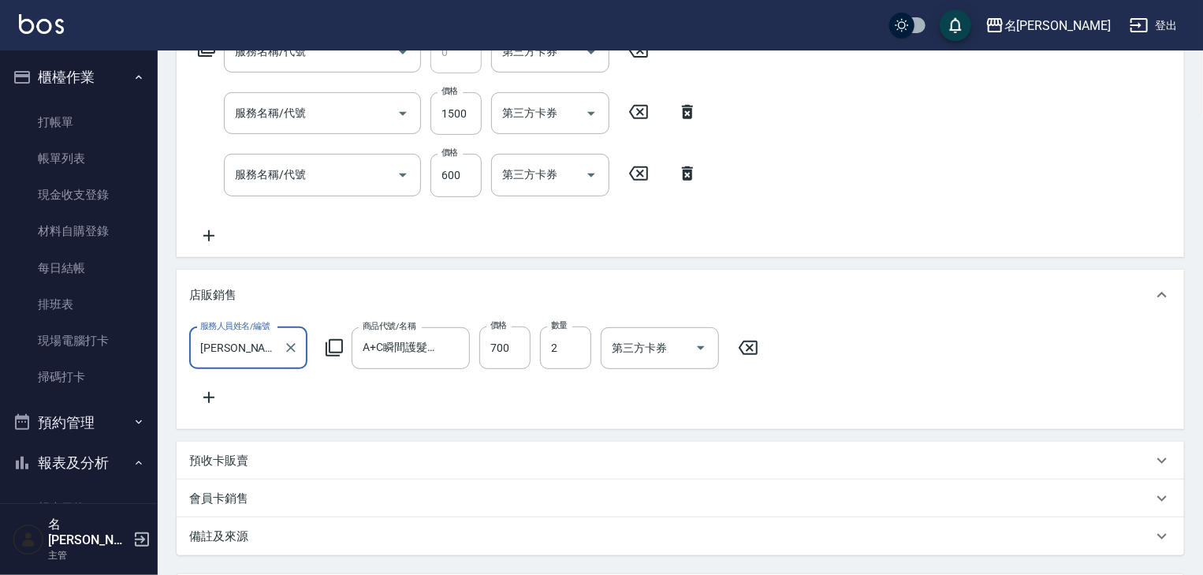
type input "2025/08/12 19:43"
checkbox input "true"
type input "吳姵瑩-B"
type input "頭皮、護髮免費卡(新)(655)"
type input "剪髮(307)"
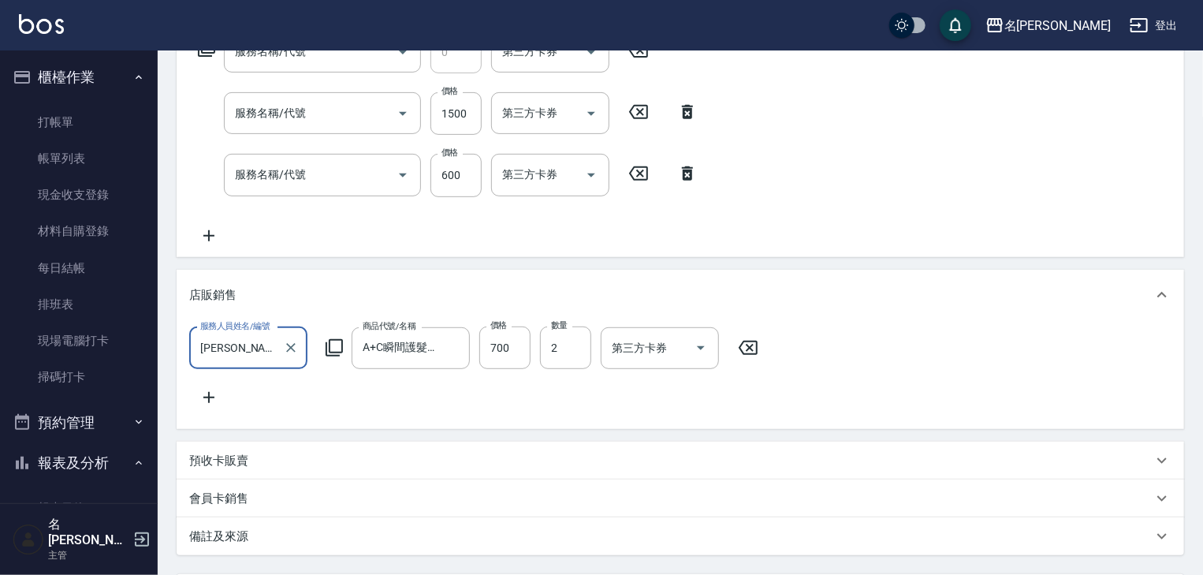
type input "基礎活氧健康洗/何首烏(109)"
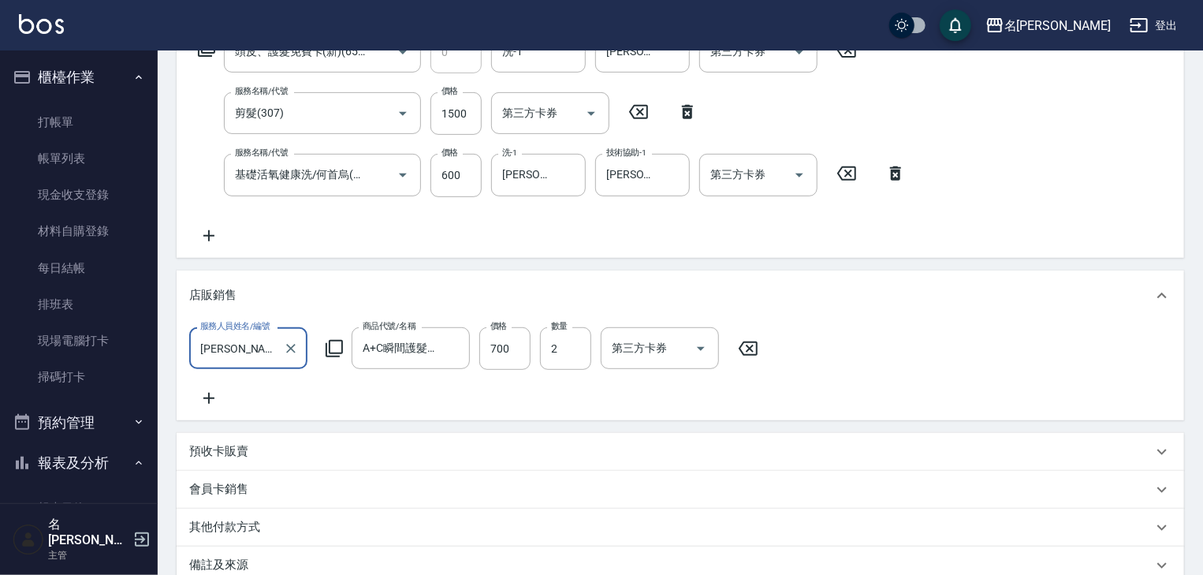
scroll to position [453, 0]
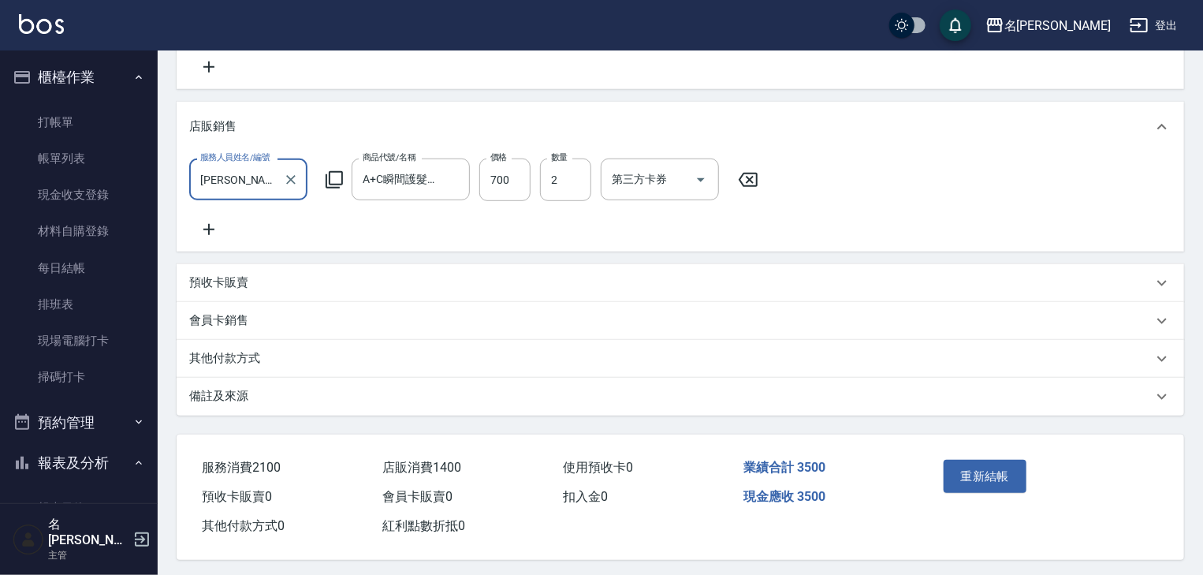
click at [224, 364] on p "其他付款方式" at bounding box center [224, 358] width 71 height 17
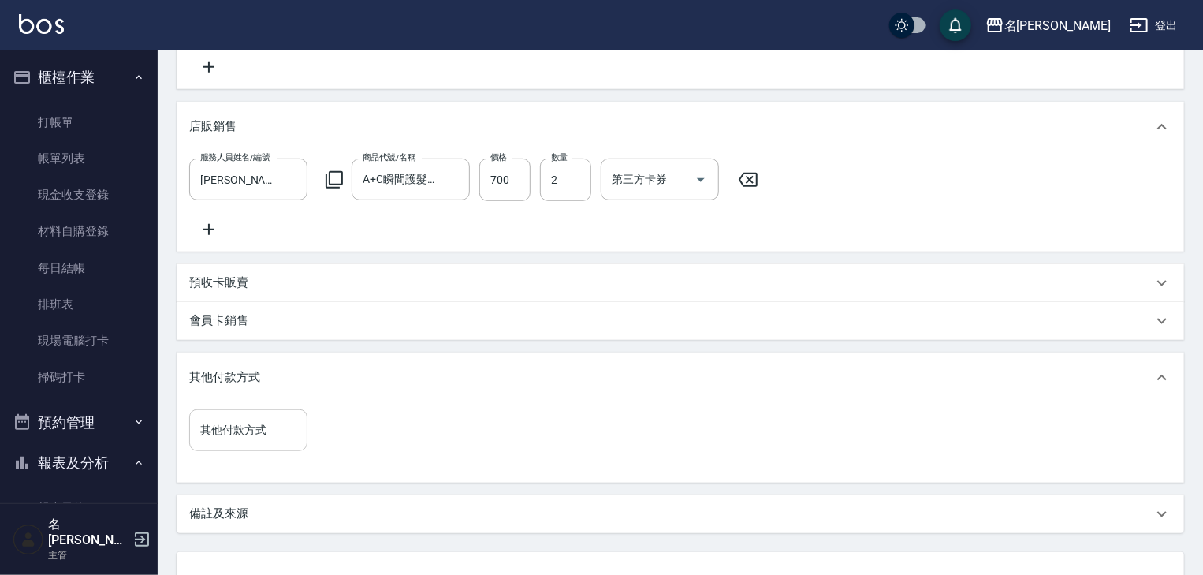
click at [271, 444] on input "其他付款方式" at bounding box center [248, 430] width 104 height 28
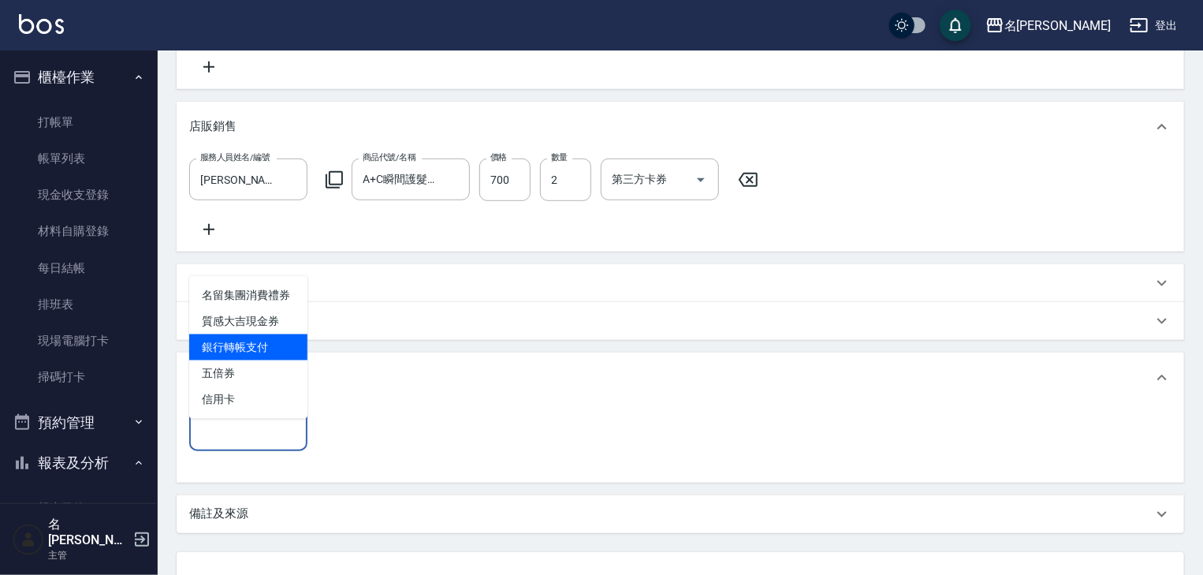
click at [240, 352] on span "銀行轉帳支付" at bounding box center [248, 347] width 118 height 26
type input "銀行轉帳支付"
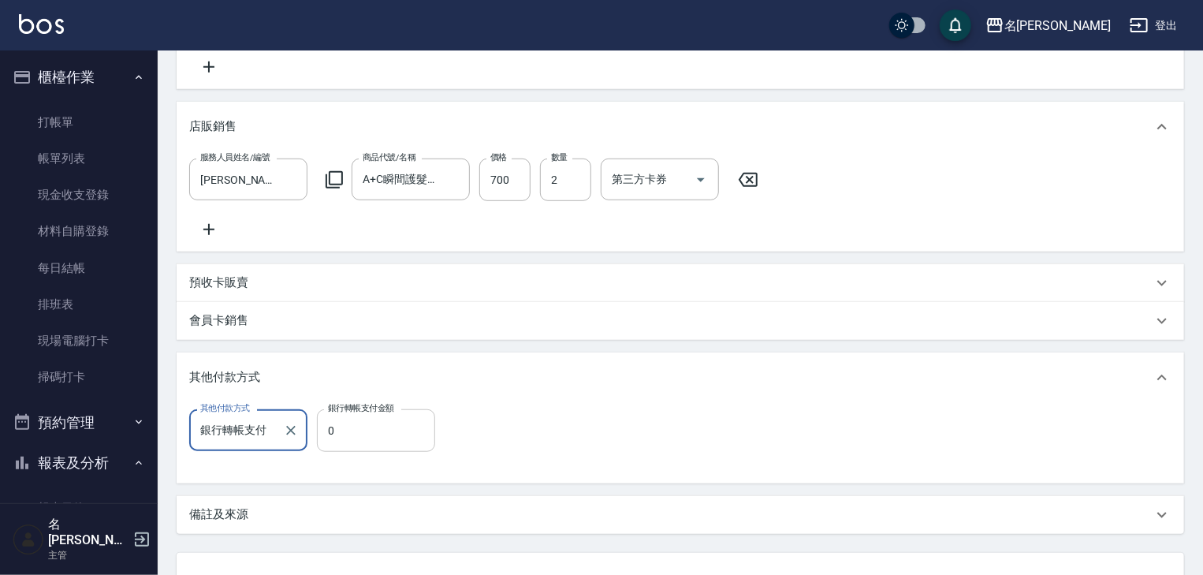
click at [363, 447] on input "0" at bounding box center [376, 430] width 118 height 43
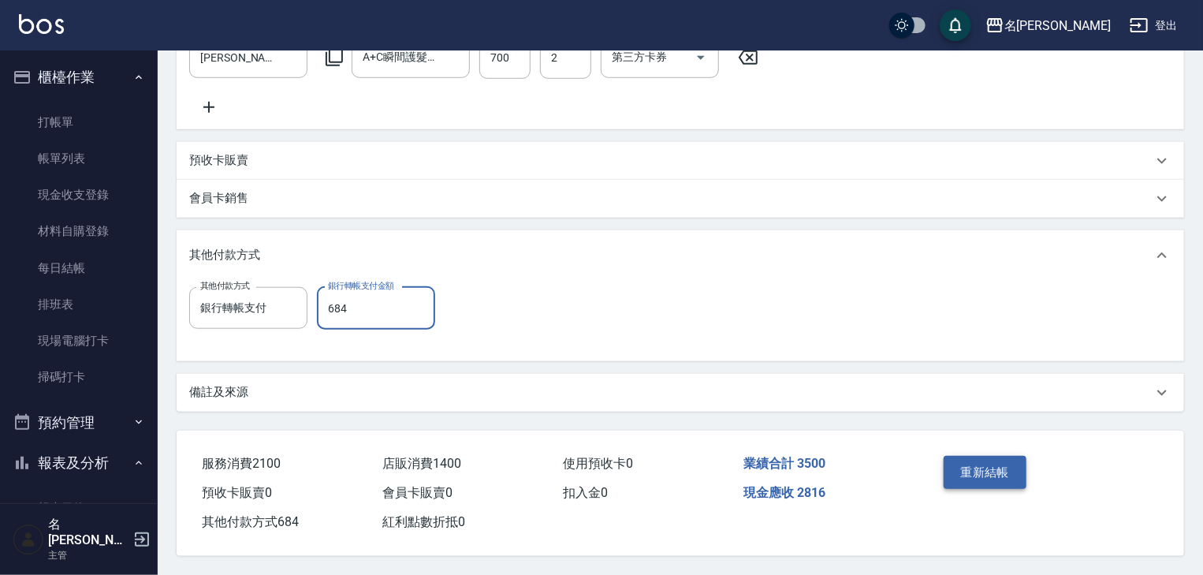
type input "684"
click at [967, 464] on button "重新結帳" at bounding box center [986, 472] width 84 height 33
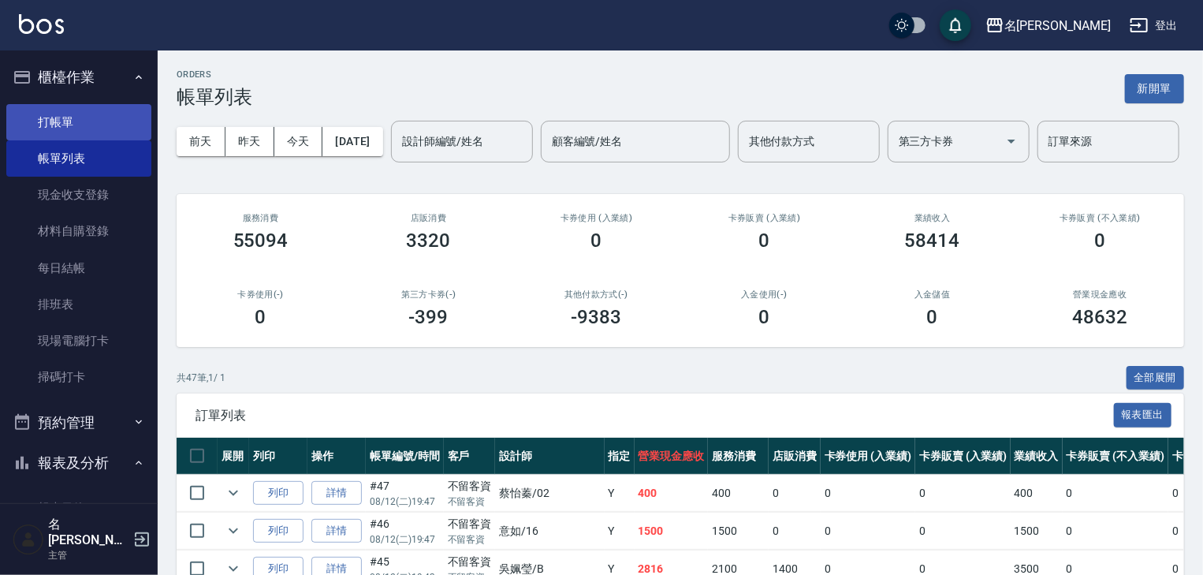
click at [73, 117] on link "打帳單" at bounding box center [78, 122] width 145 height 36
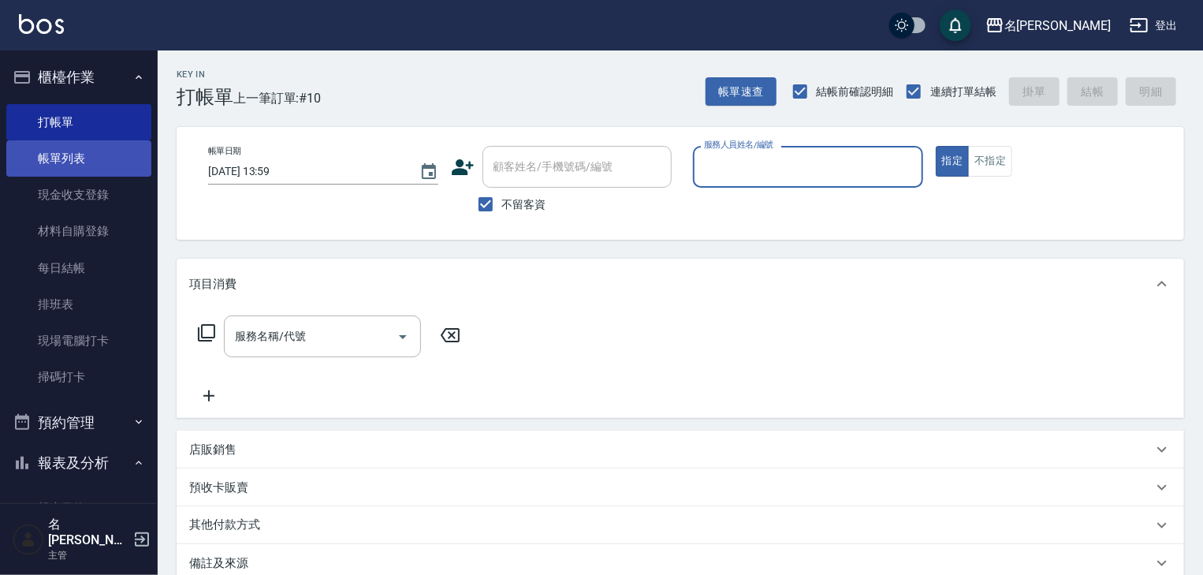
click at [107, 154] on link "帳單列表" at bounding box center [78, 158] width 145 height 36
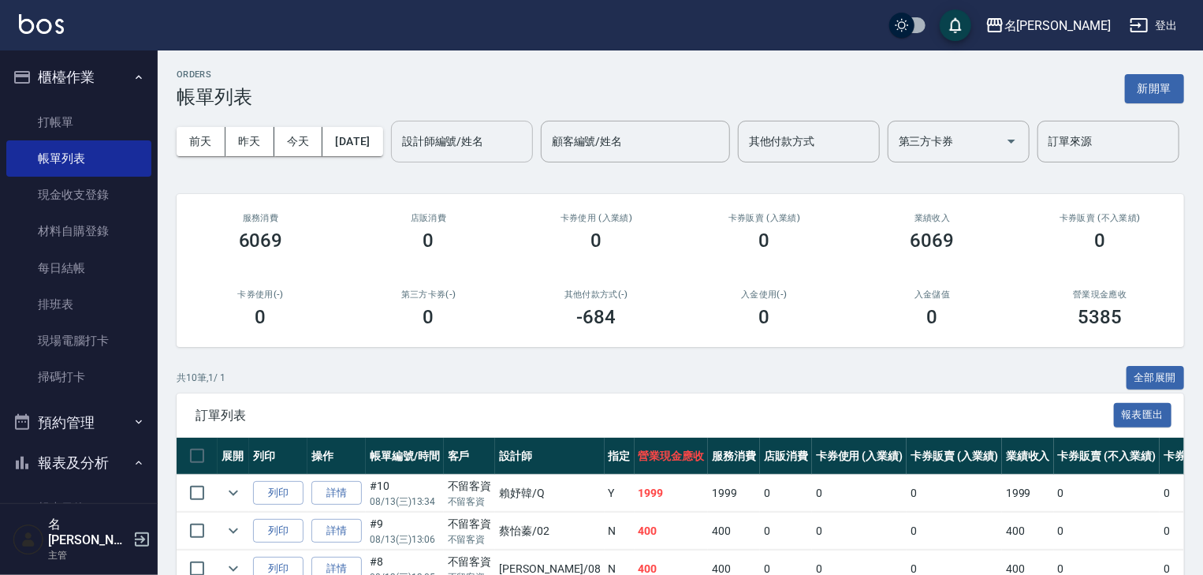
click at [398, 155] on input "設計師編號/姓名" at bounding box center [462, 142] width 128 height 28
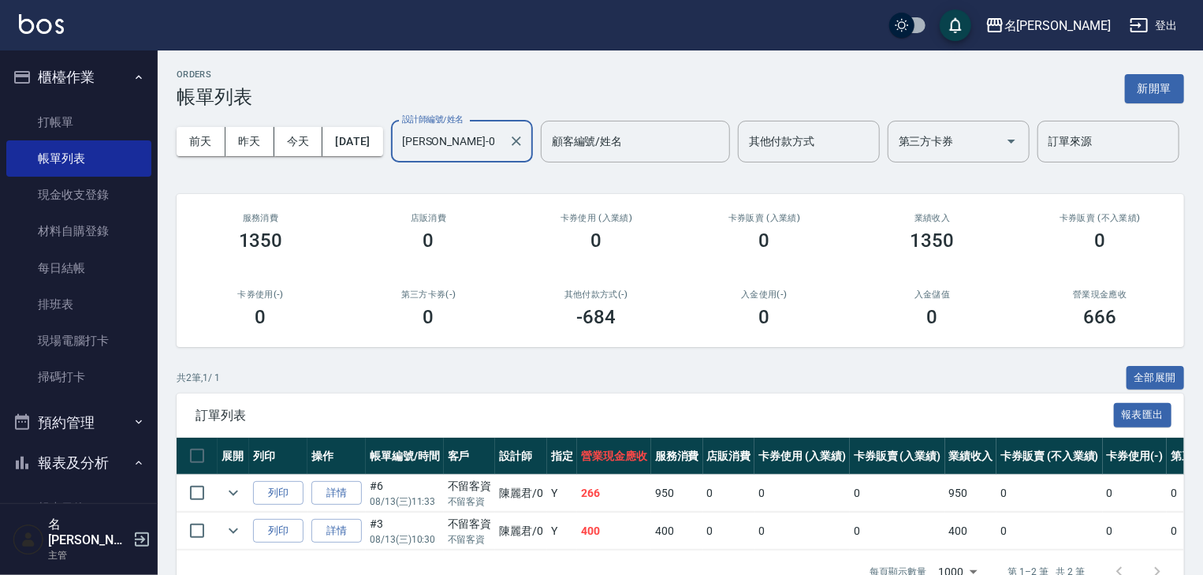
scroll to position [95, 0]
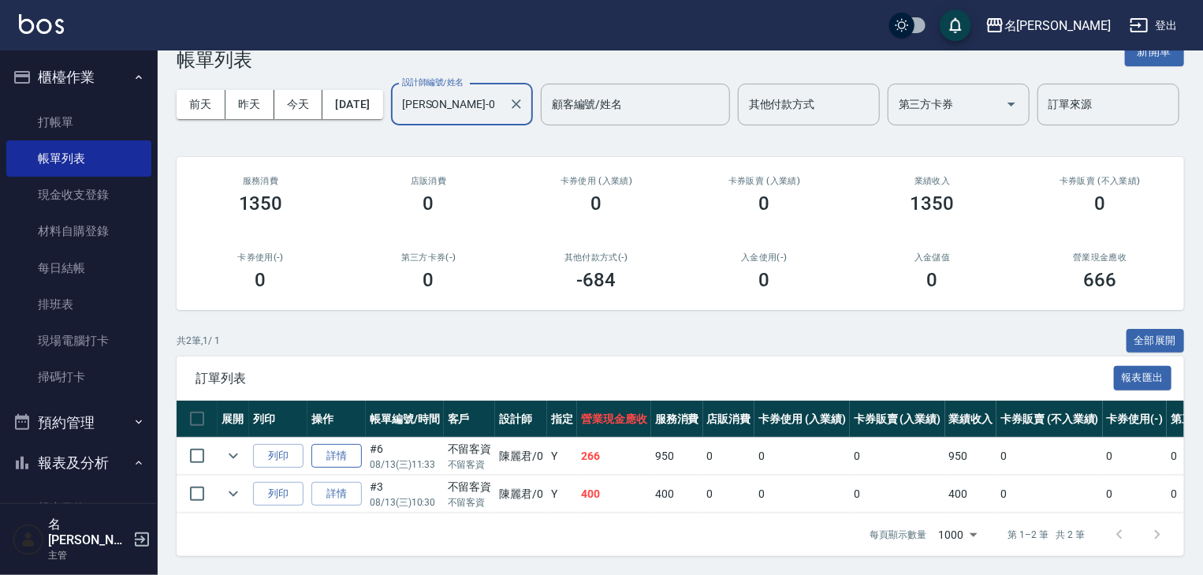
type input "陳麗君-0"
click at [337, 446] on link "詳情" at bounding box center [336, 456] width 50 height 24
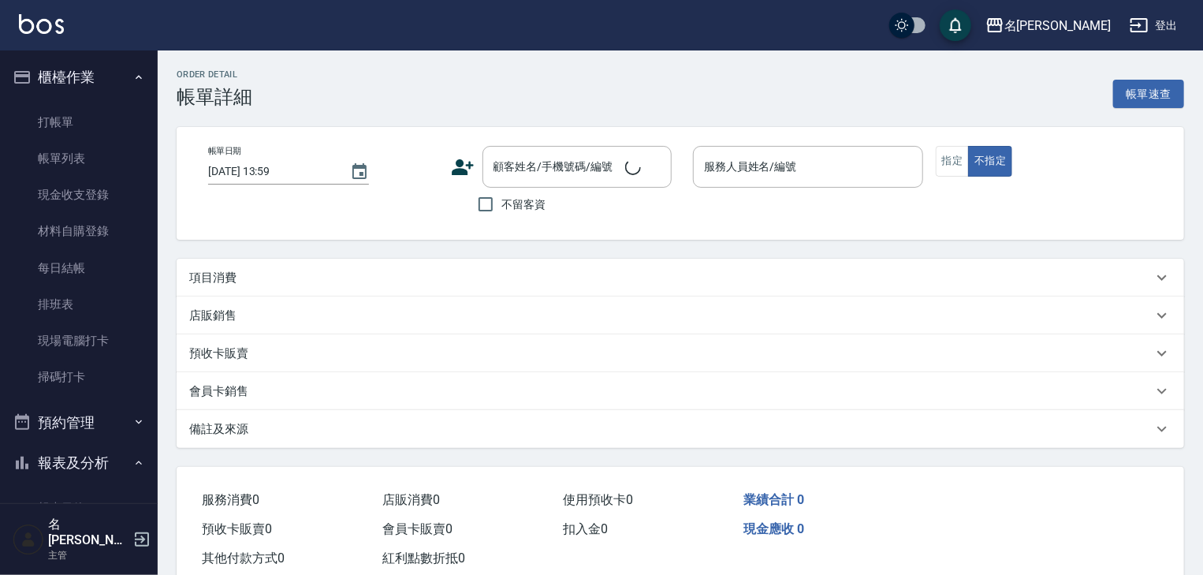
type input "2025/08/13 11:33"
checkbox input "true"
type input "陳麗君-0"
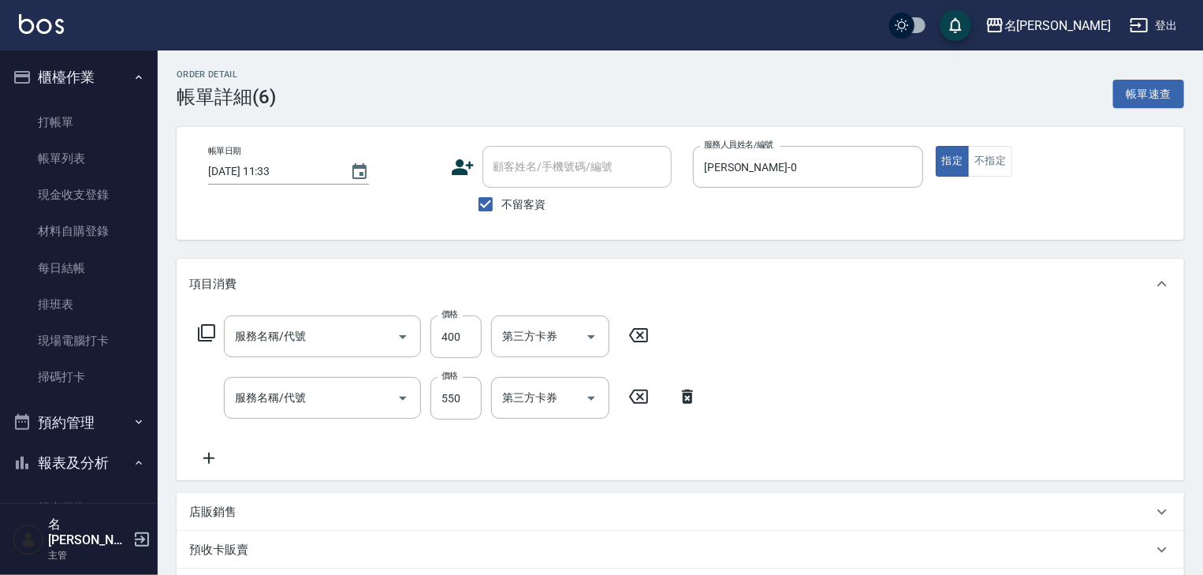
type input "洗髮(505)"
type input "剪髮(307)"
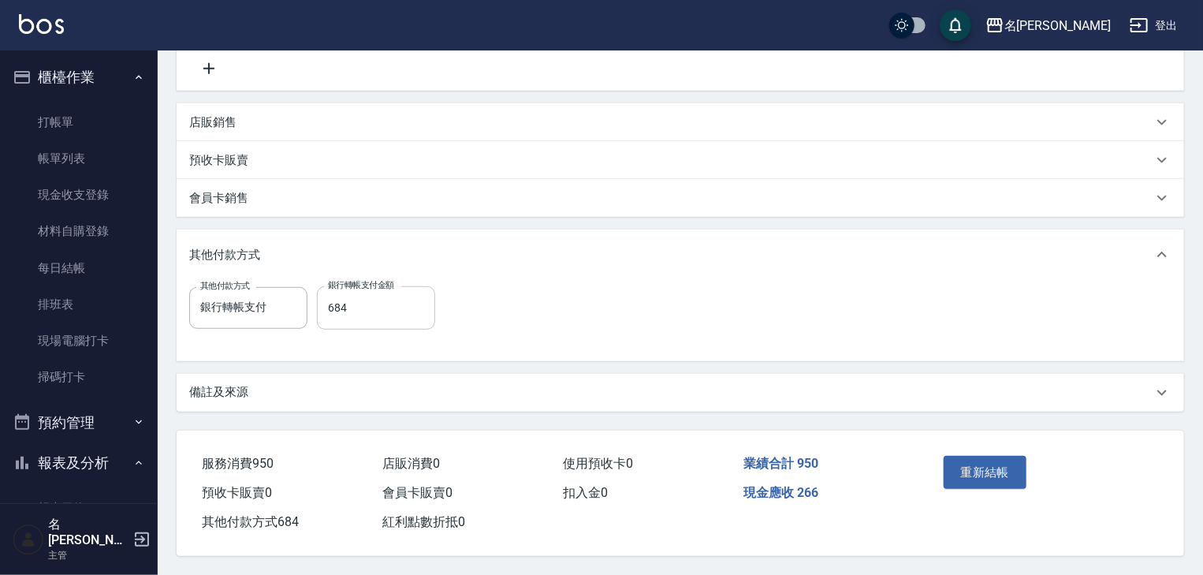
click at [397, 305] on input "684" at bounding box center [376, 307] width 118 height 43
type input "0"
click at [295, 303] on icon "Clear" at bounding box center [291, 308] width 16 height 16
click at [983, 468] on button "重新結帳" at bounding box center [986, 472] width 84 height 33
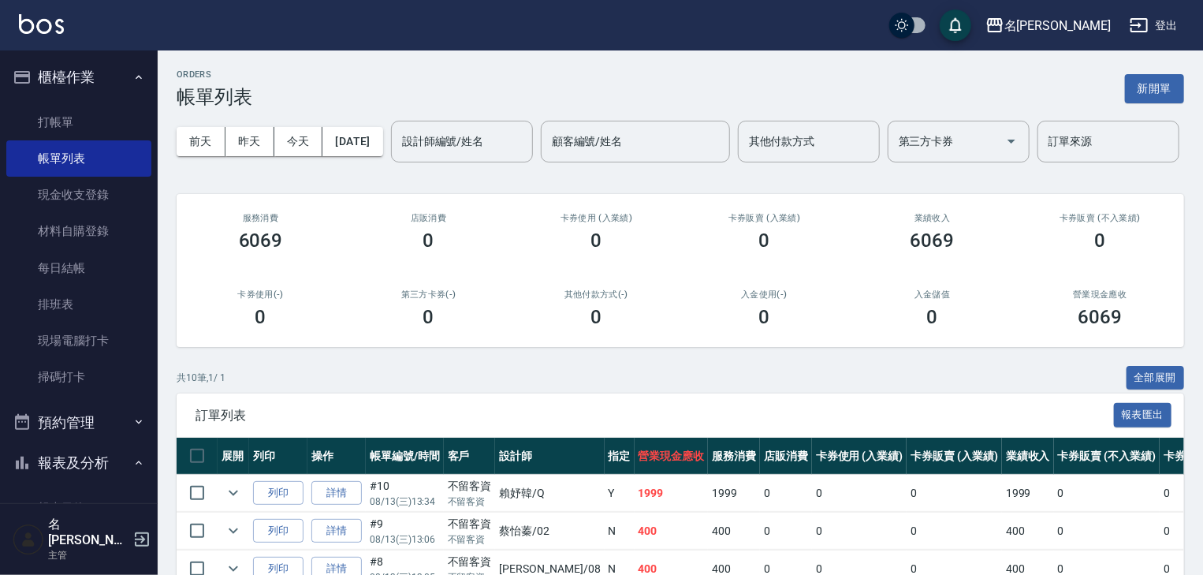
scroll to position [168, 0]
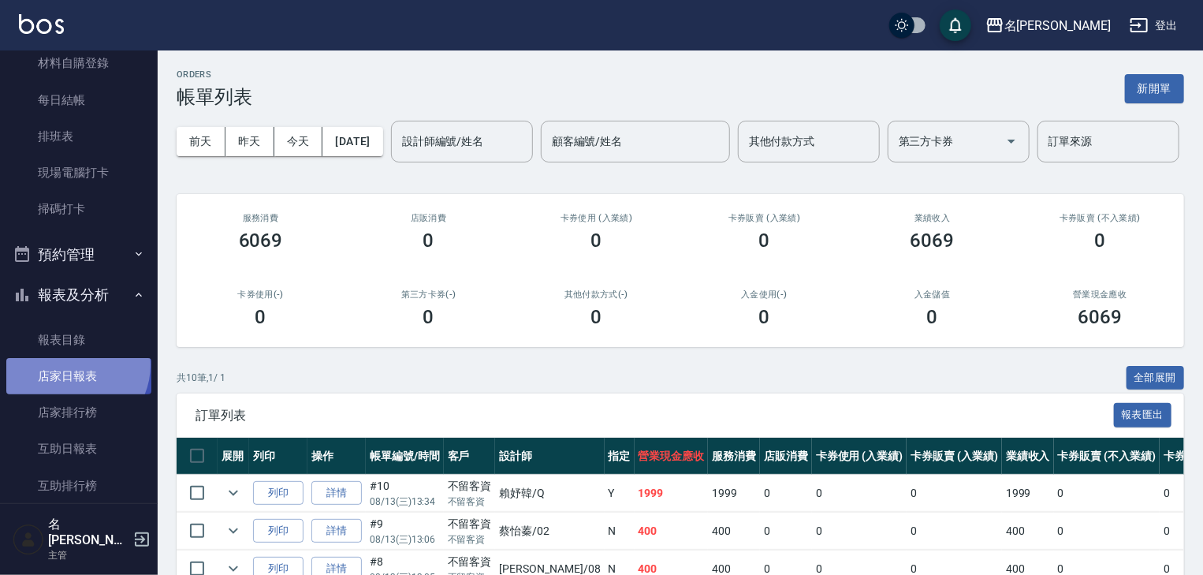
click at [74, 364] on link "店家日報表" at bounding box center [78, 376] width 145 height 36
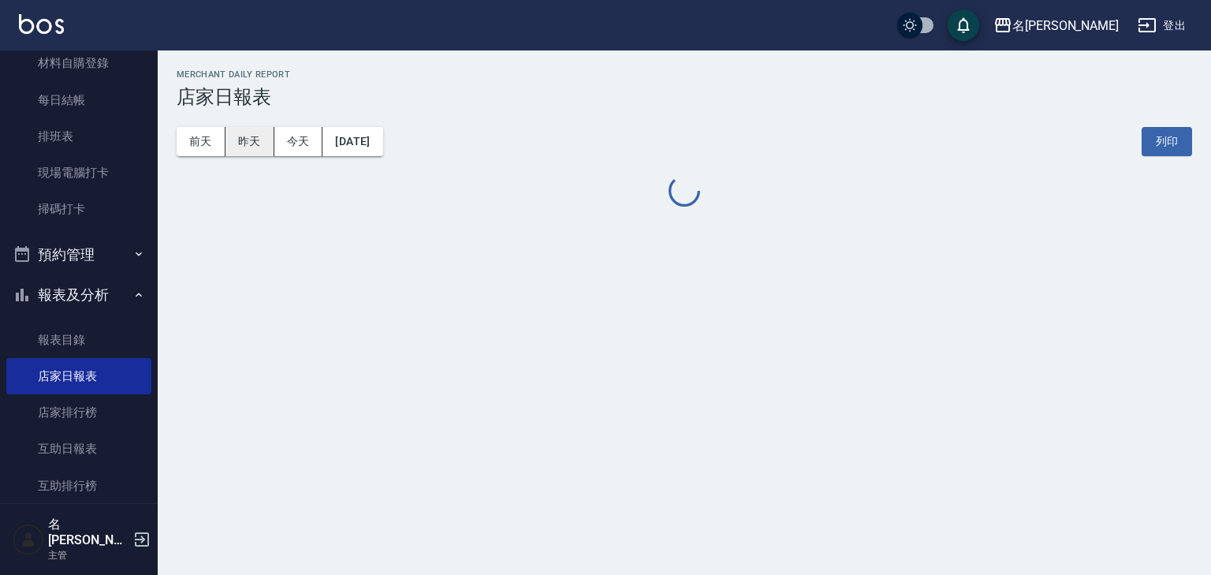
click at [244, 141] on button "昨天" at bounding box center [249, 141] width 49 height 29
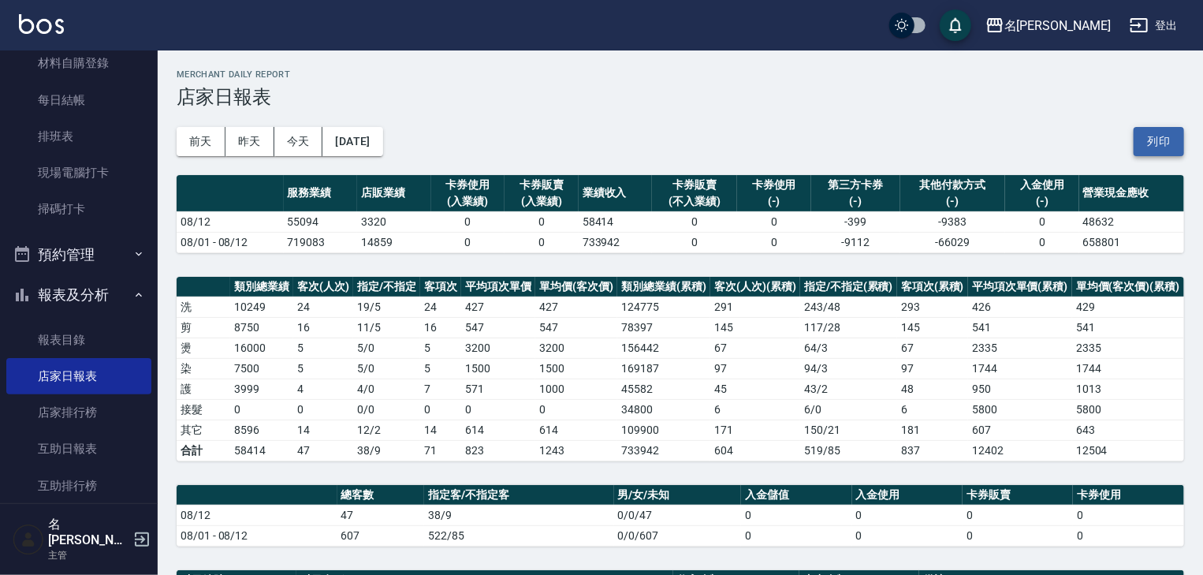
click at [1175, 140] on button "列印" at bounding box center [1159, 141] width 50 height 29
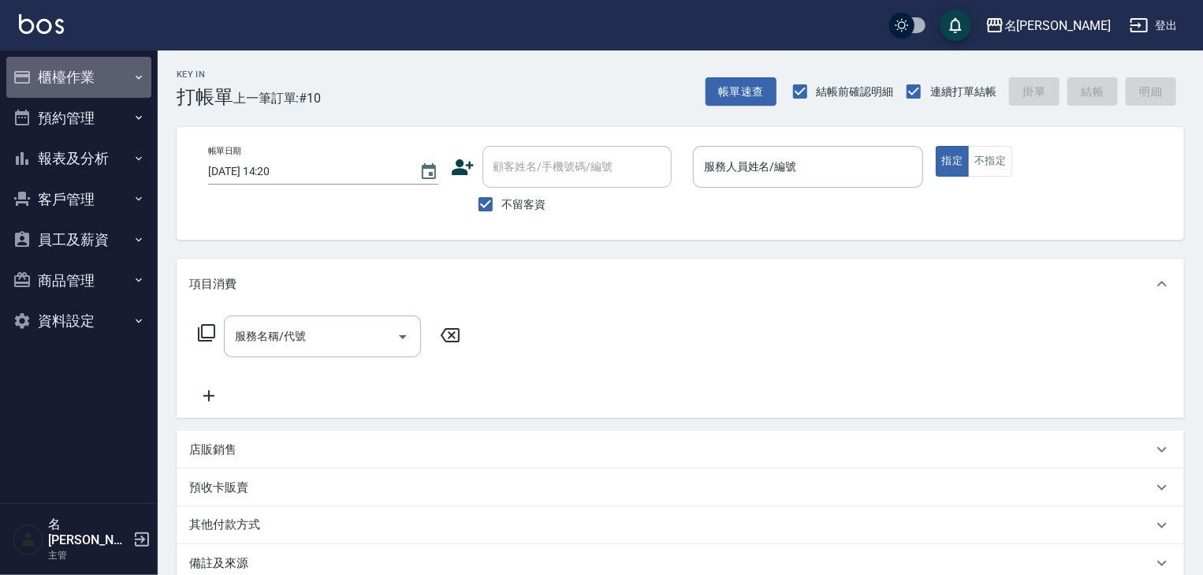
click at [73, 69] on button "櫃檯作業" at bounding box center [78, 77] width 145 height 41
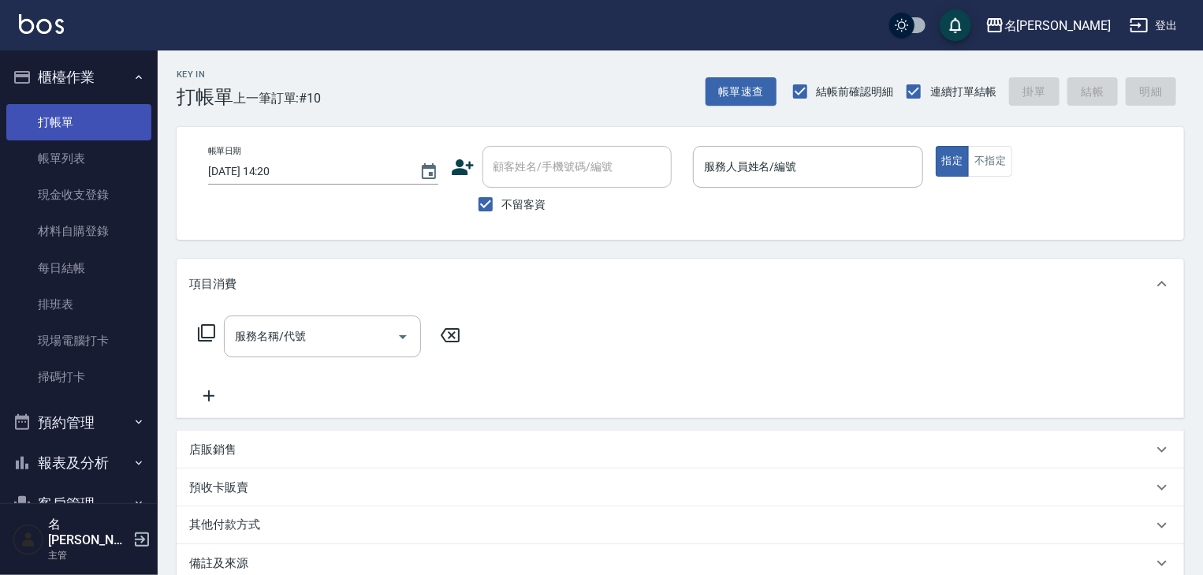
click at [114, 125] on link "打帳單" at bounding box center [78, 122] width 145 height 36
click at [805, 175] on input "服務人員姓名/編號" at bounding box center [808, 167] width 216 height 28
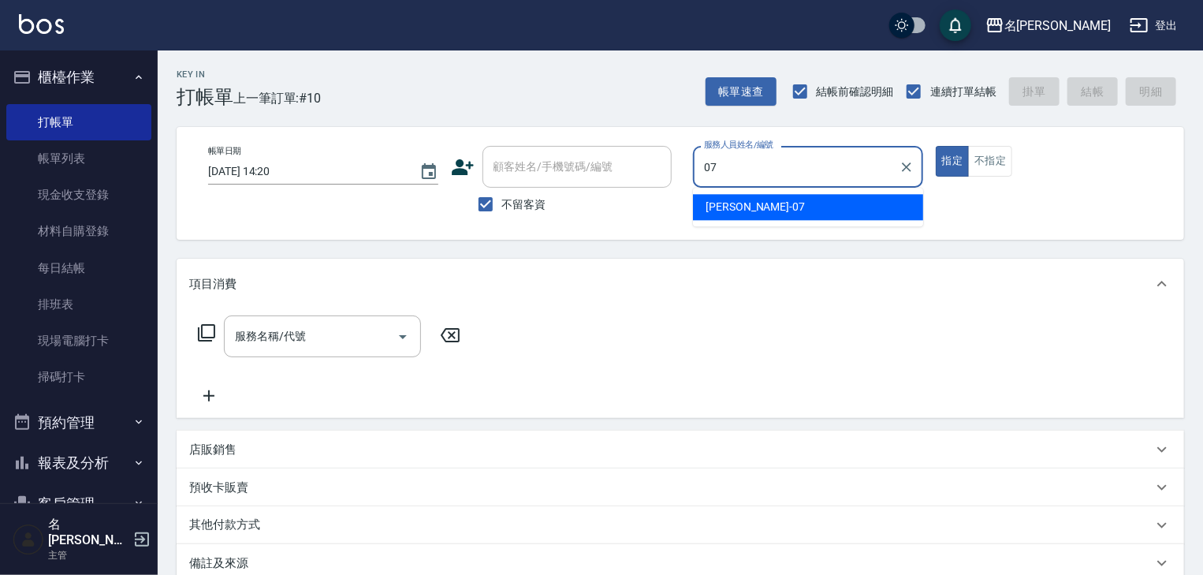
click at [736, 216] on div "[PERSON_NAME] -07" at bounding box center [808, 207] width 230 height 26
type input "[PERSON_NAME]-07"
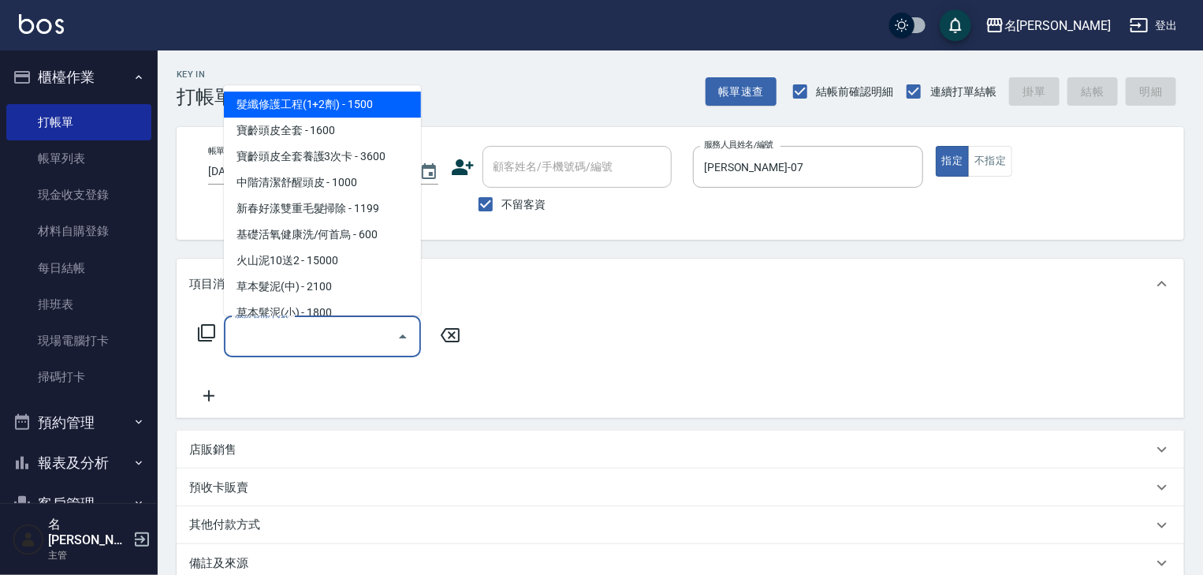
click at [292, 348] on input "服務名稱/代號" at bounding box center [310, 336] width 159 height 28
click at [211, 334] on icon at bounding box center [206, 332] width 19 height 19
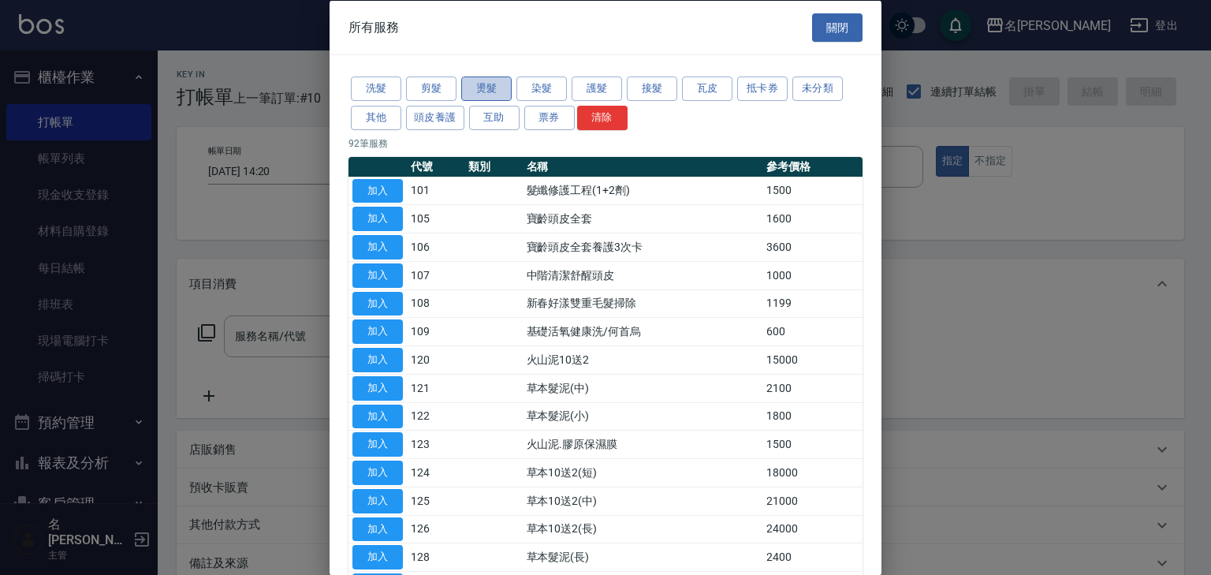
click at [483, 92] on button "燙髮" at bounding box center [486, 88] width 50 height 24
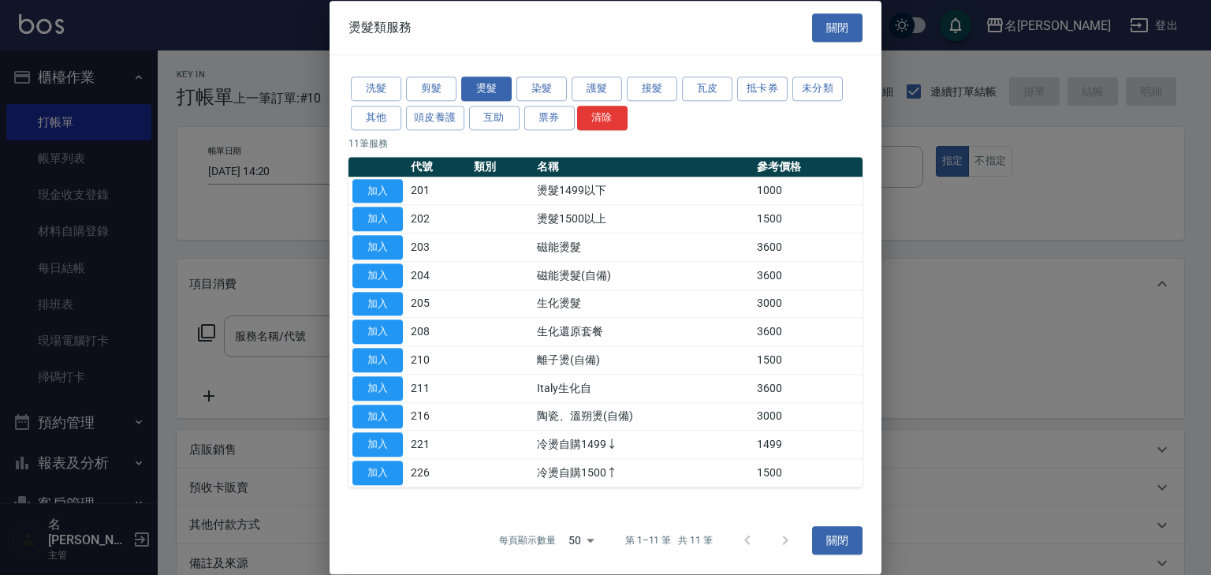
click at [384, 360] on button "加入" at bounding box center [377, 360] width 50 height 24
type input "離子燙(自備)(210)"
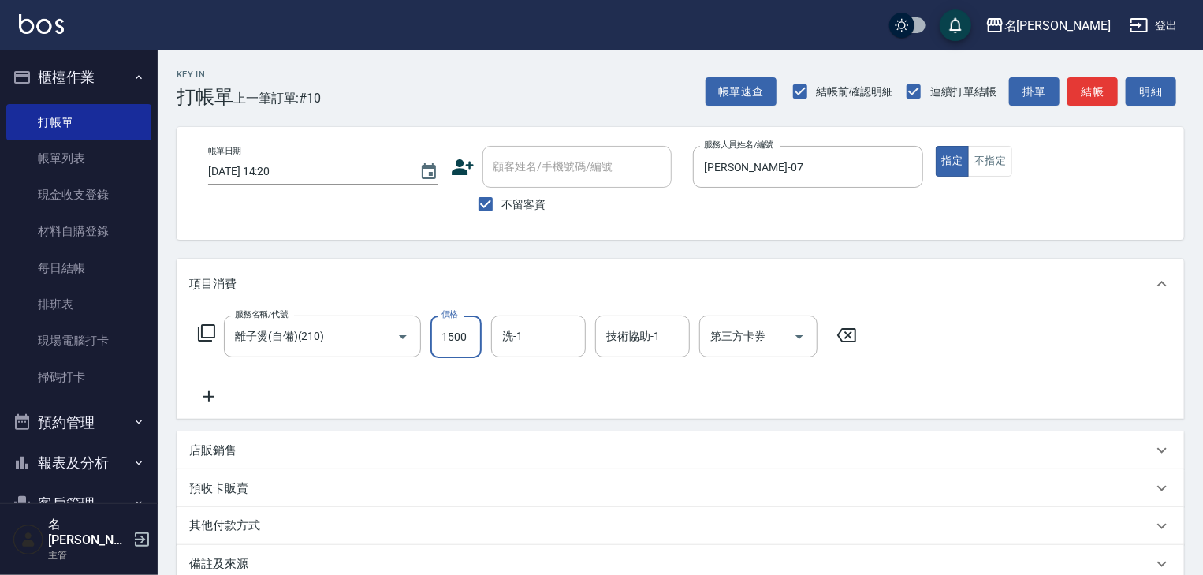
click at [464, 341] on input "1500" at bounding box center [455, 336] width 51 height 43
type input "2000"
click at [209, 397] on icon at bounding box center [208, 396] width 11 height 11
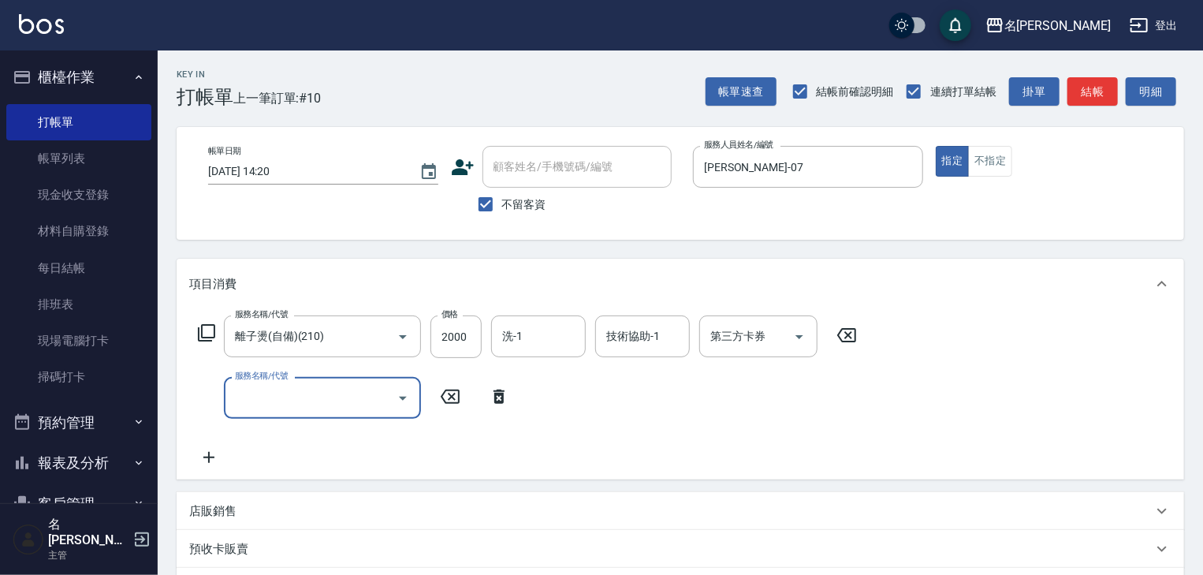
click at [206, 334] on icon at bounding box center [206, 332] width 19 height 19
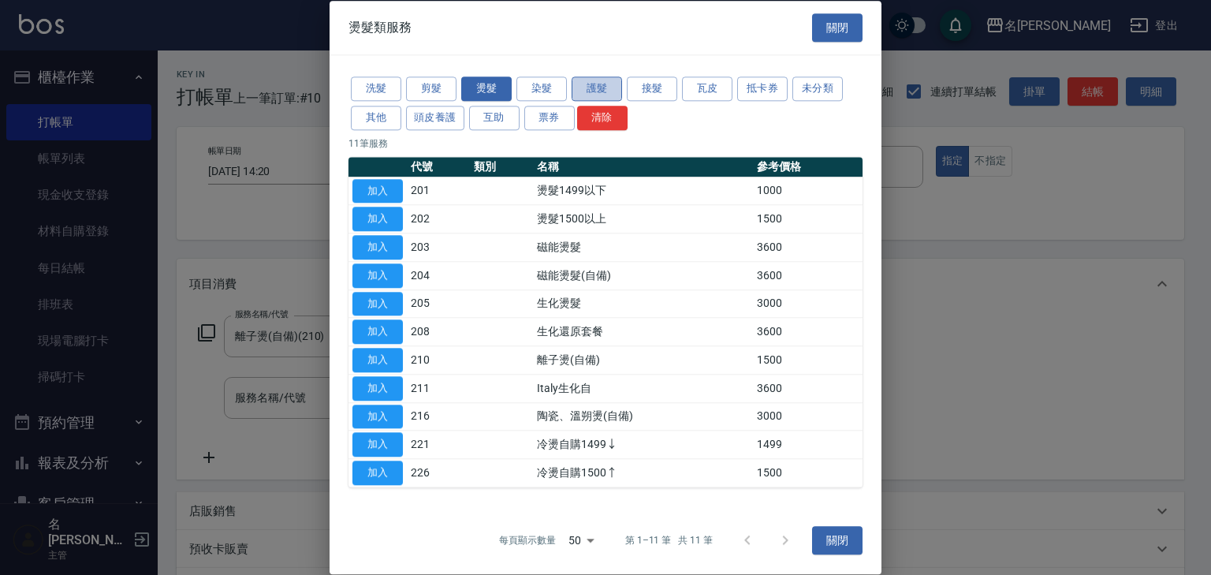
click at [578, 85] on button "護髮" at bounding box center [597, 88] width 50 height 24
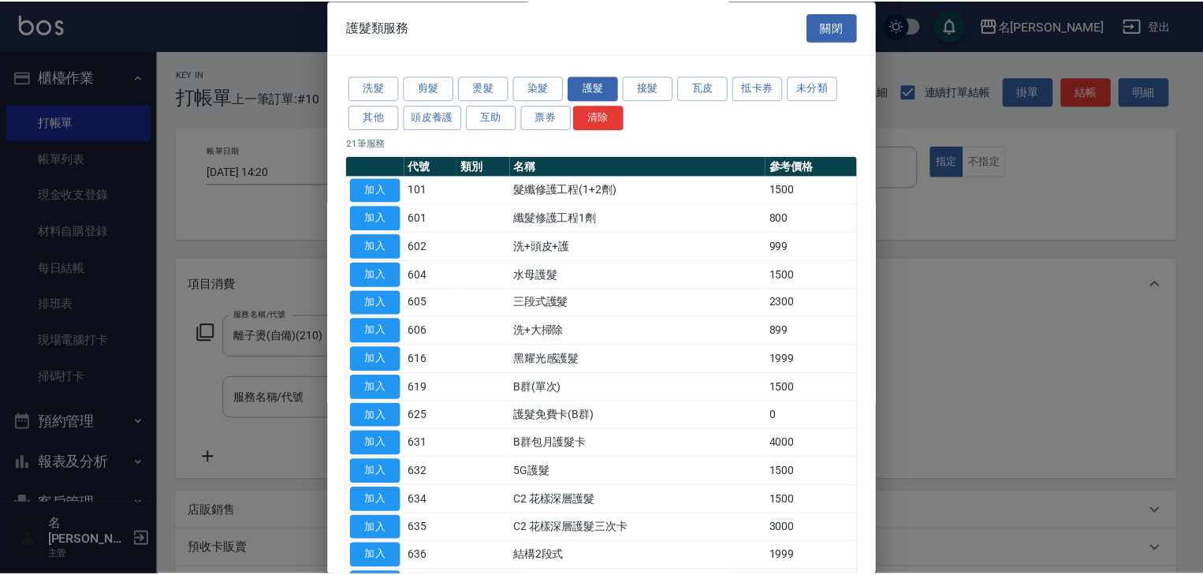
scroll to position [252, 0]
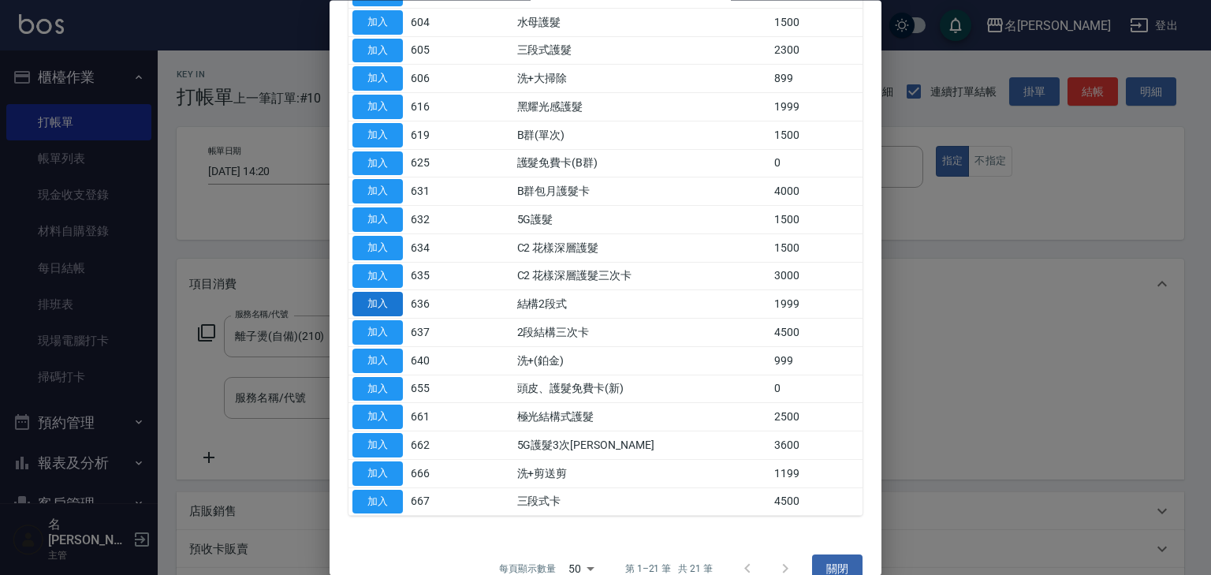
click at [371, 301] on button "加入" at bounding box center [377, 304] width 50 height 24
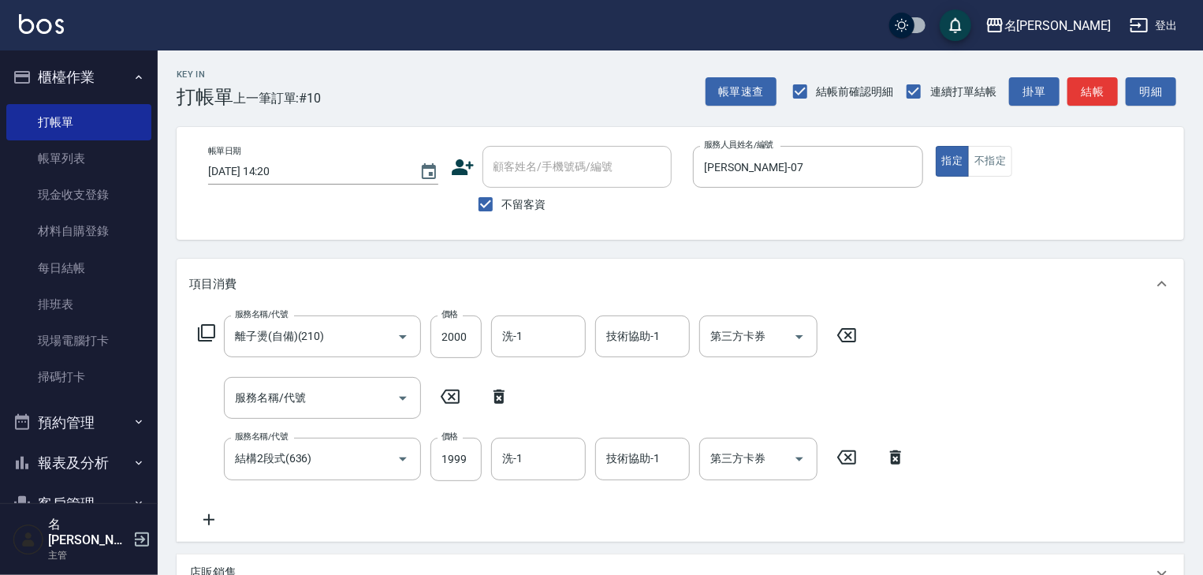
click at [506, 399] on icon at bounding box center [498, 396] width 39 height 19
type input "結構2段式(636)"
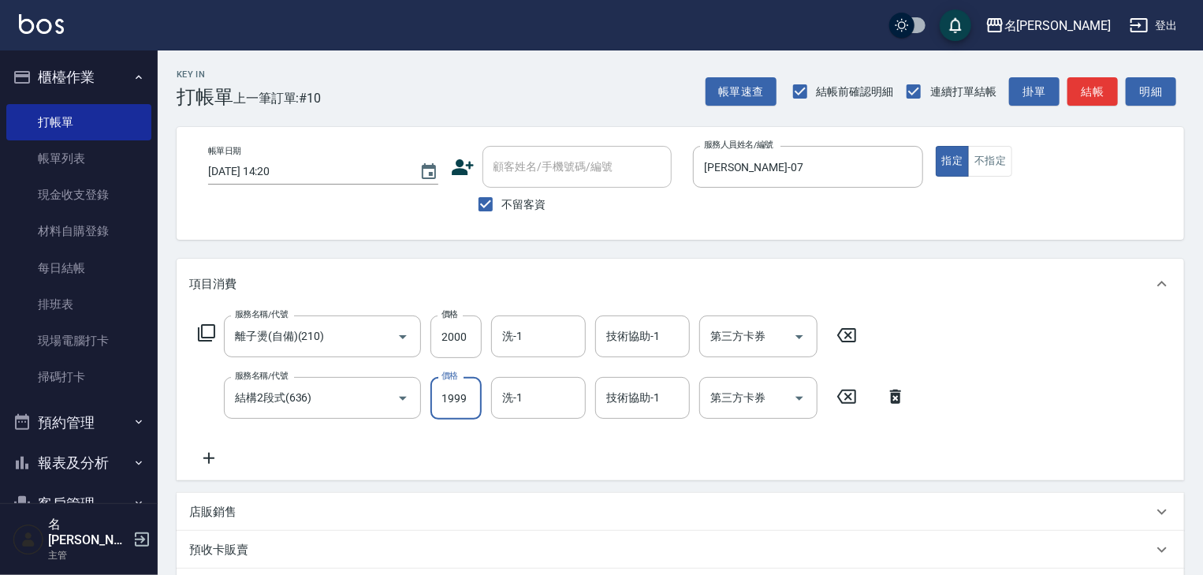
click at [460, 403] on input "1999" at bounding box center [455, 398] width 51 height 43
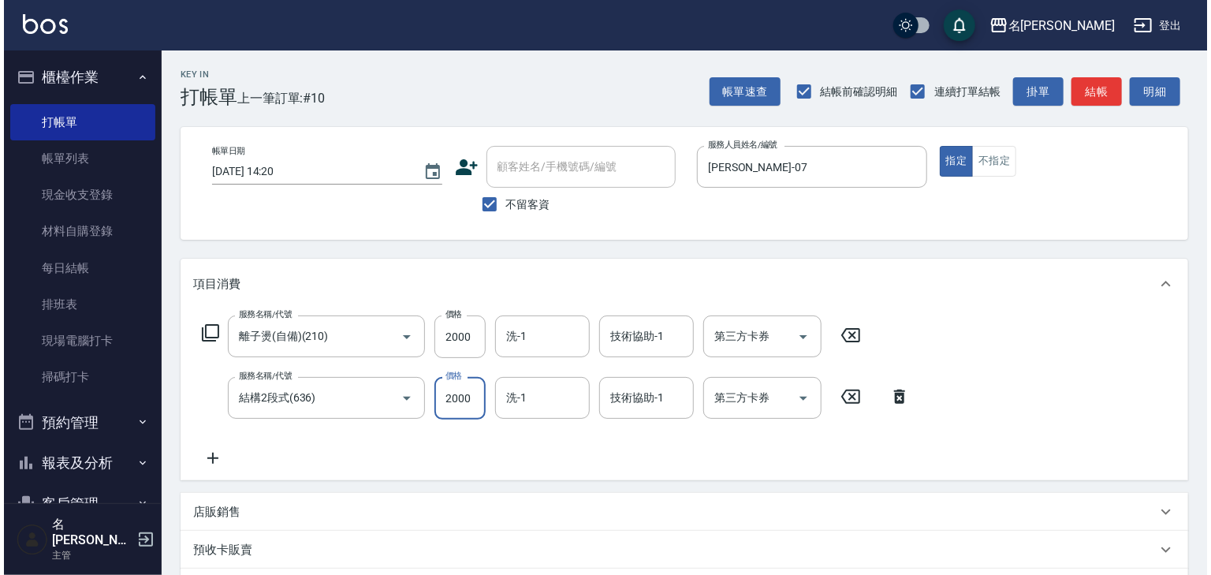
scroll to position [246, 0]
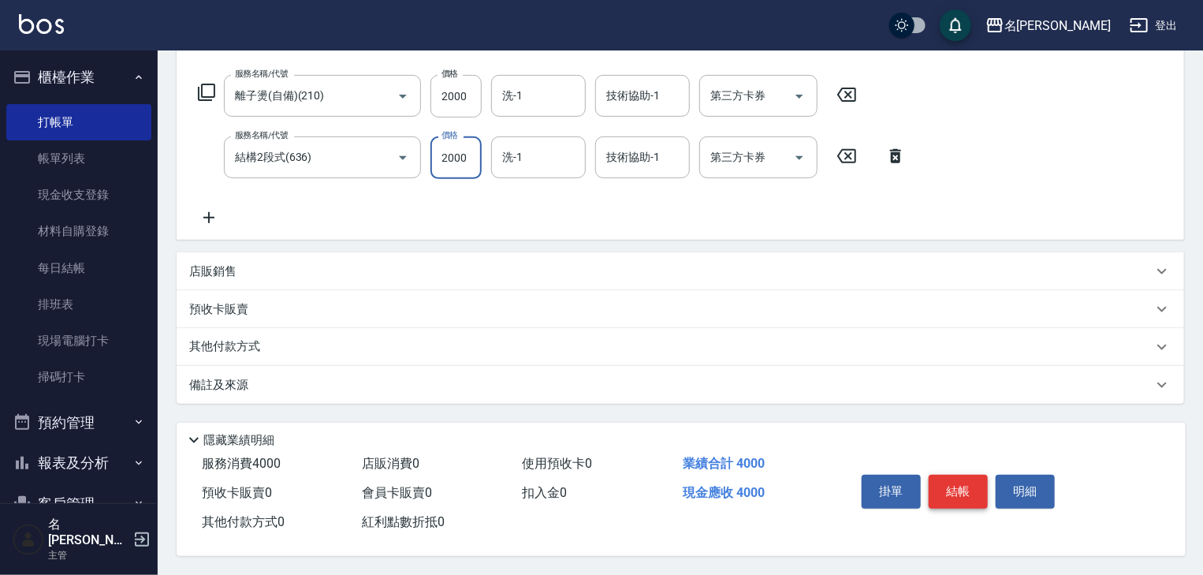
type input "2000"
click at [948, 486] on button "結帳" at bounding box center [958, 491] width 59 height 33
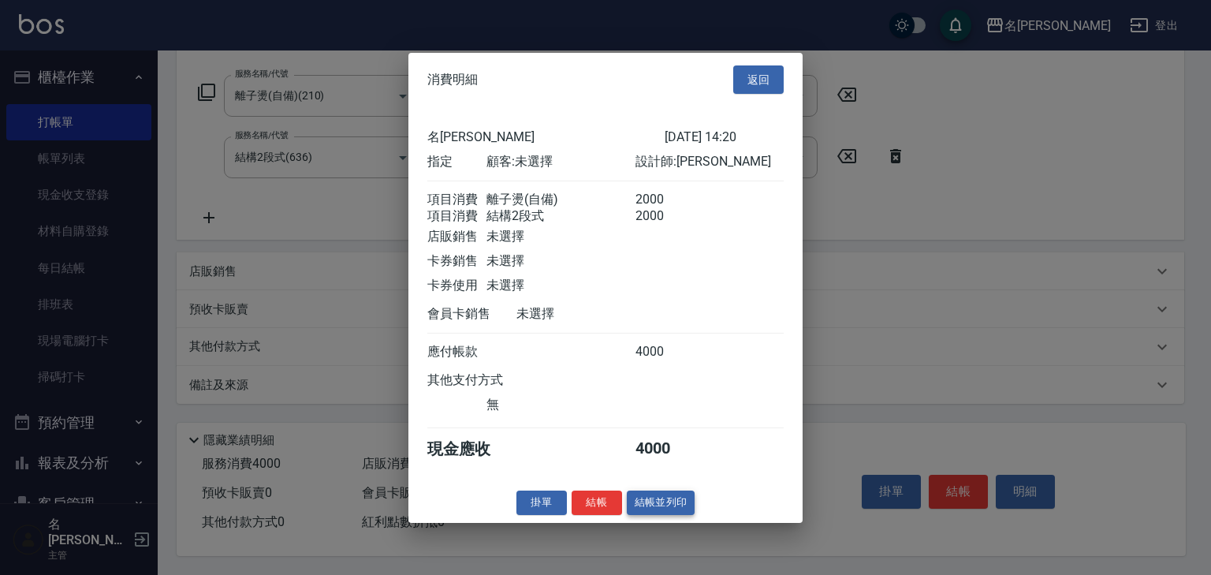
click at [672, 514] on button "結帳並列印" at bounding box center [661, 502] width 69 height 24
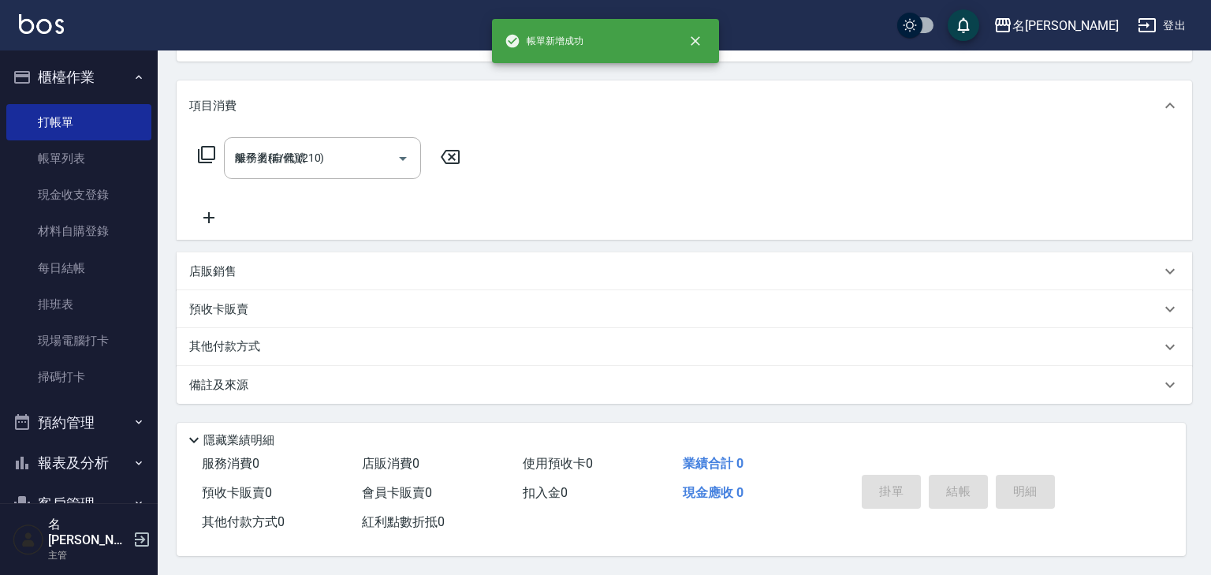
type input "[DATE] 14:23"
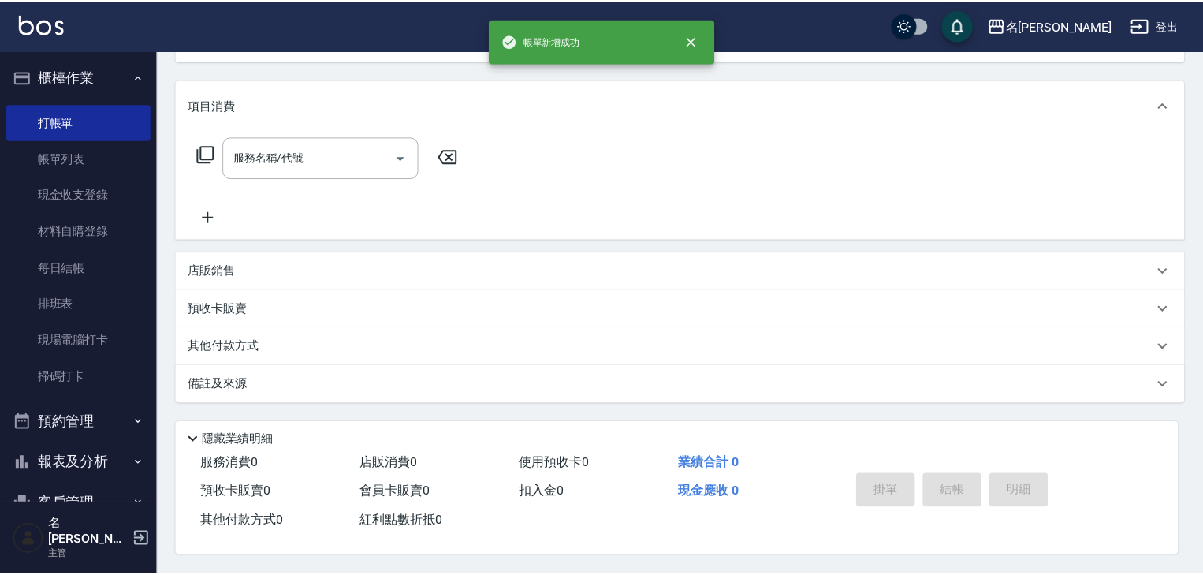
scroll to position [0, 0]
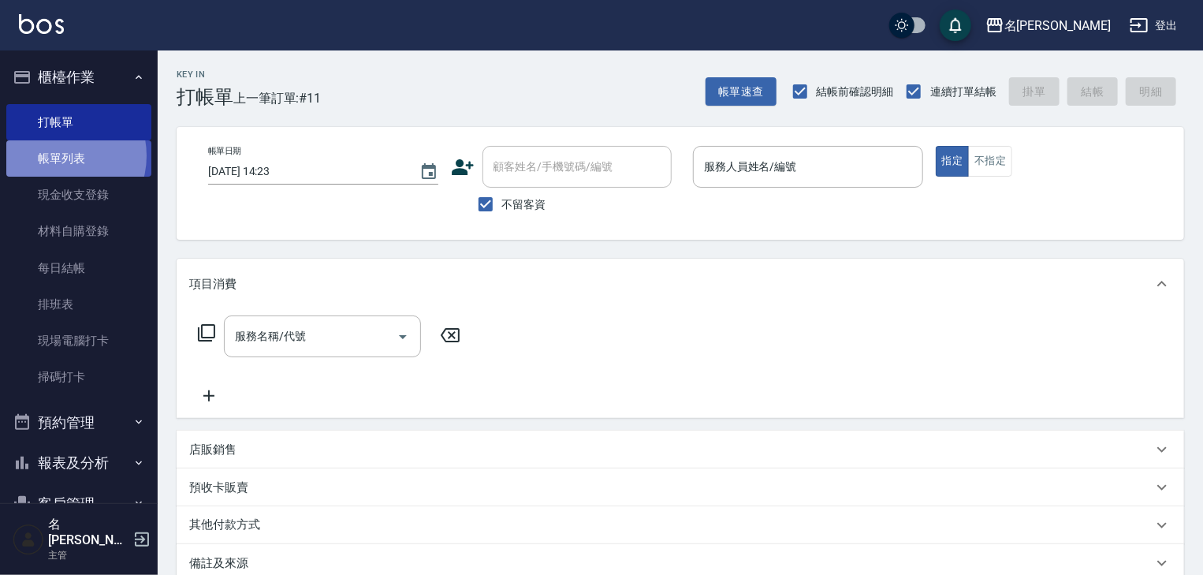
click at [59, 156] on link "帳單列表" at bounding box center [78, 158] width 145 height 36
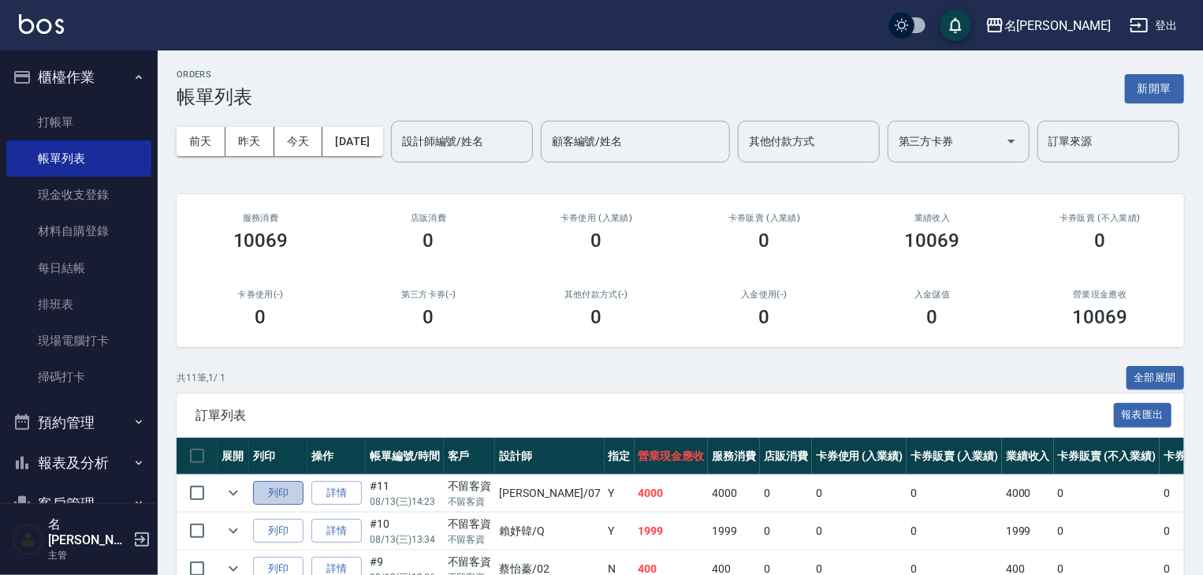
click at [272, 505] on button "列印" at bounding box center [278, 493] width 50 height 24
click at [57, 114] on link "打帳單" at bounding box center [78, 122] width 145 height 36
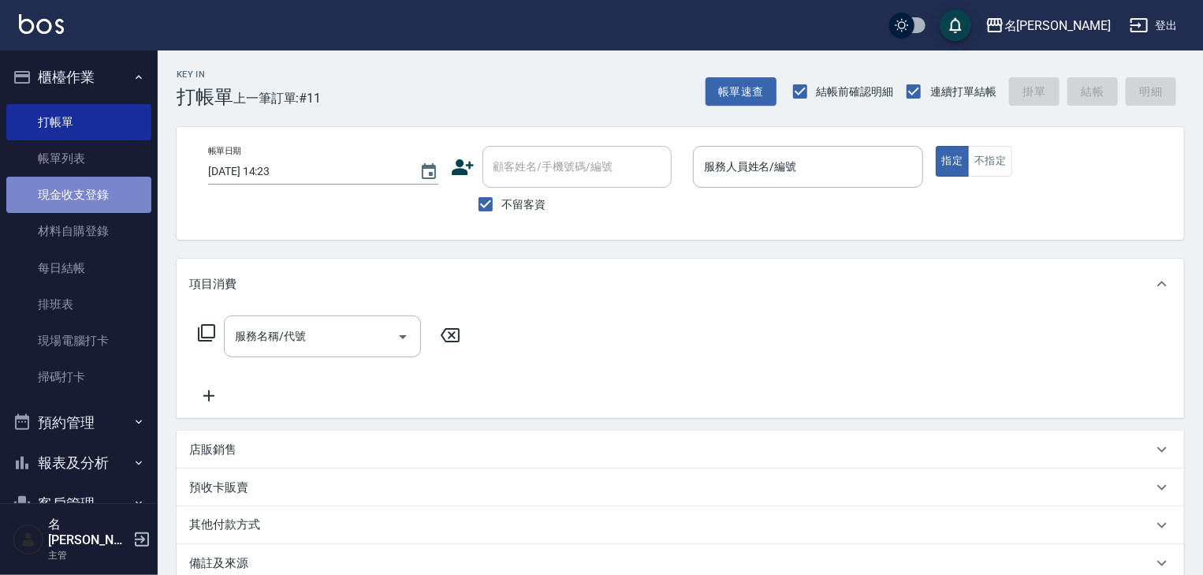
click at [91, 189] on link "現金收支登錄" at bounding box center [78, 195] width 145 height 36
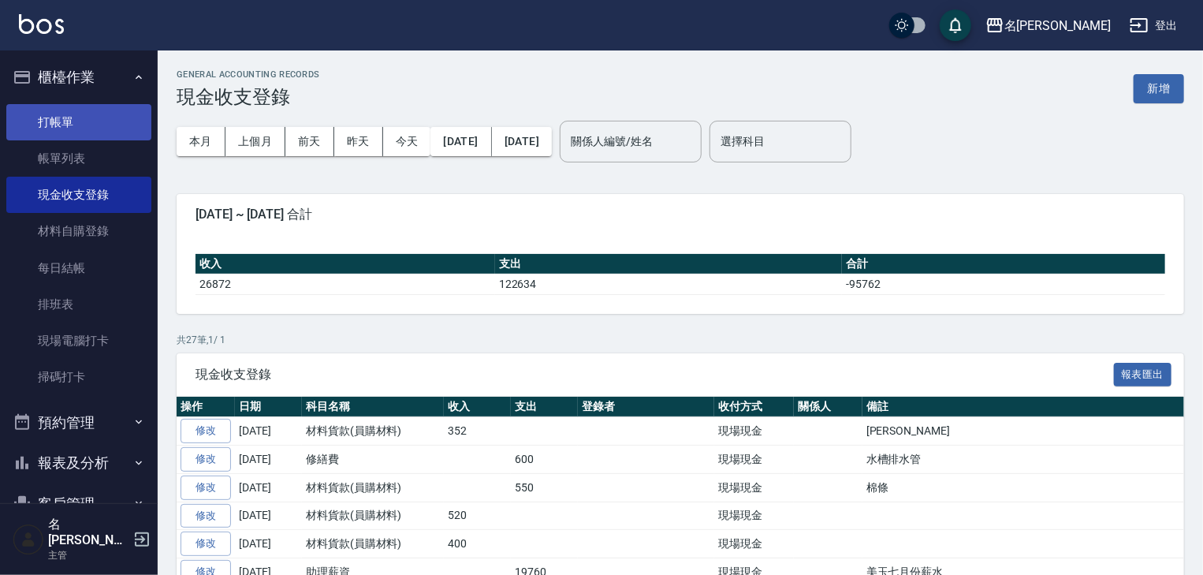
click at [85, 114] on link "打帳單" at bounding box center [78, 122] width 145 height 36
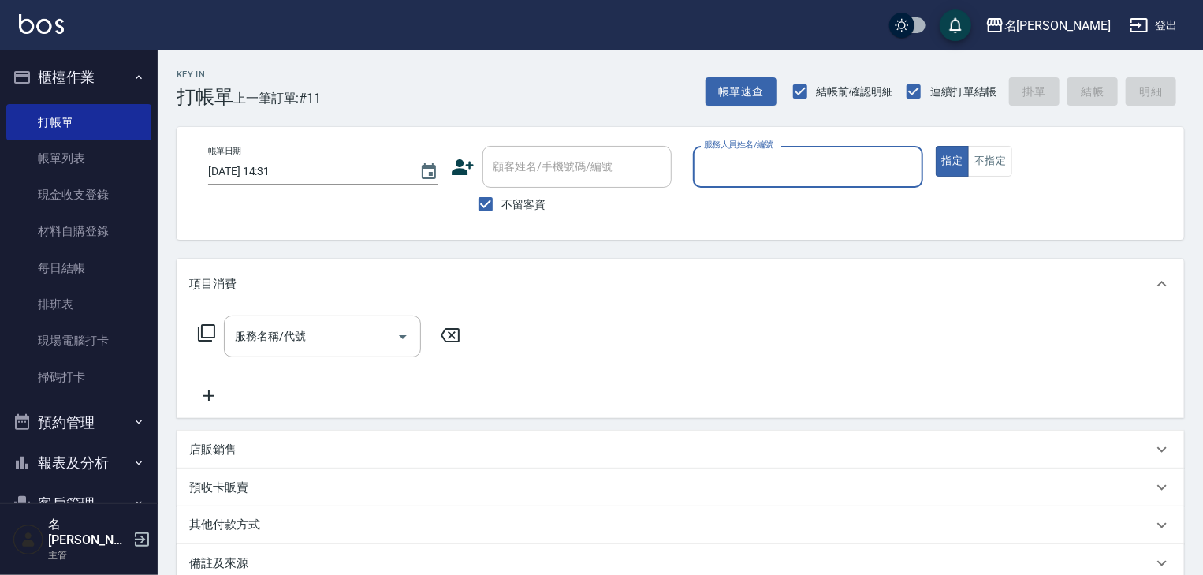
click at [747, 151] on div "服務人員姓名/編號" at bounding box center [808, 167] width 230 height 42
click at [748, 211] on span "[PERSON_NAME]-12" at bounding box center [730, 207] width 49 height 17
type input "[PERSON_NAME]-12"
click at [338, 350] on input "服務名稱/代號" at bounding box center [310, 336] width 159 height 28
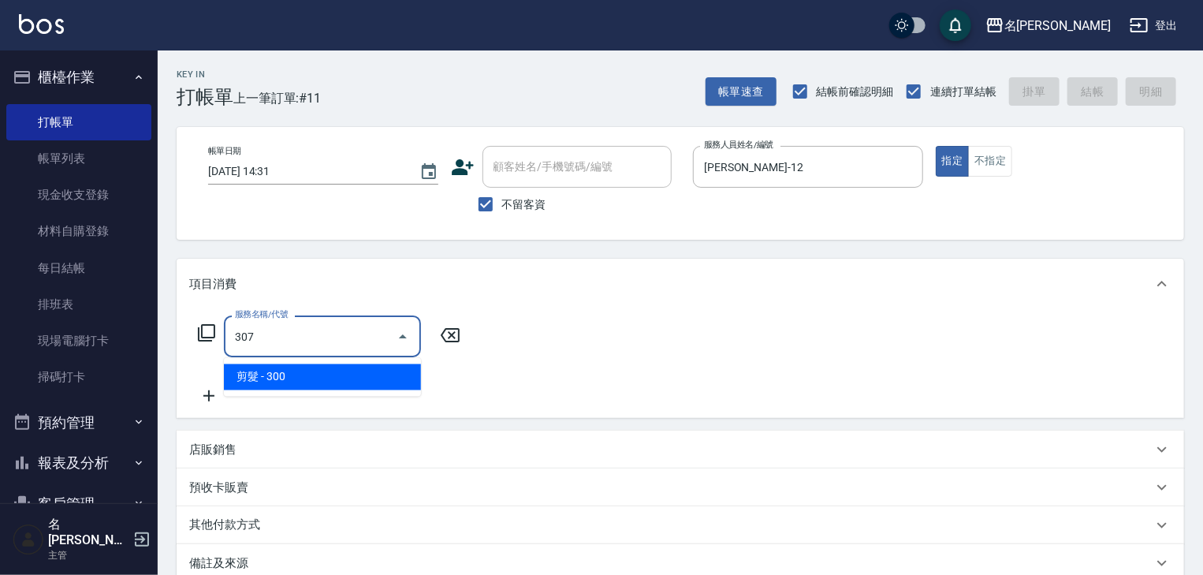
click at [323, 379] on span "剪髮 - 300" at bounding box center [322, 377] width 197 height 26
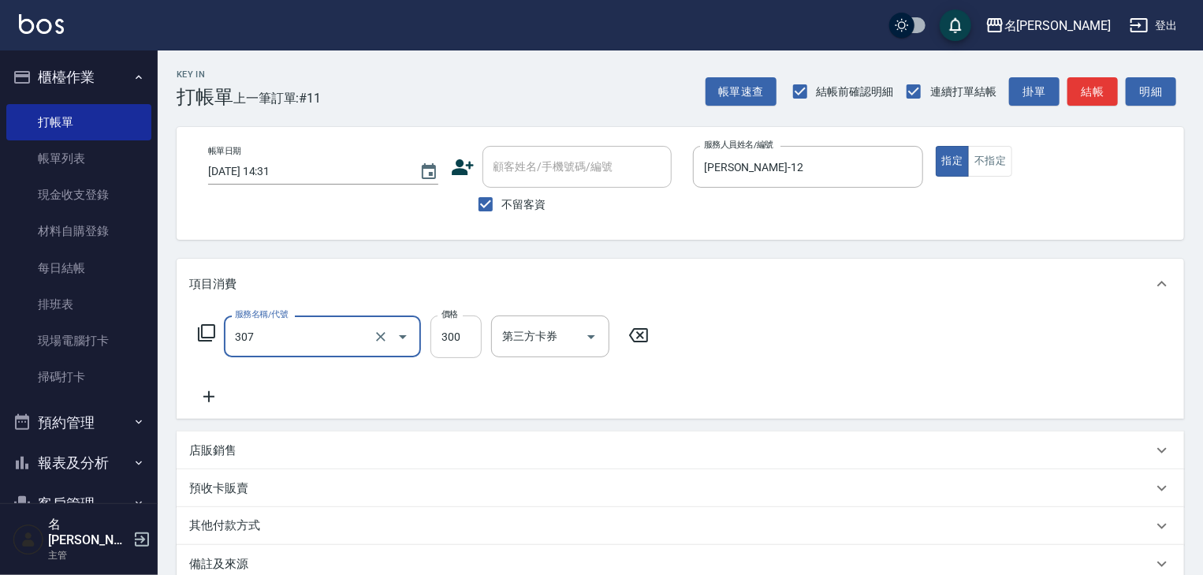
type input "剪髮(307)"
click at [444, 343] on input "300" at bounding box center [455, 336] width 51 height 43
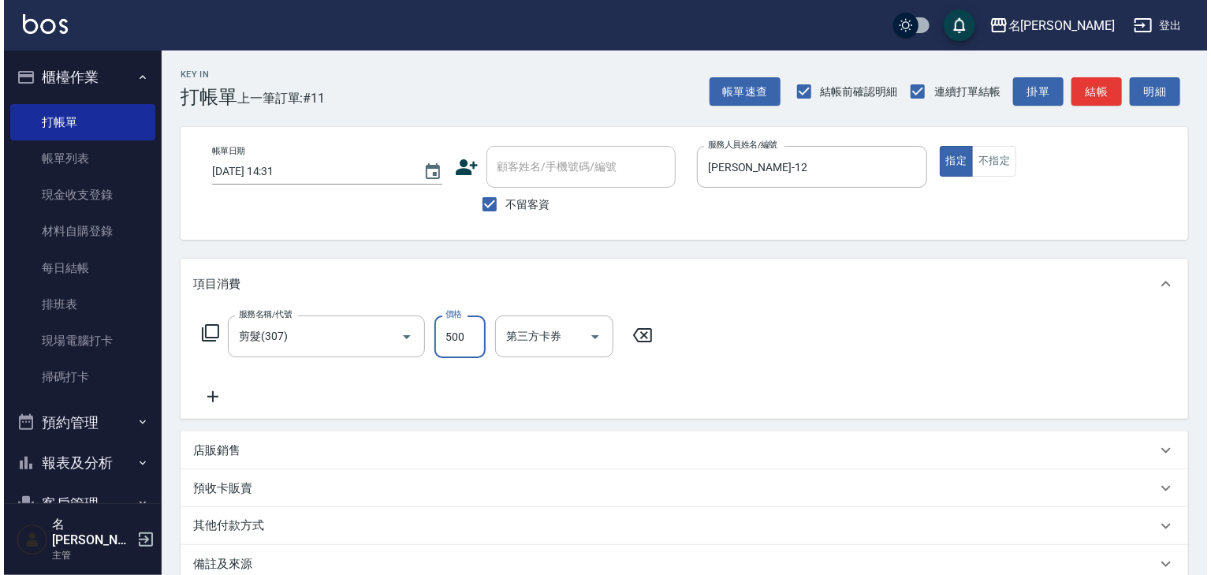
scroll to position [184, 0]
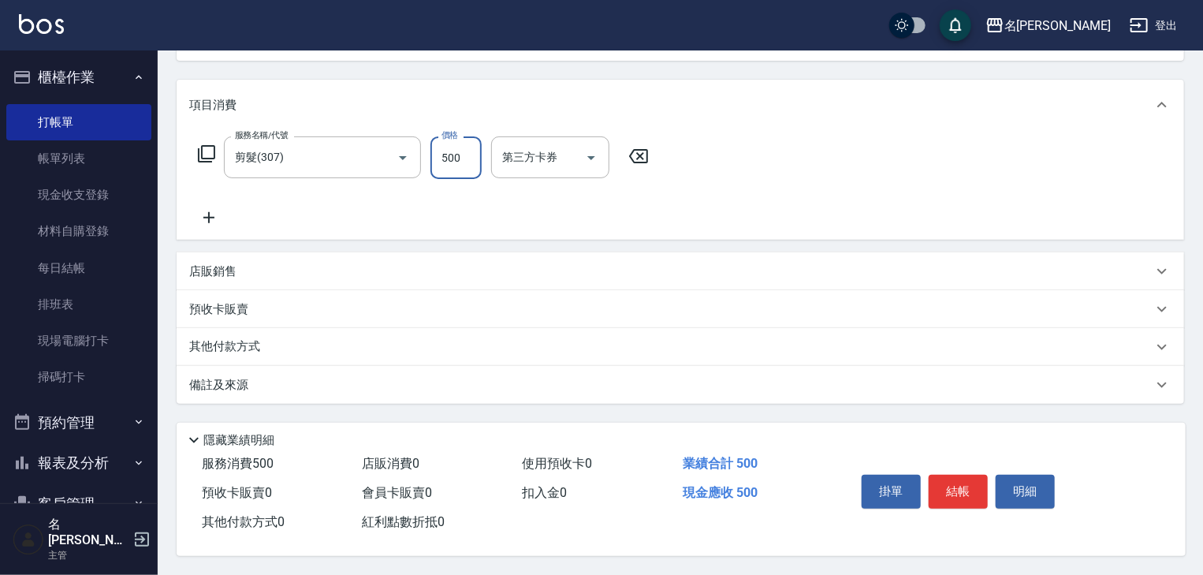
type input "500"
click at [968, 504] on div "掛單 結帳 明細" at bounding box center [958, 493] width 206 height 50
click at [963, 490] on button "結帳" at bounding box center [958, 491] width 59 height 33
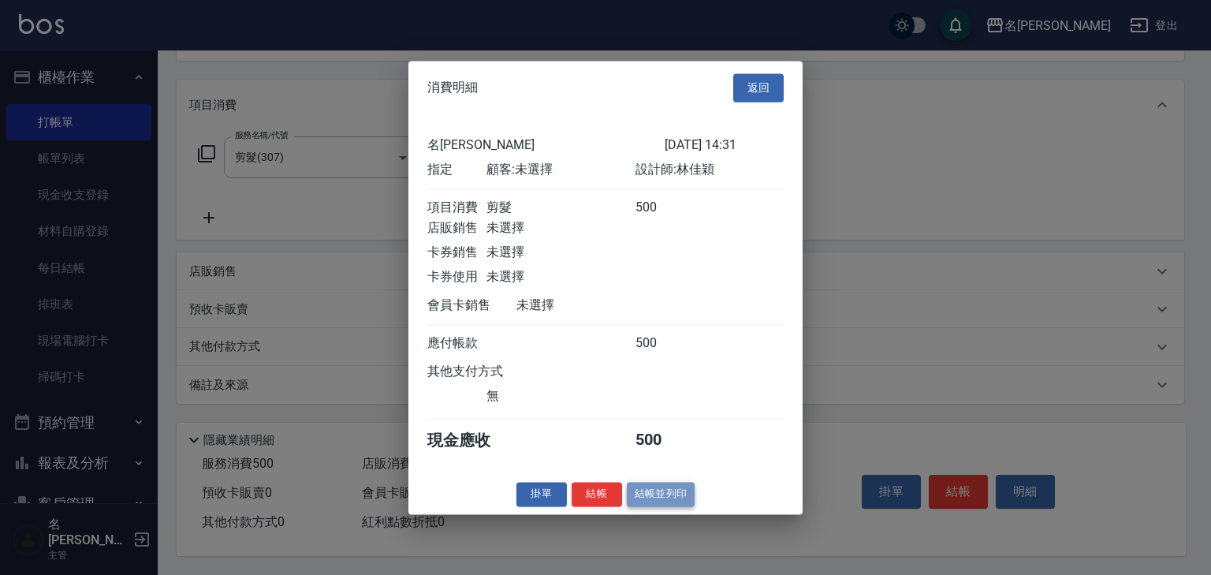
click at [674, 505] on button "結帳並列印" at bounding box center [661, 494] width 69 height 24
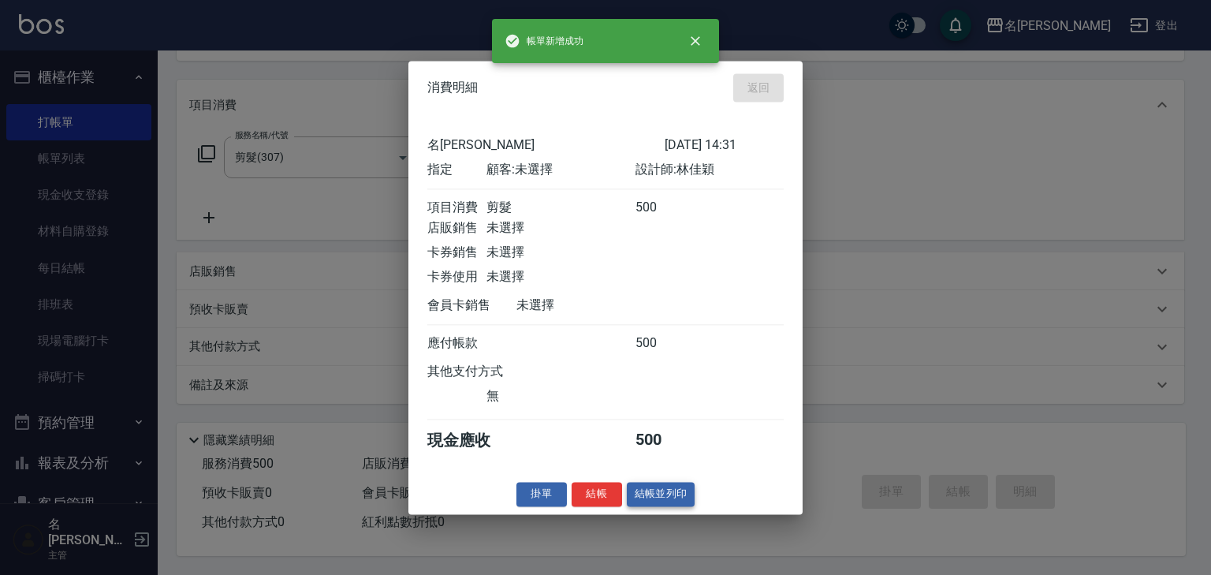
type input "[DATE] 14:34"
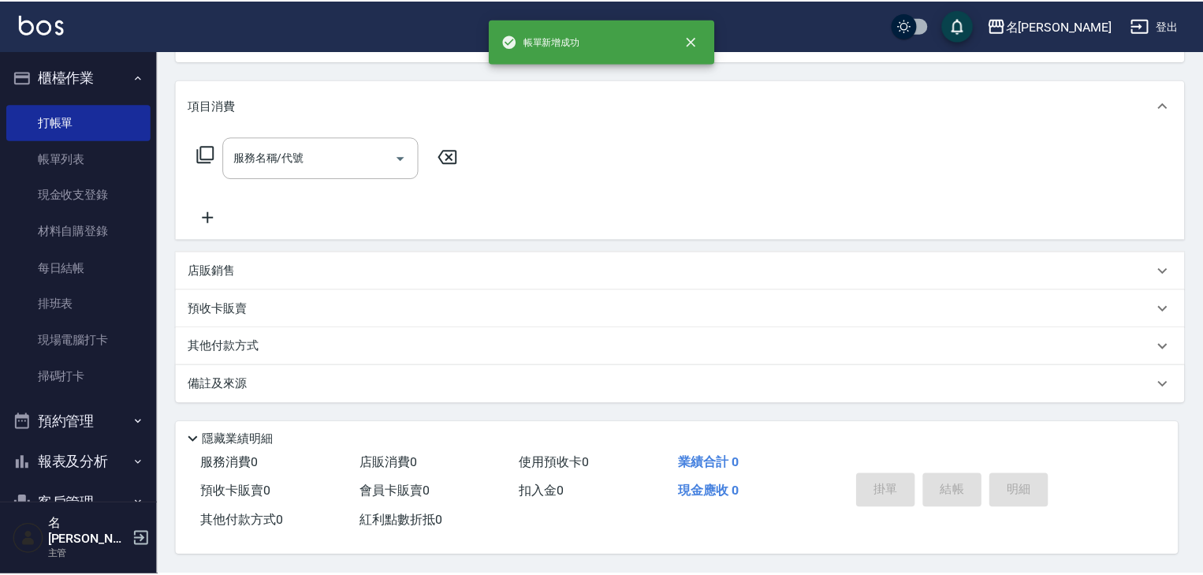
scroll to position [0, 0]
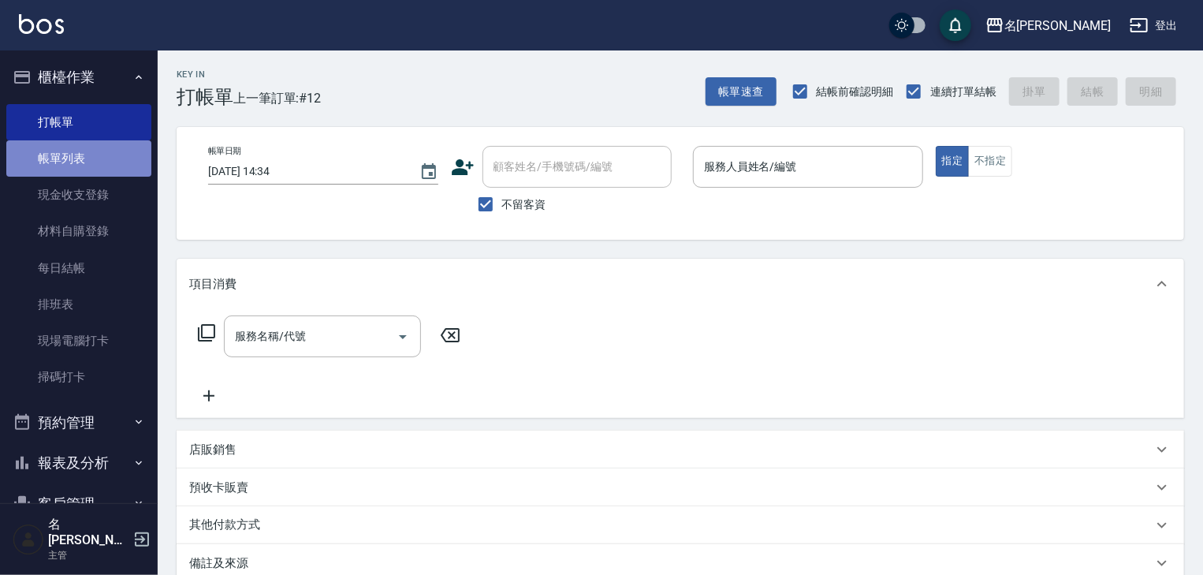
click at [121, 149] on link "帳單列表" at bounding box center [78, 158] width 145 height 36
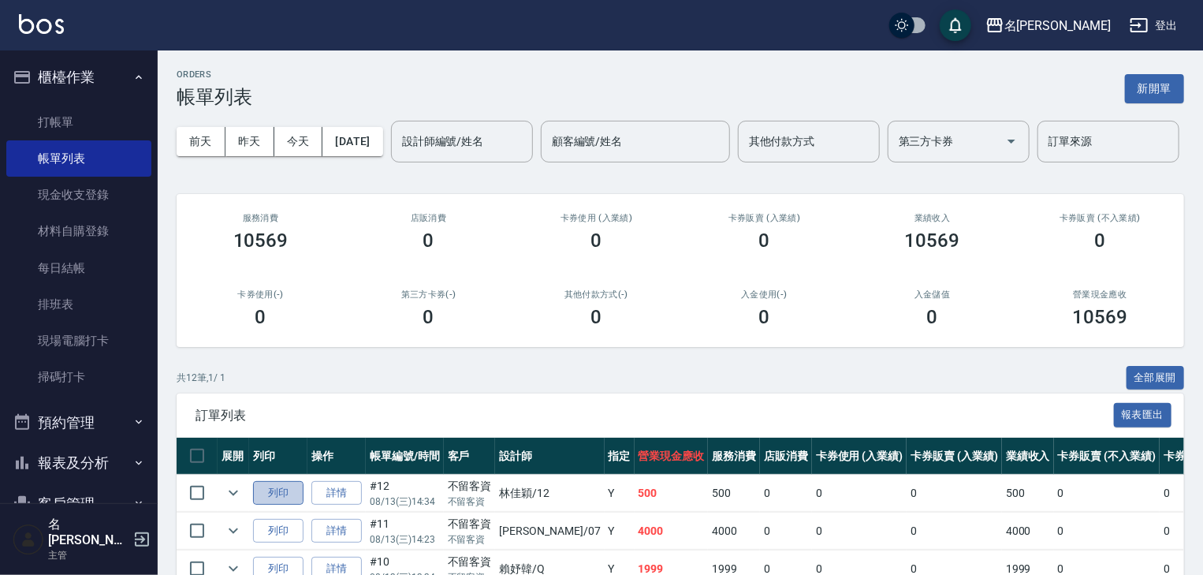
click at [274, 505] on button "列印" at bounding box center [278, 493] width 50 height 24
click at [86, 111] on link "打帳單" at bounding box center [78, 122] width 145 height 36
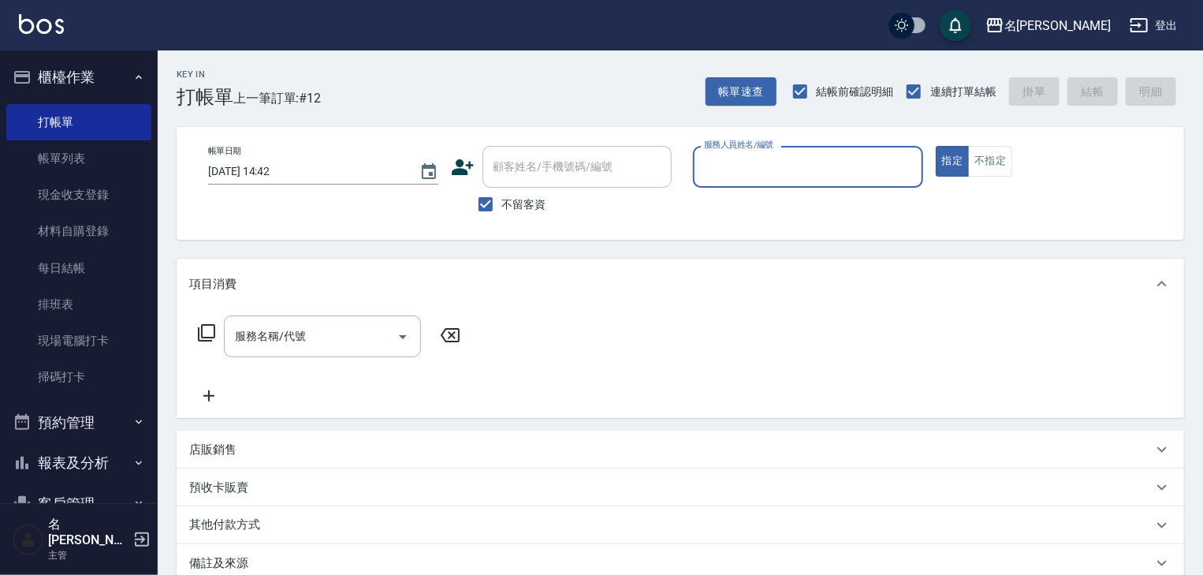
click at [829, 160] on input "服務人員姓名/編號" at bounding box center [808, 167] width 216 height 28
click at [820, 169] on input "服務人員姓名/編號" at bounding box center [808, 167] width 216 height 28
click at [804, 206] on div "[PERSON_NAME] -08" at bounding box center [808, 207] width 230 height 26
type input "[PERSON_NAME]-08"
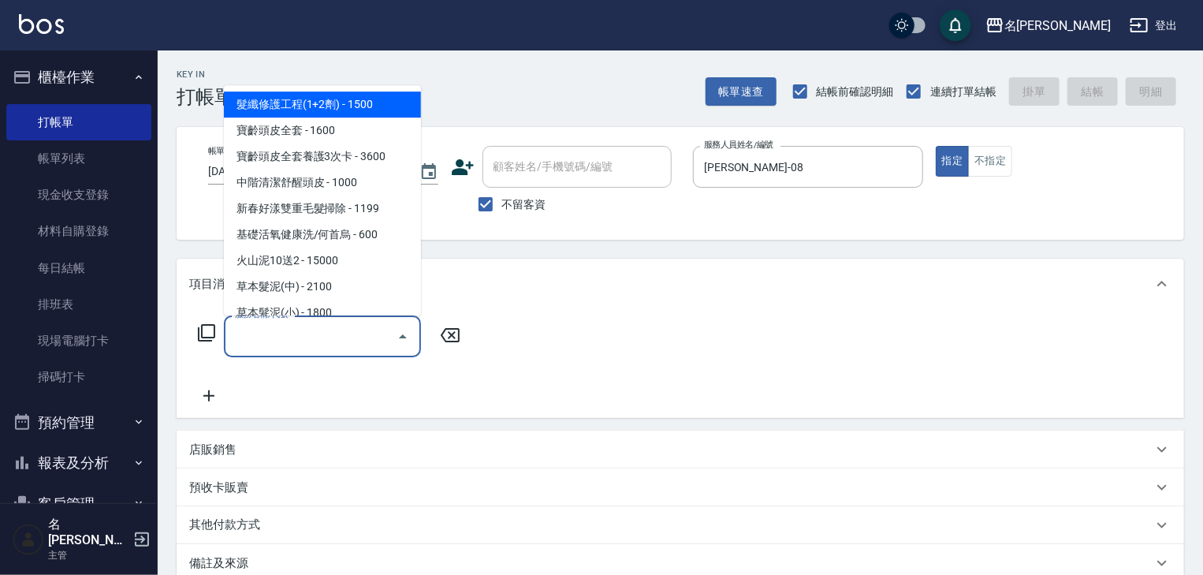
click at [305, 327] on input "服務名稱/代號" at bounding box center [310, 336] width 159 height 28
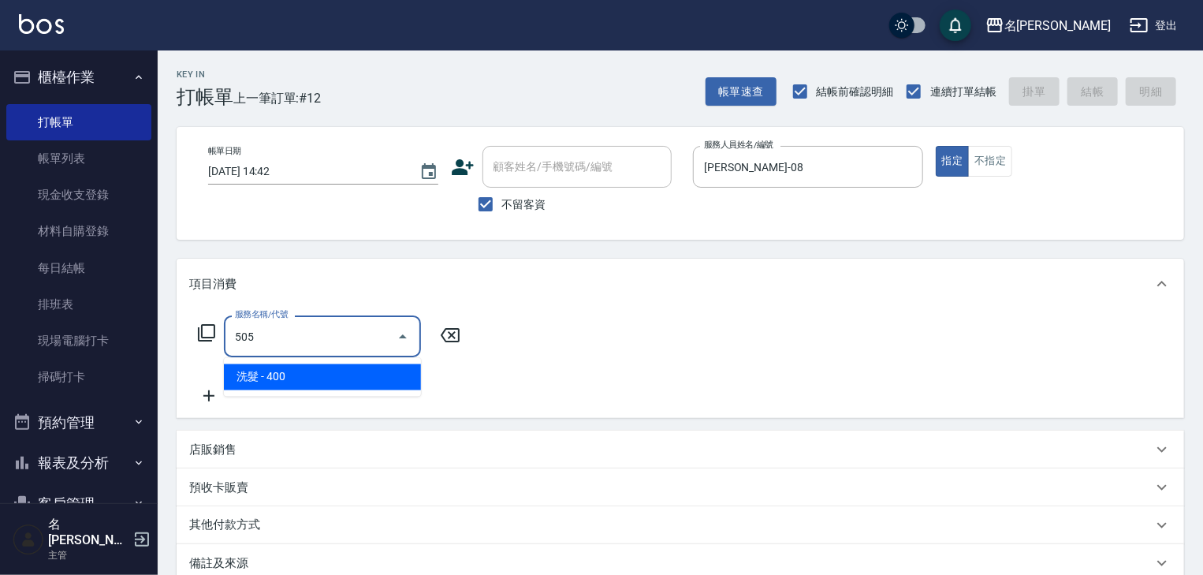
click at [319, 374] on span "洗髮 - 400" at bounding box center [322, 377] width 197 height 26
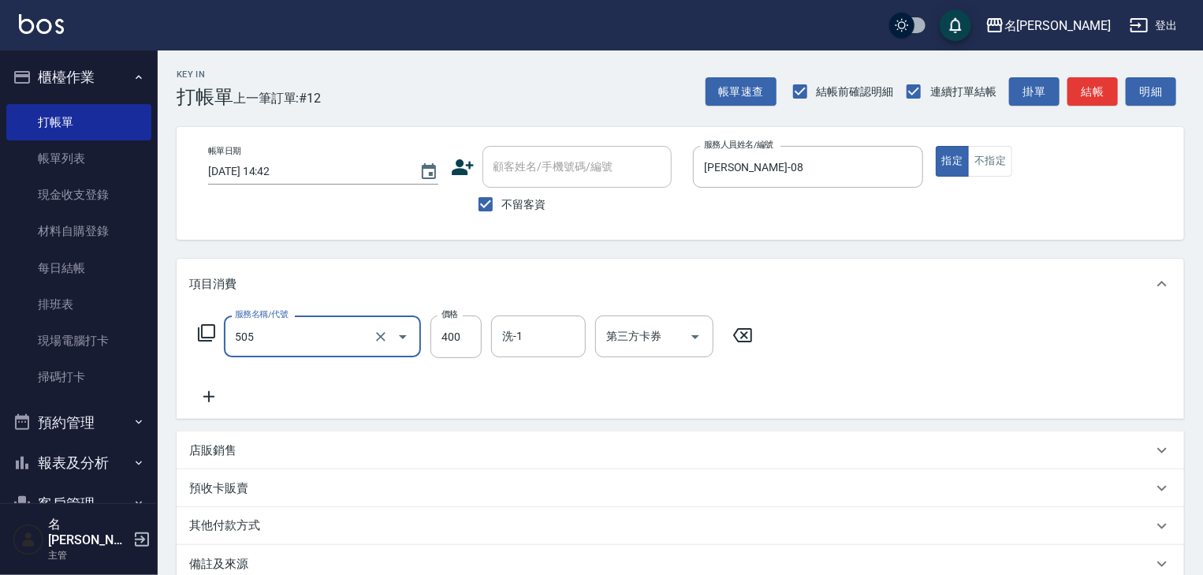
type input "洗髮(505)"
click at [207, 400] on icon at bounding box center [208, 396] width 39 height 19
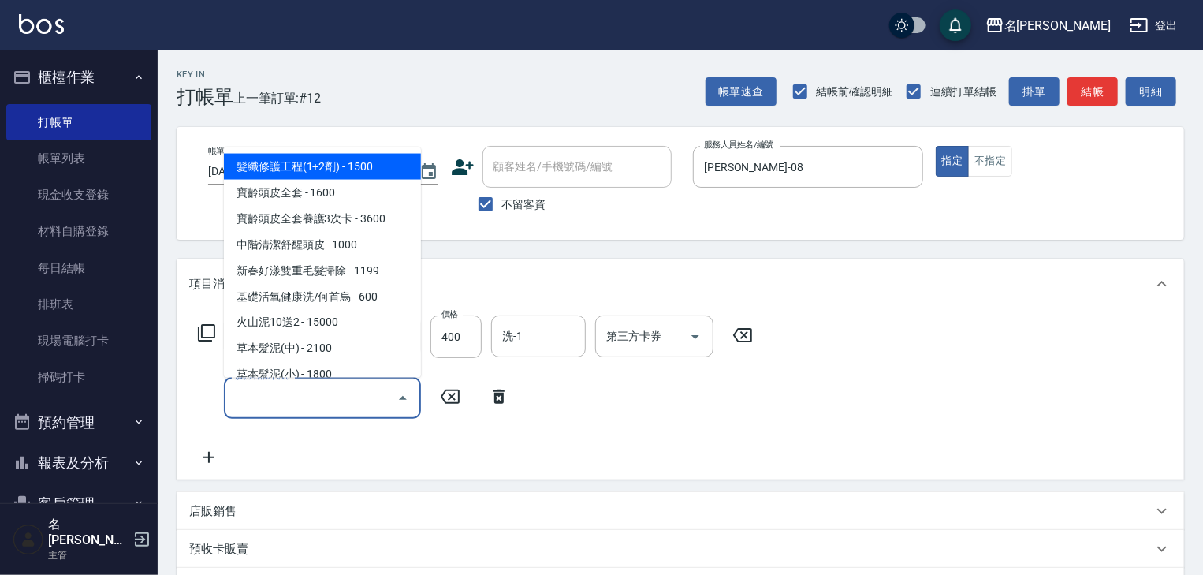
click at [255, 400] on input "服務名稱/代號" at bounding box center [310, 398] width 159 height 28
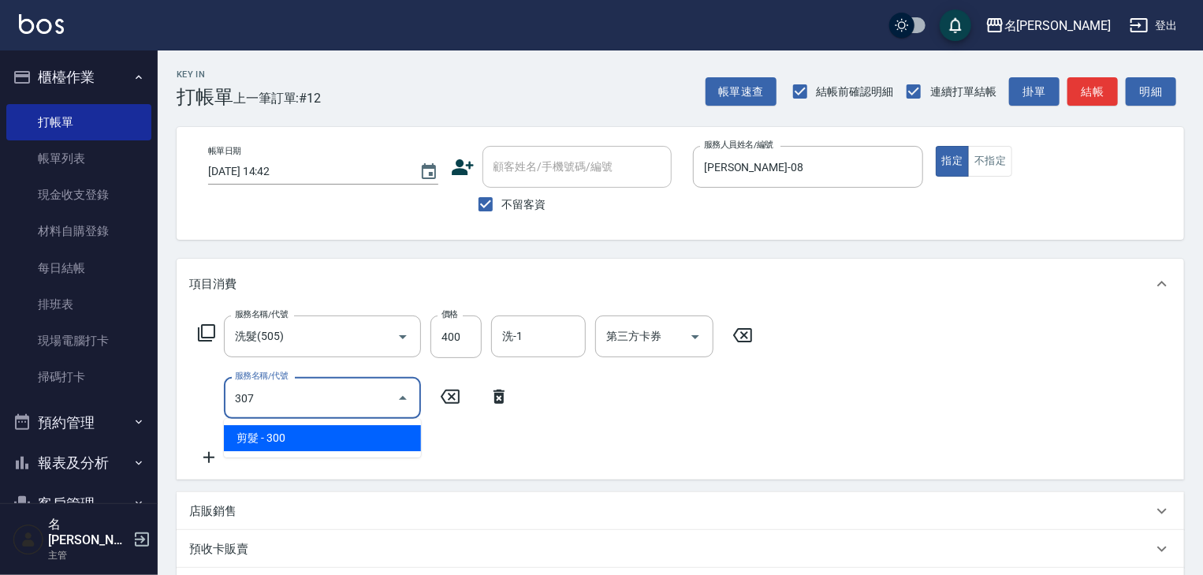
click at [309, 448] on span "剪髮 - 300" at bounding box center [322, 438] width 197 height 26
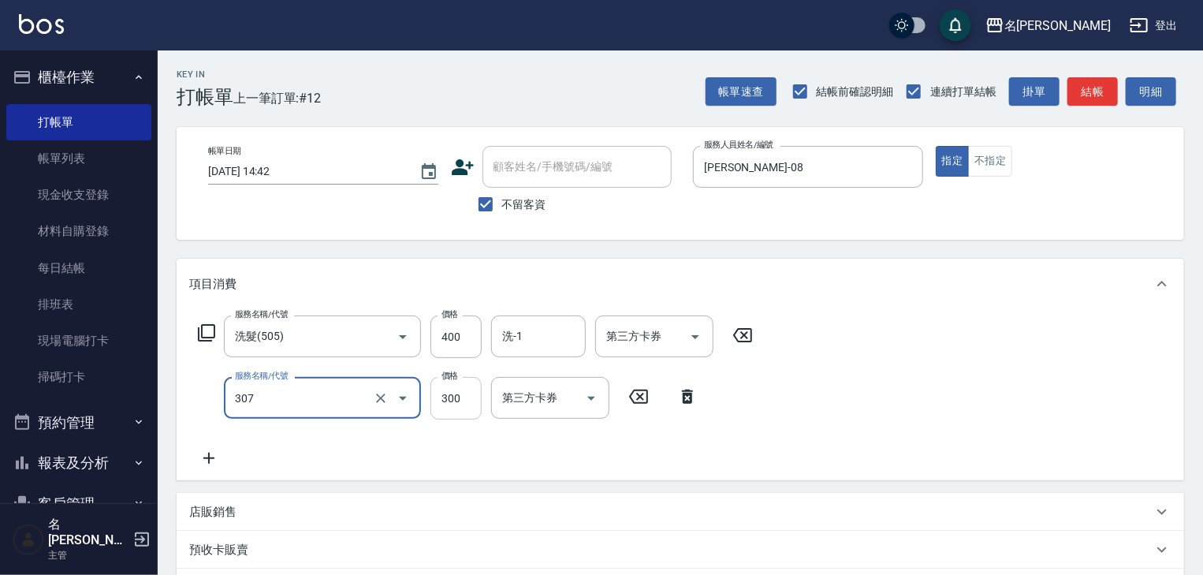
type input "剪髮(307)"
click at [442, 403] on input "300" at bounding box center [455, 398] width 51 height 43
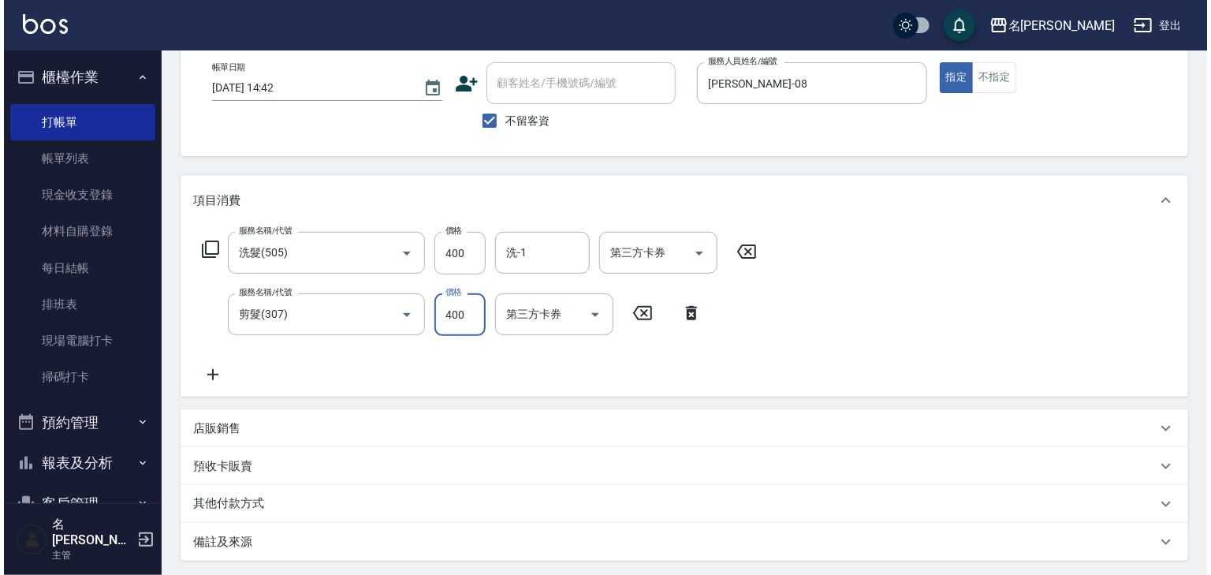
scroll to position [246, 0]
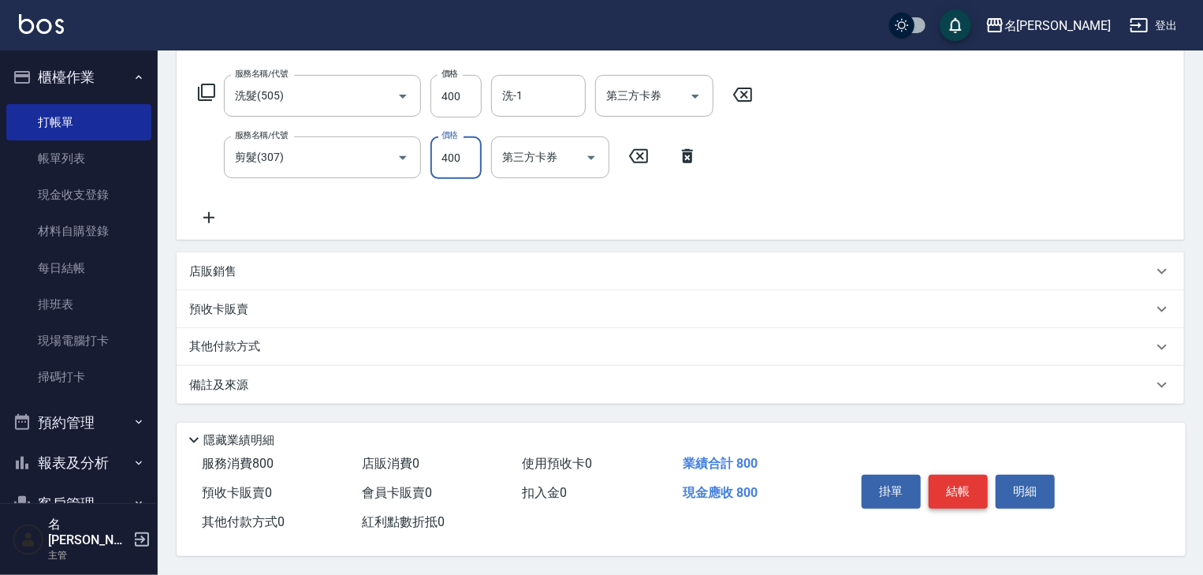
type input "400"
click at [948, 495] on button "結帳" at bounding box center [958, 491] width 59 height 33
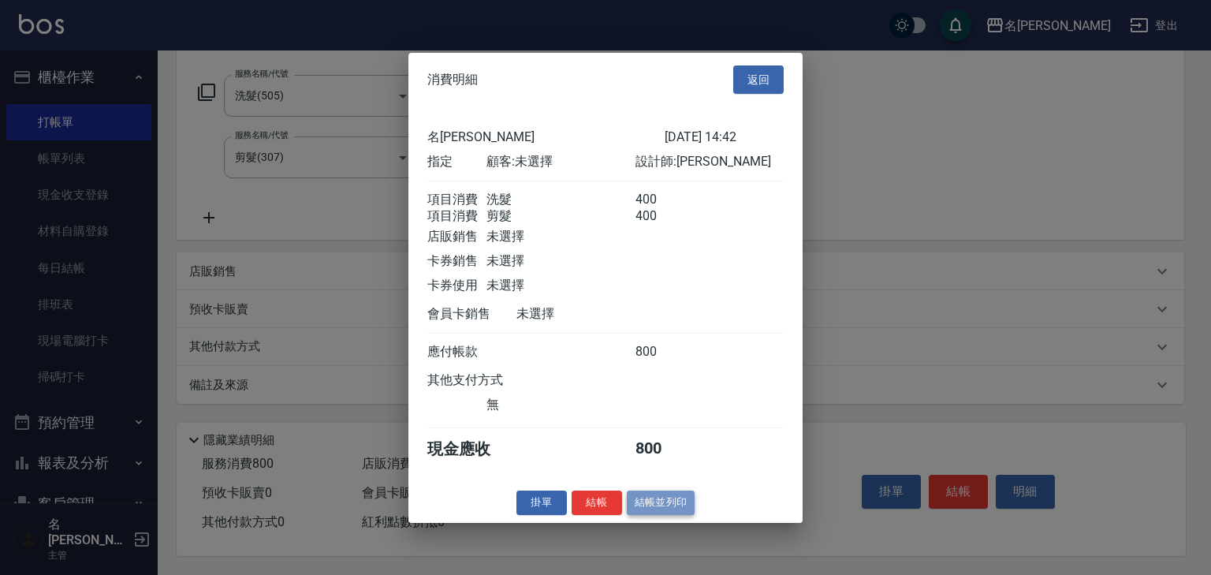
click at [655, 511] on button "結帳並列印" at bounding box center [661, 502] width 69 height 24
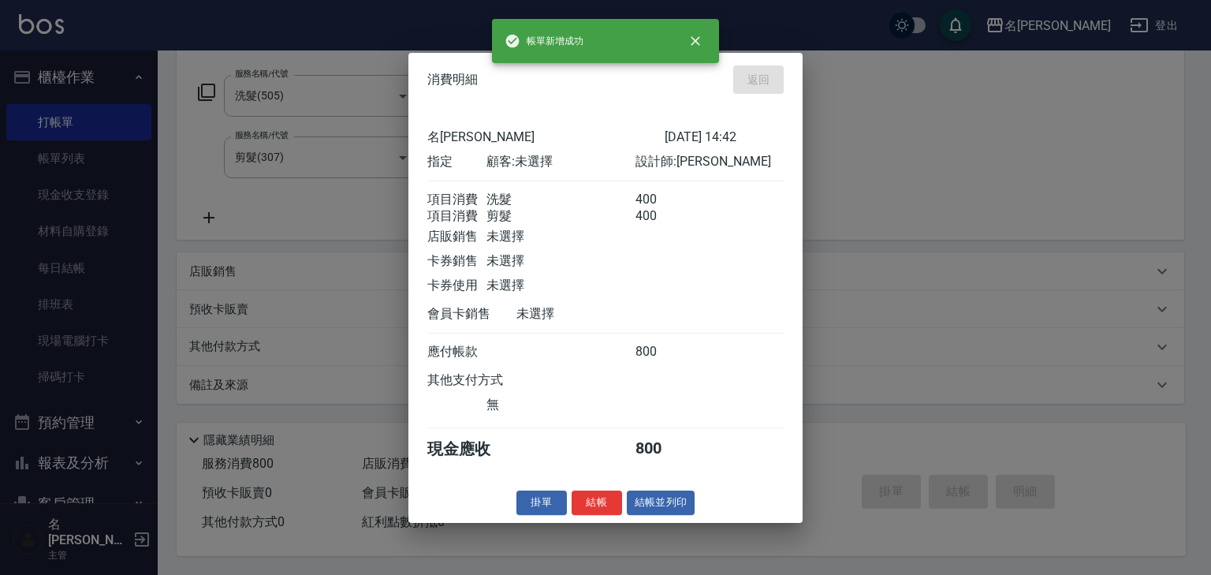
type input "[DATE] 14:53"
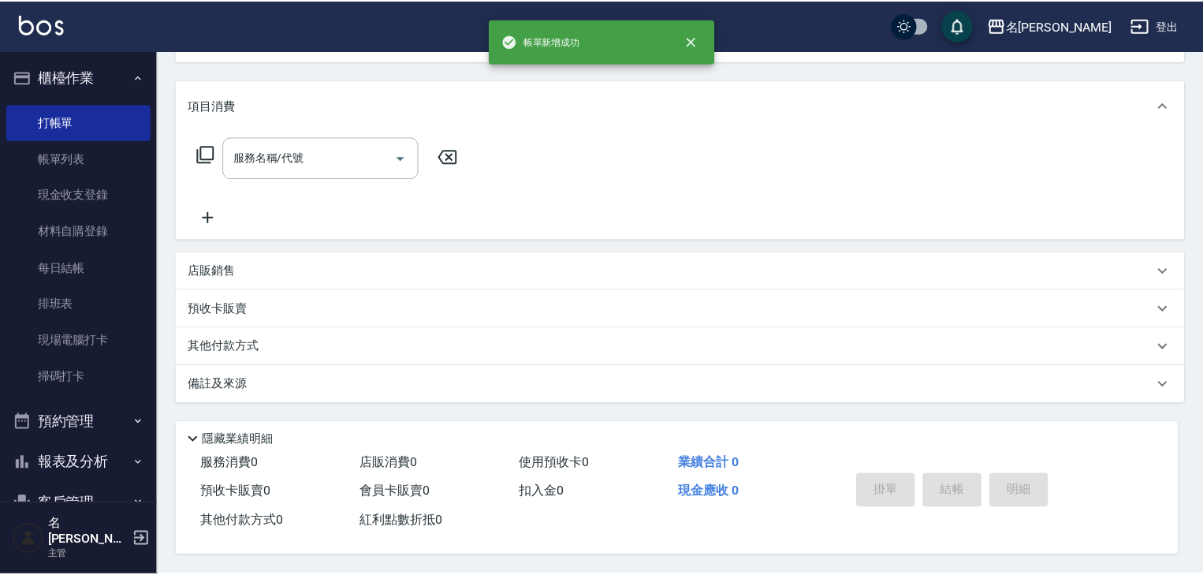
scroll to position [0, 0]
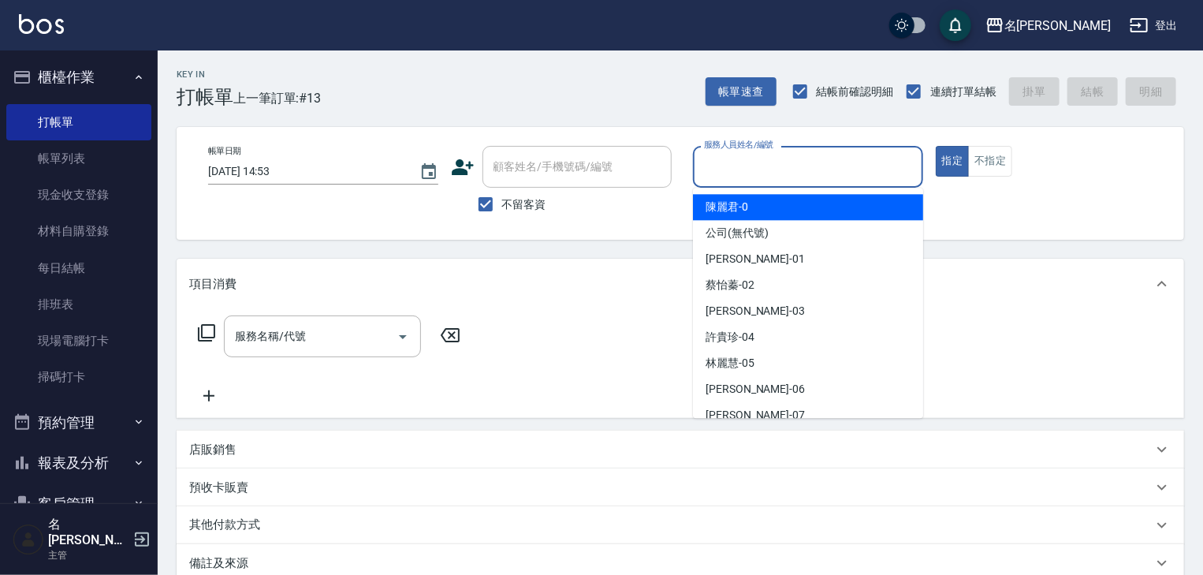
click at [799, 173] on input "服務人員姓名/編號" at bounding box center [808, 167] width 216 height 28
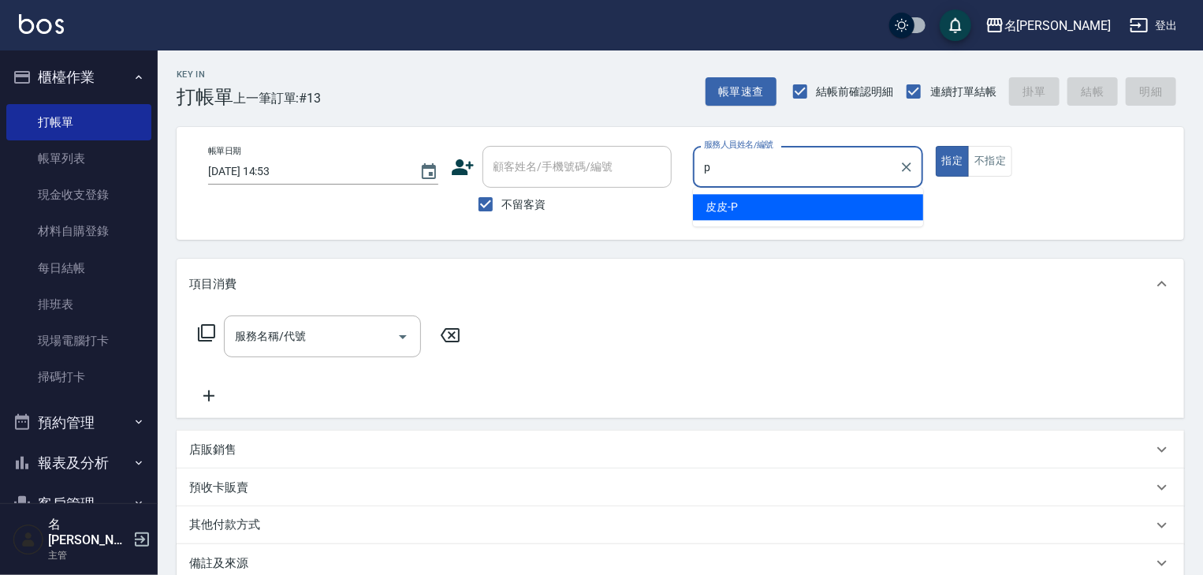
click at [722, 200] on span "皮皮 -P" at bounding box center [722, 207] width 32 height 17
type input "皮皮-P"
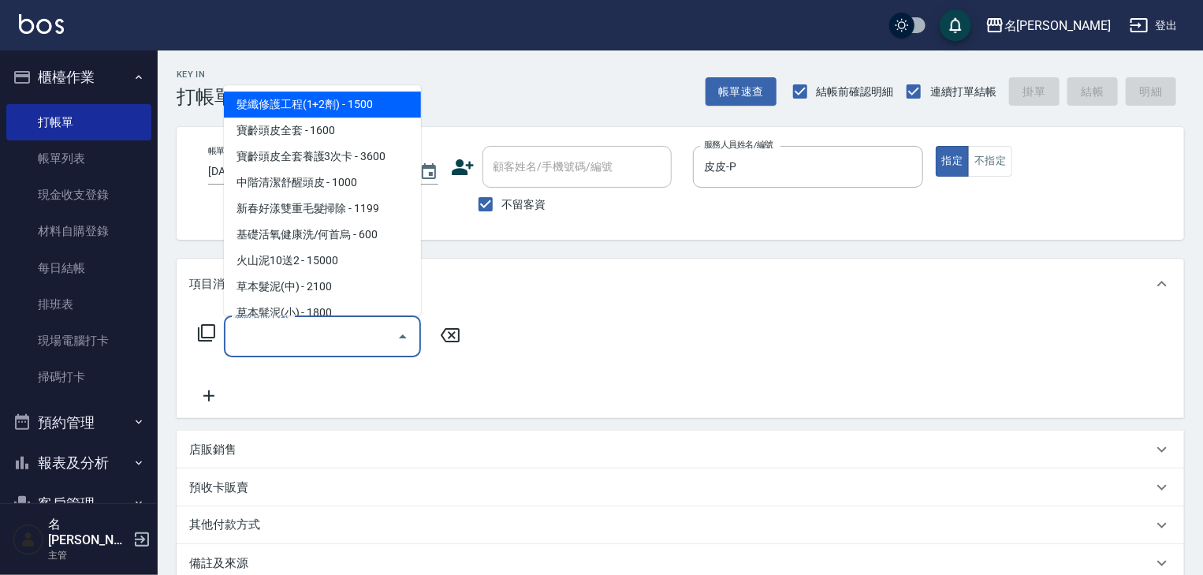
click at [351, 344] on input "服務名稱/代號" at bounding box center [310, 336] width 159 height 28
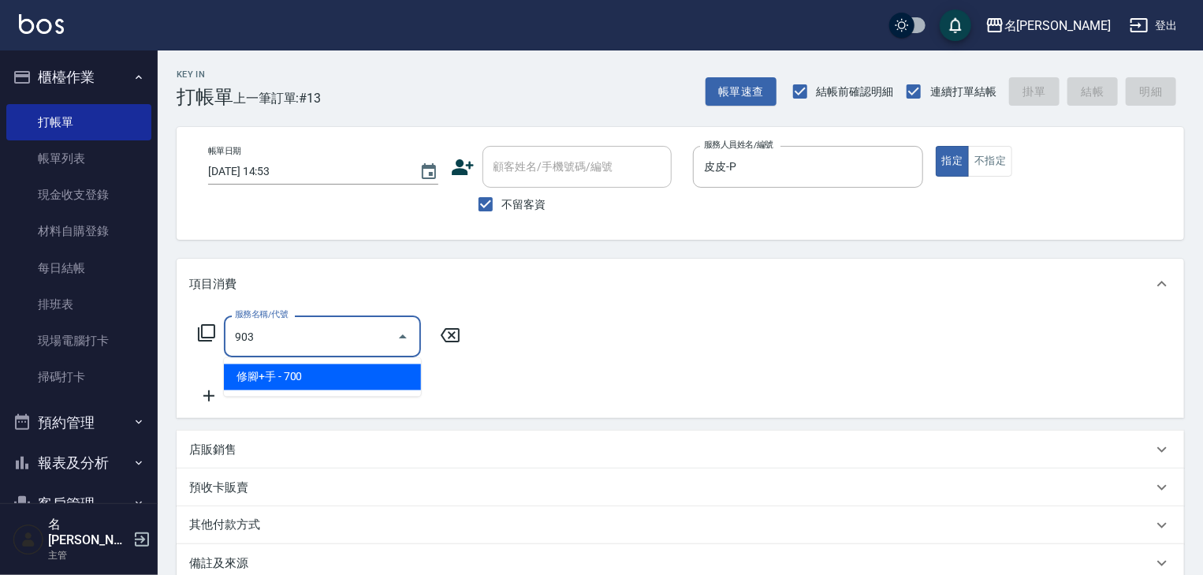
click at [396, 376] on span "修腳+手 - 700" at bounding box center [322, 377] width 197 height 26
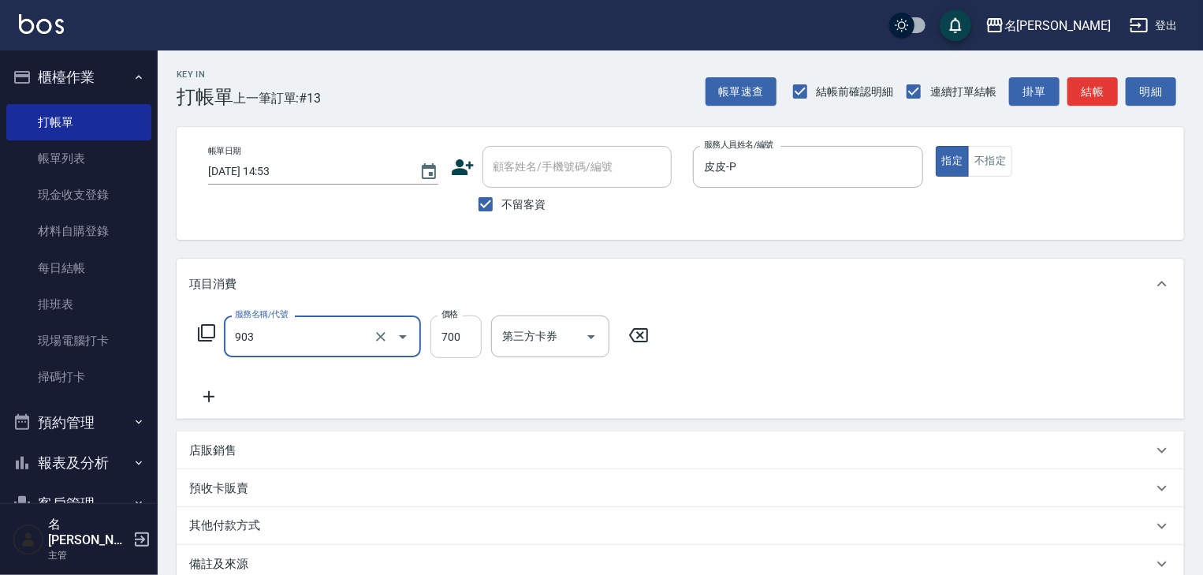
type input "修腳+手(903)"
click at [448, 345] on input "700" at bounding box center [455, 336] width 51 height 43
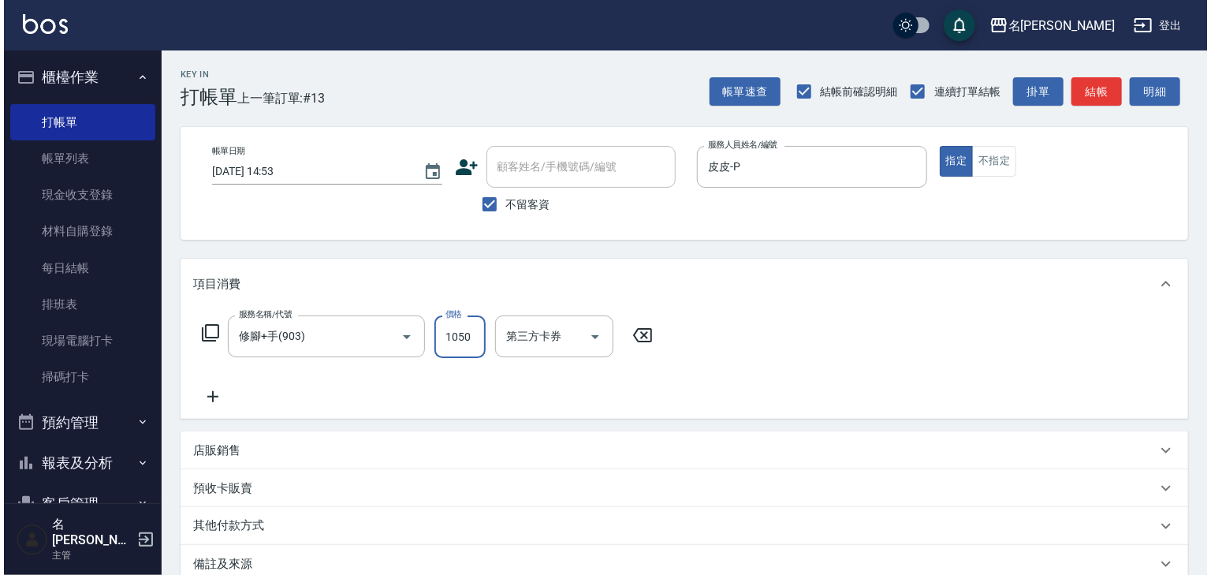
scroll to position [184, 0]
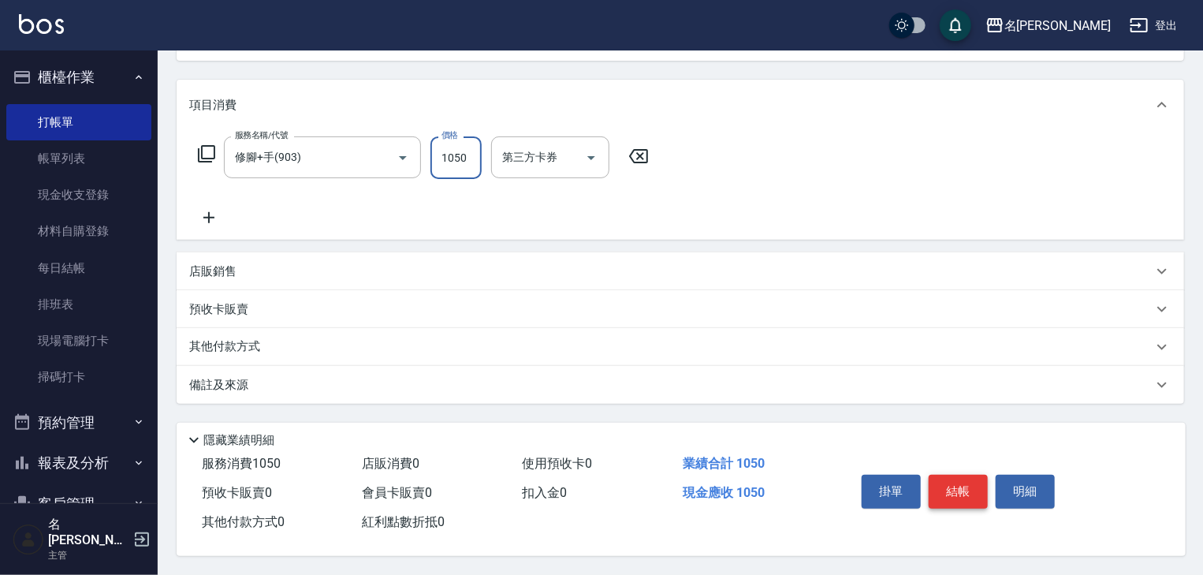
type input "1050"
click at [967, 490] on button "結帳" at bounding box center [958, 491] width 59 height 33
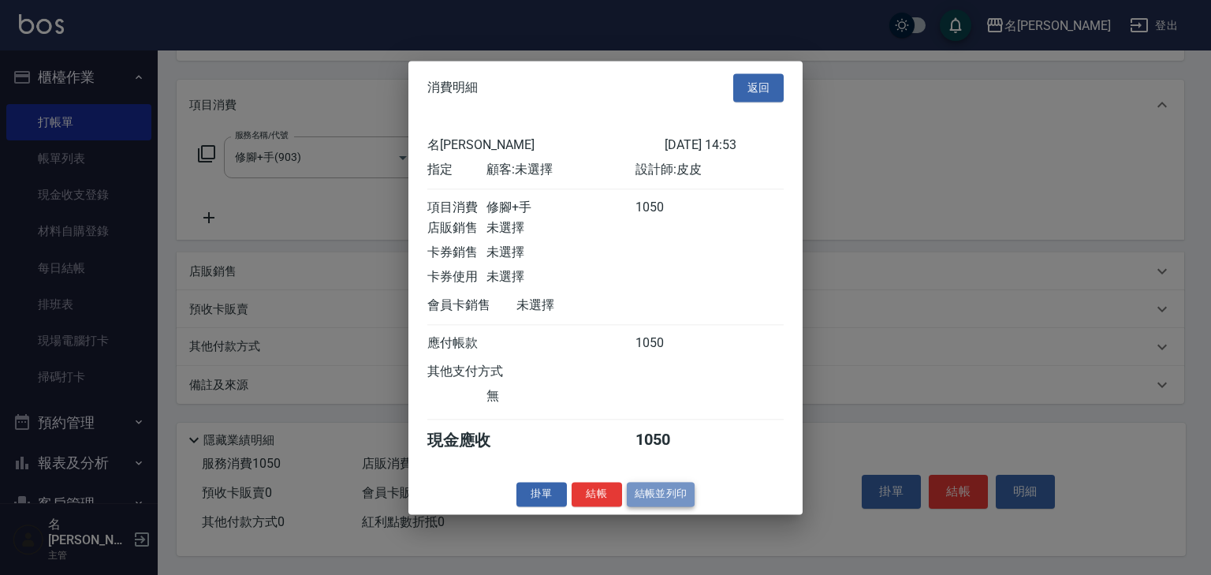
click at [675, 502] on button "結帳並列印" at bounding box center [661, 494] width 69 height 24
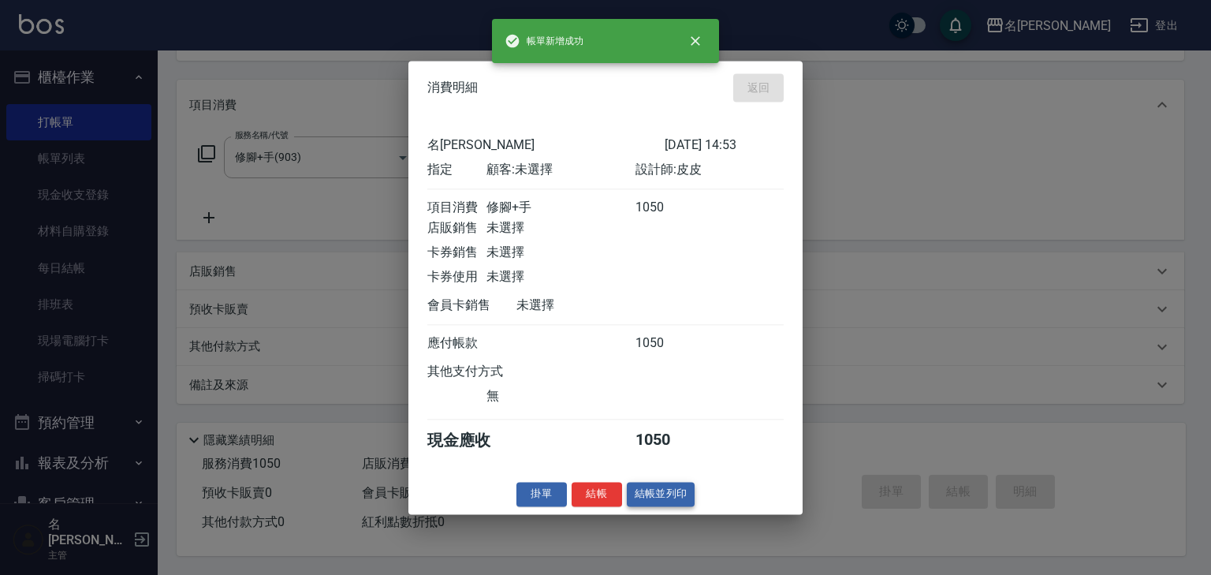
type input "[DATE] 14:54"
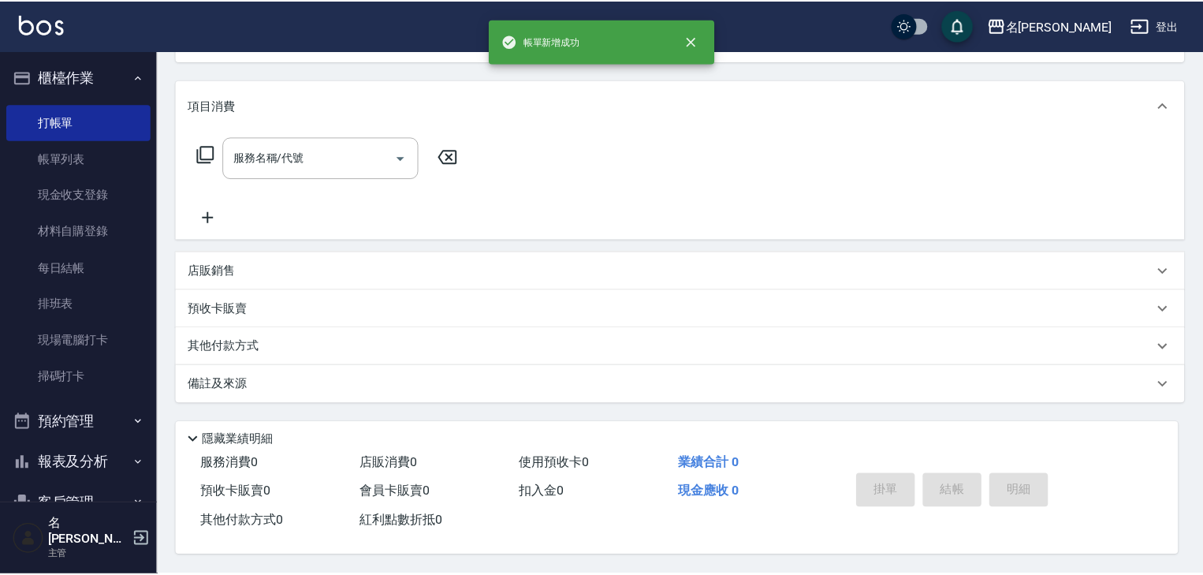
scroll to position [0, 0]
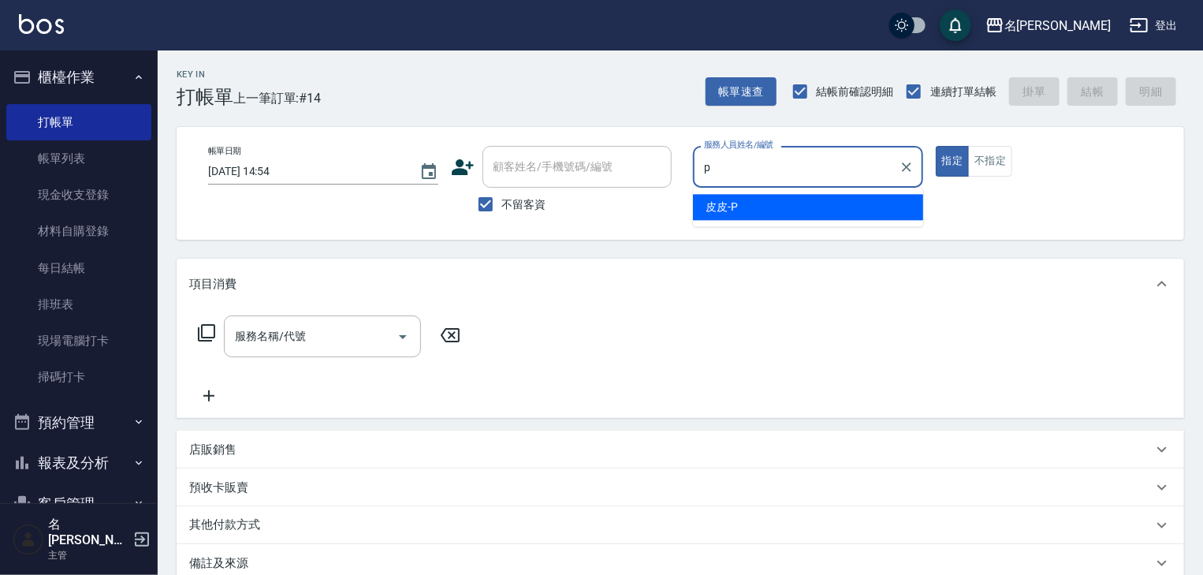
type input "皮皮-P"
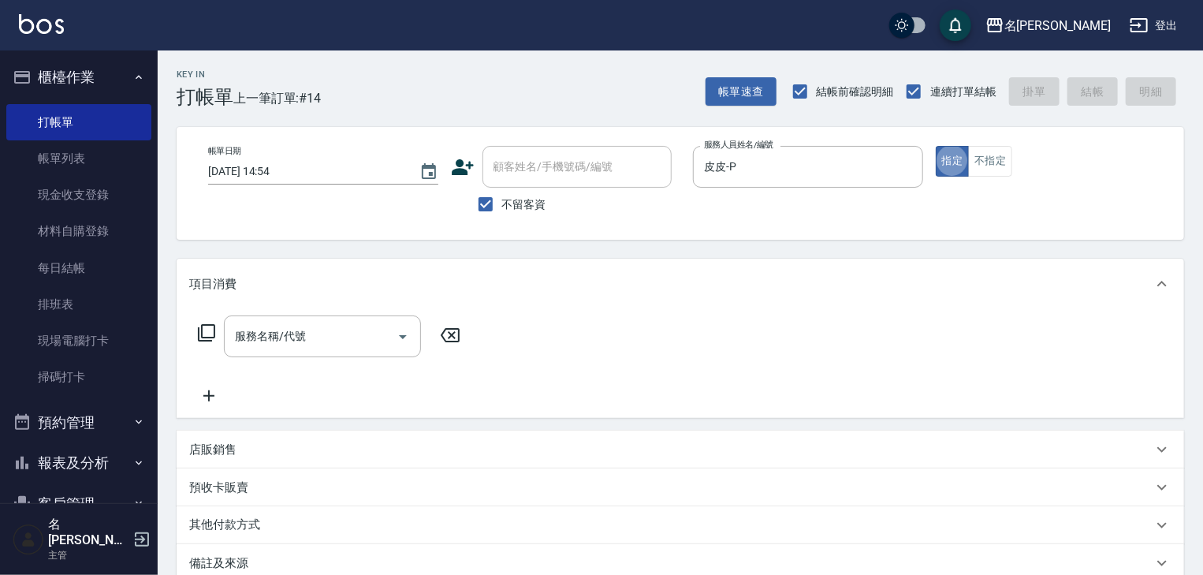
type button "true"
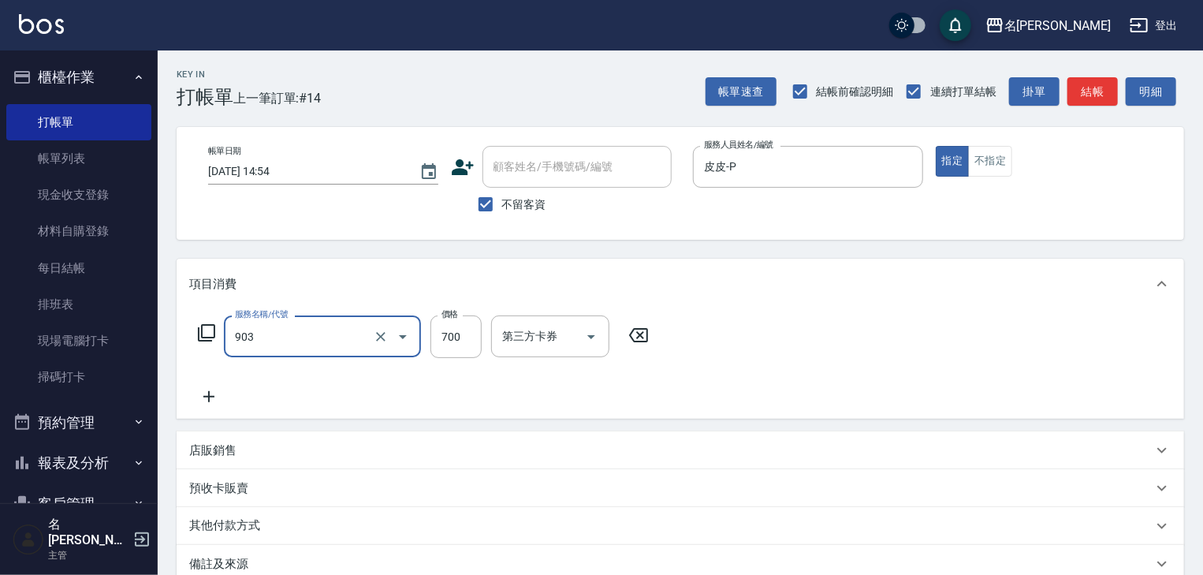
type input "修腳+手(903)"
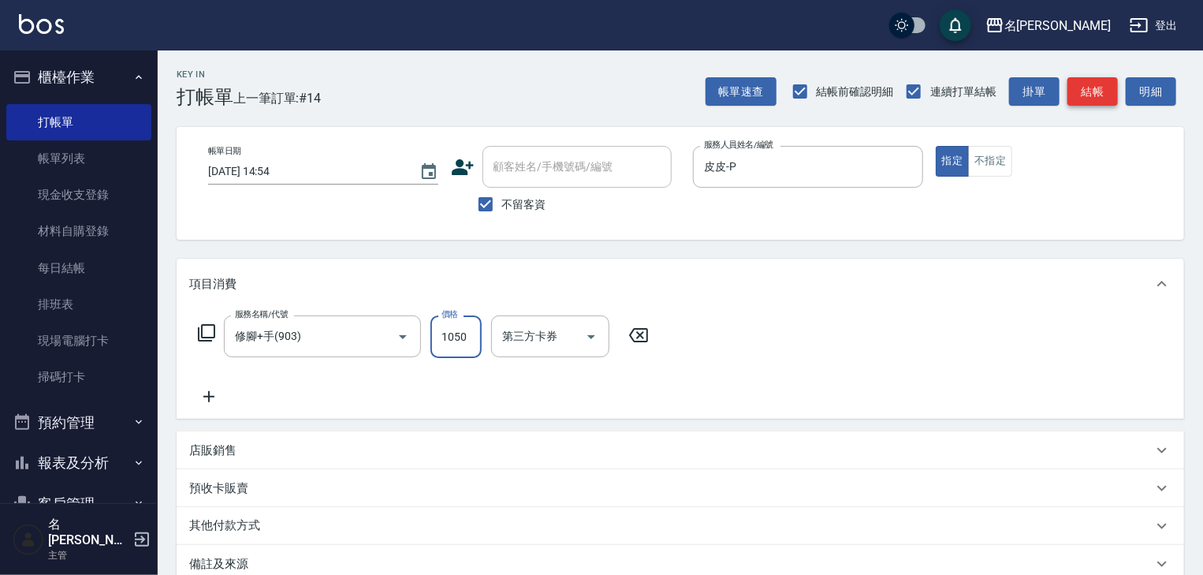
type input "1050"
click at [1085, 93] on button "結帳" at bounding box center [1092, 91] width 50 height 29
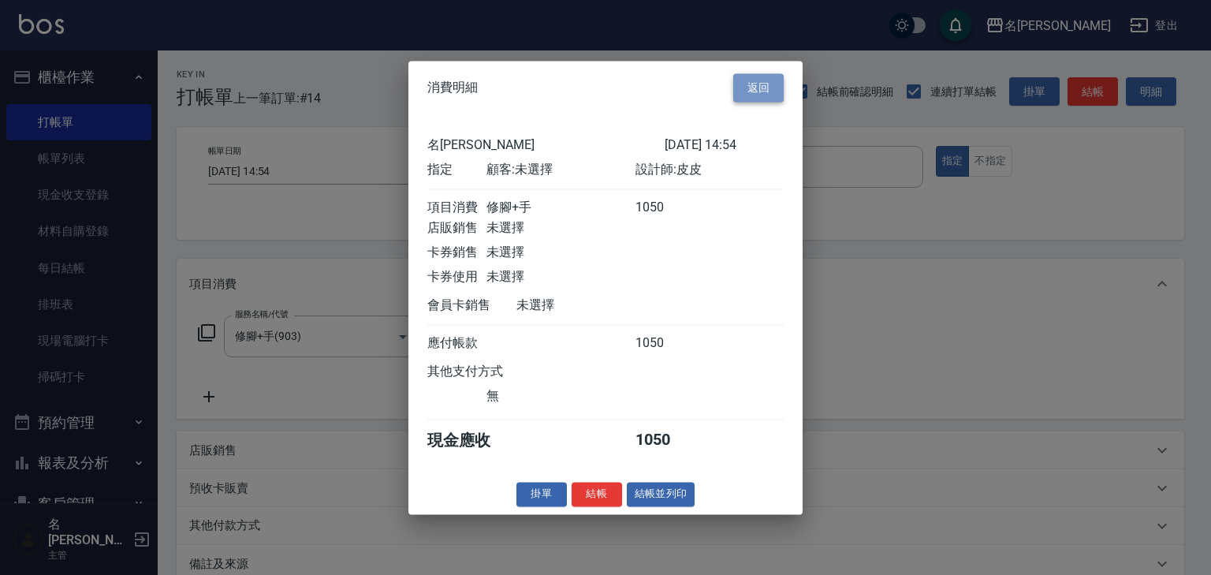
click at [765, 73] on button "返回" at bounding box center [758, 87] width 50 height 29
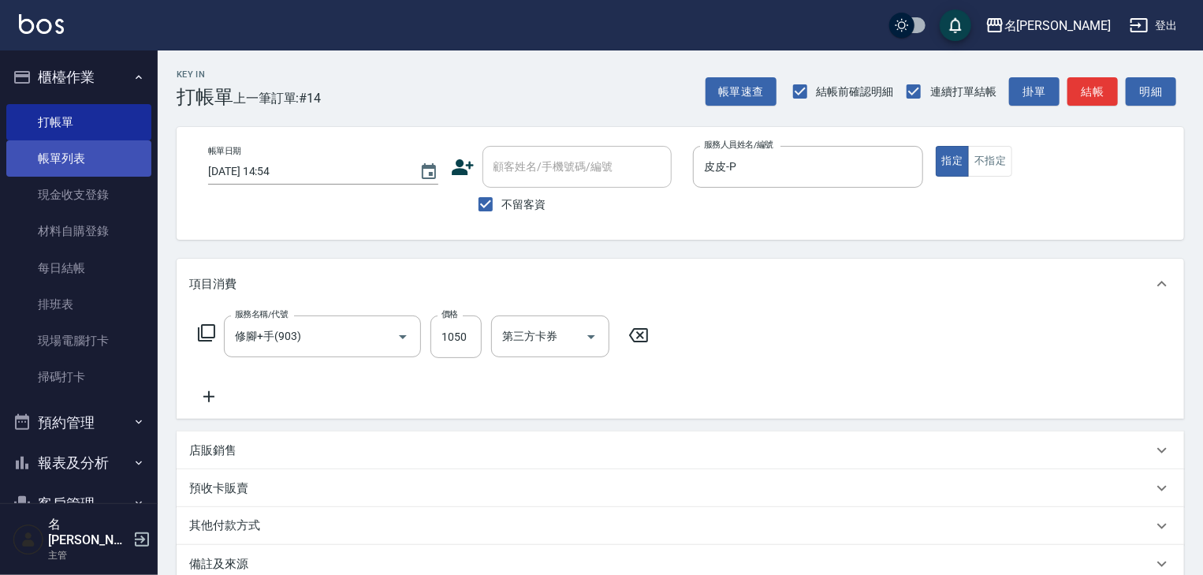
click at [70, 161] on link "帳單列表" at bounding box center [78, 158] width 145 height 36
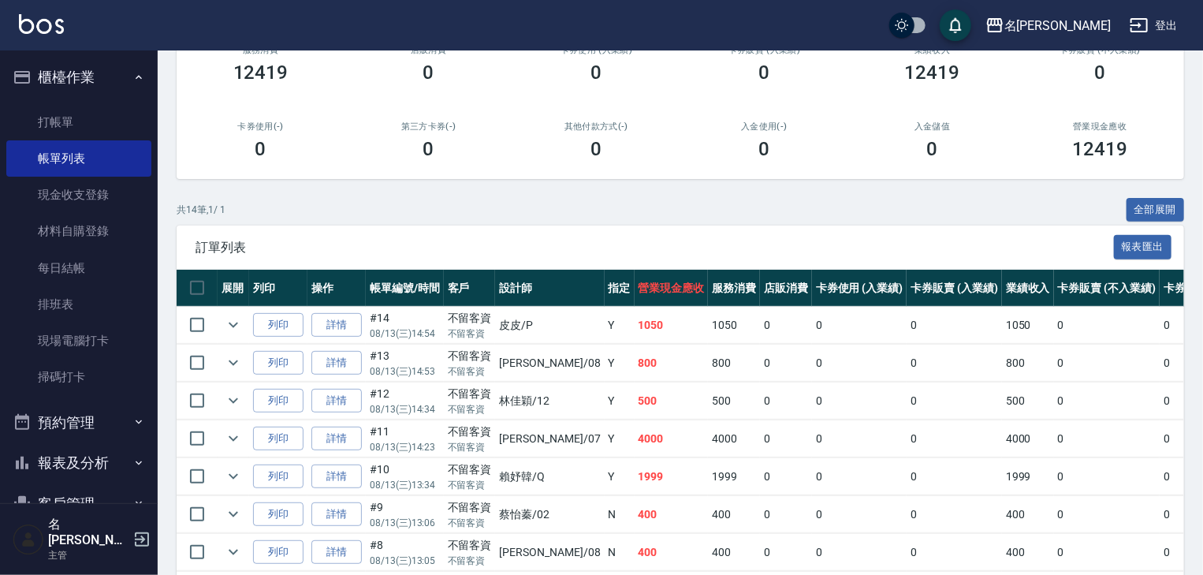
scroll to position [84, 0]
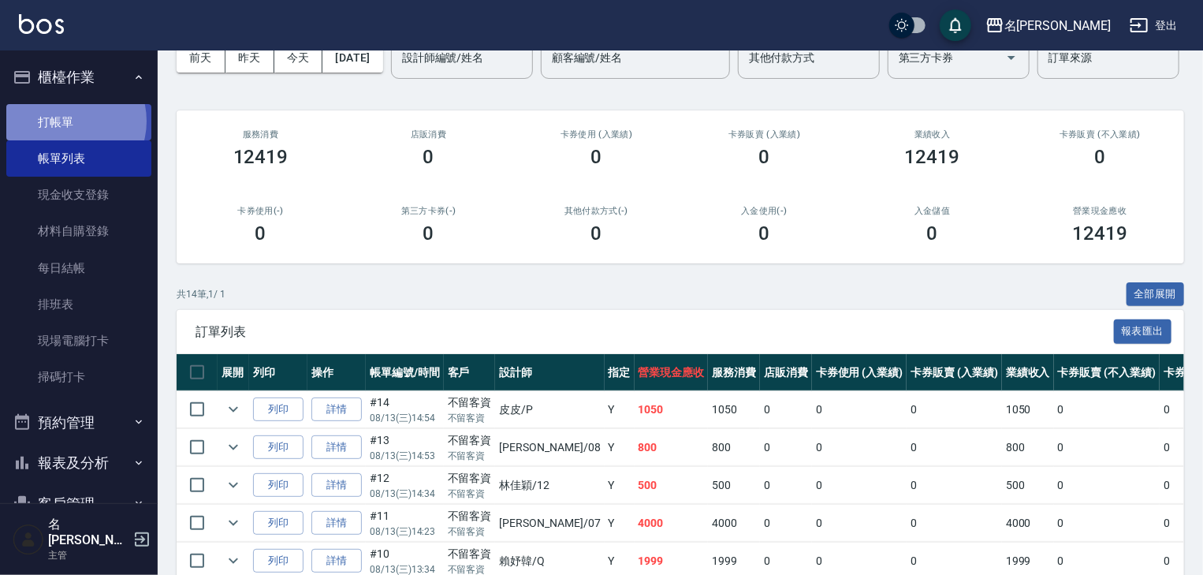
click at [69, 121] on link "打帳單" at bounding box center [78, 122] width 145 height 36
